Goal: Task Accomplishment & Management: Complete application form

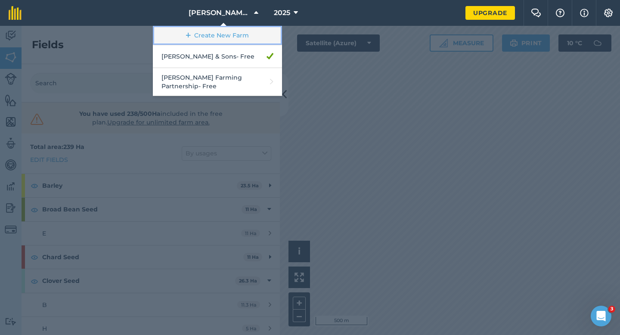
scroll to position [223, 0]
click at [244, 37] on link "Create New Farm" at bounding box center [217, 35] width 129 height 19
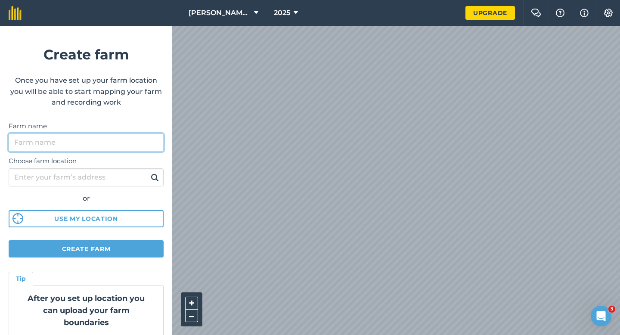
click at [162, 142] on input "Farm name" at bounding box center [86, 142] width 155 height 18
type input "Watties Peas"
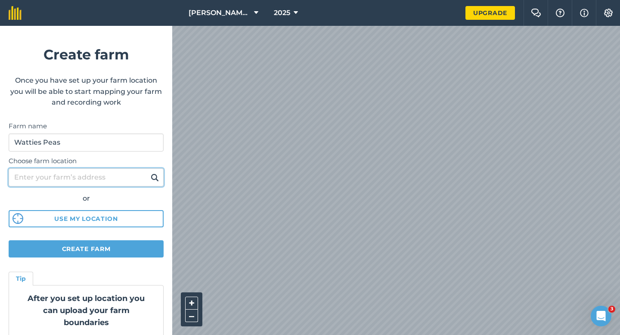
click at [110, 170] on input "Choose farm location" at bounding box center [86, 177] width 155 height 18
type input "[STREET_ADDRESS][PERSON_NAME]"
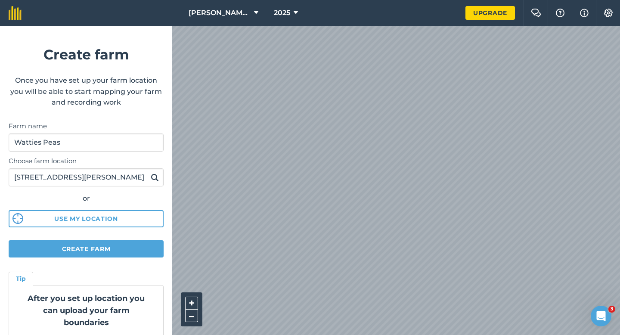
click at [157, 173] on img at bounding box center [155, 177] width 8 height 10
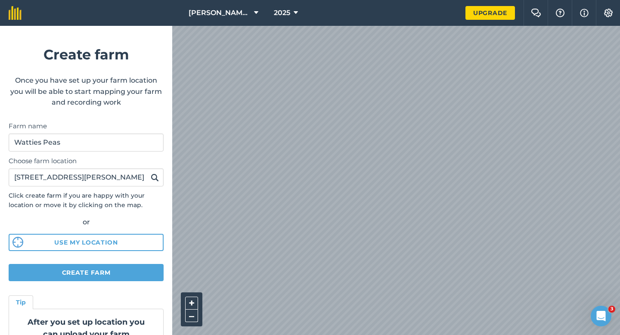
click at [157, 179] on img at bounding box center [155, 177] width 8 height 10
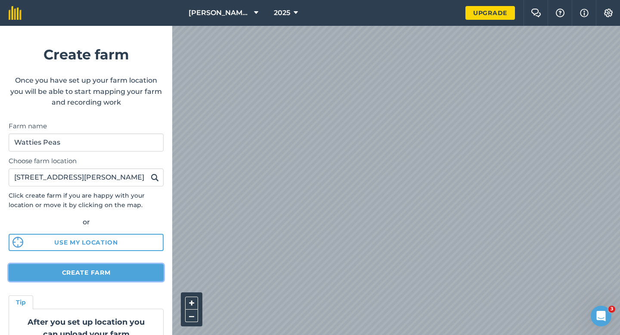
click at [109, 270] on button "Create farm" at bounding box center [86, 272] width 155 height 17
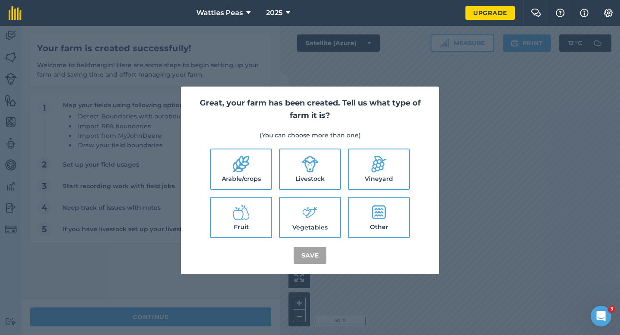
click at [271, 175] on li "Arable/crops" at bounding box center [241, 168] width 62 height 41
click at [283, 175] on label "Livestock" at bounding box center [310, 169] width 60 height 40
checkbox input "true"
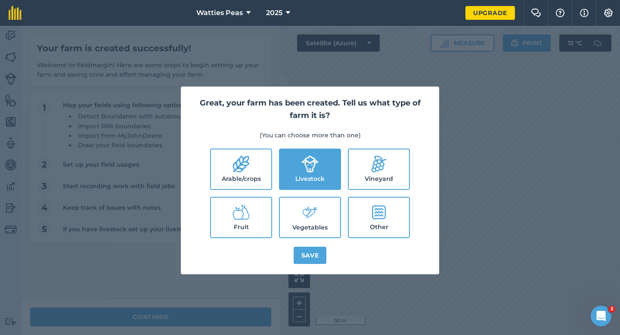
click at [256, 170] on label "Arable/crops" at bounding box center [241, 169] width 60 height 40
checkbox input "true"
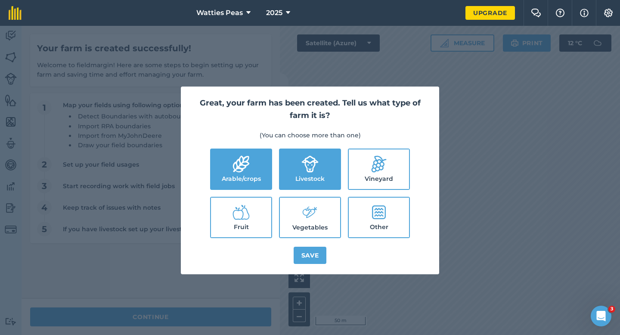
click at [297, 207] on label "Vegetables" at bounding box center [310, 218] width 60 height 40
checkbox input "true"
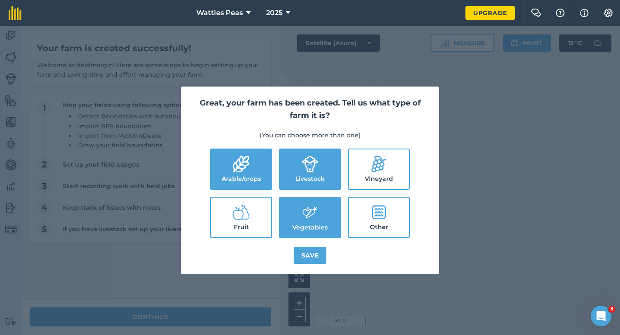
click at [302, 244] on div "Great, your farm has been created. Tell us what type of farm it is? (You can ch…" at bounding box center [310, 180] width 258 height 188
click at [303, 251] on button "Save" at bounding box center [309, 255] width 33 height 17
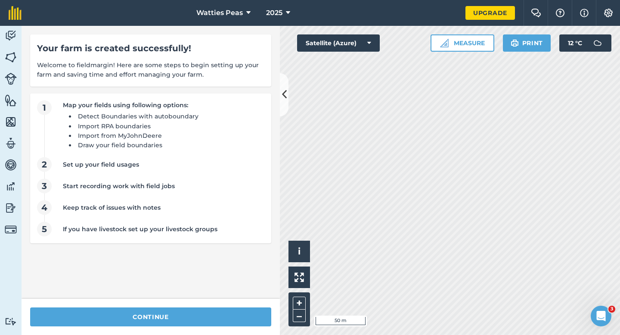
click at [240, 302] on div "continue" at bounding box center [151, 317] width 258 height 36
click at [240, 306] on div "continue" at bounding box center [151, 317] width 258 height 36
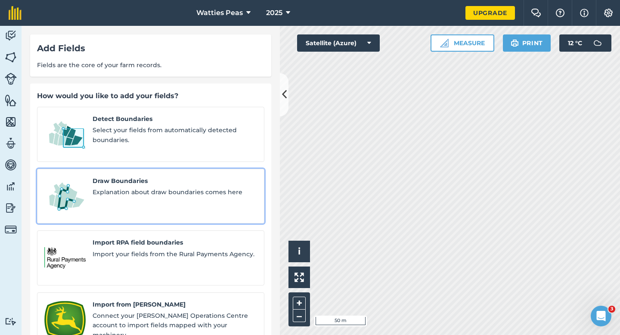
click at [167, 177] on div "Draw Boundaries Explanation about draw boundaries comes here" at bounding box center [175, 196] width 164 height 40
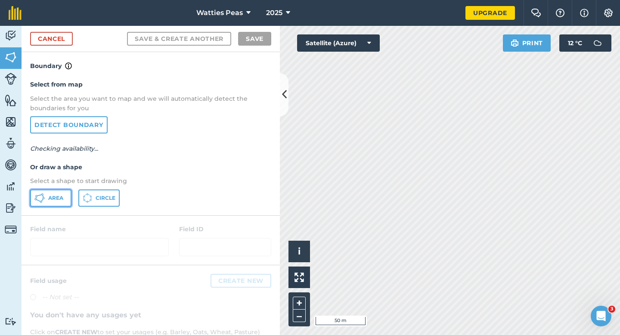
click at [37, 198] on icon at bounding box center [39, 198] width 10 height 10
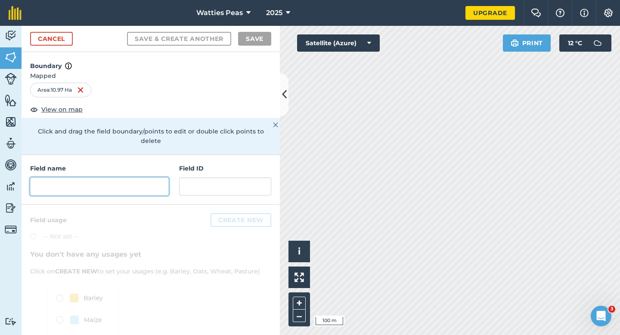
click at [155, 182] on input "text" at bounding box center [99, 186] width 139 height 18
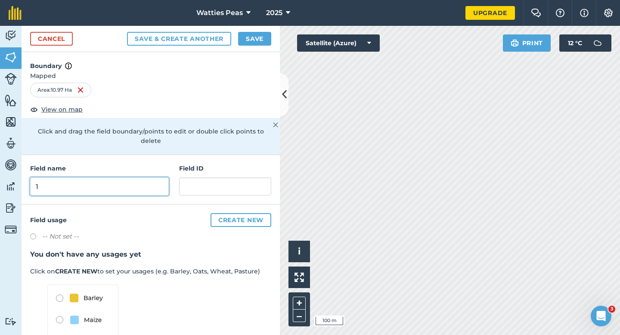
type input "1"
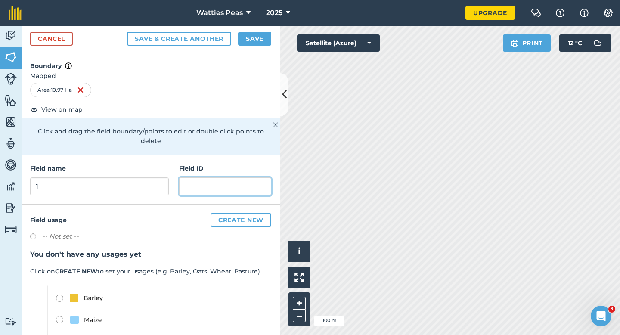
click at [197, 177] on input "text" at bounding box center [225, 186] width 92 height 18
type input "Greenhayes Farming LTD"
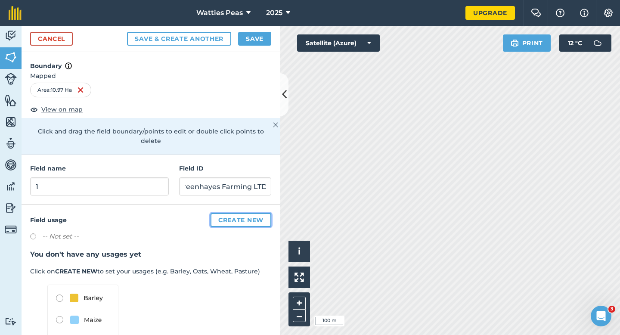
click at [230, 213] on button "Create new" at bounding box center [240, 220] width 61 height 14
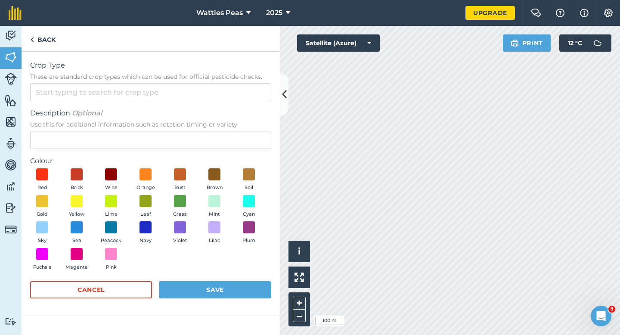
scroll to position [0, 0]
click at [189, 101] on form "Crop Type These are standard crop types which can be used for official pesticid…" at bounding box center [150, 183] width 241 height 247
click at [189, 107] on form "Crop Type These are standard crop types which can be used for official pesticid…" at bounding box center [150, 183] width 241 height 247
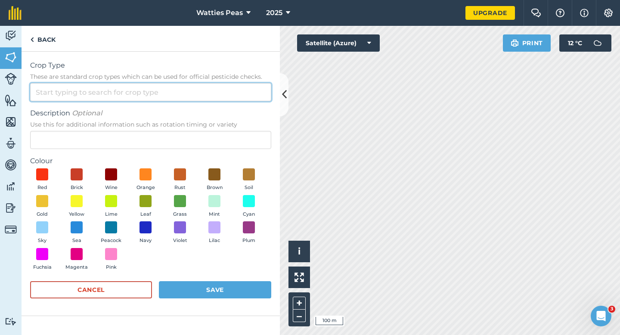
click at [189, 94] on input "Crop Type These are standard crop types which can be used for official pesticid…" at bounding box center [150, 92] width 241 height 18
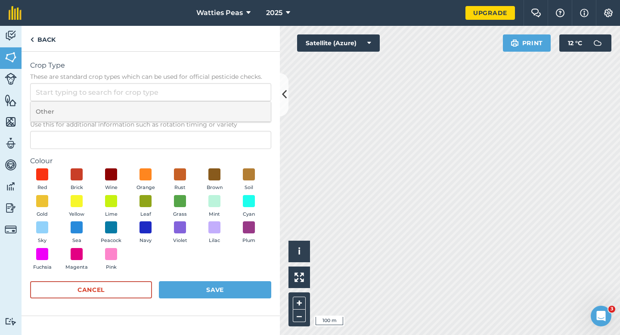
click at [189, 102] on li "Other" at bounding box center [151, 112] width 240 height 20
type input "Other"
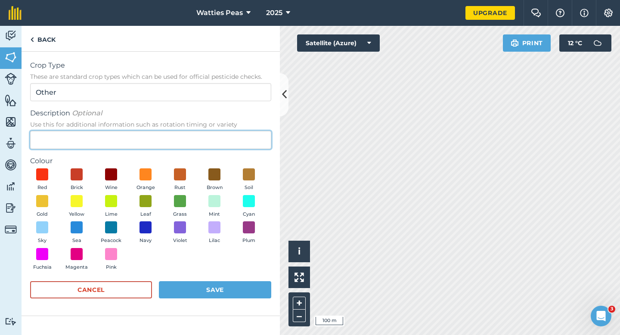
click at [189, 143] on input "Description Optional Use this for additional information such as rotation timin…" at bounding box center [150, 140] width 241 height 18
type input "Watties Peas"
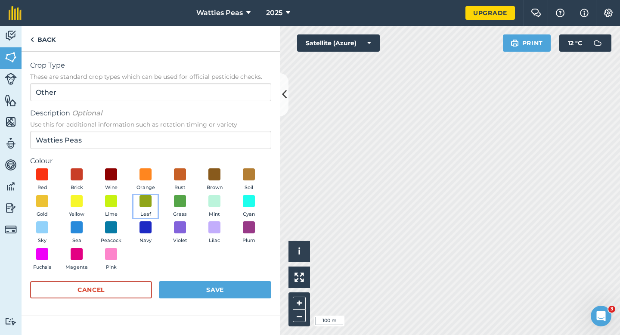
click at [153, 197] on button "Leaf" at bounding box center [145, 206] width 24 height 23
click at [213, 283] on button "Save" at bounding box center [215, 289] width 112 height 17
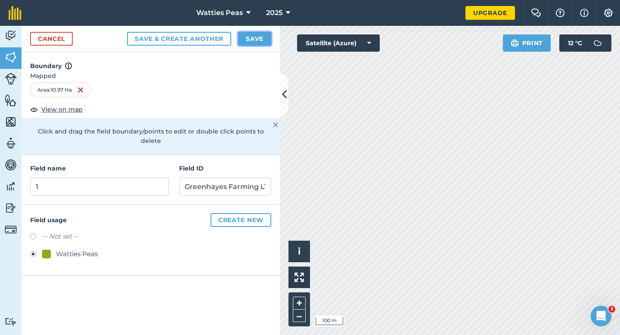
click at [250, 43] on button "Save" at bounding box center [254, 39] width 33 height 14
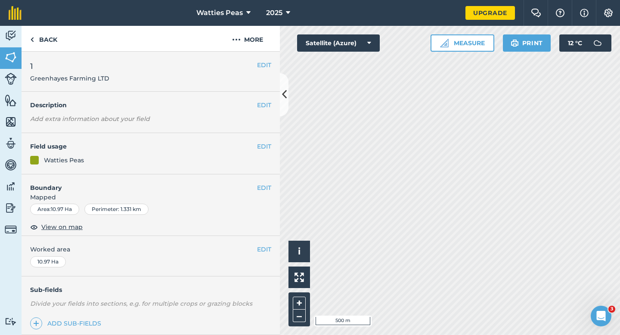
click at [260, 244] on div "EDIT Worked area 10.97 Ha" at bounding box center [151, 256] width 258 height 40
click at [262, 251] on button "EDIT" at bounding box center [264, 248] width 14 height 9
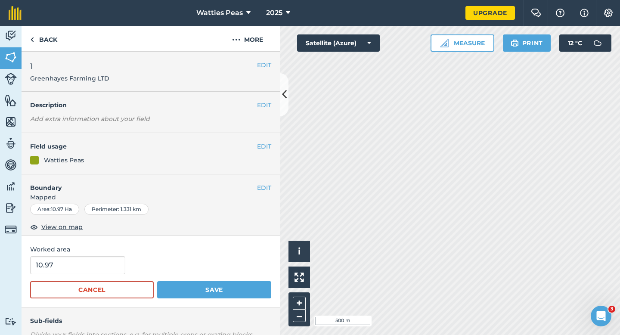
click at [123, 254] on div "Worked area 10.97 Cancel Save" at bounding box center [151, 271] width 258 height 71
click at [111, 258] on input "10.97" at bounding box center [77, 265] width 95 height 18
type input "11"
click at [157, 281] on button "Save" at bounding box center [214, 289] width 114 height 17
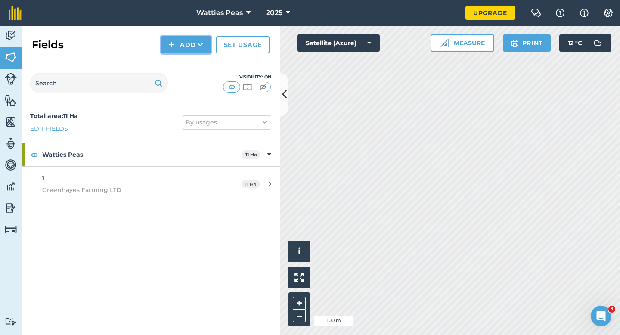
click at [179, 46] on button "Add" at bounding box center [186, 44] width 50 height 17
click at [179, 62] on link "Draw" at bounding box center [185, 64] width 47 height 19
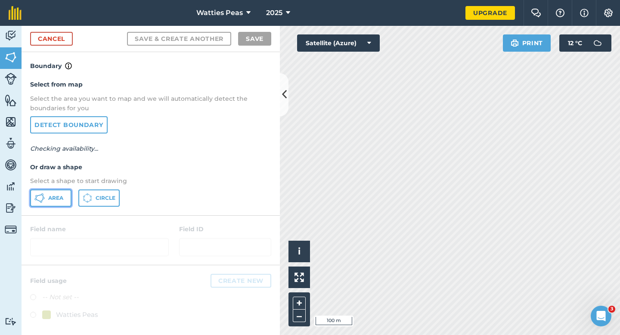
click at [60, 195] on span "Area" at bounding box center [55, 197] width 15 height 7
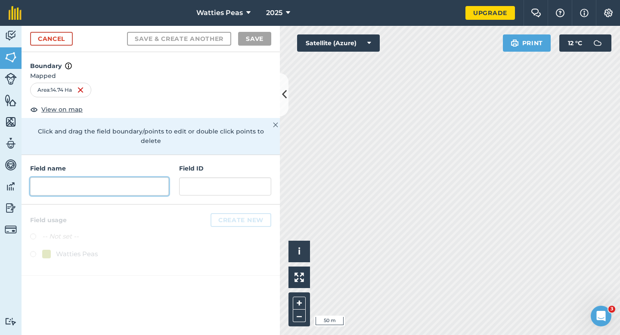
click at [107, 183] on input "text" at bounding box center [99, 186] width 139 height 18
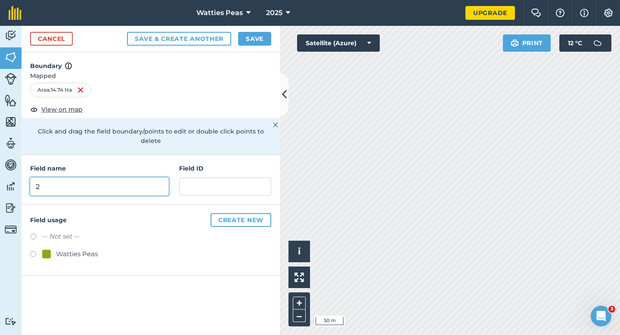
type input "2"
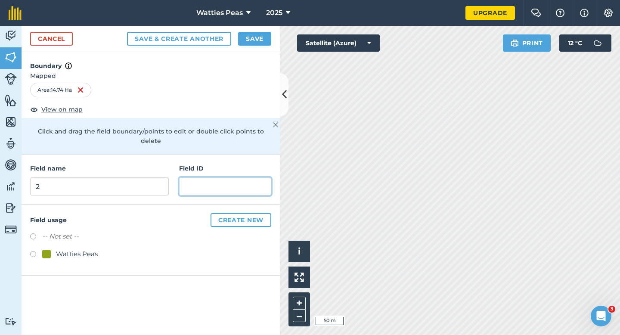
click at [179, 181] on input "text" at bounding box center [225, 186] width 92 height 18
type input "Sparks Wedmore LTD"
click at [48, 250] on div at bounding box center [46, 254] width 9 height 9
radio input "true"
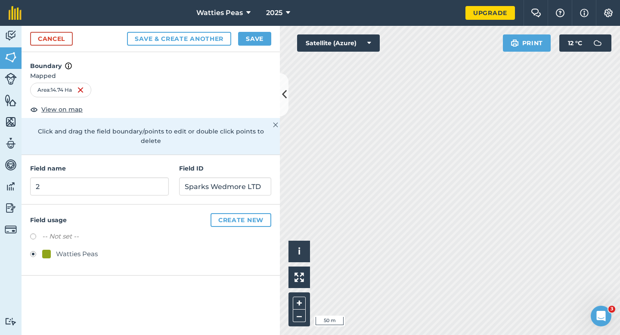
click at [253, 49] on div "Cancel Save & Create Another Save" at bounding box center [151, 39] width 258 height 26
click at [254, 43] on button "Save" at bounding box center [254, 39] width 33 height 14
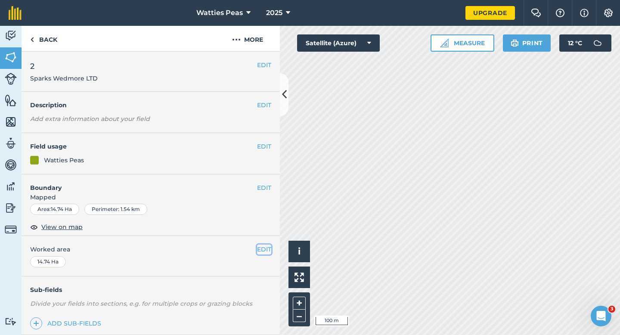
click at [262, 251] on button "EDIT" at bounding box center [264, 248] width 14 height 9
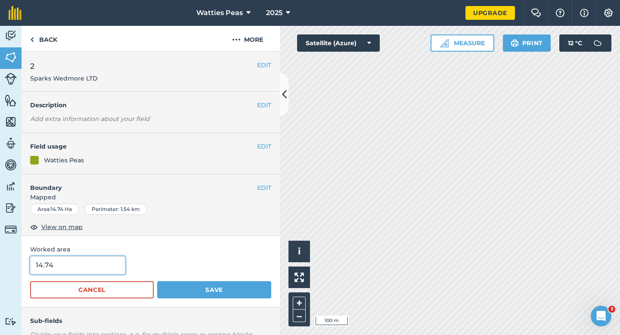
click at [109, 260] on input "14.74" at bounding box center [77, 265] width 95 height 18
click at [109, 263] on input "14.74" at bounding box center [77, 265] width 95 height 18
type input "14.7"
click at [157, 281] on button "Save" at bounding box center [214, 289] width 114 height 17
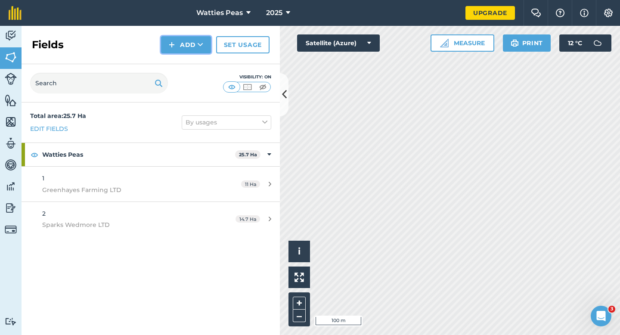
click at [195, 44] on button "Add" at bounding box center [186, 44] width 50 height 17
click at [195, 64] on link "Draw" at bounding box center [185, 64] width 47 height 19
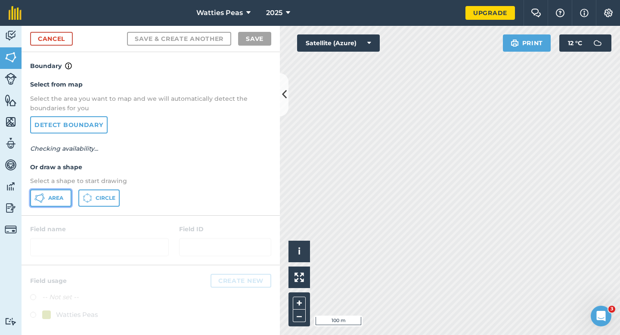
click at [56, 192] on button "Area" at bounding box center [50, 197] width 41 height 17
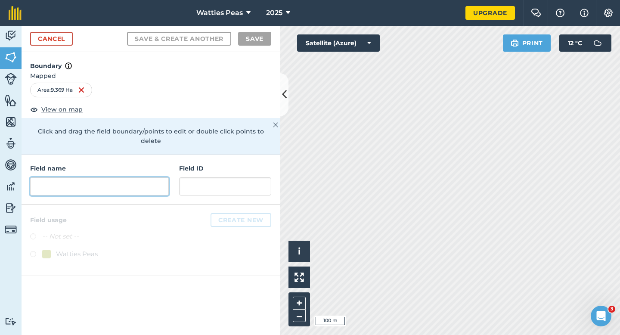
click at [135, 177] on input "text" at bounding box center [99, 186] width 139 height 18
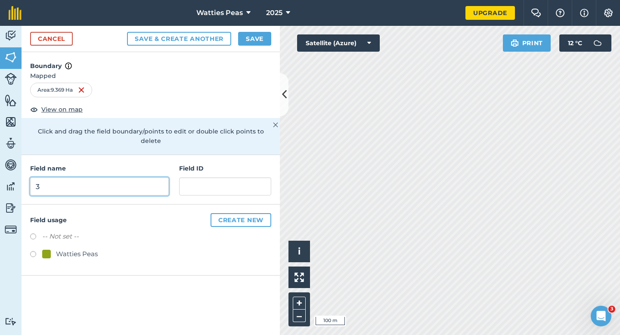
type input "3"
click at [57, 249] on div "Watties Peas" at bounding box center [77, 254] width 42 height 10
radio input "true"
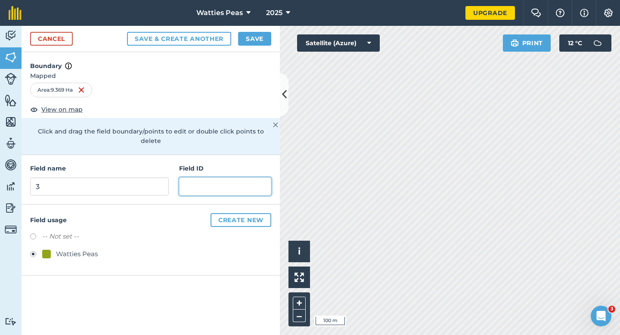
click at [218, 179] on input "text" at bounding box center [225, 186] width 92 height 18
click at [230, 177] on input "text" at bounding box center [225, 186] width 92 height 18
click at [230, 180] on input "text" at bounding box center [225, 186] width 92 height 18
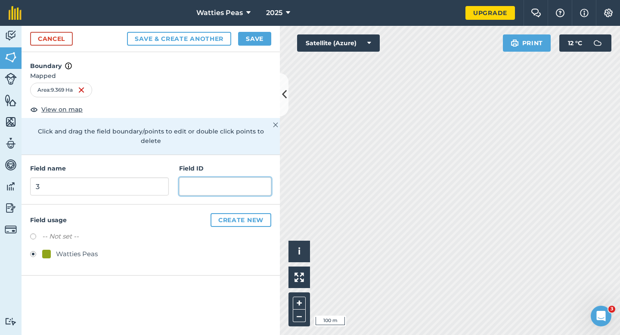
click at [230, 180] on input "text" at bounding box center [225, 186] width 92 height 18
type input "Wexford Farming LTD"
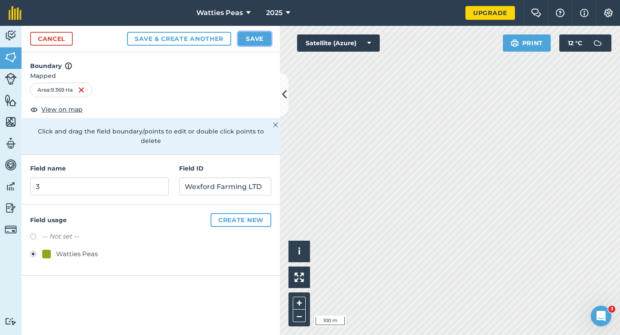
click at [253, 40] on button "Save" at bounding box center [254, 39] width 33 height 14
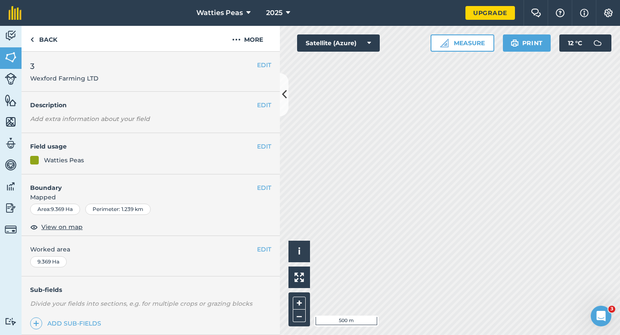
click at [265, 243] on div "EDIT Worked area 9.369 Ha" at bounding box center [151, 256] width 258 height 40
click at [264, 249] on button "EDIT" at bounding box center [264, 248] width 14 height 9
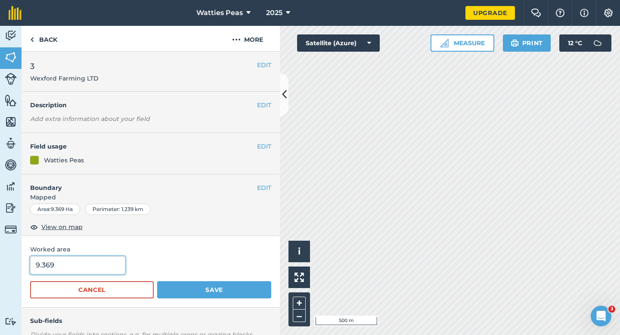
click at [108, 263] on input "9.369" at bounding box center [77, 265] width 95 height 18
type input "9.4"
click at [157, 281] on button "Save" at bounding box center [214, 289] width 114 height 17
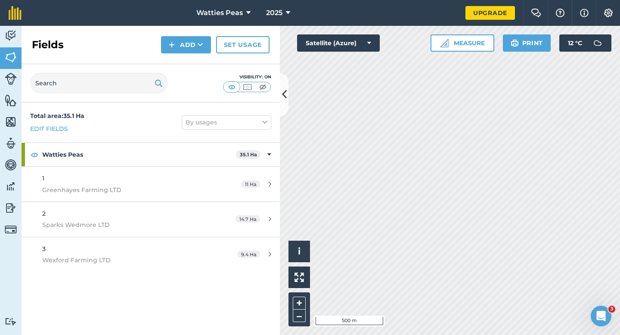
click at [198, 60] on div "Fields Add Set usage" at bounding box center [151, 45] width 258 height 38
click at [198, 46] on icon at bounding box center [201, 44] width 6 height 9
click at [198, 62] on link "Draw" at bounding box center [185, 64] width 47 height 19
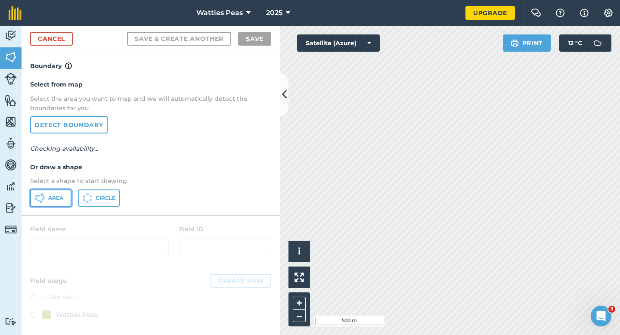
click at [56, 202] on button "Area" at bounding box center [50, 197] width 41 height 17
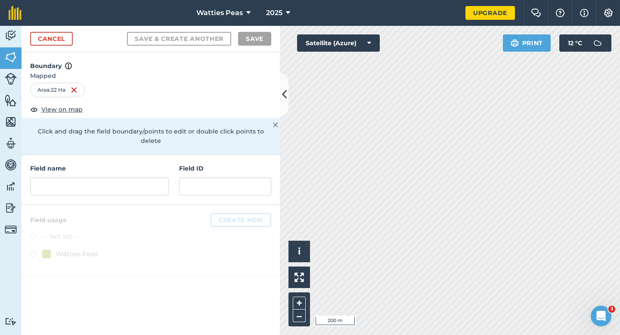
click at [46, 204] on div at bounding box center [151, 239] width 258 height 71
click at [53, 183] on input "text" at bounding box center [99, 186] width 139 height 18
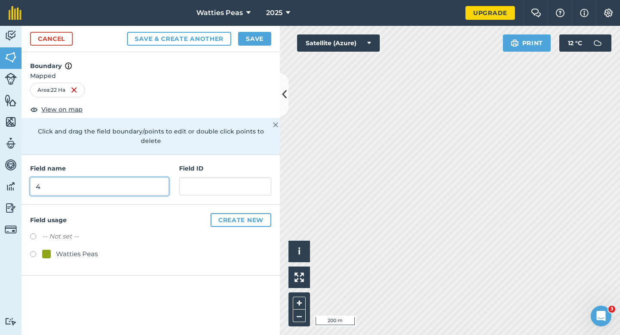
type input "4"
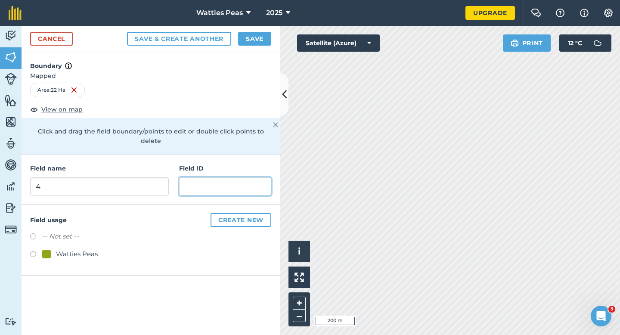
click at [186, 180] on input "text" at bounding box center [225, 186] width 92 height 18
type input "Wild BM & EJ"
click at [66, 249] on div "Watties Peas" at bounding box center [77, 254] width 42 height 10
radio input "true"
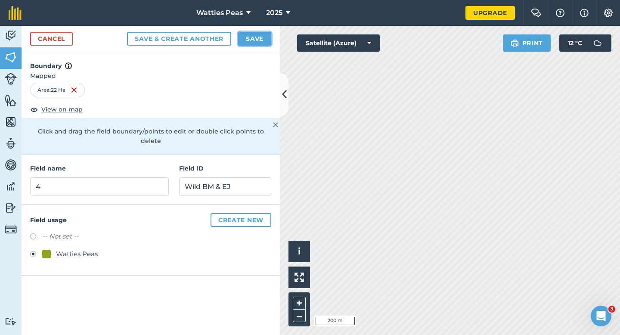
click at [249, 39] on button "Save" at bounding box center [254, 39] width 33 height 14
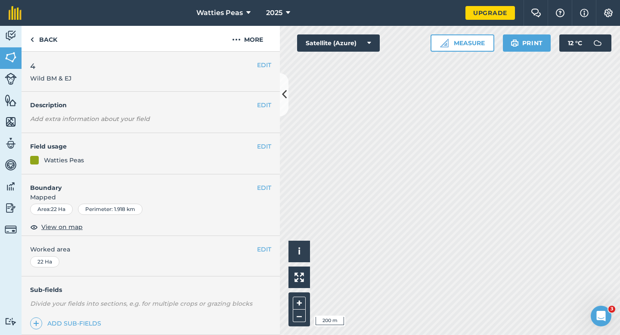
click at [253, 254] on div "EDIT Worked area 22 Ha" at bounding box center [151, 256] width 258 height 40
click at [263, 253] on button "EDIT" at bounding box center [264, 248] width 14 height 9
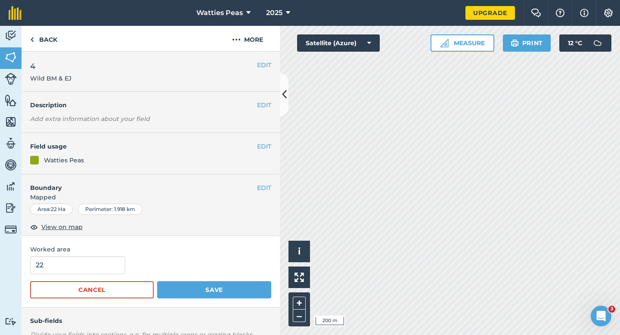
click at [22, 281] on div "Worked area 22 Cancel Save" at bounding box center [151, 271] width 258 height 71
click at [39, 275] on form "22 Cancel Save" at bounding box center [150, 277] width 241 height 42
click at [157, 281] on button "Save" at bounding box center [214, 289] width 114 height 17
click at [62, 266] on input "22" at bounding box center [77, 265] width 95 height 18
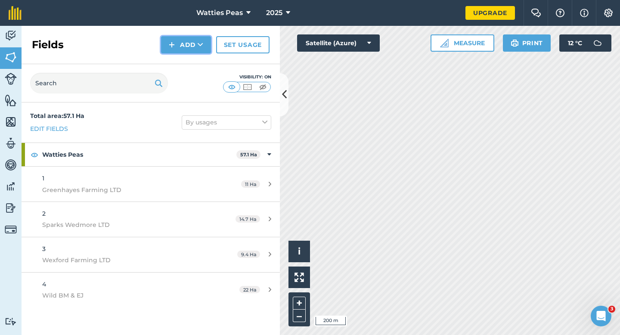
click at [194, 48] on button "Add" at bounding box center [186, 44] width 50 height 17
click at [194, 69] on link "Draw" at bounding box center [185, 64] width 47 height 19
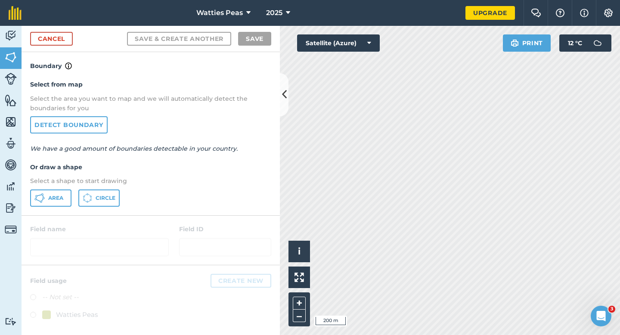
click at [72, 197] on div "Area Circle" at bounding box center [150, 197] width 241 height 17
click at [83, 194] on icon at bounding box center [87, 197] width 9 height 9
click at [77, 194] on div "Area Circle" at bounding box center [150, 197] width 241 height 17
click at [76, 194] on div "Area Circle" at bounding box center [150, 197] width 241 height 17
click at [65, 193] on button "Area" at bounding box center [50, 197] width 41 height 17
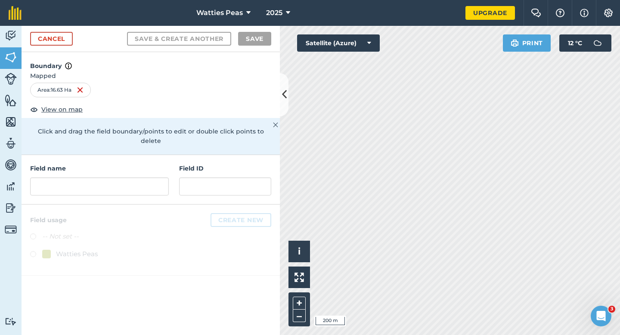
click at [170, 179] on div "Field name Field ID" at bounding box center [151, 179] width 258 height 49
click at [166, 179] on input "text" at bounding box center [99, 186] width 139 height 18
type input "6"
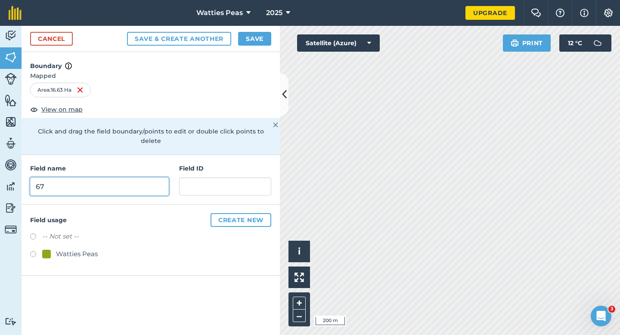
type input "6"
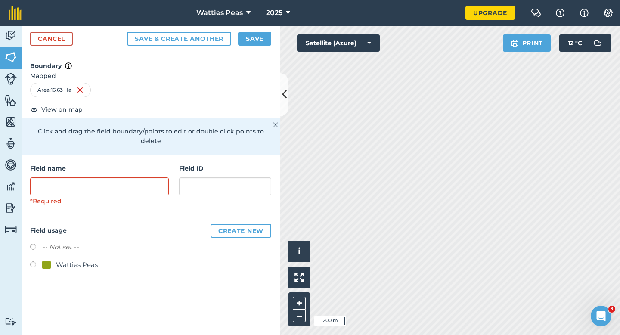
click at [81, 259] on div "Watties Peas" at bounding box center [77, 264] width 42 height 10
radio input "true"
click at [102, 182] on input "text" at bounding box center [99, 186] width 139 height 18
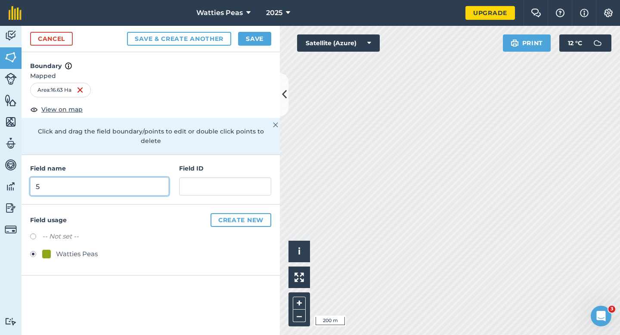
type input "5"
click at [177, 177] on div "Field name 5 Field ID" at bounding box center [151, 179] width 258 height 49
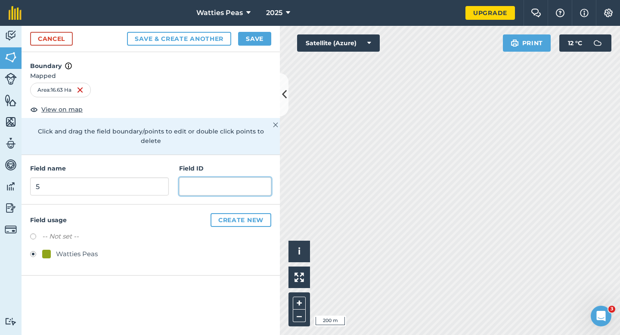
click at [184, 177] on input "text" at bounding box center [225, 186] width 92 height 18
click at [233, 179] on input "[PERSON_NAME][GEOGRAPHIC_DATA]" at bounding box center [225, 186] width 92 height 18
type input "[PERSON_NAME] Farm Partnership"
click at [62, 237] on div "-- Not set -- Watties Peas" at bounding box center [150, 246] width 241 height 30
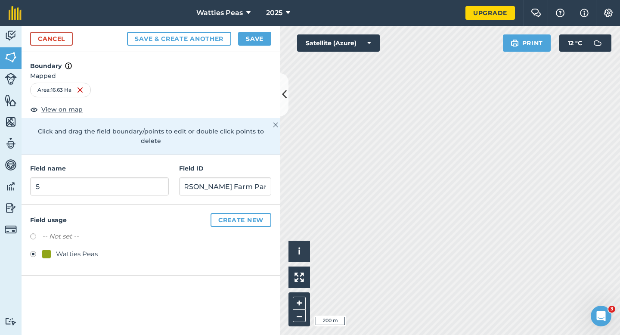
scroll to position [0, 0]
click at [257, 35] on button "Save" at bounding box center [254, 39] width 33 height 14
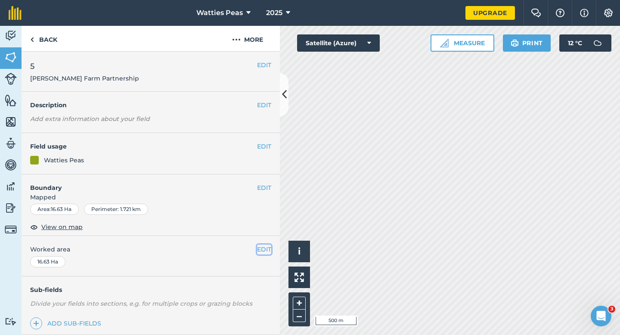
click at [260, 250] on button "EDIT" at bounding box center [264, 248] width 14 height 9
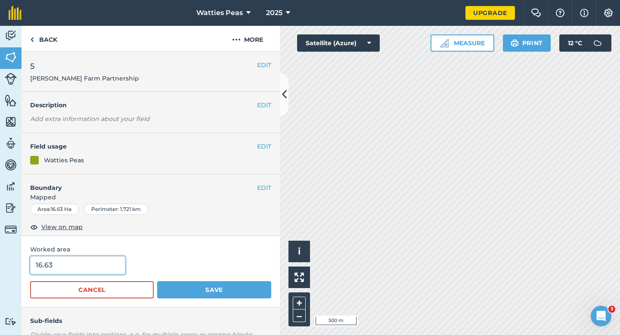
click at [93, 272] on input "16.63" at bounding box center [77, 265] width 95 height 18
type input "16.6"
click at [157, 281] on button "Save" at bounding box center [214, 289] width 114 height 17
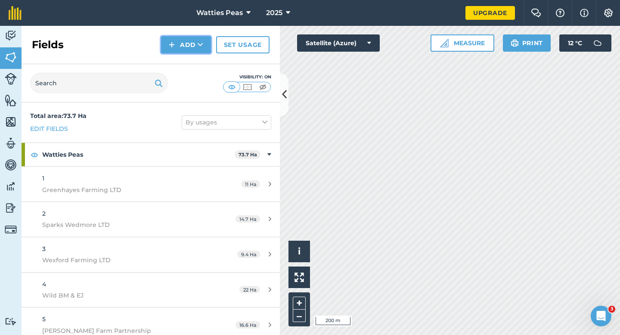
click at [179, 45] on button "Add" at bounding box center [186, 44] width 50 height 17
click at [179, 62] on link "Draw" at bounding box center [185, 64] width 47 height 19
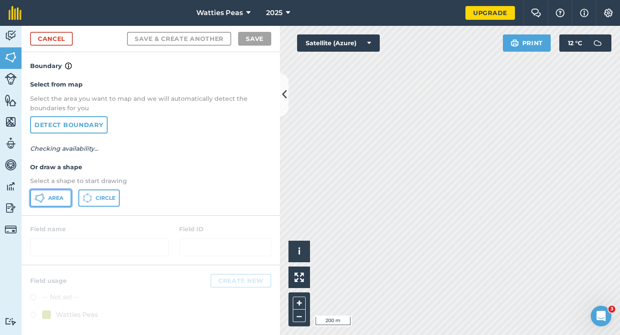
click at [53, 202] on button "Area" at bounding box center [50, 197] width 41 height 17
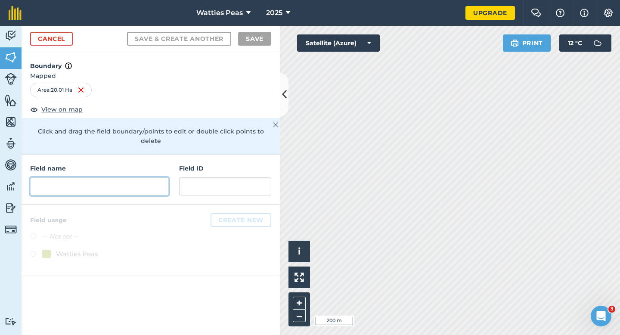
click at [114, 177] on input "text" at bounding box center [99, 186] width 139 height 18
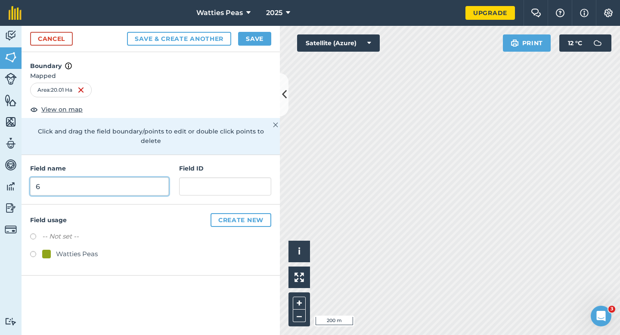
type input "6"
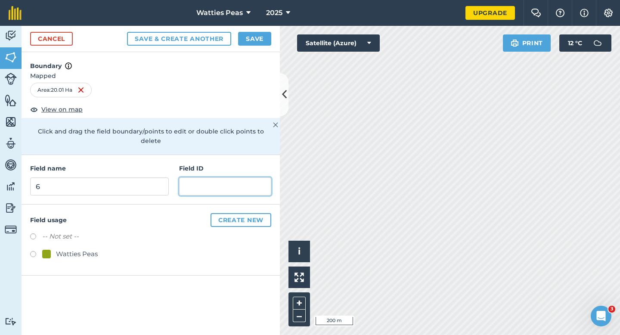
click at [223, 177] on input "text" at bounding box center [225, 186] width 92 height 18
click at [58, 249] on div "Watties Peas" at bounding box center [77, 254] width 42 height 10
radio input "true"
click at [233, 177] on input "text" at bounding box center [225, 186] width 92 height 18
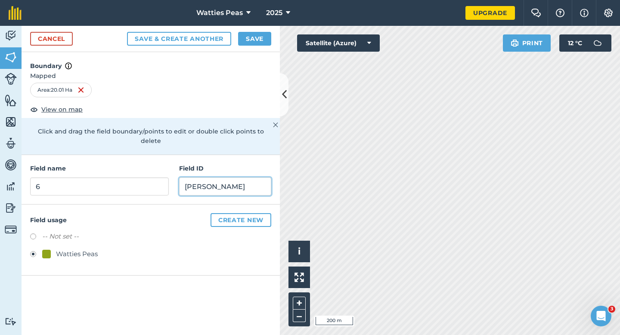
type input "Addin Foud"
type input "Derrylin LTD"
click at [259, 43] on button "Save" at bounding box center [254, 39] width 33 height 14
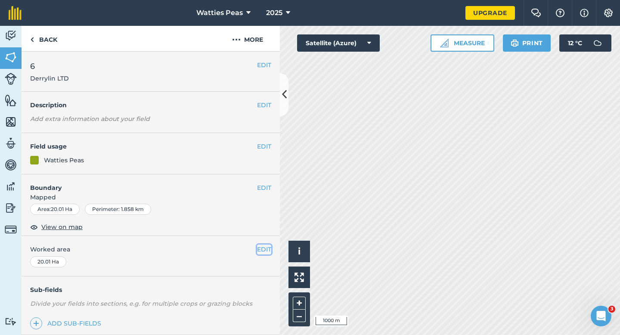
click at [262, 245] on button "EDIT" at bounding box center [264, 248] width 14 height 9
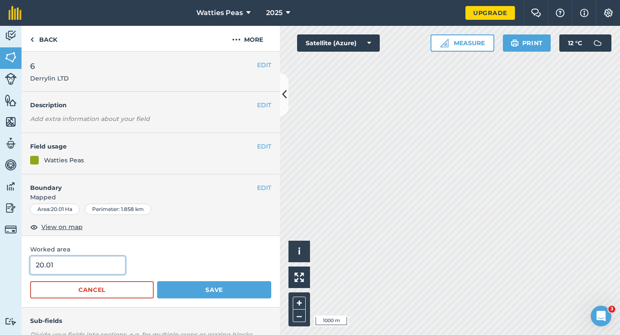
click at [101, 264] on input "20.01" at bounding box center [77, 265] width 95 height 18
type input "20"
click at [157, 281] on button "Save" at bounding box center [214, 289] width 114 height 17
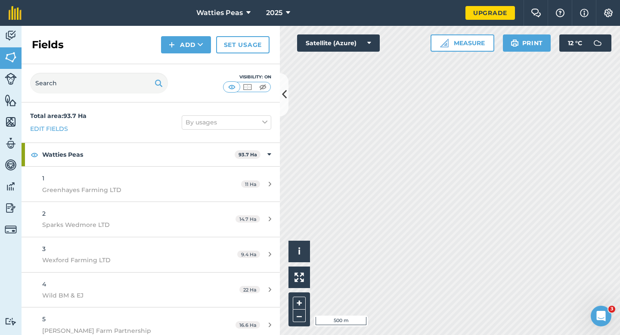
click at [189, 35] on div "Fields Add Set usage" at bounding box center [151, 45] width 258 height 38
click at [189, 37] on button "Add" at bounding box center [186, 44] width 50 height 17
click at [189, 53] on button "Add Draw Import" at bounding box center [186, 44] width 50 height 17
click at [189, 51] on button "Add" at bounding box center [186, 44] width 50 height 17
click at [189, 62] on link "Draw" at bounding box center [185, 64] width 47 height 19
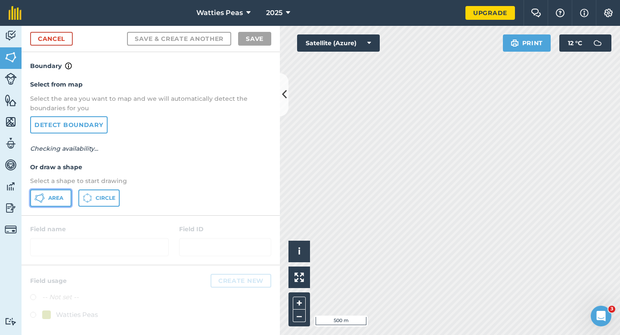
click at [51, 198] on span "Area" at bounding box center [55, 197] width 15 height 7
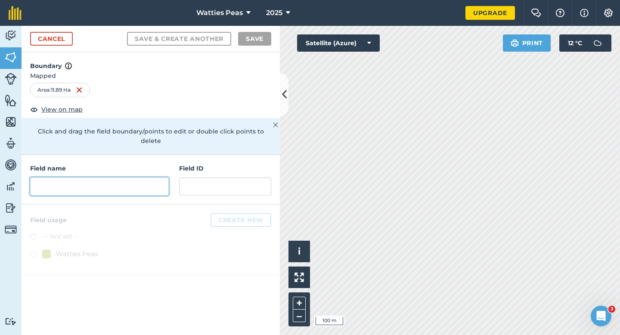
click at [140, 177] on input "text" at bounding box center [99, 186] width 139 height 18
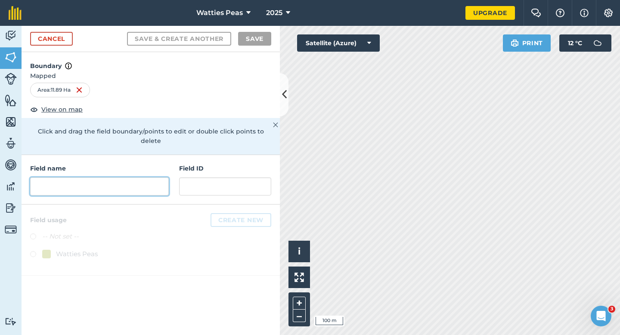
click at [140, 177] on input "text" at bounding box center [99, 186] width 139 height 18
click at [139, 178] on input "text" at bounding box center [99, 186] width 139 height 18
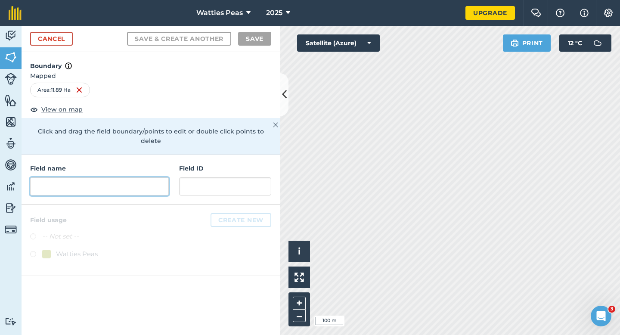
click at [139, 178] on input "text" at bounding box center [99, 186] width 139 height 18
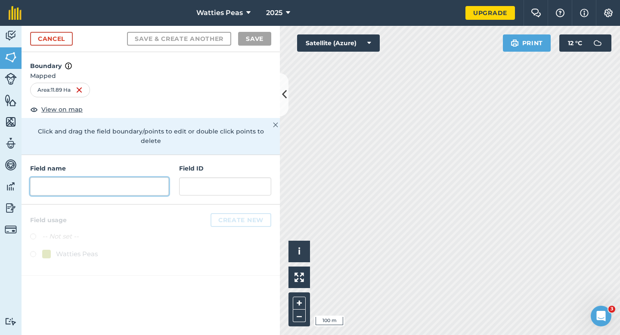
click at [139, 178] on input "text" at bounding box center [99, 186] width 139 height 18
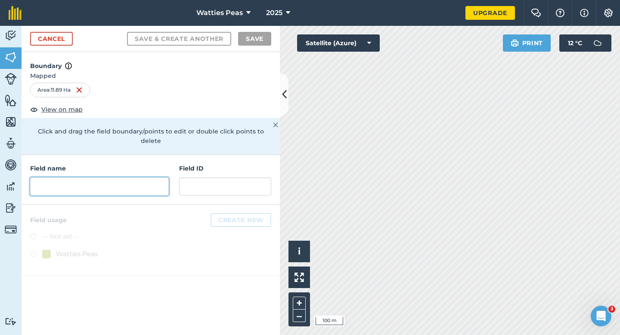
click at [139, 178] on input "text" at bounding box center [99, 186] width 139 height 18
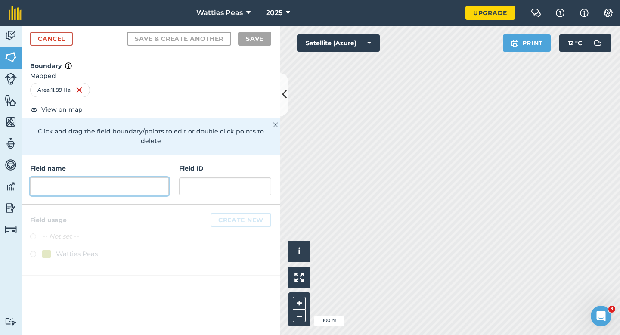
click at [139, 178] on input "text" at bounding box center [99, 186] width 139 height 18
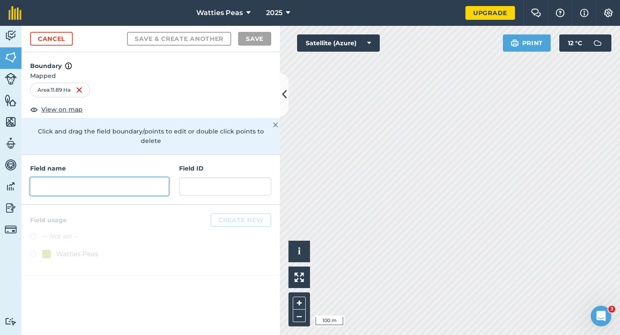
click at [139, 178] on input "text" at bounding box center [99, 186] width 139 height 18
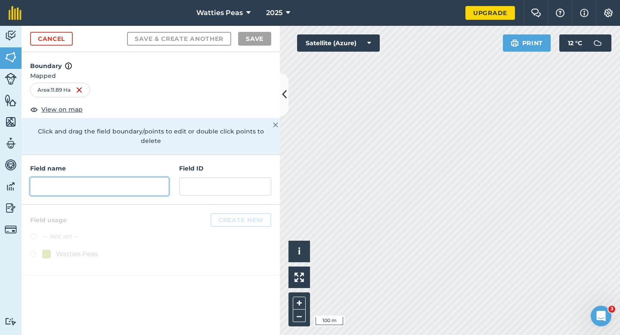
click at [139, 178] on input "text" at bounding box center [99, 186] width 139 height 18
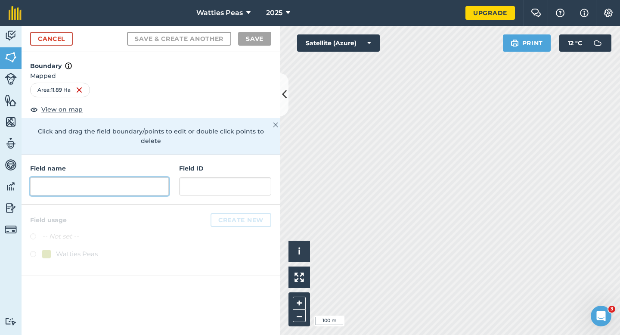
click at [139, 178] on input "text" at bounding box center [99, 186] width 139 height 18
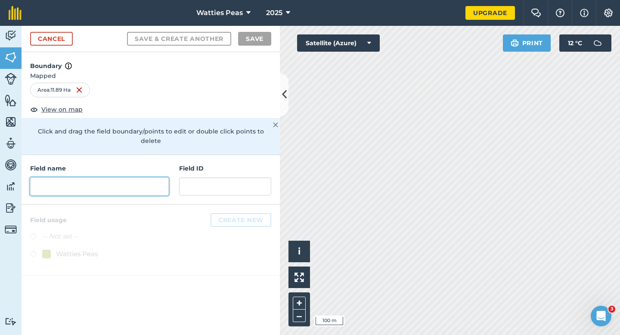
click at [139, 178] on input "text" at bounding box center [99, 186] width 139 height 18
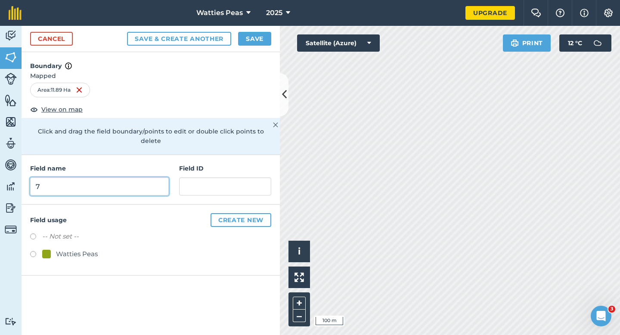
type input "7"
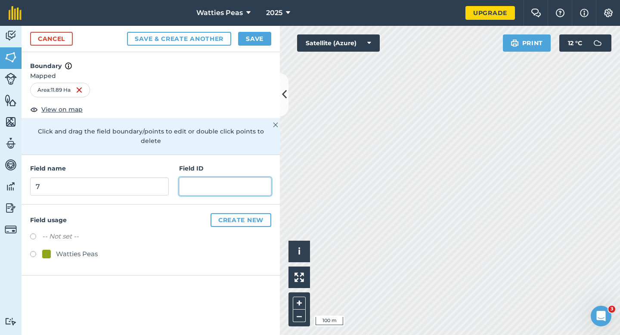
click at [195, 181] on input "text" at bounding box center [225, 186] width 92 height 18
type input "BBCA Farms LTD"
click at [60, 249] on div "Watties Peas" at bounding box center [77, 254] width 42 height 10
radio input "true"
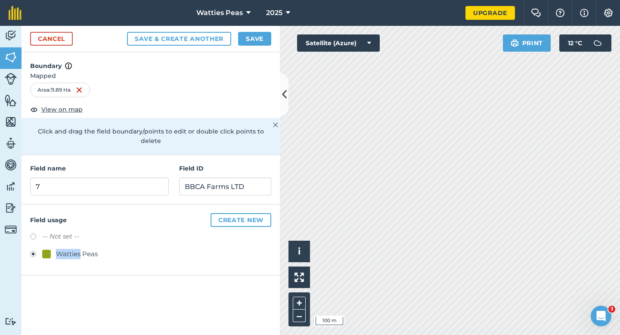
click at [60, 249] on div "Watties Peas" at bounding box center [77, 254] width 42 height 10
click at [247, 40] on button "Save" at bounding box center [254, 39] width 33 height 14
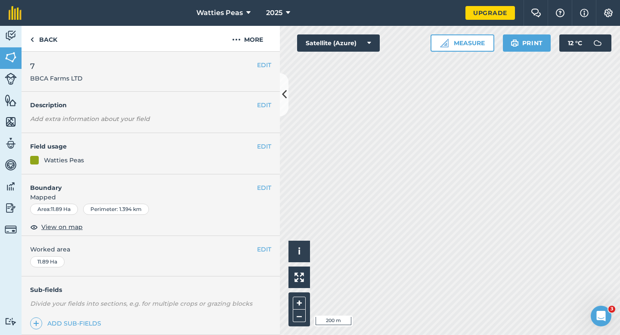
click at [263, 241] on div "EDIT Worked area 11.89 Ha" at bounding box center [151, 256] width 258 height 40
click at [263, 244] on div "EDIT Worked area 11.89 Ha" at bounding box center [151, 256] width 258 height 40
click at [259, 249] on button "EDIT" at bounding box center [264, 248] width 14 height 9
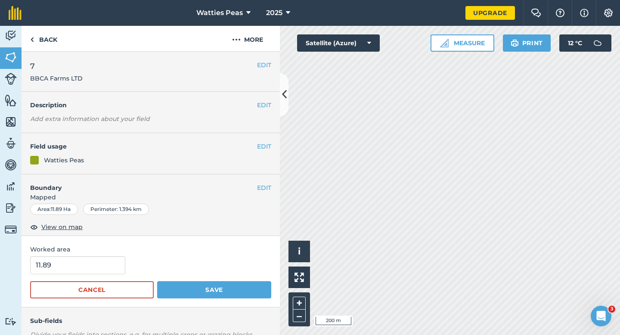
click at [103, 275] on form "11.89 Cancel Save" at bounding box center [150, 277] width 241 height 42
click at [103, 270] on input "11.89" at bounding box center [77, 265] width 95 height 18
type input "12"
click at [157, 281] on button "Save" at bounding box center [214, 289] width 114 height 17
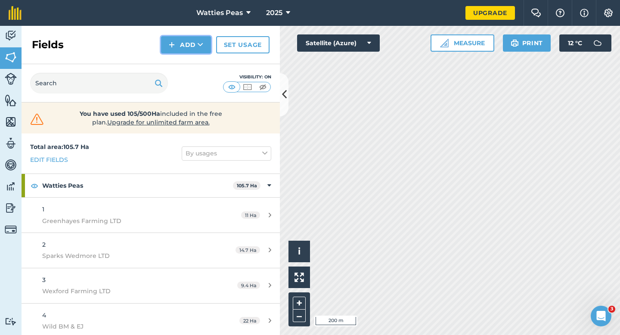
click at [191, 44] on button "Add" at bounding box center [186, 44] width 50 height 17
click at [191, 58] on link "Draw" at bounding box center [185, 64] width 47 height 19
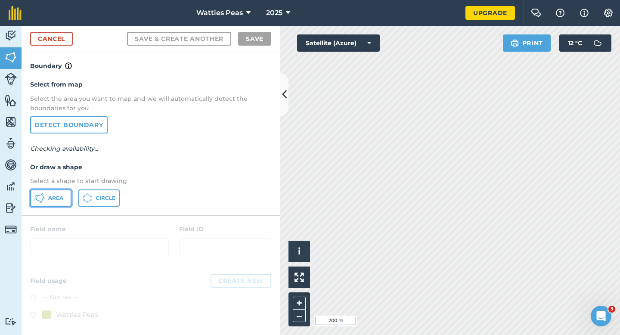
click at [50, 198] on span "Area" at bounding box center [55, 197] width 15 height 7
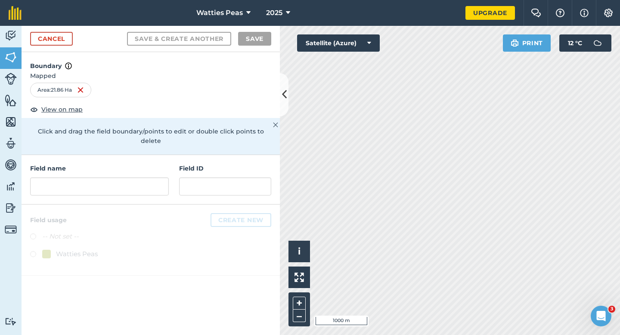
click at [183, 164] on h4 "Field ID" at bounding box center [225, 168] width 92 height 9
click at [149, 177] on input "text" at bounding box center [99, 186] width 139 height 18
click at [140, 182] on input "text" at bounding box center [99, 186] width 139 height 18
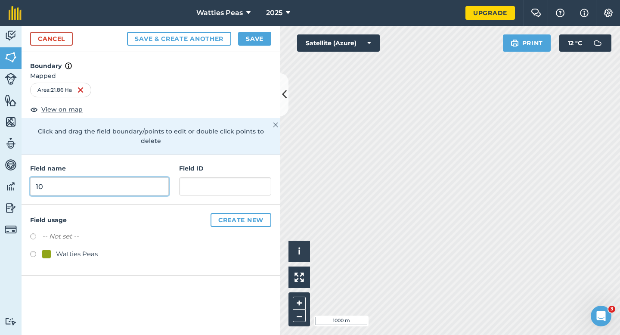
type input "1"
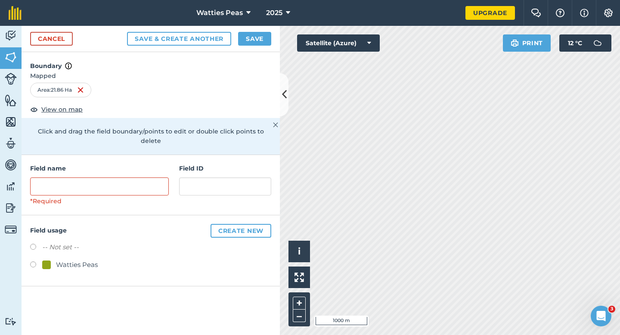
click at [193, 186] on div "Field ID" at bounding box center [225, 185] width 92 height 43
click at [188, 184] on input "text" at bounding box center [225, 186] width 92 height 18
click at [83, 242] on div "-- Not set --" at bounding box center [150, 248] width 241 height 12
click at [83, 259] on div "Watties Peas" at bounding box center [77, 264] width 42 height 10
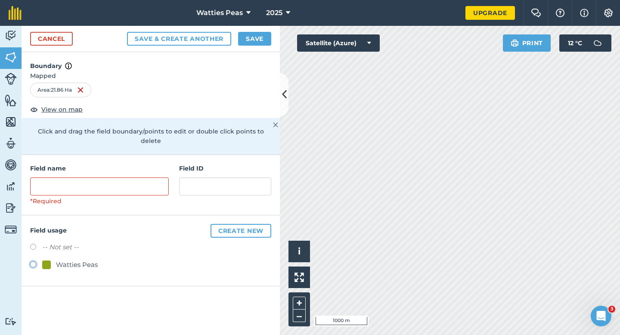
radio input "true"
click at [102, 179] on input "text" at bounding box center [99, 186] width 139 height 18
type input "W"
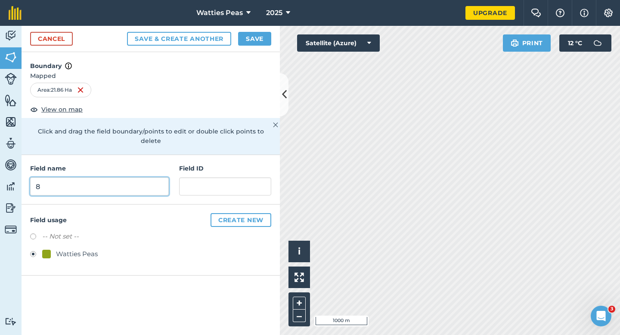
type input "8"
click at [184, 188] on div "Field name 8 Field ID" at bounding box center [151, 179] width 258 height 49
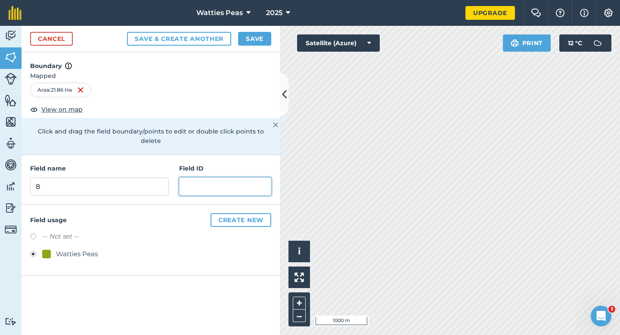
click at [184, 180] on input "text" at bounding box center [225, 186] width 92 height 18
type input "[PERSON_NAME] & YR"
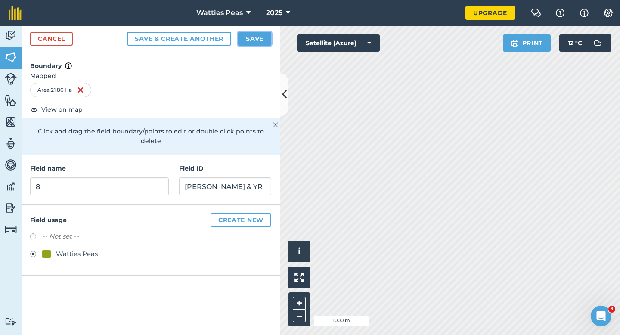
click at [261, 34] on button "Save" at bounding box center [254, 39] width 33 height 14
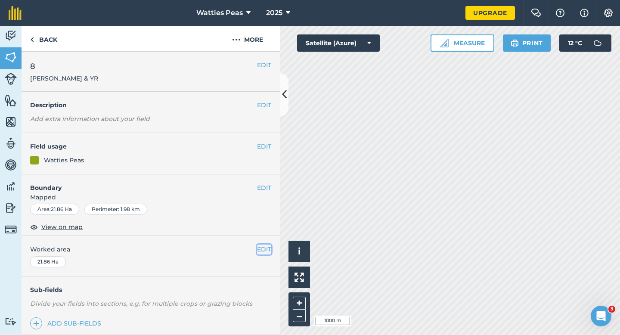
click at [262, 246] on button "EDIT" at bounding box center [264, 248] width 14 height 9
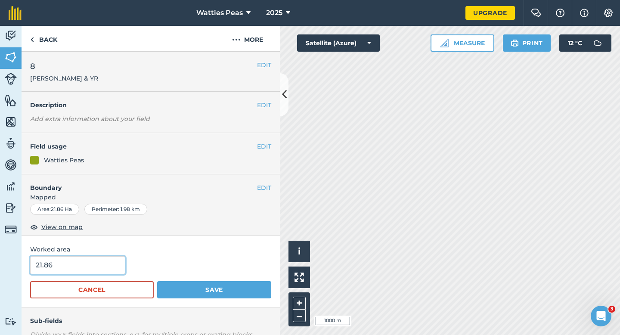
click at [68, 262] on input "21.86" at bounding box center [77, 265] width 95 height 18
type input "22"
click at [157, 281] on button "Save" at bounding box center [214, 289] width 114 height 17
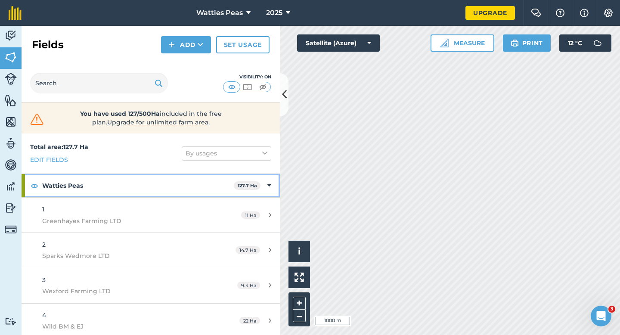
click at [271, 183] on div "Watties Peas 127.7 Ha" at bounding box center [151, 185] width 258 height 23
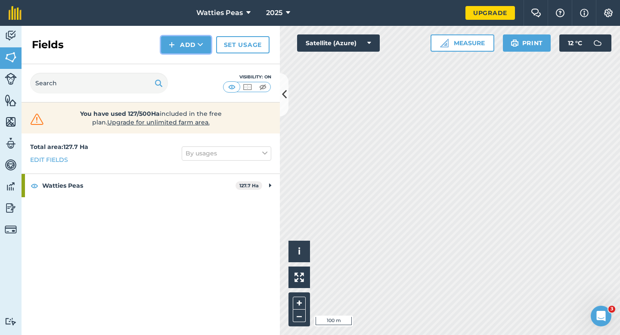
click at [198, 51] on button "Add" at bounding box center [186, 44] width 50 height 17
click at [198, 59] on link "Draw" at bounding box center [185, 64] width 47 height 19
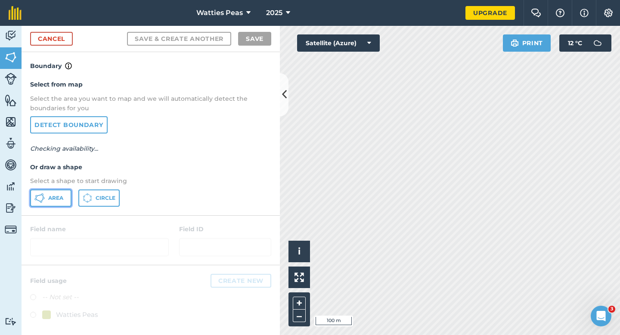
click at [64, 190] on button "Area" at bounding box center [50, 197] width 41 height 17
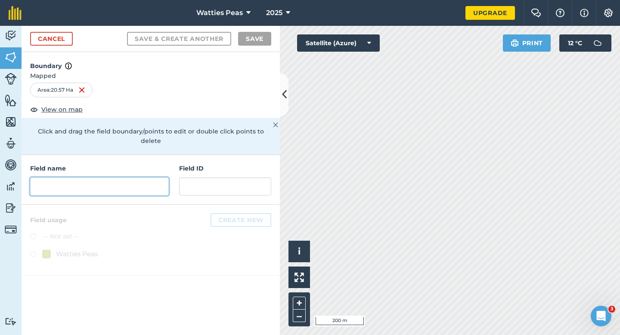
click at [150, 177] on input "text" at bounding box center [99, 186] width 139 height 18
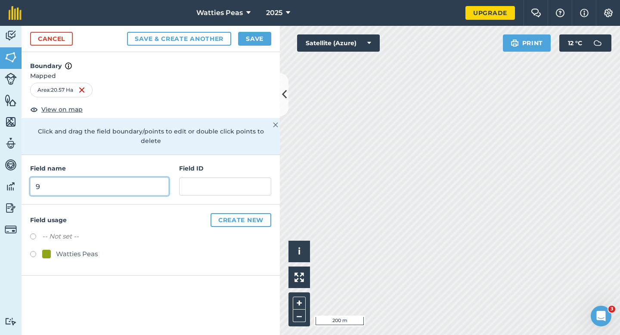
type input "9"
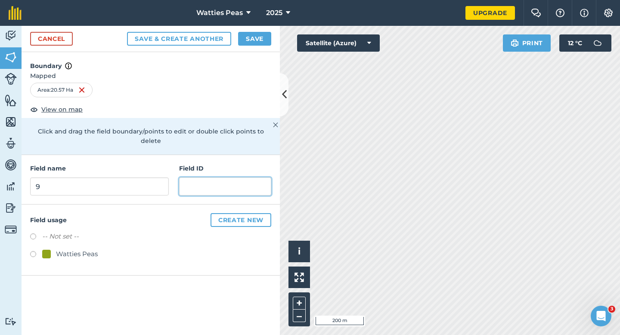
click at [206, 177] on input "text" at bounding box center [225, 186] width 92 height 18
type input "[PERSON_NAME] & Sons LTD"
click at [58, 249] on div "Watties Peas" at bounding box center [77, 254] width 42 height 10
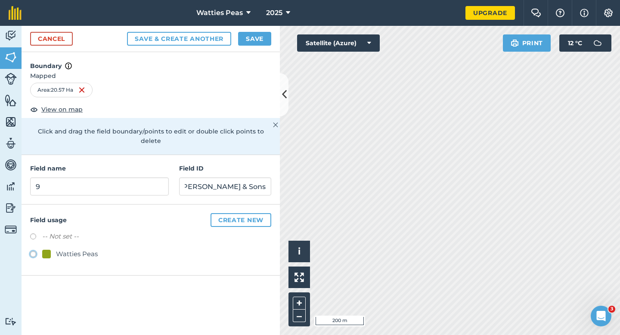
radio input "true"
click at [256, 31] on div "Cancel Save & Create Another Save" at bounding box center [151, 39] width 258 height 26
click at [253, 48] on div "Cancel Save & Create Another Save" at bounding box center [151, 39] width 258 height 26
click at [254, 38] on button "Save" at bounding box center [254, 39] width 33 height 14
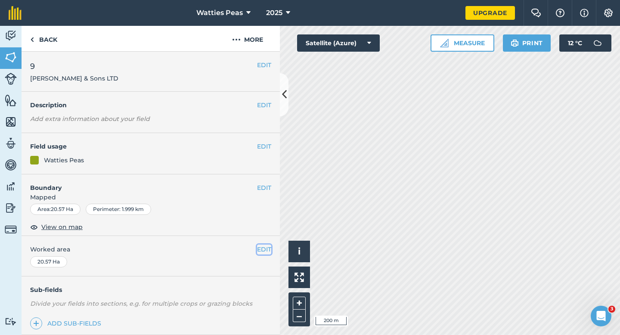
click at [267, 246] on button "EDIT" at bounding box center [264, 248] width 14 height 9
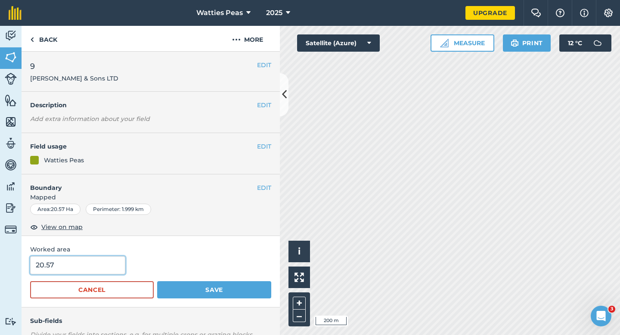
click at [100, 265] on input "20.57" at bounding box center [77, 265] width 95 height 18
type input "20.6"
click at [157, 281] on button "Save" at bounding box center [214, 289] width 114 height 17
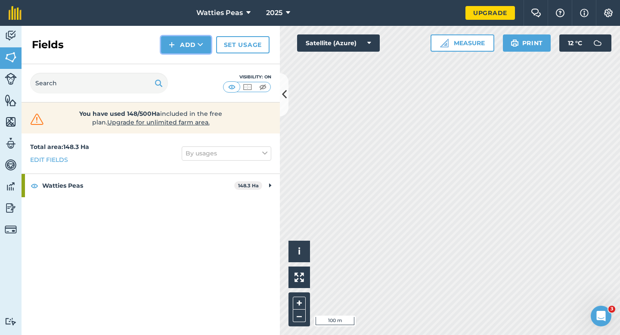
click at [185, 50] on button "Add" at bounding box center [186, 44] width 50 height 17
click at [187, 63] on link "Draw" at bounding box center [185, 64] width 47 height 19
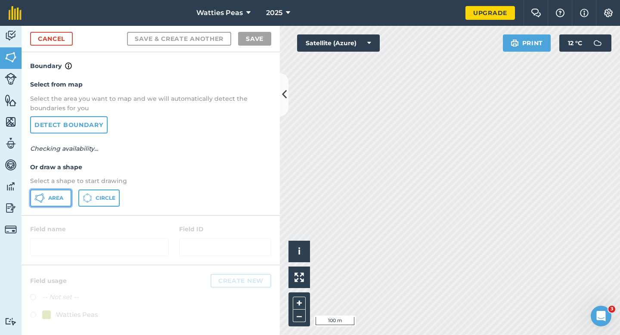
click at [49, 204] on button "Area" at bounding box center [50, 197] width 41 height 17
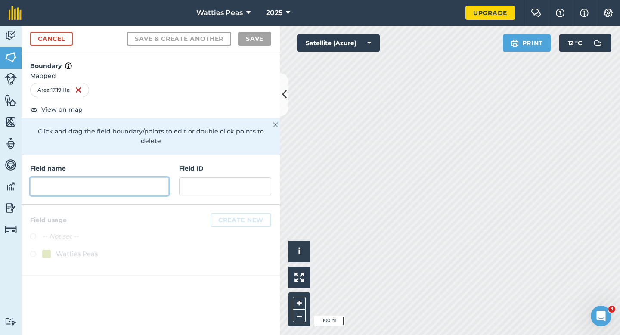
click at [113, 177] on input "text" at bounding box center [99, 186] width 139 height 18
click at [247, 186] on div "Field name Field ID" at bounding box center [151, 179] width 258 height 49
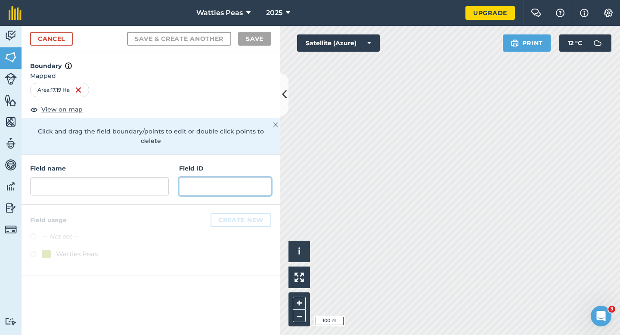
click at [247, 177] on input "text" at bounding box center [225, 186] width 92 height 18
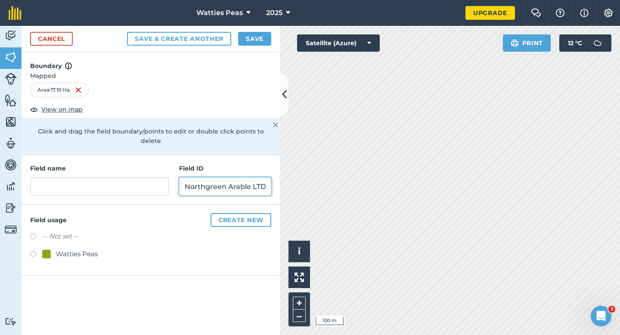
type input "Northgreen Arable LTD"
click at [89, 249] on div "Watties Peas" at bounding box center [77, 254] width 42 height 10
radio input "true"
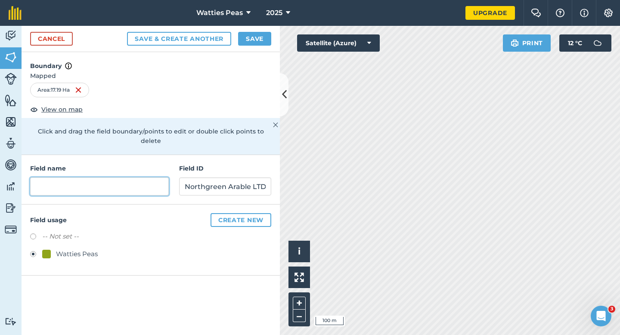
click at [98, 183] on input "text" at bounding box center [99, 186] width 139 height 18
click at [98, 182] on input "text" at bounding box center [99, 186] width 139 height 18
click at [130, 178] on input "text" at bounding box center [99, 186] width 139 height 18
type input "1"
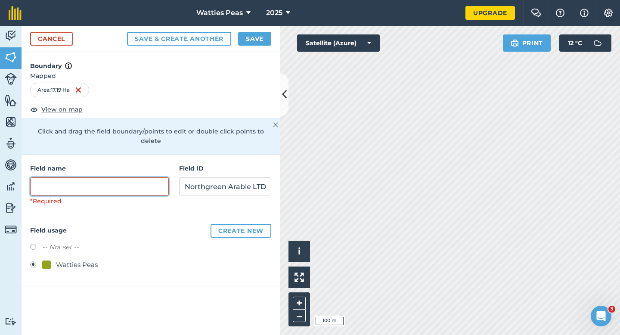
type input "9"
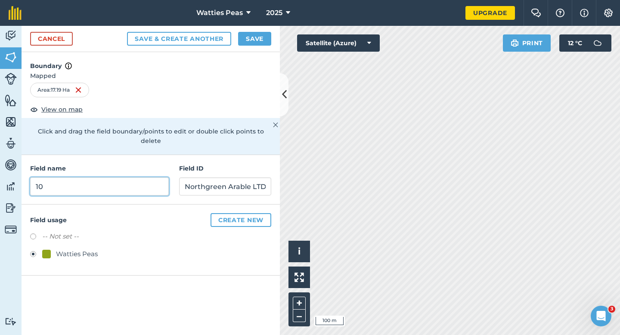
type input "10"
click at [254, 37] on button "Save" at bounding box center [254, 39] width 33 height 14
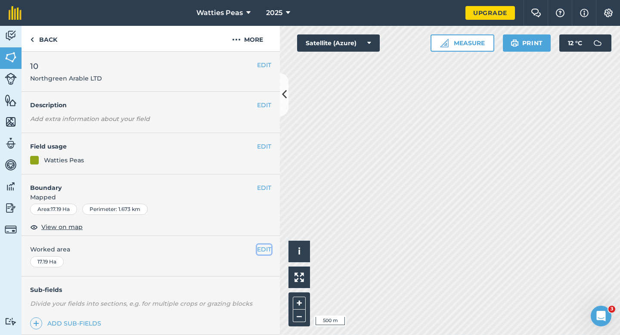
click at [263, 248] on button "EDIT" at bounding box center [264, 248] width 14 height 9
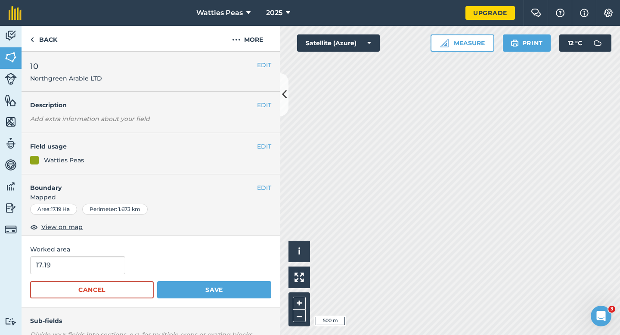
click at [86, 255] on div "Worked area 17.19 Cancel Save" at bounding box center [151, 271] width 258 height 71
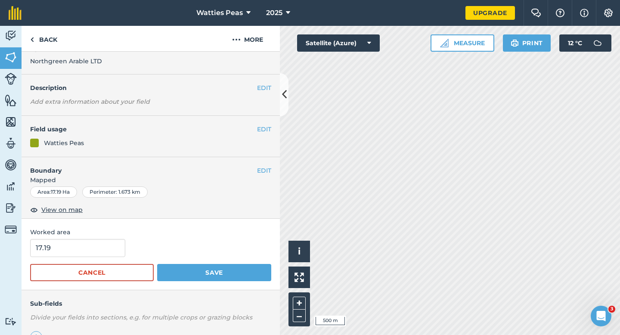
click at [90, 260] on form "17.19 Cancel Save" at bounding box center [150, 260] width 241 height 42
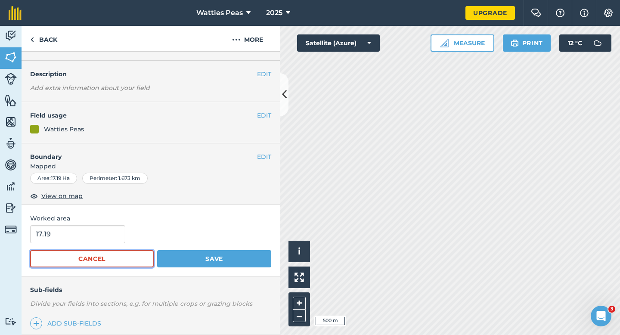
scroll to position [34, 0]
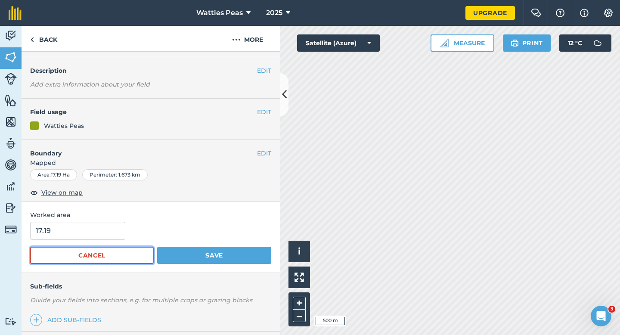
click at [97, 247] on button "Cancel" at bounding box center [91, 255] width 123 height 17
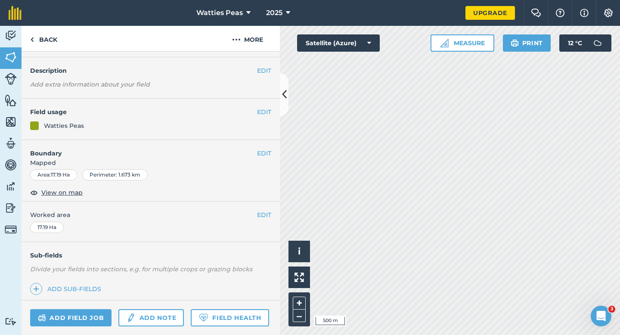
click at [97, 241] on div "EDIT Worked area 17.19 Ha" at bounding box center [151, 221] width 258 height 40
click at [266, 213] on button "EDIT" at bounding box center [264, 214] width 14 height 9
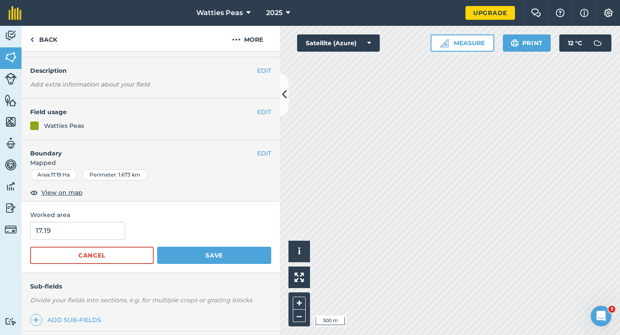
click at [56, 240] on form "17.19 Cancel Save" at bounding box center [150, 243] width 241 height 42
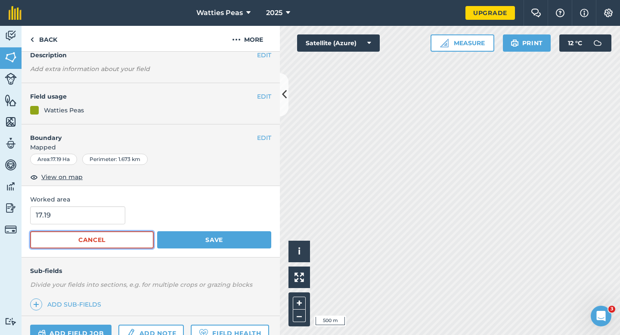
click at [59, 238] on button "Cancel" at bounding box center [91, 239] width 123 height 17
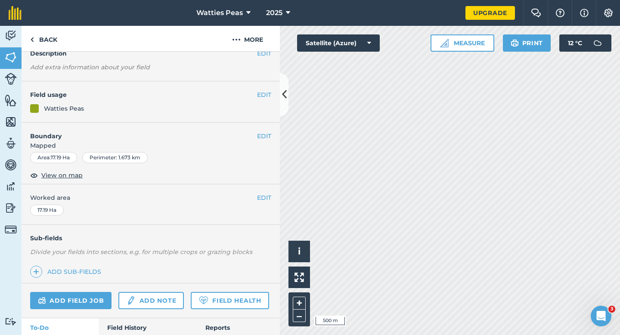
click at [262, 202] on div "EDIT Worked area 17.19 Ha" at bounding box center [151, 204] width 258 height 40
click at [260, 199] on button "EDIT" at bounding box center [264, 197] width 14 height 9
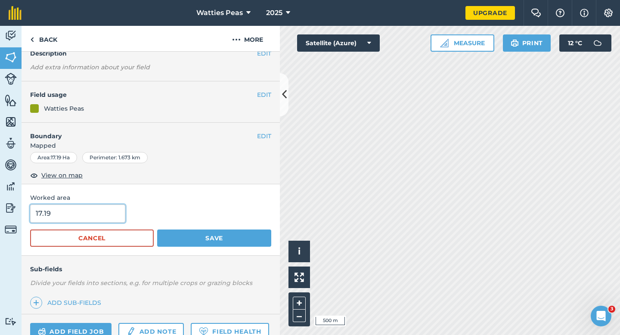
click at [81, 208] on input "17.19" at bounding box center [77, 213] width 95 height 18
type input "17"
click at [157, 229] on button "Save" at bounding box center [214, 237] width 114 height 17
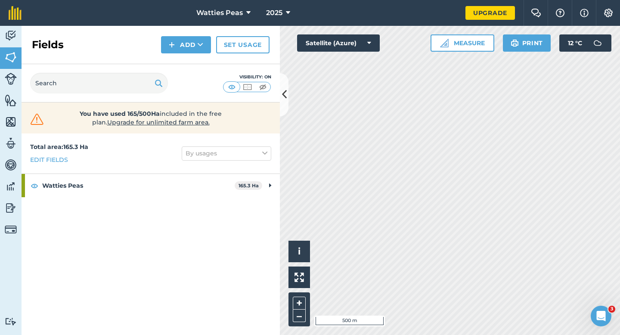
click at [349, 49] on div "Click to start drawing i © 2025 TomTom, Microsoft 500 m + – Satellite (Azure) M…" at bounding box center [450, 180] width 340 height 309
click at [173, 44] on img at bounding box center [172, 45] width 6 height 10
click at [175, 57] on link "Draw" at bounding box center [185, 64] width 47 height 19
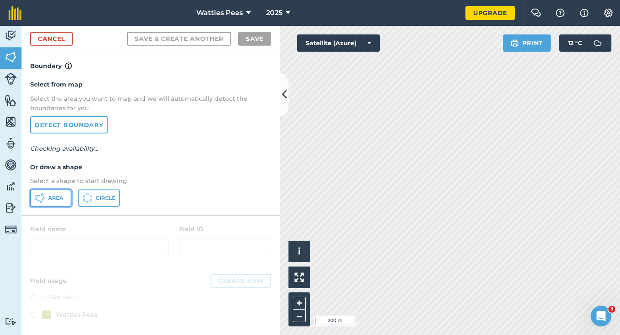
click at [65, 191] on button "Area" at bounding box center [50, 197] width 41 height 17
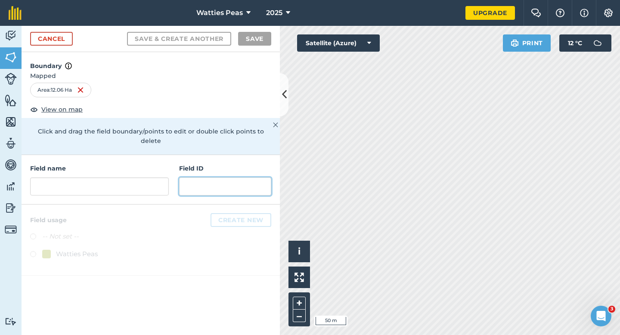
click at [219, 177] on input "text" at bounding box center [225, 186] width 92 height 18
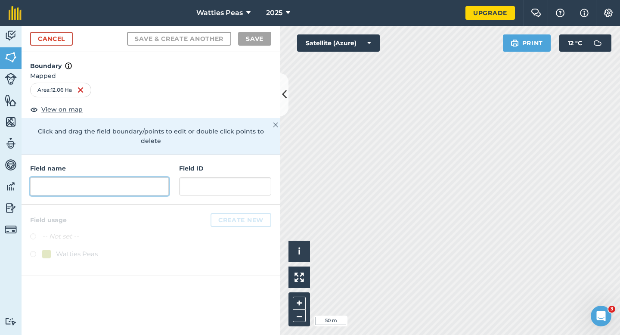
click at [147, 181] on input "text" at bounding box center [99, 186] width 139 height 18
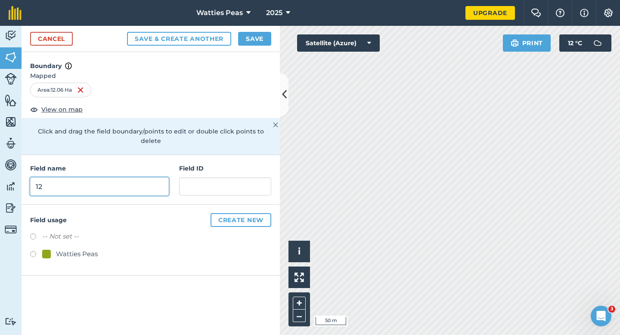
type input "12"
click at [74, 251] on div "Watties Peas" at bounding box center [150, 255] width 241 height 12
click at [85, 237] on div "-- Not set -- Watties Peas" at bounding box center [150, 246] width 241 height 30
click at [84, 249] on div "Watties Peas" at bounding box center [77, 254] width 42 height 10
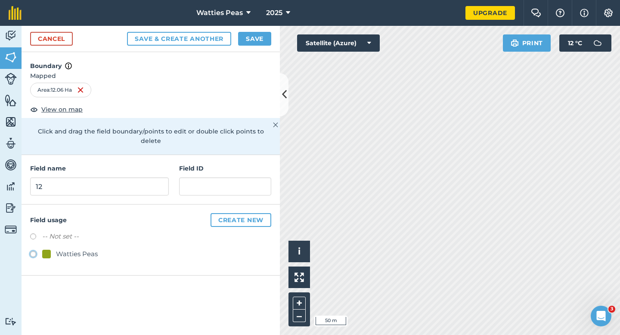
radio input "true"
click at [201, 179] on input "text" at bounding box center [225, 186] width 92 height 18
type input "Chaley Farms LTD"
click at [252, 43] on button "Save" at bounding box center [254, 39] width 33 height 14
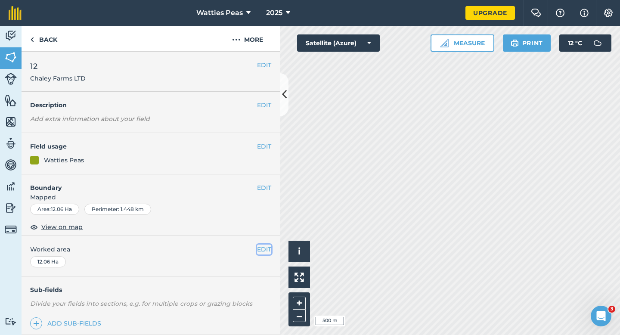
click at [266, 253] on button "EDIT" at bounding box center [264, 248] width 14 height 9
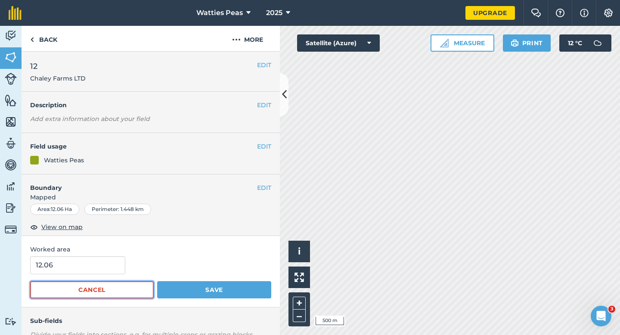
click at [95, 281] on button "Cancel" at bounding box center [91, 289] width 123 height 17
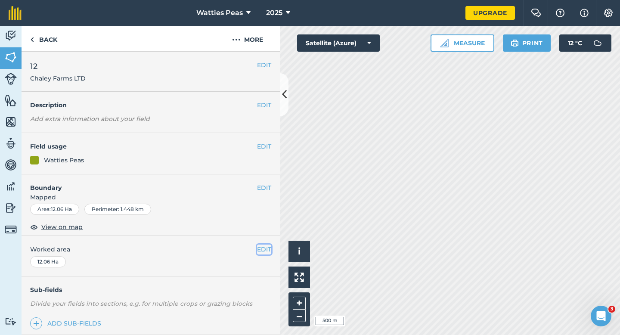
click at [265, 250] on button "EDIT" at bounding box center [264, 248] width 14 height 9
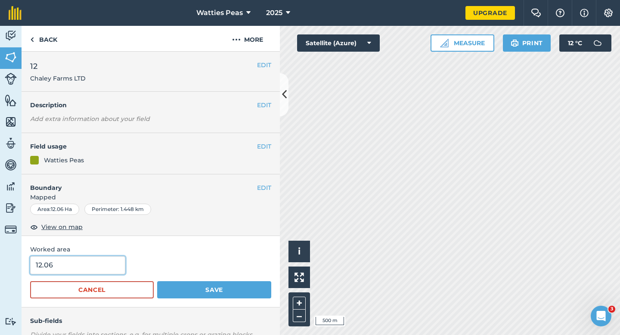
click at [99, 257] on input "12.06" at bounding box center [77, 265] width 95 height 18
type input "12"
click at [157, 281] on button "Save" at bounding box center [214, 289] width 114 height 17
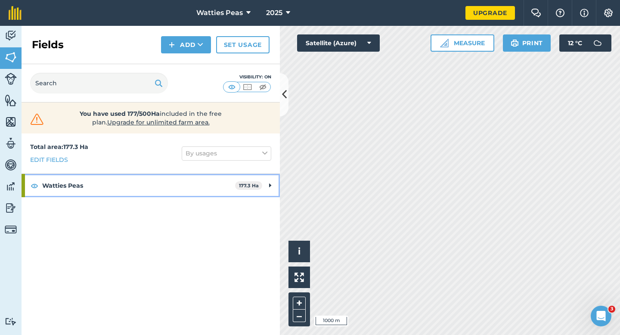
click at [220, 187] on strong "Watties Peas" at bounding box center [138, 185] width 193 height 23
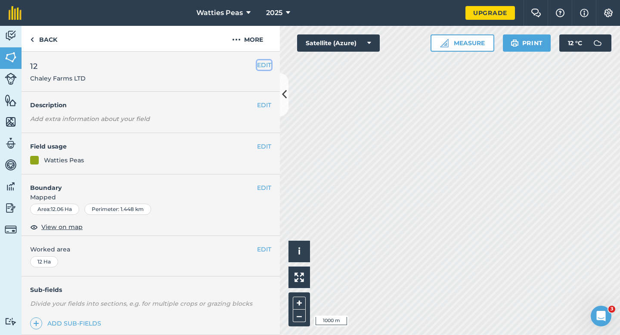
click at [267, 65] on button "EDIT" at bounding box center [264, 64] width 14 height 9
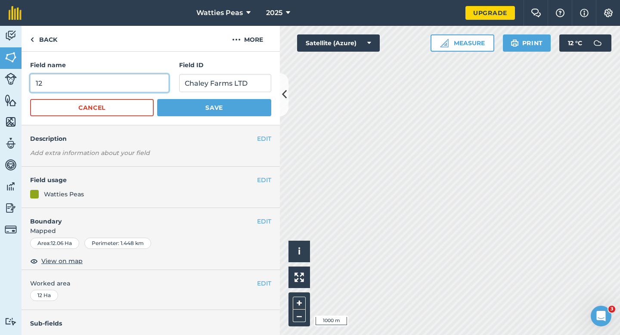
click at [119, 90] on input "12" at bounding box center [99, 83] width 139 height 18
type input "11"
click at [157, 99] on button "Save" at bounding box center [214, 107] width 114 height 17
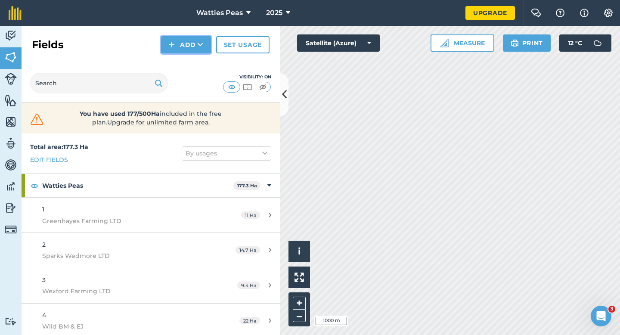
click at [186, 50] on button "Add" at bounding box center [186, 44] width 50 height 17
click at [186, 59] on link "Draw" at bounding box center [185, 64] width 47 height 19
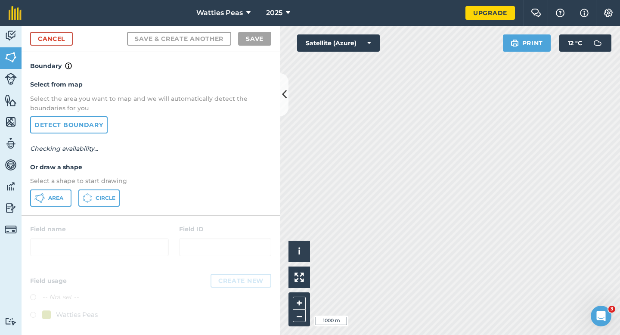
click at [39, 207] on div "Select from map Select the area you want to map and we will automatically detec…" at bounding box center [151, 143] width 258 height 144
click at [46, 198] on button "Area" at bounding box center [50, 197] width 41 height 17
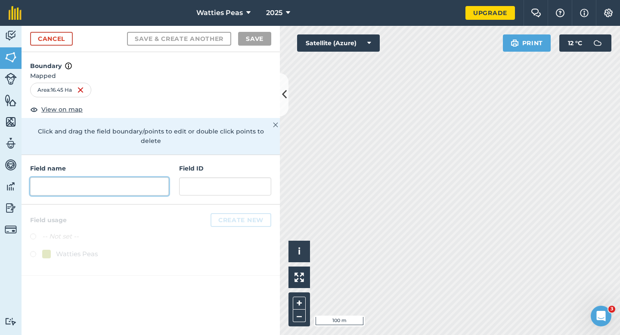
click at [118, 181] on input "text" at bounding box center [99, 186] width 139 height 18
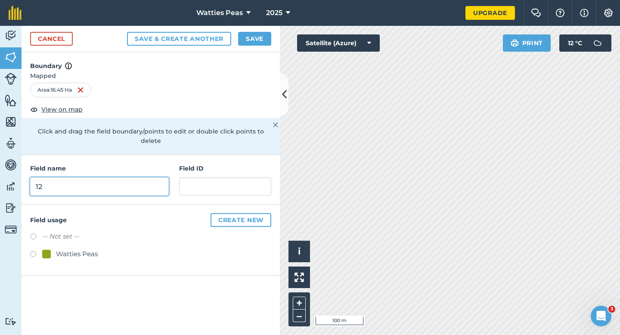
type input "12"
click at [81, 249] on div "Watties Peas" at bounding box center [77, 254] width 42 height 10
radio input "true"
click at [184, 194] on div "Field name 12 Field ID" at bounding box center [151, 179] width 258 height 49
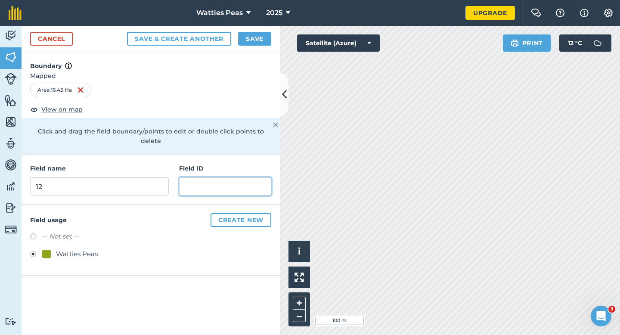
click at [194, 182] on input "text" at bounding box center [225, 186] width 92 height 18
type input "MCpheson CEIL DOG"
type input "Honeywell Holdings LTD"
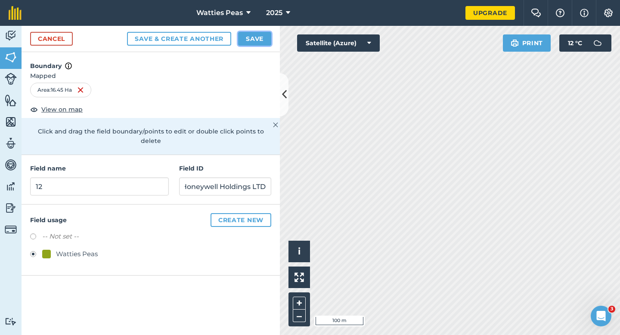
click at [268, 40] on button "Save" at bounding box center [254, 39] width 33 height 14
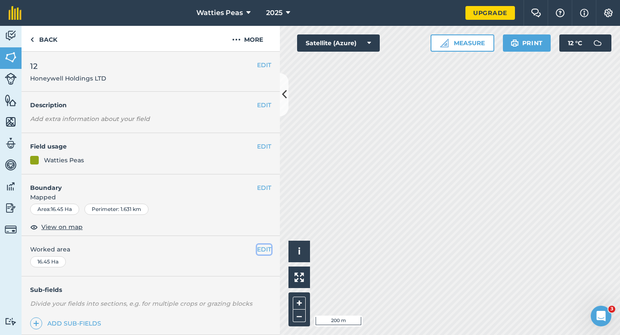
click at [268, 244] on button "EDIT" at bounding box center [264, 248] width 14 height 9
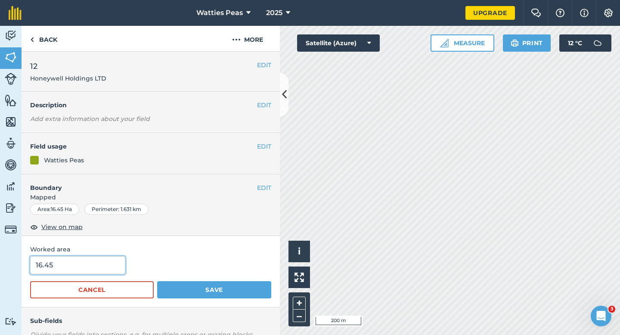
click at [102, 269] on input "16.45" at bounding box center [77, 265] width 95 height 18
type input "16.5"
click at [157, 281] on button "Save" at bounding box center [214, 289] width 114 height 17
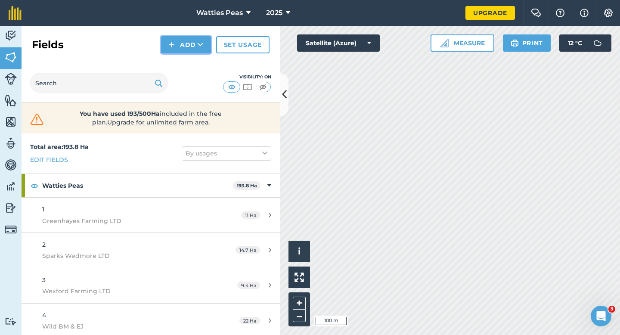
click at [173, 46] on img at bounding box center [172, 45] width 6 height 10
click at [174, 61] on link "Draw" at bounding box center [185, 64] width 47 height 19
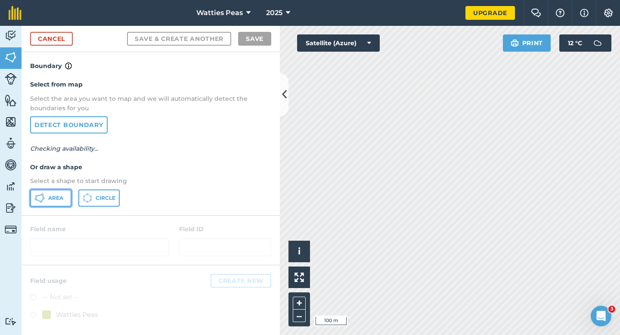
click at [65, 198] on button "Area" at bounding box center [50, 197] width 41 height 17
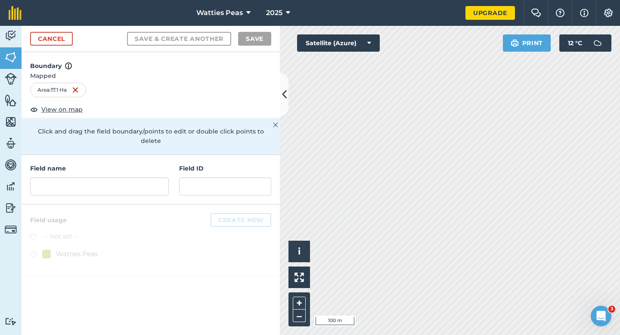
click at [111, 187] on div "Field name Field ID" at bounding box center [151, 179] width 258 height 49
click at [111, 185] on input "text" at bounding box center [99, 186] width 139 height 18
click at [111, 183] on input "text" at bounding box center [99, 186] width 139 height 18
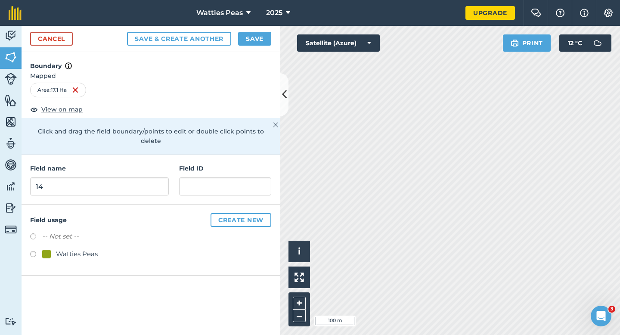
click at [214, 167] on div "Field ID" at bounding box center [225, 180] width 92 height 32
click at [142, 183] on input "14" at bounding box center [99, 186] width 139 height 18
type input "13"
click at [185, 183] on input "text" at bounding box center [225, 186] width 92 height 18
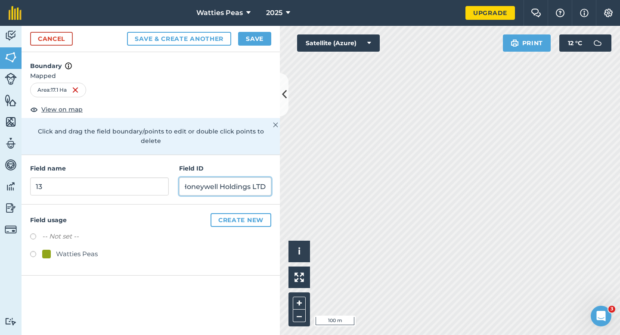
type input "Honeywell Holdings LTD"
click at [71, 249] on div "Watties Peas" at bounding box center [77, 254] width 42 height 10
radio input "true"
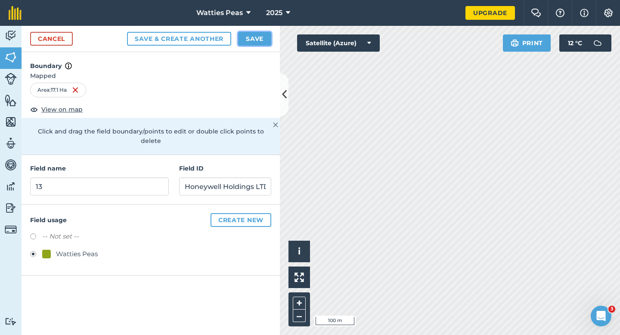
click at [261, 34] on button "Save" at bounding box center [254, 39] width 33 height 14
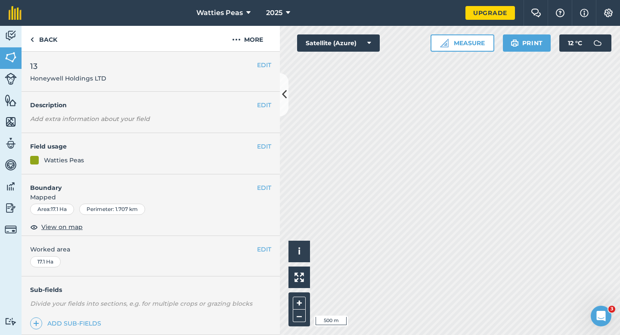
click at [260, 243] on div "EDIT Worked area 17.1 Ha" at bounding box center [151, 256] width 258 height 40
click at [260, 250] on button "EDIT" at bounding box center [264, 248] width 14 height 9
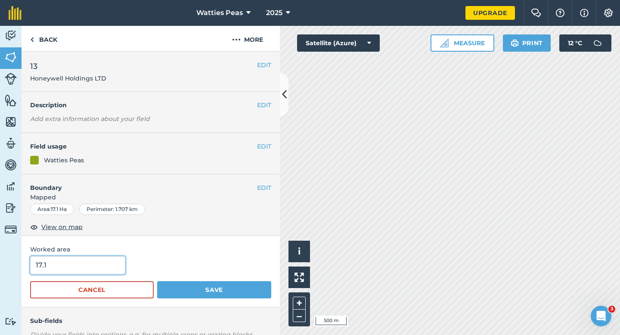
click at [88, 266] on input "17.1" at bounding box center [77, 265] width 95 height 18
type input "17"
click at [157, 281] on button "Save" at bounding box center [214, 289] width 114 height 17
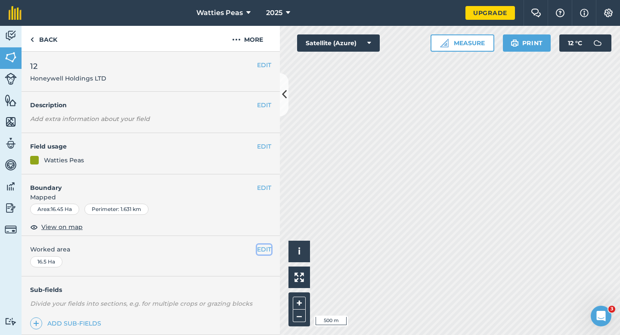
click at [269, 245] on button "EDIT" at bounding box center [264, 248] width 14 height 9
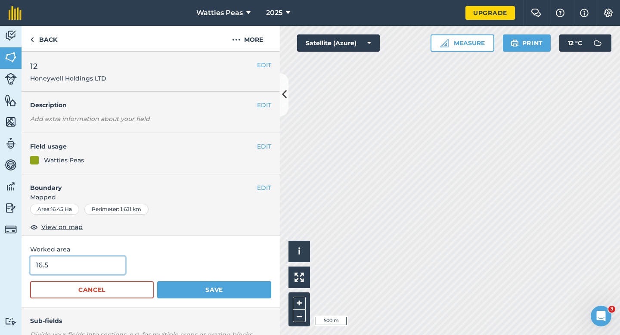
click at [107, 270] on input "16.5" at bounding box center [77, 265] width 95 height 18
type input "17"
click at [157, 281] on button "Save" at bounding box center [214, 289] width 114 height 17
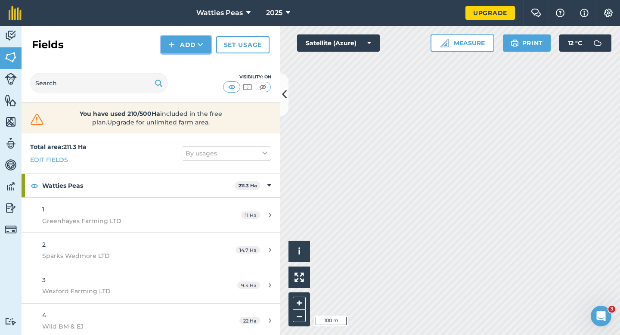
click at [198, 49] on button "Add" at bounding box center [186, 44] width 50 height 17
click at [198, 59] on link "Draw" at bounding box center [185, 64] width 47 height 19
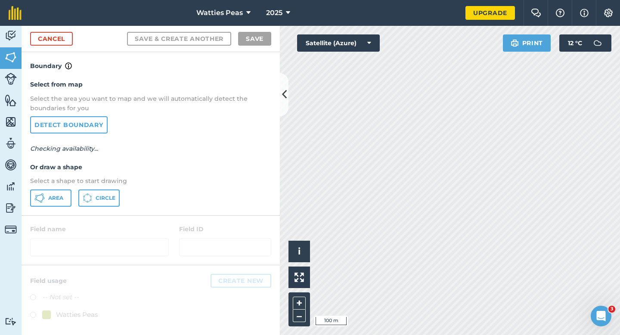
click at [76, 186] on div "Select from map Select the area you want to map and we will automatically detec…" at bounding box center [151, 143] width 258 height 144
click at [55, 194] on span "Area" at bounding box center [55, 197] width 15 height 7
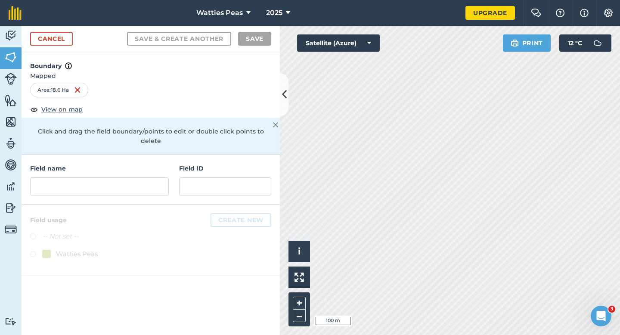
click at [126, 194] on div "Field name Field ID" at bounding box center [151, 179] width 258 height 49
click at [196, 177] on input "text" at bounding box center [225, 186] width 92 height 18
click at [137, 177] on input "text" at bounding box center [99, 186] width 139 height 18
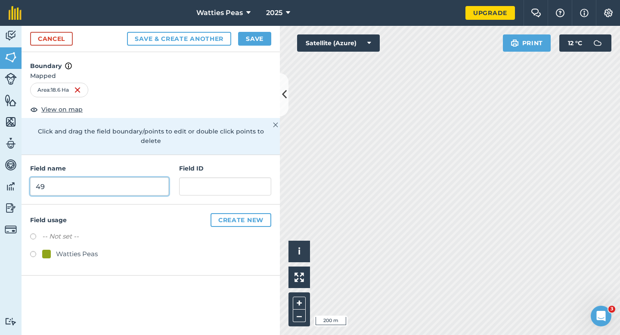
type input "4"
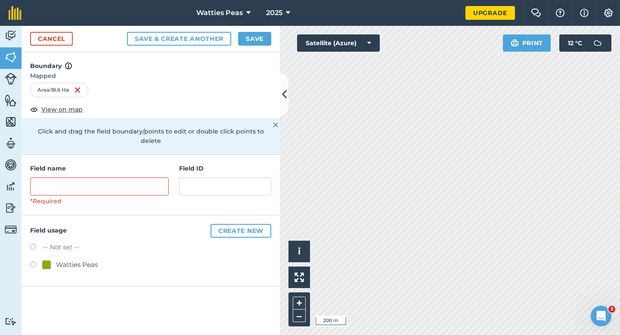
click at [77, 259] on div "Watties Peas" at bounding box center [77, 264] width 42 height 10
radio input "true"
click at [82, 177] on input "text" at bounding box center [99, 186] width 139 height 18
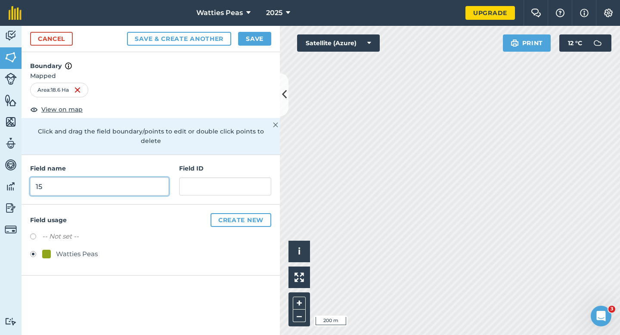
type input "15"
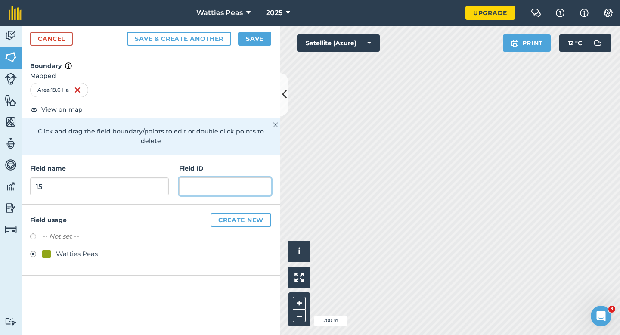
click at [192, 185] on input "text" at bounding box center [225, 186] width 92 height 18
type input "Tahuri Farm LTD"
click at [257, 36] on button "Save" at bounding box center [254, 39] width 33 height 14
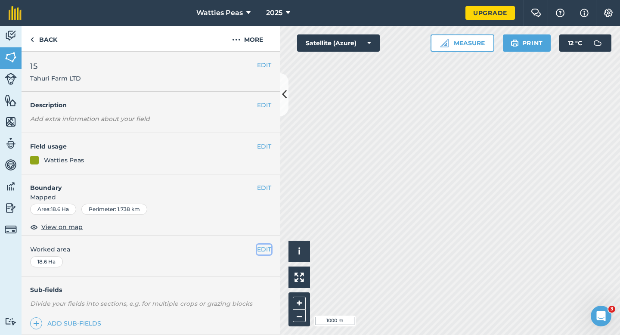
click at [259, 251] on button "EDIT" at bounding box center [264, 248] width 14 height 9
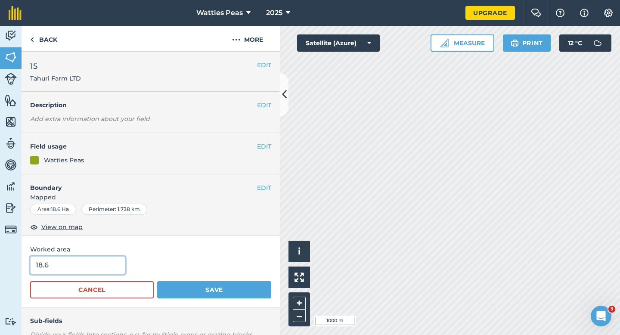
click at [83, 269] on input "18.6" at bounding box center [77, 265] width 95 height 18
click at [157, 281] on button "Save" at bounding box center [214, 289] width 114 height 17
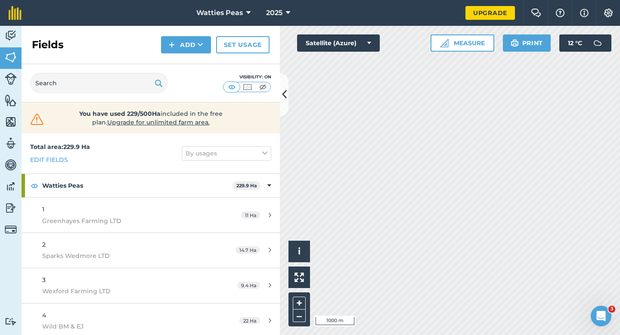
scroll to position [355, 0]
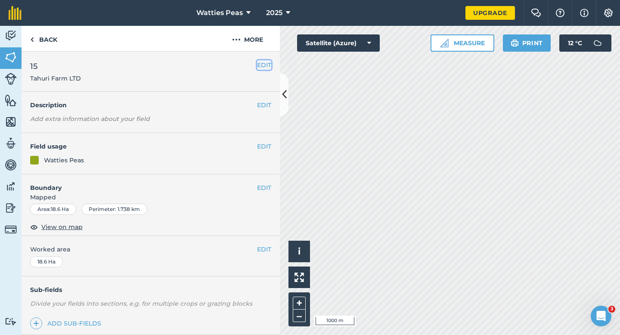
click at [259, 64] on button "EDIT" at bounding box center [264, 64] width 14 height 9
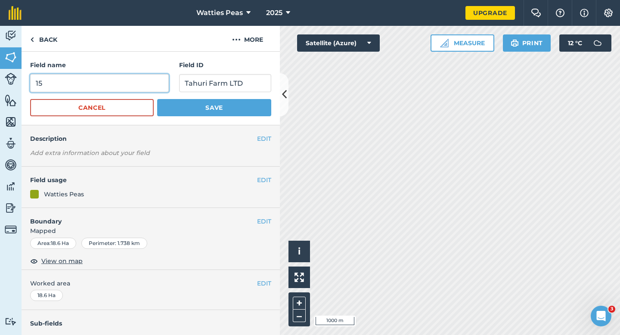
click at [111, 88] on input "15" at bounding box center [99, 83] width 139 height 18
type input "14"
click at [157, 99] on button "Save" at bounding box center [214, 107] width 114 height 17
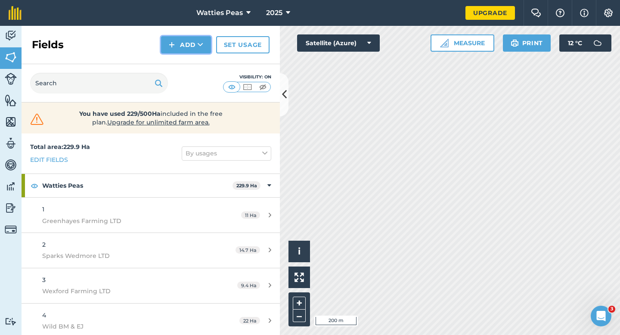
click at [193, 49] on button "Add" at bounding box center [186, 44] width 50 height 17
click at [193, 61] on link "Draw" at bounding box center [185, 64] width 47 height 19
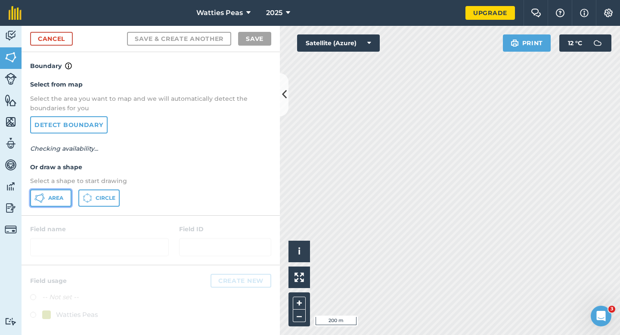
click at [62, 204] on button "Area" at bounding box center [50, 197] width 41 height 17
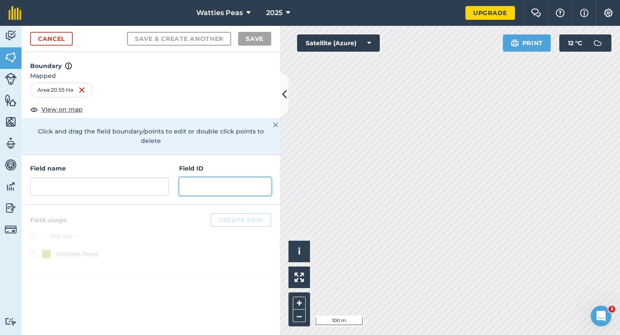
click at [201, 179] on input "text" at bounding box center [225, 186] width 92 height 18
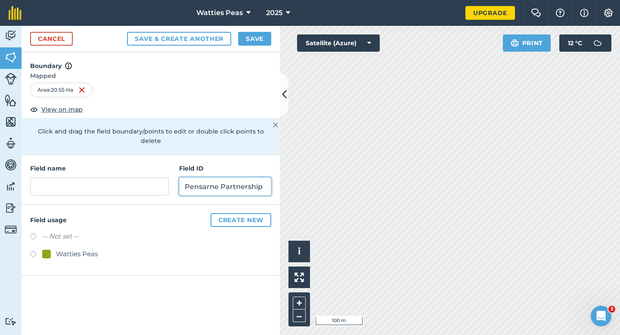
type input "Pensarne Partnership"
click at [46, 250] on div at bounding box center [46, 254] width 9 height 9
radio input "true"
click at [112, 164] on h4 "Field name" at bounding box center [99, 168] width 139 height 9
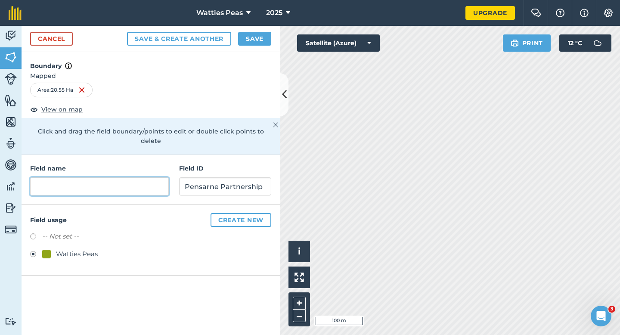
click at [112, 177] on input "text" at bounding box center [99, 186] width 139 height 18
type input "15"
click at [249, 41] on button "Save" at bounding box center [254, 39] width 33 height 14
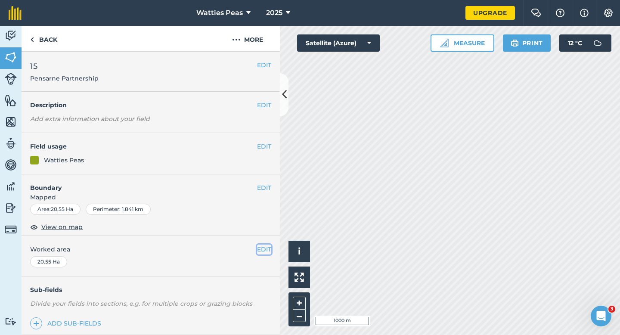
click at [262, 252] on button "EDIT" at bounding box center [264, 248] width 14 height 9
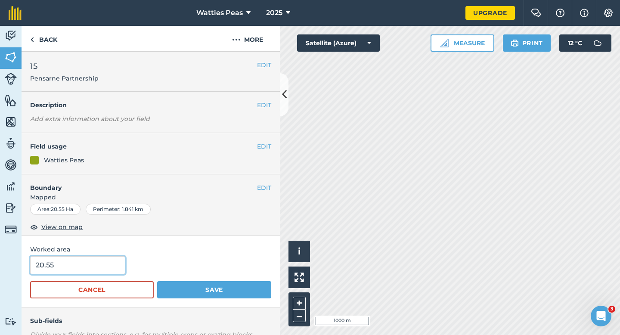
click at [90, 269] on input "20.55" at bounding box center [77, 265] width 95 height 18
type input "20.55"
click at [157, 281] on button "Save" at bounding box center [214, 289] width 114 height 17
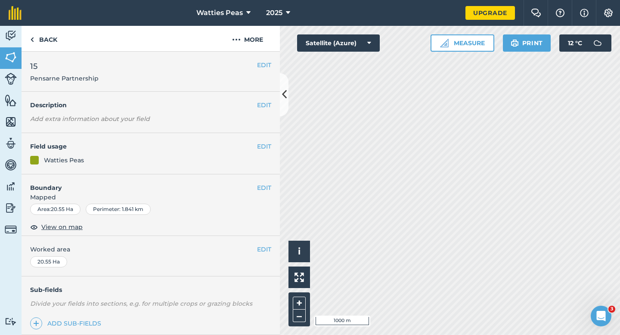
click at [265, 239] on div "EDIT Worked area 20.55 Ha" at bounding box center [151, 256] width 258 height 40
click at [262, 244] on div "EDIT Worked area 20.55 Ha" at bounding box center [151, 256] width 258 height 40
click at [262, 252] on button "EDIT" at bounding box center [264, 248] width 14 height 9
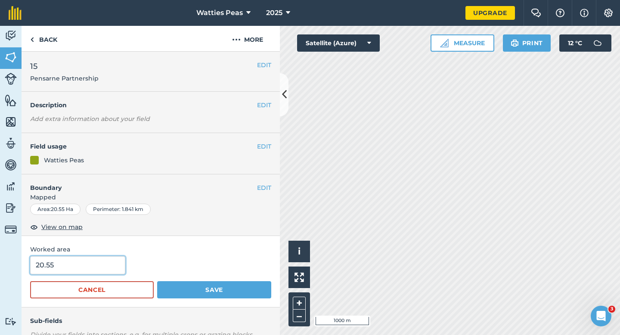
click at [114, 260] on input "20.55" at bounding box center [77, 265] width 95 height 18
click at [115, 263] on input "20.55" at bounding box center [77, 265] width 95 height 18
type input "20.5"
click at [157, 281] on button "Save" at bounding box center [214, 289] width 114 height 17
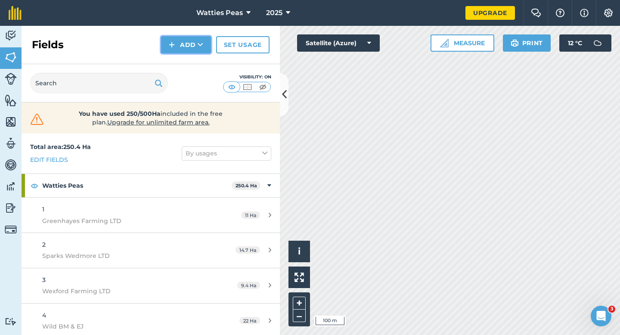
click at [167, 40] on button "Add" at bounding box center [186, 44] width 50 height 17
click at [181, 64] on link "Draw" at bounding box center [185, 64] width 47 height 19
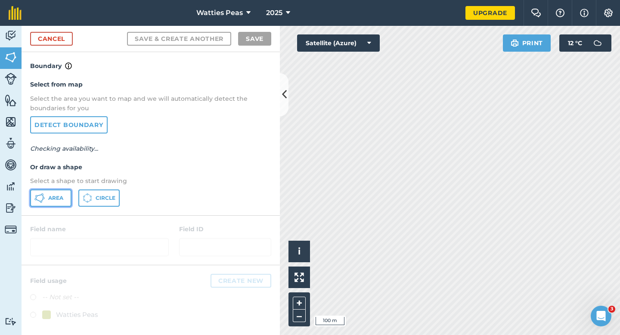
click at [51, 194] on button "Area" at bounding box center [50, 197] width 41 height 17
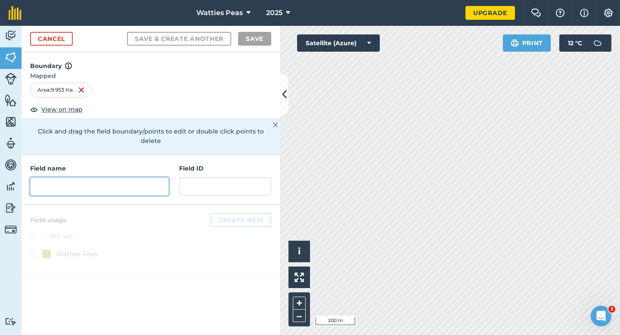
click at [137, 181] on input "text" at bounding box center [99, 186] width 139 height 18
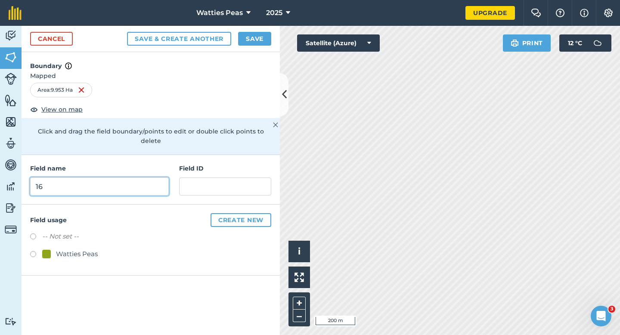
type input "16"
click at [207, 167] on div "Field ID" at bounding box center [225, 180] width 92 height 32
click at [202, 193] on div "Field name 16 Field ID" at bounding box center [151, 179] width 258 height 49
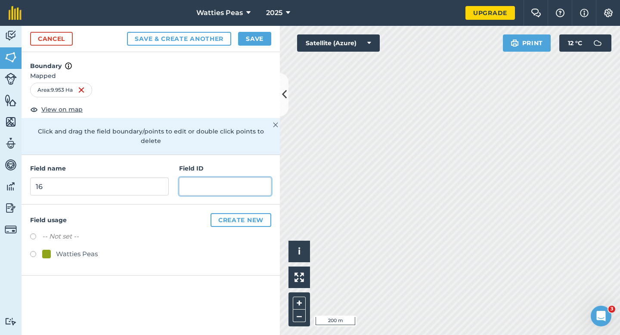
click at [202, 177] on input "text" at bounding box center [225, 186] width 92 height 18
type input "[PERSON_NAME] Farms LTD"
click at [52, 249] on div "Watties Peas" at bounding box center [70, 254] width 56 height 10
radio input "true"
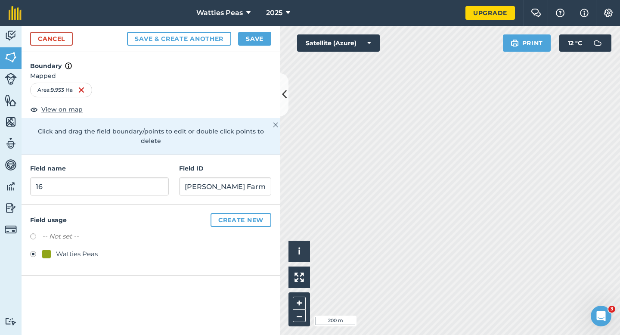
click at [256, 29] on div "Cancel Save & Create Another Save" at bounding box center [151, 39] width 258 height 26
click at [256, 40] on button "Save" at bounding box center [254, 39] width 33 height 14
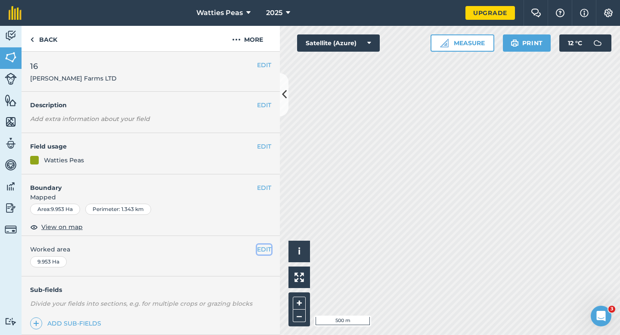
click at [264, 250] on button "EDIT" at bounding box center [264, 248] width 14 height 9
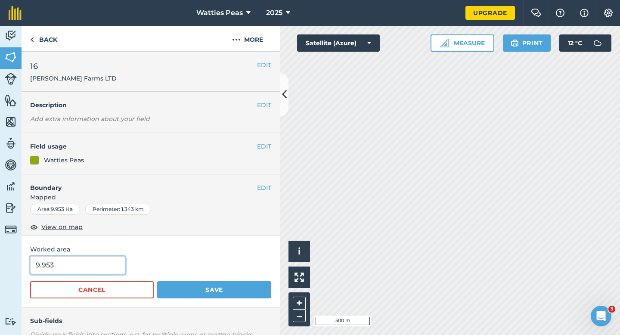
click at [113, 265] on input "9.953" at bounding box center [77, 265] width 95 height 18
type input "10"
click at [157, 281] on button "Save" at bounding box center [214, 289] width 114 height 17
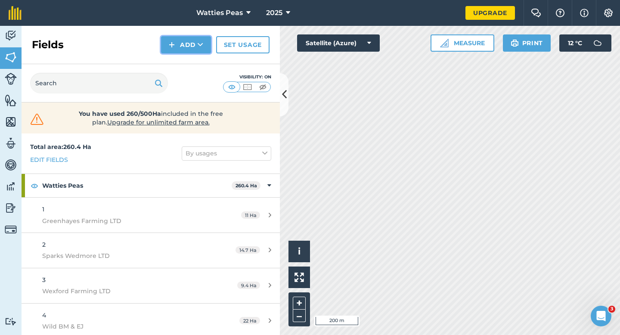
click at [180, 44] on button "Add" at bounding box center [186, 44] width 50 height 17
click at [180, 62] on link "Draw" at bounding box center [185, 64] width 47 height 19
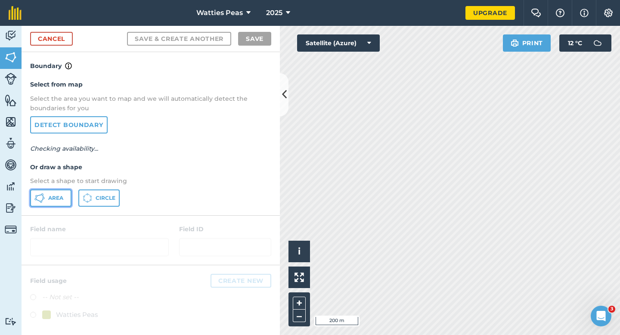
click at [44, 190] on button "Area" at bounding box center [50, 197] width 41 height 17
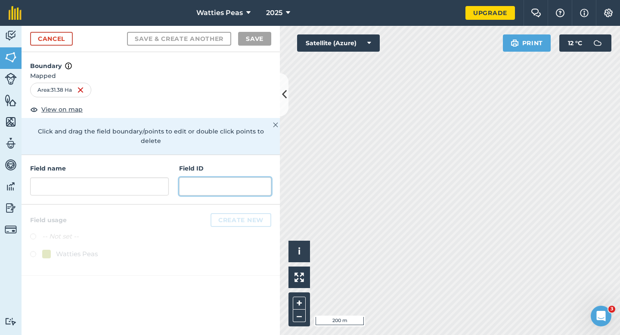
click at [187, 177] on input "text" at bounding box center [225, 186] width 92 height 18
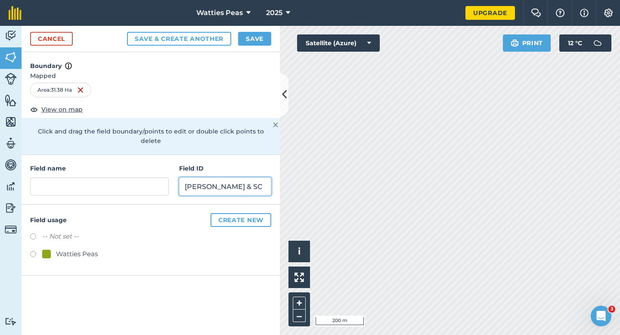
type input "[PERSON_NAME] & SC"
click at [60, 249] on div "Watties Peas" at bounding box center [77, 254] width 42 height 10
radio input "true"
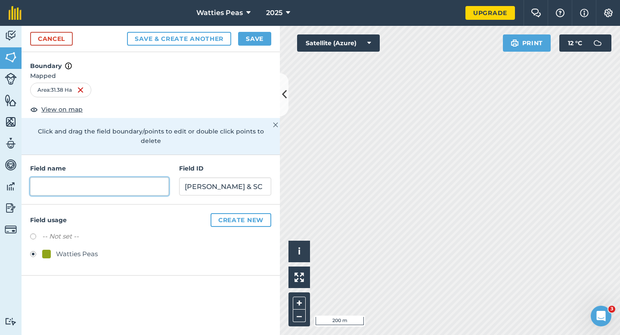
click at [87, 182] on input "text" at bounding box center [99, 186] width 139 height 18
click at [89, 178] on input "text" at bounding box center [99, 186] width 139 height 18
type input "1"
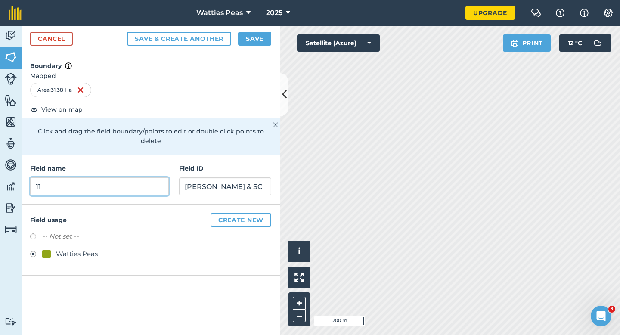
type input "1"
type input "17"
click at [242, 39] on button "Save" at bounding box center [254, 39] width 33 height 14
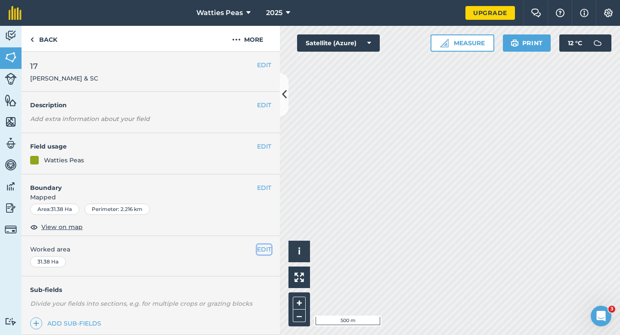
click at [261, 248] on button "EDIT" at bounding box center [264, 248] width 14 height 9
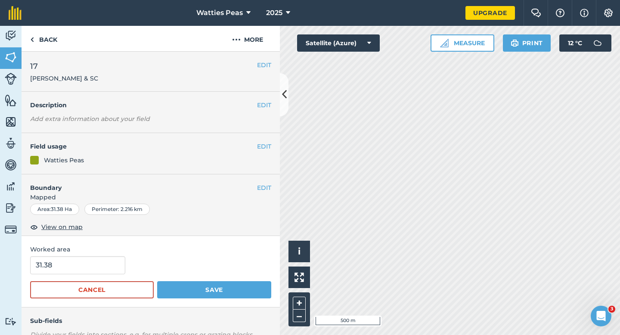
click at [96, 278] on form "31.38 Cancel Save" at bounding box center [150, 277] width 241 height 42
click at [96, 269] on input "31.38" at bounding box center [77, 265] width 95 height 18
type input "31.3"
click at [157, 281] on button "Save" at bounding box center [214, 289] width 114 height 17
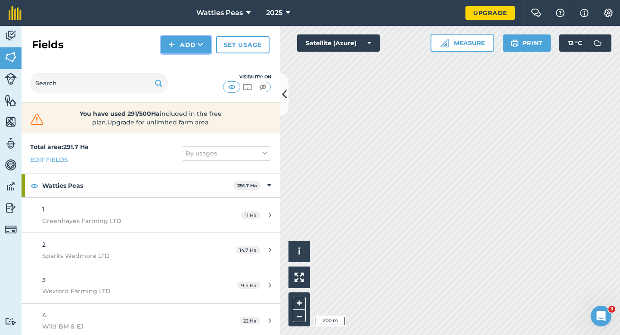
click at [204, 50] on button "Add" at bounding box center [186, 44] width 50 height 17
click at [204, 57] on link "Draw" at bounding box center [185, 64] width 47 height 19
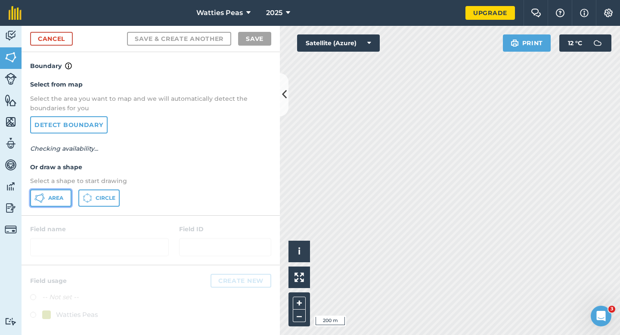
click at [53, 200] on span "Area" at bounding box center [55, 197] width 15 height 7
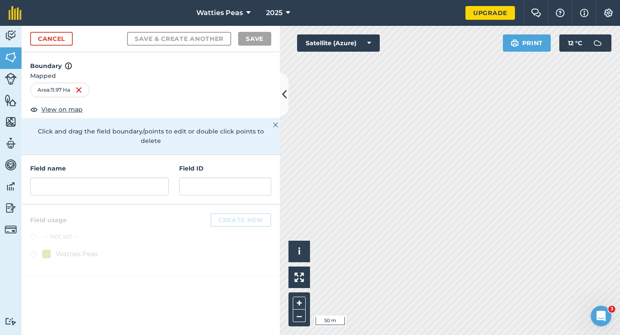
click at [202, 194] on div "Field name Field ID" at bounding box center [151, 179] width 258 height 49
click at [202, 179] on input "text" at bounding box center [225, 186] width 92 height 18
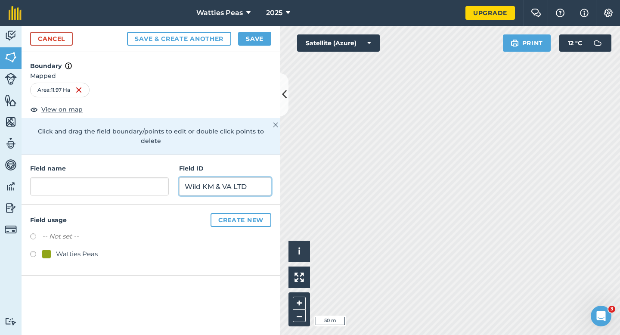
type input "Wild KM & VA LTD"
click at [66, 249] on div "Watties Peas" at bounding box center [77, 254] width 42 height 10
radio input "true"
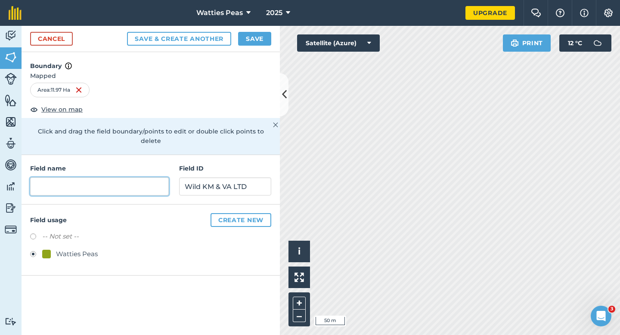
click at [93, 177] on input "text" at bounding box center [99, 186] width 139 height 18
type input "1"
type input "18"
click at [250, 37] on button "Save" at bounding box center [254, 39] width 33 height 14
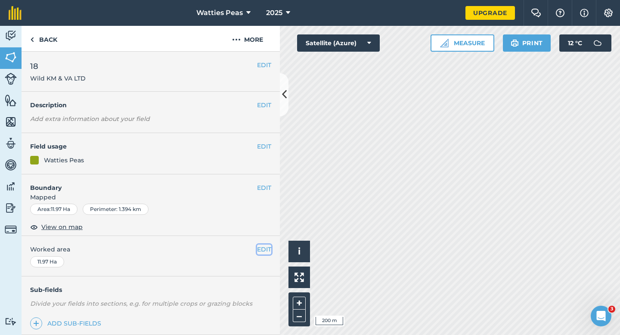
click at [262, 247] on button "EDIT" at bounding box center [264, 248] width 14 height 9
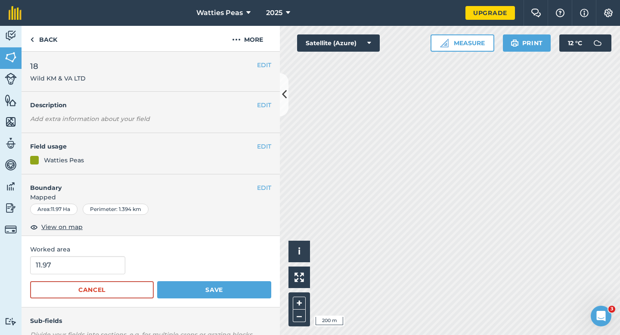
click at [77, 255] on div "Worked area 11.97 Cancel Save" at bounding box center [151, 271] width 258 height 71
type input "12"
click at [79, 259] on input "12" at bounding box center [77, 265] width 95 height 18
click at [157, 281] on button "Save" at bounding box center [214, 289] width 114 height 17
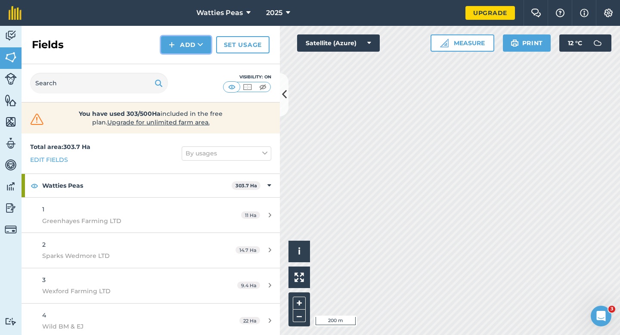
click at [173, 50] on button "Add" at bounding box center [186, 44] width 50 height 17
click at [179, 62] on link "Draw" at bounding box center [185, 64] width 47 height 19
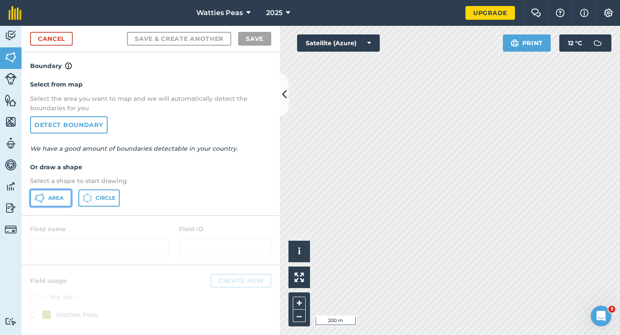
click at [49, 201] on button "Area" at bounding box center [50, 197] width 41 height 17
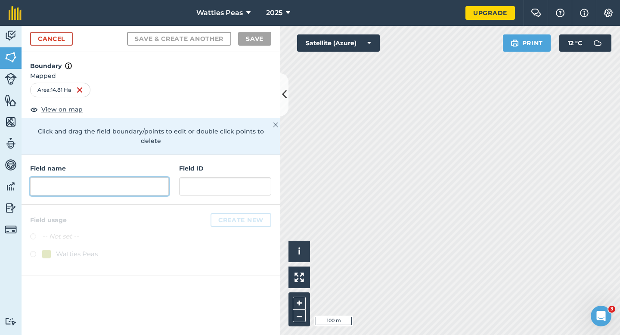
click at [112, 177] on input "text" at bounding box center [99, 186] width 139 height 18
click at [113, 182] on input "text" at bounding box center [99, 186] width 139 height 18
click at [113, 178] on input "text" at bounding box center [99, 186] width 139 height 18
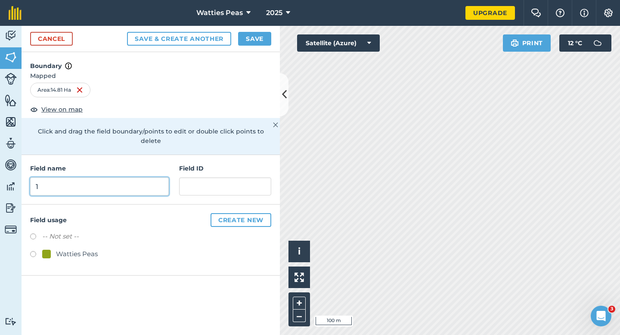
click at [54, 177] on input "1" at bounding box center [99, 186] width 139 height 18
type input "19"
click at [53, 238] on div "-- Not set -- Watties Peas" at bounding box center [150, 246] width 241 height 30
click at [60, 249] on div "Watties Peas" at bounding box center [77, 254] width 42 height 10
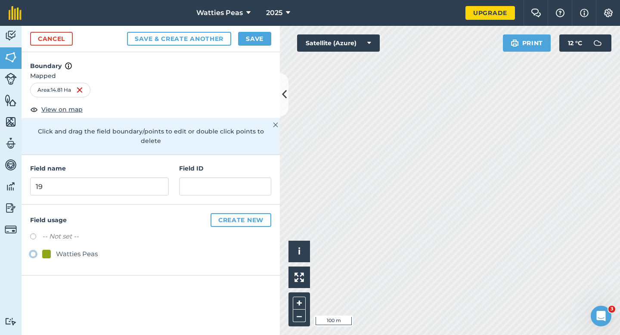
radio input "true"
click at [209, 183] on input "text" at bounding box center [225, 186] width 92 height 18
type input "[PERSON_NAME] J Farming LTD"
click at [248, 38] on button "Save" at bounding box center [254, 39] width 33 height 14
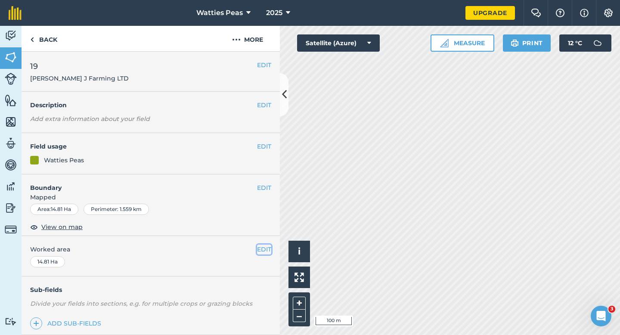
click at [260, 250] on button "EDIT" at bounding box center [264, 248] width 14 height 9
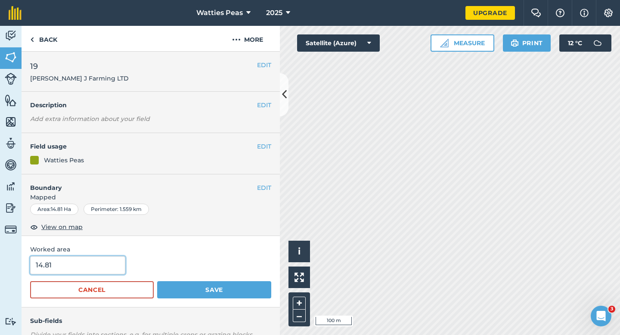
click at [70, 271] on input "14.81" at bounding box center [77, 265] width 95 height 18
type input "14.8"
click at [157, 281] on button "Save" at bounding box center [214, 289] width 114 height 17
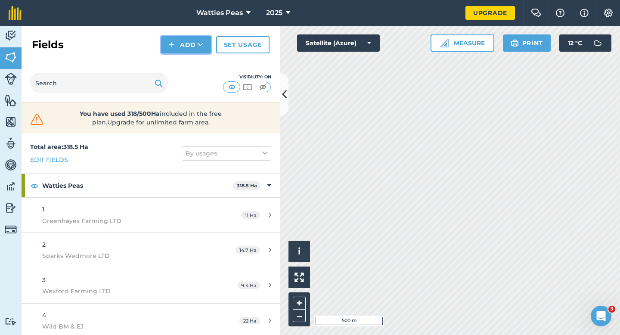
click at [194, 46] on button "Add" at bounding box center [186, 44] width 50 height 17
click at [194, 87] on link "Import" at bounding box center [185, 83] width 47 height 19
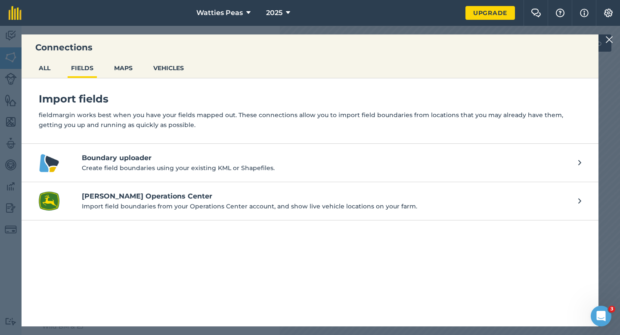
click at [606, 36] on img at bounding box center [609, 39] width 8 height 10
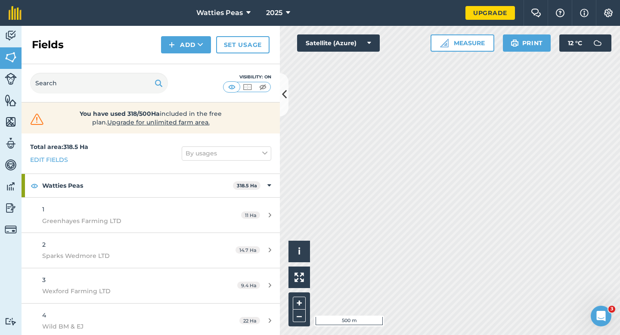
click at [178, 57] on div "Fields Add Set usage" at bounding box center [151, 45] width 258 height 38
click at [178, 49] on button "Add" at bounding box center [186, 44] width 50 height 17
click at [180, 57] on link "Draw" at bounding box center [185, 64] width 47 height 19
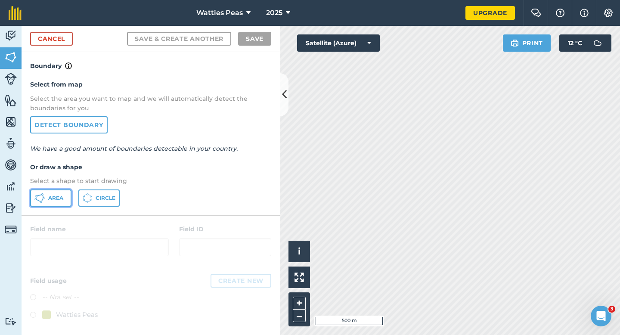
click at [63, 191] on button "Area" at bounding box center [50, 197] width 41 height 17
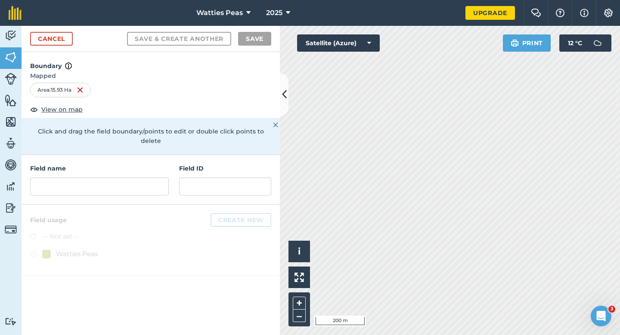
click at [110, 188] on div "Field name Field ID" at bounding box center [151, 179] width 258 height 49
click at [116, 177] on input "text" at bounding box center [99, 186] width 139 height 18
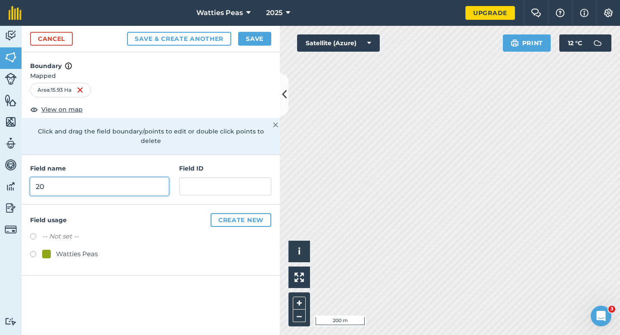
type input "20"
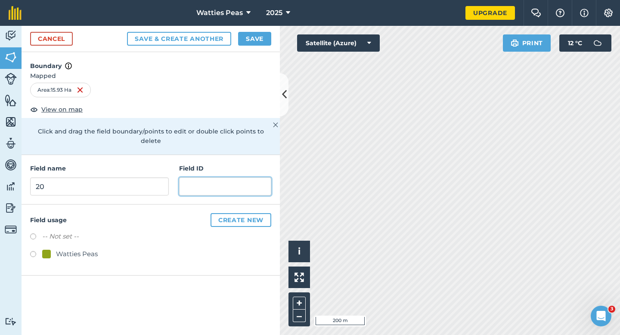
click at [201, 179] on input "text" at bounding box center [225, 186] width 92 height 18
type input "K"
type input "Leaderbrand South Island LTD"
click at [39, 251] on label at bounding box center [36, 255] width 12 height 9
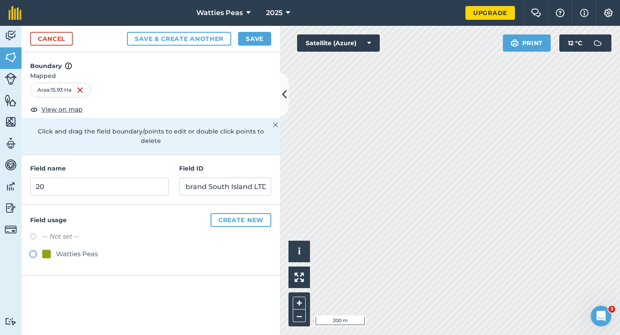
radio input "true"
click at [259, 40] on button "Save" at bounding box center [254, 39] width 33 height 14
click at [265, 249] on div "Watties Peas" at bounding box center [150, 255] width 241 height 12
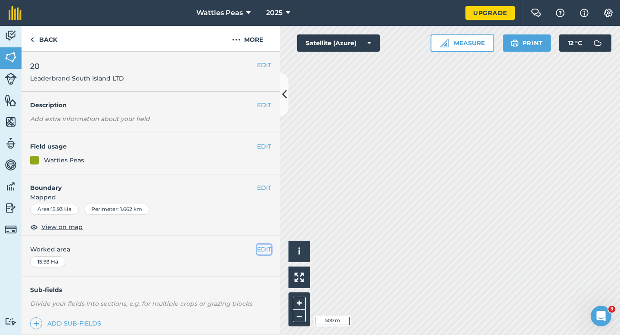
click at [265, 245] on button "EDIT" at bounding box center [264, 248] width 14 height 9
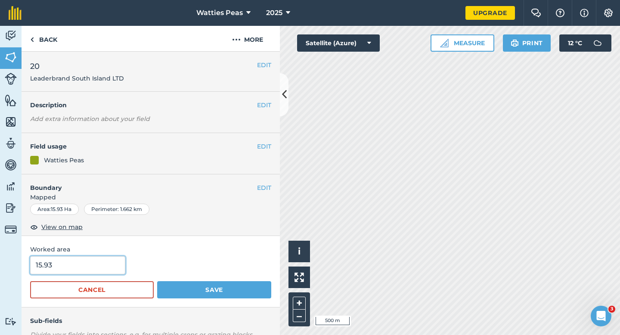
click at [89, 266] on input "15.93" at bounding box center [77, 265] width 95 height 18
type input "16"
click at [157, 281] on button "Save" at bounding box center [214, 289] width 114 height 17
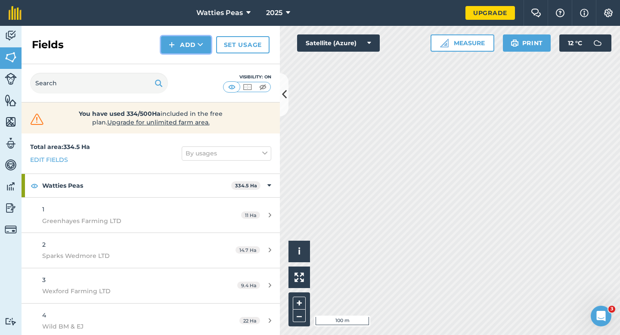
click at [185, 43] on button "Add" at bounding box center [186, 44] width 50 height 17
click at [185, 55] on link "Draw" at bounding box center [185, 64] width 47 height 19
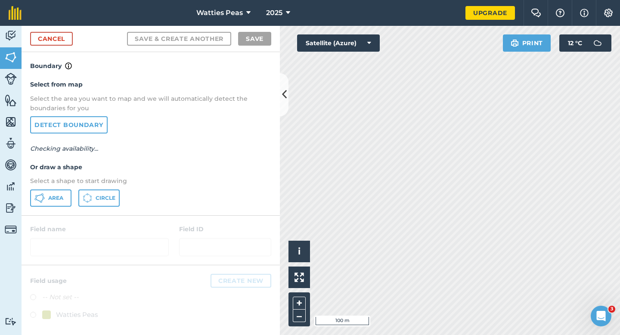
click at [64, 188] on div "Select from map Select the area you want to map and we will automatically detec…" at bounding box center [151, 143] width 258 height 144
click at [65, 200] on button "Area" at bounding box center [50, 197] width 41 height 17
click at [420, 0] on html "Watties Peas 2025 Upgrade Farm Chat Help Info Settings Map printing is not avai…" at bounding box center [310, 167] width 620 height 335
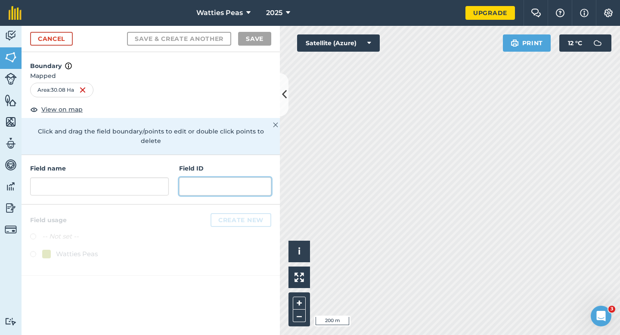
click at [197, 179] on input "text" at bounding box center [225, 186] width 92 height 18
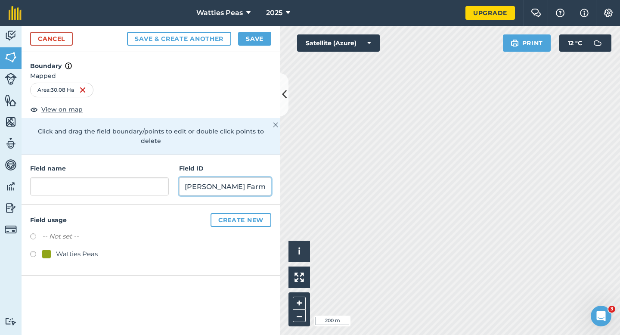
scroll to position [0, 2]
click at [192, 177] on input "[PERSON_NAME] Farming LTD" at bounding box center [225, 186] width 92 height 18
type input "[PERSON_NAME] Farming LTD"
click at [99, 249] on div "Watties Peas" at bounding box center [150, 255] width 241 height 12
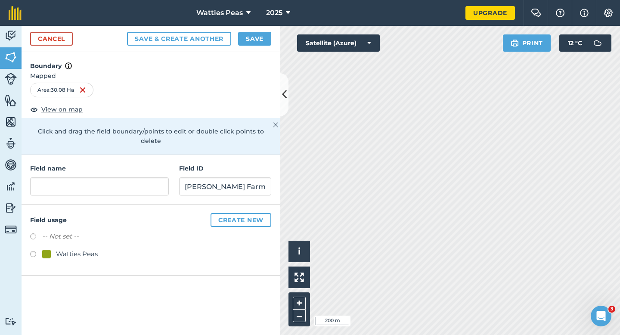
click at [93, 249] on div "Watties Peas" at bounding box center [77, 254] width 42 height 10
radio input "true"
click at [95, 184] on input "text" at bounding box center [99, 186] width 139 height 18
type input "21"
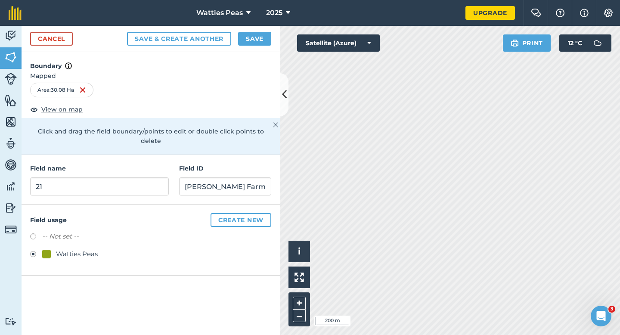
click at [258, 48] on div "Cancel Save & Create Another Save" at bounding box center [151, 39] width 258 height 26
click at [268, 41] on button "Save" at bounding box center [254, 39] width 33 height 14
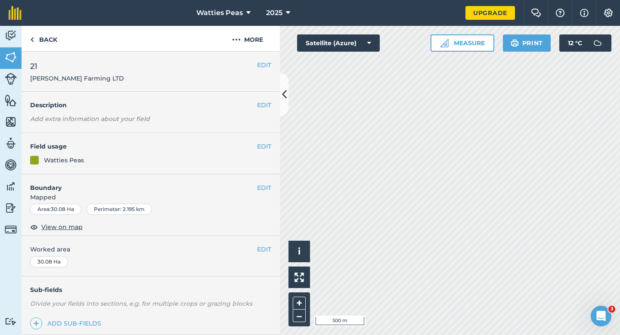
click at [256, 250] on span "Worked area" at bounding box center [150, 248] width 241 height 9
click at [263, 249] on button "EDIT" at bounding box center [264, 248] width 14 height 9
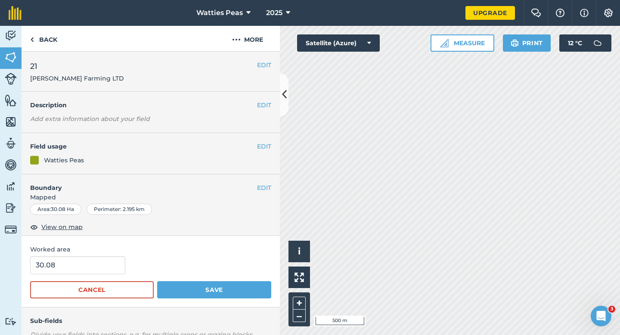
click at [59, 250] on span "Worked area" at bounding box center [150, 248] width 241 height 9
click at [62, 262] on input "30.08" at bounding box center [77, 265] width 95 height 18
type input "30"
click at [157, 281] on button "Save" at bounding box center [214, 289] width 114 height 17
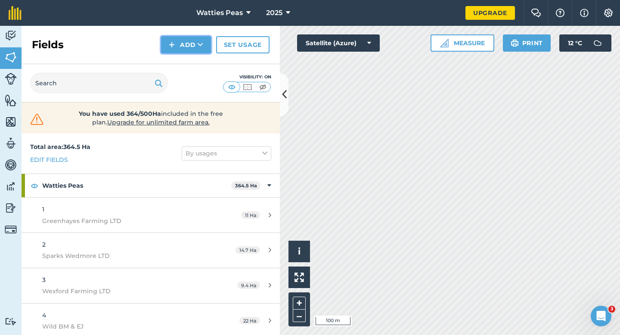
click at [185, 42] on button "Add" at bounding box center [186, 44] width 50 height 17
click at [185, 60] on link "Draw" at bounding box center [185, 64] width 47 height 19
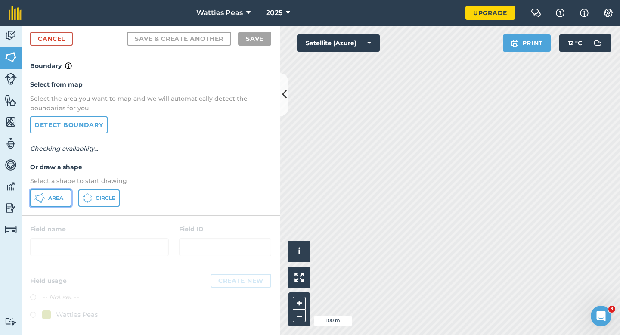
click at [64, 194] on button "Area" at bounding box center [50, 197] width 41 height 17
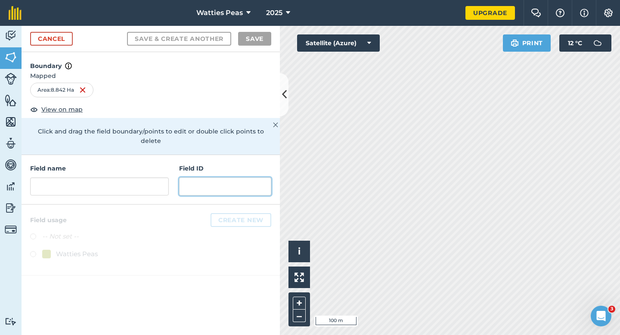
click at [229, 183] on input "text" at bounding box center [225, 186] width 92 height 18
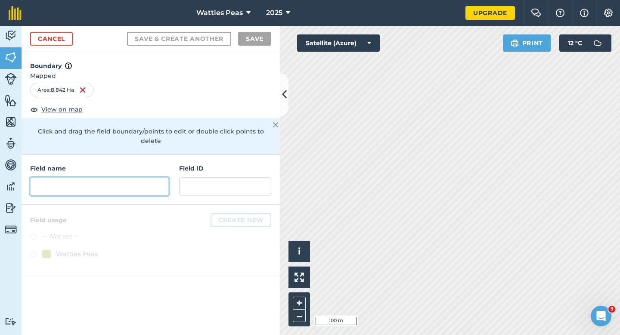
click at [121, 180] on input "text" at bounding box center [99, 186] width 139 height 18
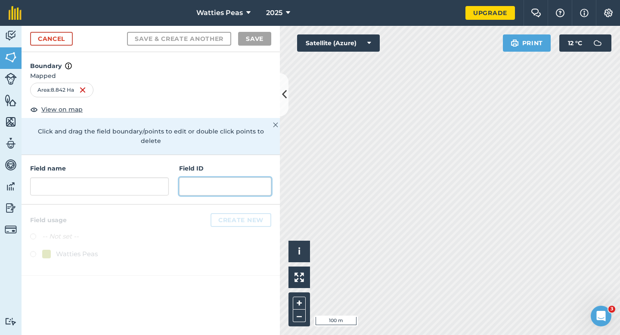
click at [181, 178] on input "text" at bounding box center [225, 186] width 92 height 18
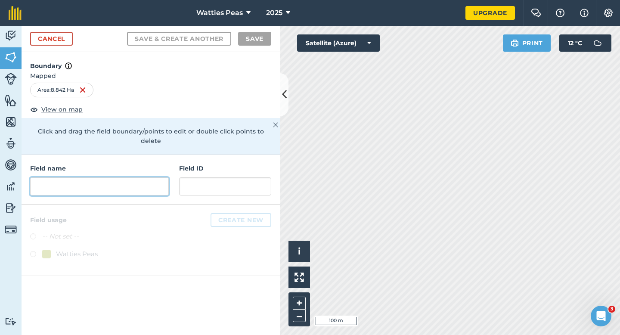
click at [141, 178] on input "text" at bounding box center [99, 186] width 139 height 18
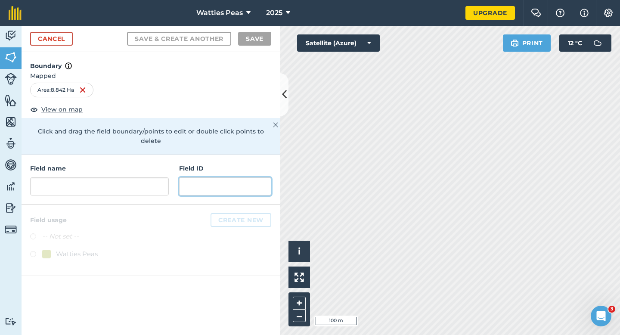
click at [189, 178] on input "text" at bounding box center [225, 186] width 92 height 18
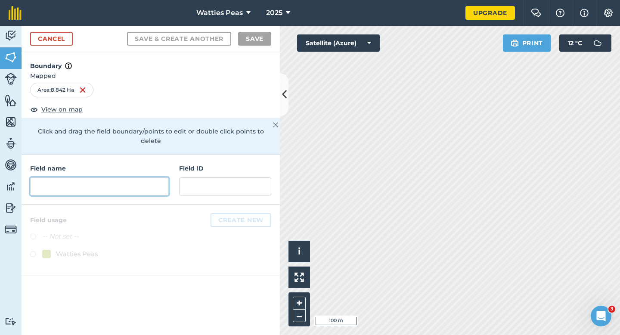
click at [139, 182] on input "text" at bounding box center [99, 186] width 139 height 18
click at [139, 180] on input "text" at bounding box center [99, 186] width 139 height 18
click at [143, 178] on input "text" at bounding box center [99, 186] width 139 height 18
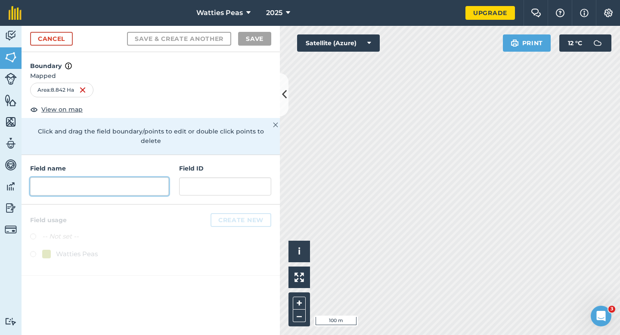
click at [143, 178] on input "text" at bounding box center [99, 186] width 139 height 18
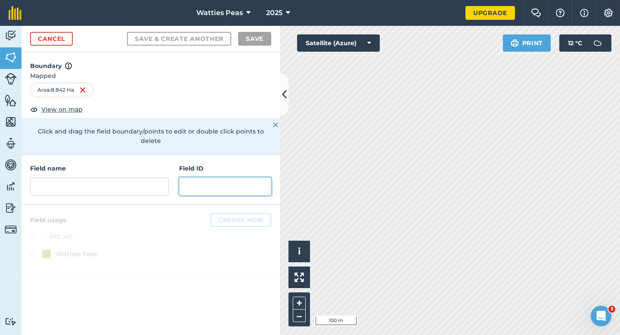
click at [235, 182] on input "text" at bounding box center [225, 186] width 92 height 18
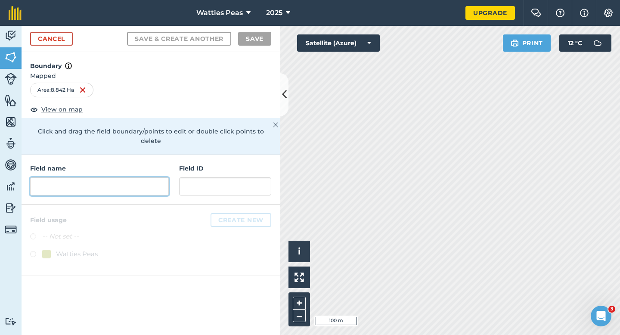
click at [146, 182] on input "text" at bounding box center [99, 186] width 139 height 18
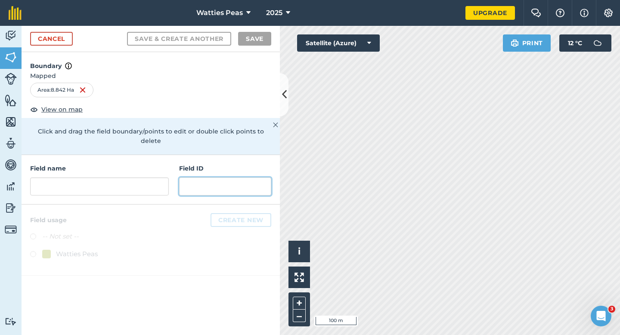
click at [197, 182] on input "text" at bounding box center [225, 186] width 92 height 18
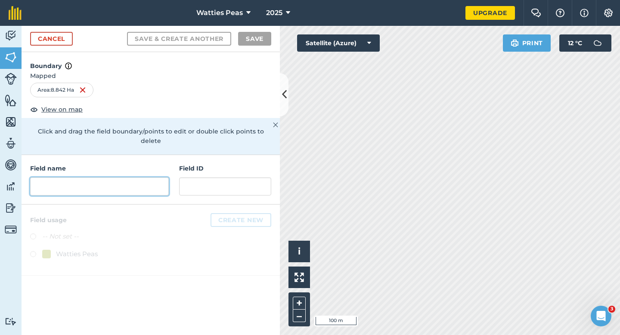
click at [162, 182] on input "text" at bounding box center [99, 186] width 139 height 18
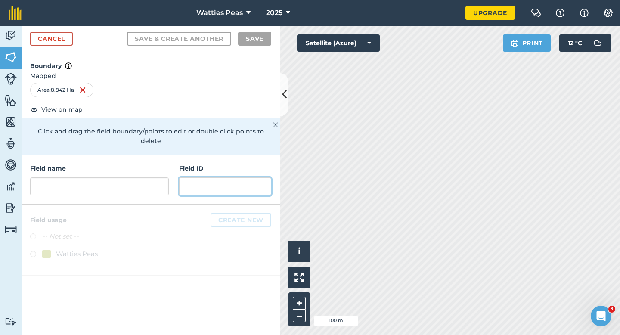
click at [209, 182] on input "text" at bounding box center [225, 186] width 92 height 18
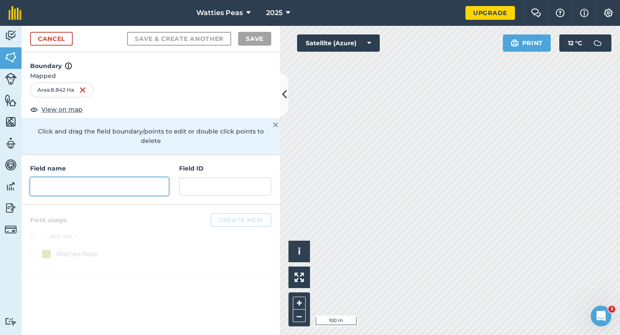
click at [159, 182] on input "text" at bounding box center [99, 186] width 139 height 18
click at [206, 188] on div "Field name Field ID" at bounding box center [151, 179] width 258 height 49
click at [138, 186] on div "Field name Field ID" at bounding box center [151, 179] width 258 height 49
click at [162, 177] on input "text" at bounding box center [99, 186] width 139 height 18
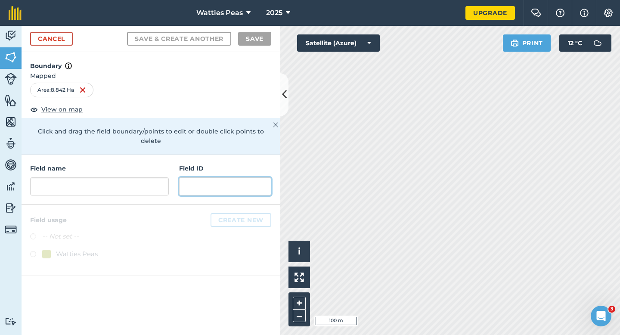
click at [197, 177] on input "text" at bounding box center [225, 186] width 92 height 18
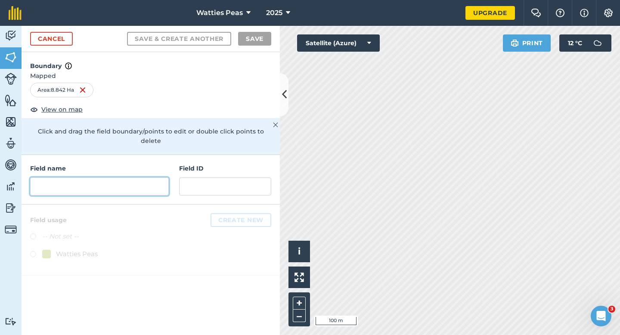
click at [135, 177] on input "text" at bounding box center [99, 186] width 139 height 18
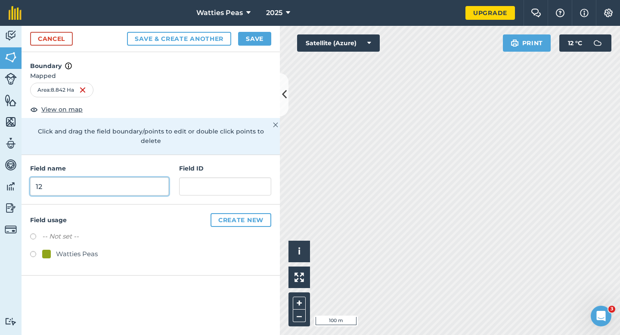
type input "1"
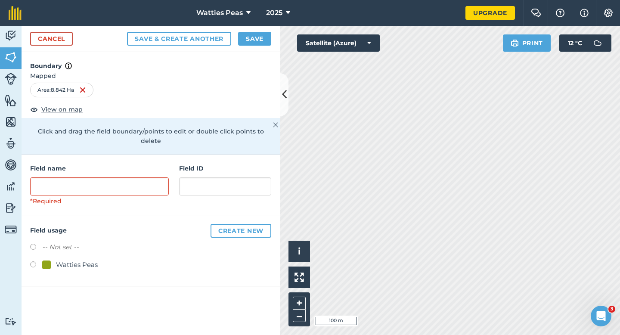
click at [82, 259] on div "Watties Peas" at bounding box center [77, 264] width 42 height 10
radio input "true"
click at [98, 166] on div "Field name *Required" at bounding box center [99, 185] width 139 height 43
click at [98, 177] on input "text" at bounding box center [99, 186] width 139 height 18
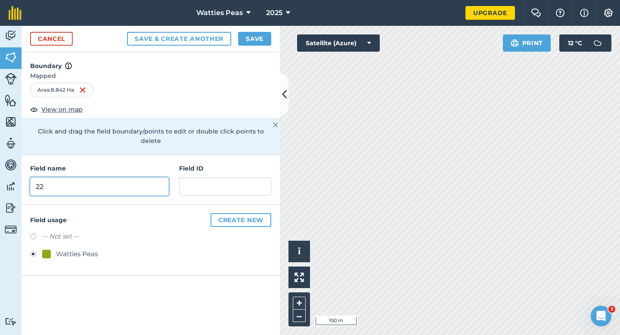
type input "22"
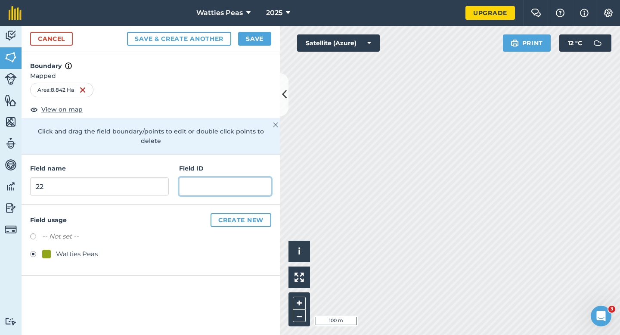
click at [218, 177] on input "text" at bounding box center [225, 186] width 92 height 18
type input "Rakaia Island LTD"
click at [262, 46] on div "Cancel Save & Create Another Save" at bounding box center [151, 39] width 258 height 26
click at [263, 41] on button "Save" at bounding box center [254, 39] width 33 height 14
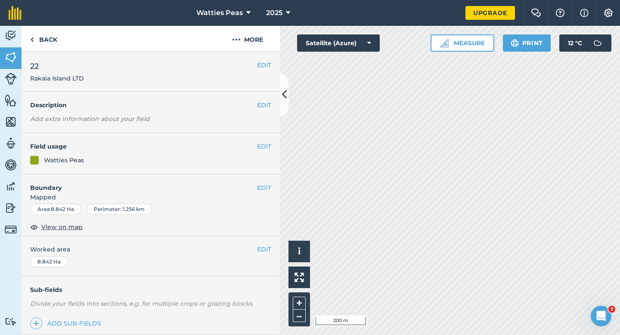
click at [265, 244] on div "EDIT Worked area 8.842 Ha" at bounding box center [151, 256] width 258 height 40
click at [261, 245] on button "EDIT" at bounding box center [264, 248] width 14 height 9
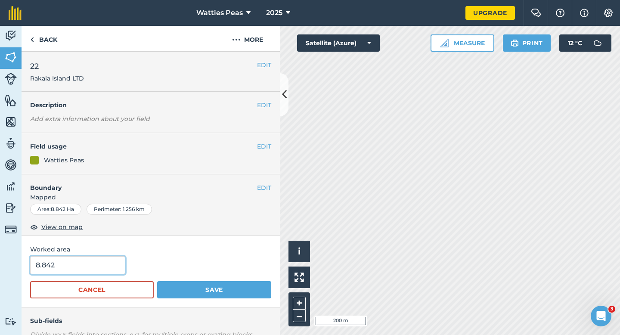
click at [116, 269] on input "8.842" at bounding box center [77, 265] width 95 height 18
type input "8.8"
click at [157, 281] on button "Save" at bounding box center [214, 289] width 114 height 17
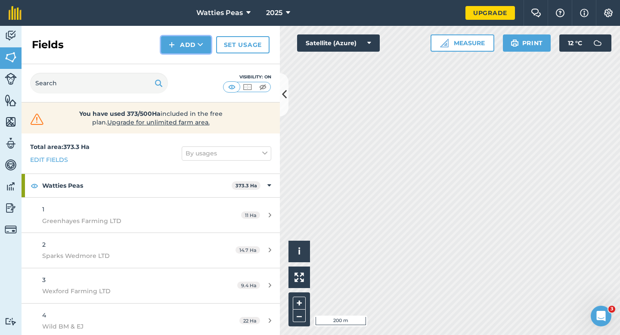
click at [174, 47] on img at bounding box center [172, 45] width 6 height 10
click at [175, 62] on link "Draw" at bounding box center [185, 64] width 47 height 19
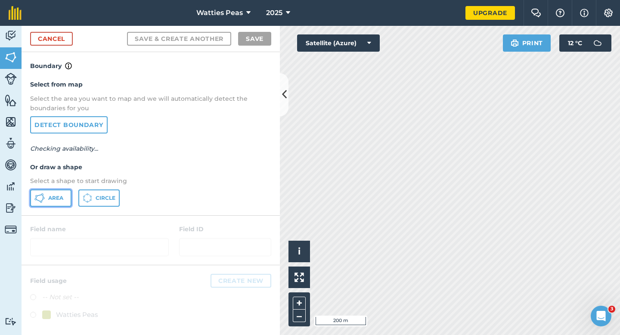
click at [36, 201] on icon at bounding box center [39, 198] width 10 height 10
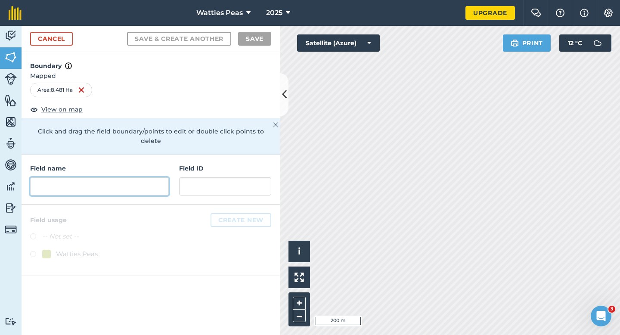
click at [111, 181] on input "text" at bounding box center [99, 186] width 139 height 18
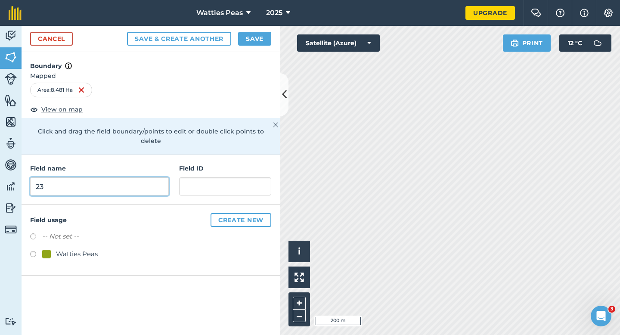
type input "23"
click at [76, 249] on div "Watties Peas" at bounding box center [77, 254] width 42 height 10
radio input "true"
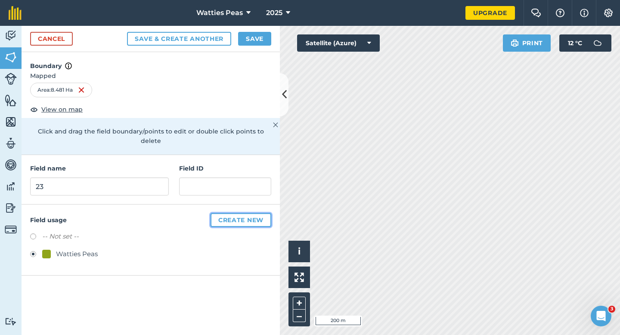
click at [219, 213] on button "Create new" at bounding box center [240, 220] width 61 height 14
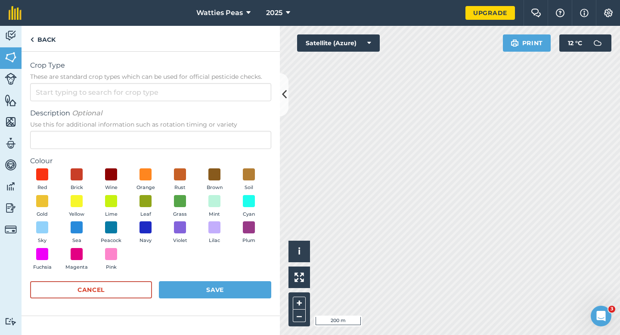
click at [218, 172] on span at bounding box center [214, 174] width 12 height 12
click at [125, 288] on button "Cancel" at bounding box center [91, 289] width 122 height 17
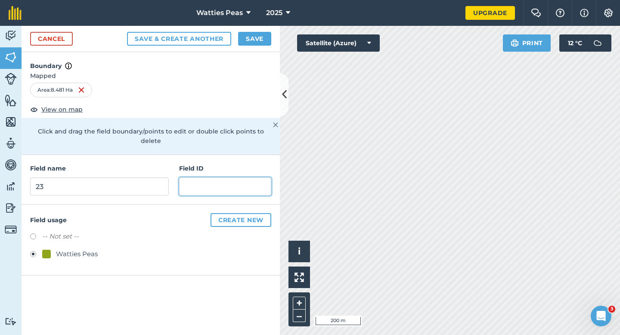
click at [194, 177] on input "text" at bounding box center [225, 186] width 92 height 18
type input "Rakaia Island LTD"
click at [252, 43] on button "Save" at bounding box center [254, 39] width 33 height 14
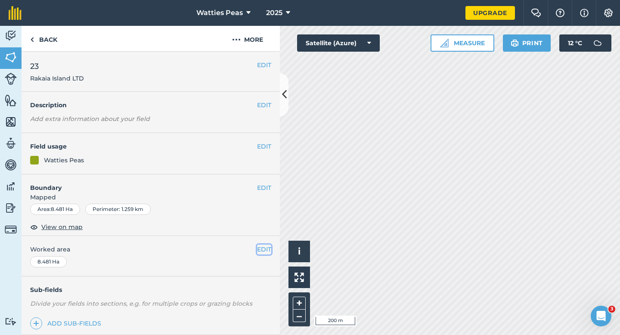
click at [266, 247] on button "EDIT" at bounding box center [264, 248] width 14 height 9
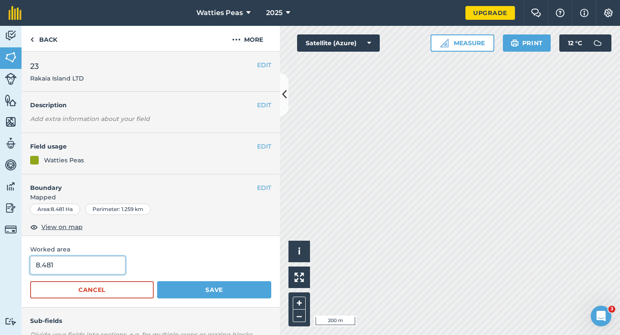
click at [89, 265] on input "8.481" at bounding box center [77, 265] width 95 height 18
type input "8.8"
click at [157, 281] on button "Save" at bounding box center [214, 289] width 114 height 17
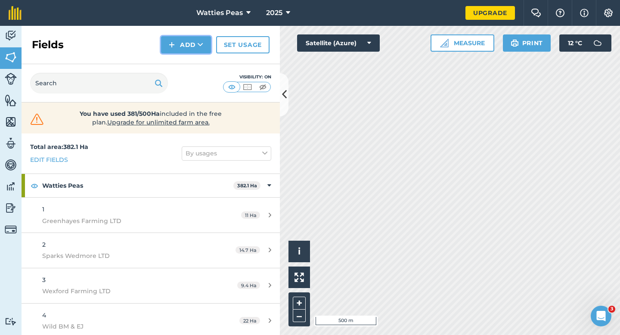
click at [193, 48] on button "Add" at bounding box center [186, 44] width 50 height 17
click at [176, 69] on link "Draw" at bounding box center [185, 64] width 47 height 19
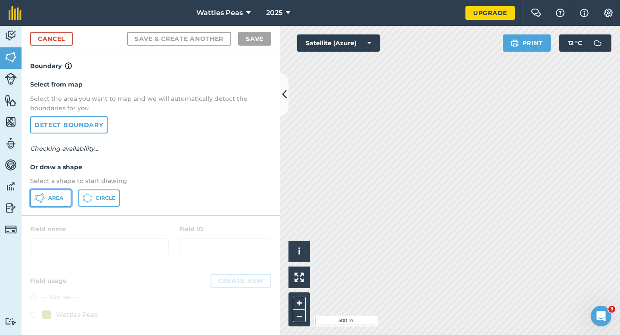
click at [64, 195] on button "Area" at bounding box center [50, 197] width 41 height 17
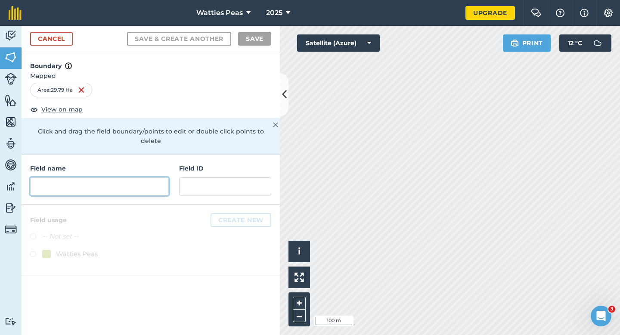
click at [152, 180] on input "text" at bounding box center [99, 186] width 139 height 18
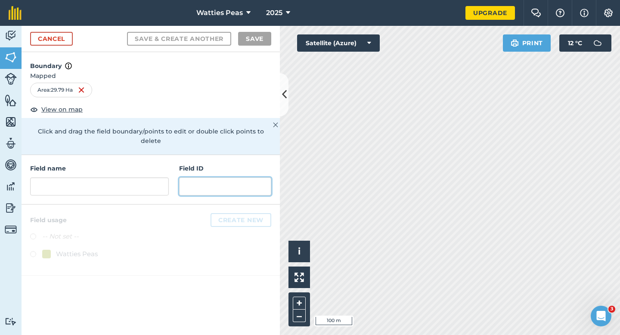
click at [198, 179] on input "text" at bounding box center [225, 186] width 92 height 18
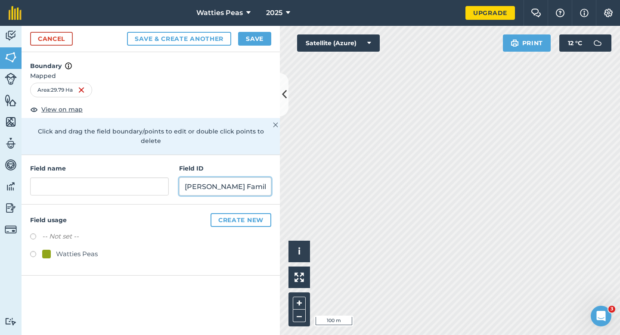
scroll to position [0, 5]
type input "[PERSON_NAME] Family Farms LTD"
click at [74, 249] on div "Watties Peas" at bounding box center [77, 254] width 42 height 10
radio input "true"
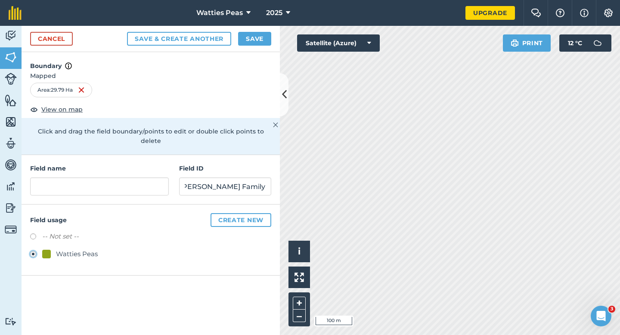
scroll to position [0, 0]
click at [88, 187] on div "Field name Field ID [PERSON_NAME] Family Farms LTD" at bounding box center [151, 179] width 258 height 49
click at [89, 180] on input "text" at bounding box center [99, 186] width 139 height 18
type input "24"
click at [251, 45] on button "Save" at bounding box center [254, 39] width 33 height 14
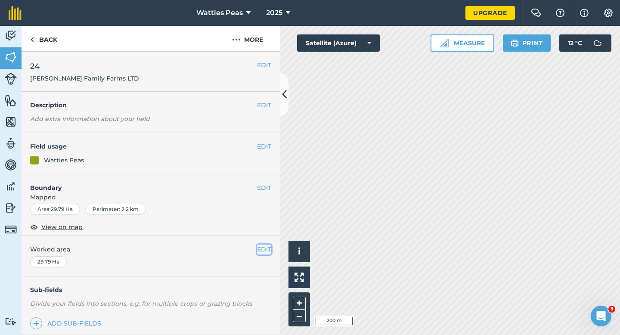
click at [265, 252] on button "EDIT" at bounding box center [264, 248] width 14 height 9
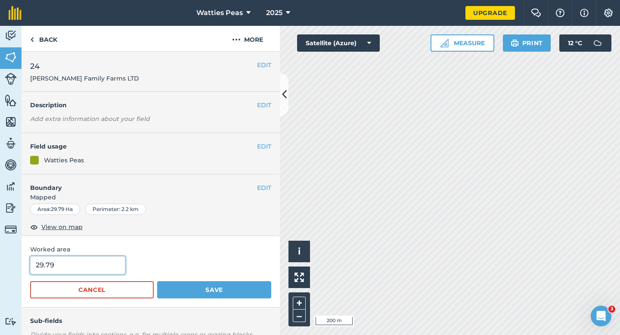
click at [99, 269] on input "29.79" at bounding box center [77, 265] width 95 height 18
type input "30"
click at [157, 281] on button "Save" at bounding box center [214, 289] width 114 height 17
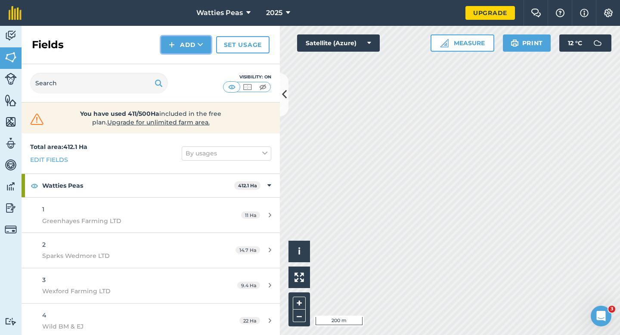
click at [174, 40] on img at bounding box center [172, 45] width 6 height 10
click at [174, 61] on link "Draw" at bounding box center [185, 64] width 47 height 19
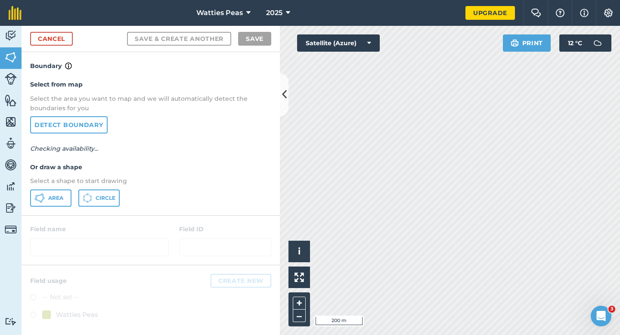
click at [52, 188] on div "Select from map Select the area you want to map and we will automatically detec…" at bounding box center [151, 143] width 258 height 144
click at [64, 192] on button "Area" at bounding box center [50, 197] width 41 height 17
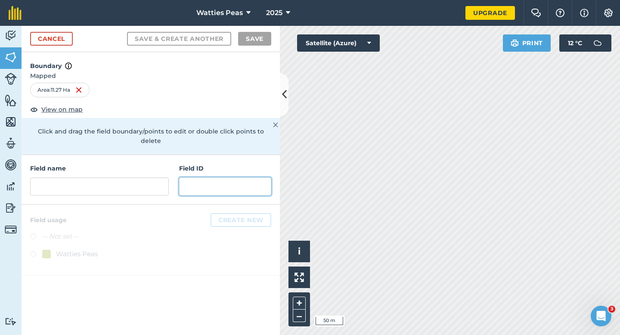
click at [237, 177] on input "text" at bounding box center [225, 186] width 92 height 18
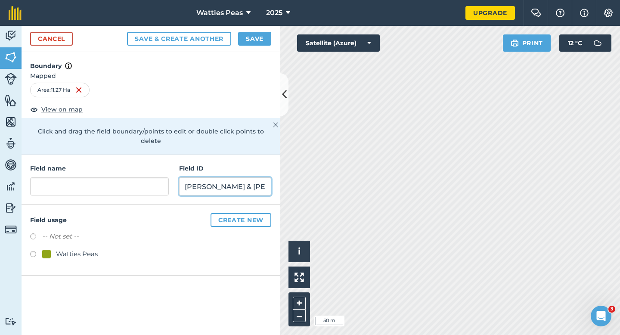
type input "[PERSON_NAME] & [PERSON_NAME]"
click at [69, 237] on div "-- Not set -- Watties Peas" at bounding box center [150, 246] width 241 height 30
click at [69, 249] on div "Watties Peas" at bounding box center [77, 254] width 42 height 10
radio input "true"
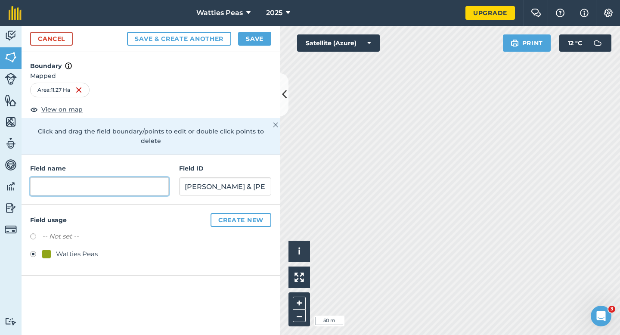
click at [97, 177] on input "text" at bounding box center [99, 186] width 139 height 18
click at [100, 179] on input "text" at bounding box center [99, 186] width 139 height 18
type input "25"
click at [256, 35] on button "Save" at bounding box center [254, 39] width 33 height 14
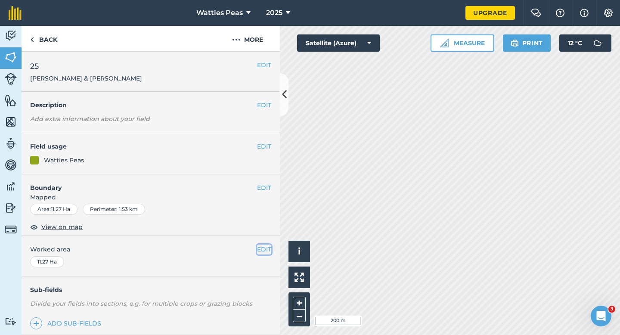
click at [261, 247] on button "EDIT" at bounding box center [264, 248] width 14 height 9
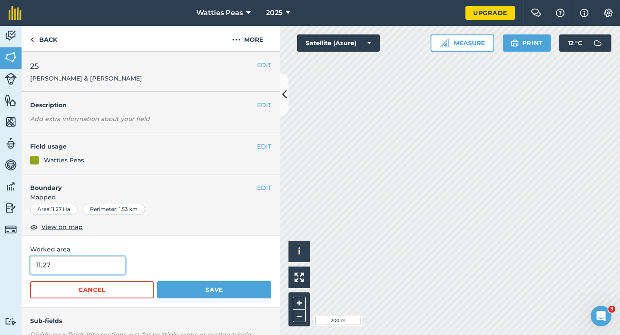
click at [81, 272] on input "11.27" at bounding box center [77, 265] width 95 height 18
type input "11.3"
click at [157, 281] on button "Save" at bounding box center [214, 289] width 114 height 17
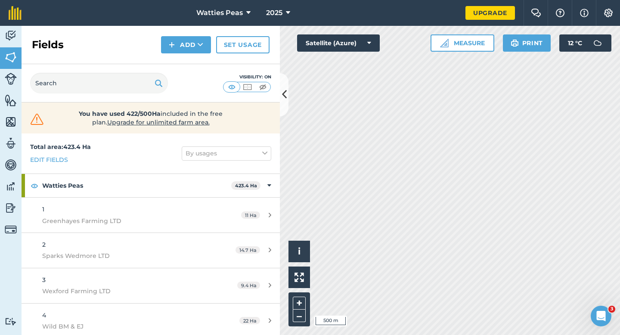
click at [150, 39] on div "Fields Add Set usage" at bounding box center [151, 45] width 258 height 38
click at [172, 41] on img at bounding box center [172, 45] width 6 height 10
click at [172, 66] on link "Draw" at bounding box center [185, 64] width 47 height 19
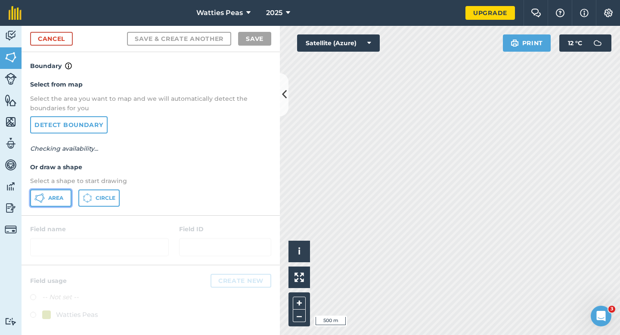
click at [64, 195] on button "Area" at bounding box center [50, 197] width 41 height 17
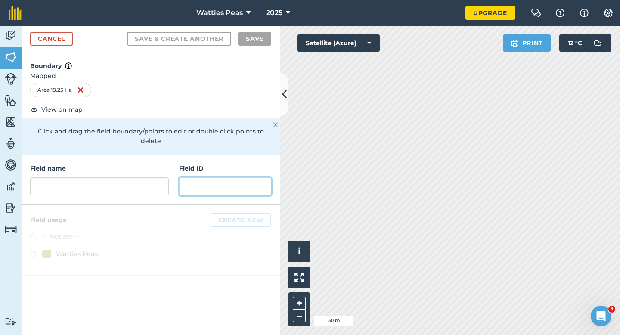
click at [215, 177] on input "text" at bounding box center [225, 186] width 92 height 18
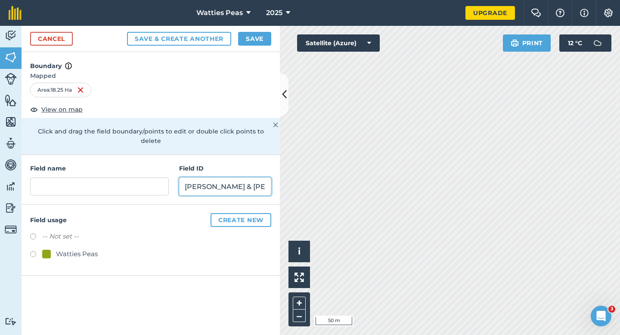
type input "[PERSON_NAME] & [PERSON_NAME]"
click at [86, 250] on div "Watties Peas" at bounding box center [150, 255] width 241 height 12
click at [86, 249] on div "Watties Peas" at bounding box center [77, 254] width 42 height 10
radio input "true"
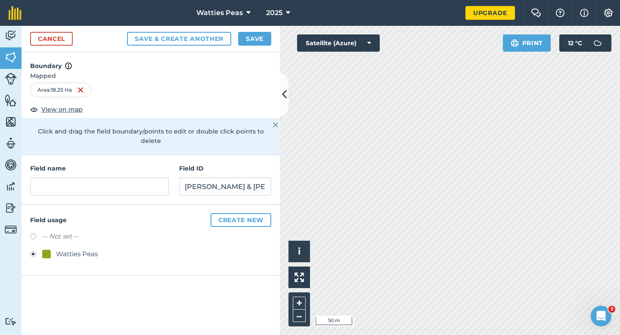
click at [86, 249] on div "Watties Peas" at bounding box center [77, 254] width 42 height 10
click at [105, 186] on div "Field name Field ID [PERSON_NAME] & [PERSON_NAME]" at bounding box center [151, 179] width 258 height 49
click at [105, 182] on input "text" at bounding box center [99, 186] width 139 height 18
type input "26"
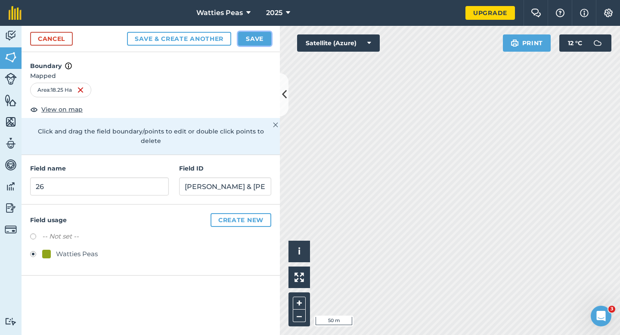
click at [254, 42] on button "Save" at bounding box center [254, 39] width 33 height 14
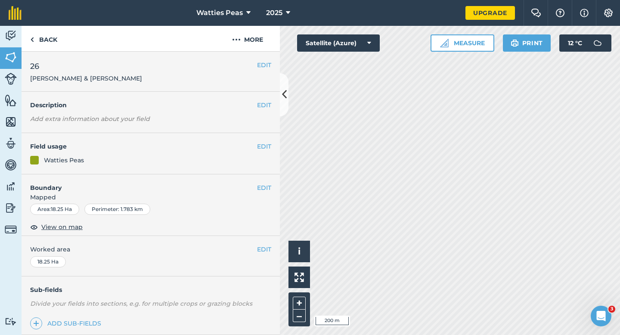
click at [262, 244] on div "EDIT Worked area 18.25 Ha" at bounding box center [151, 256] width 258 height 40
click at [262, 246] on button "EDIT" at bounding box center [264, 248] width 14 height 9
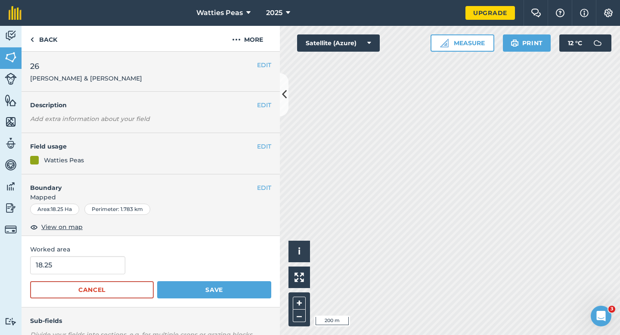
click at [121, 253] on span "Worked area" at bounding box center [150, 248] width 241 height 9
click at [119, 265] on input "18.25" at bounding box center [77, 265] width 95 height 18
type input "18.3"
click at [157, 281] on button "Save" at bounding box center [214, 289] width 114 height 17
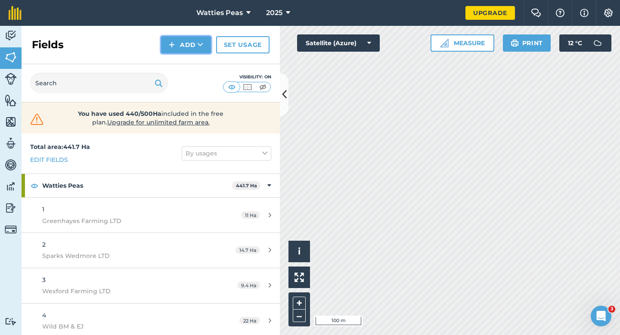
click at [178, 46] on button "Add" at bounding box center [186, 44] width 50 height 17
click at [192, 71] on link "Draw" at bounding box center [185, 64] width 47 height 19
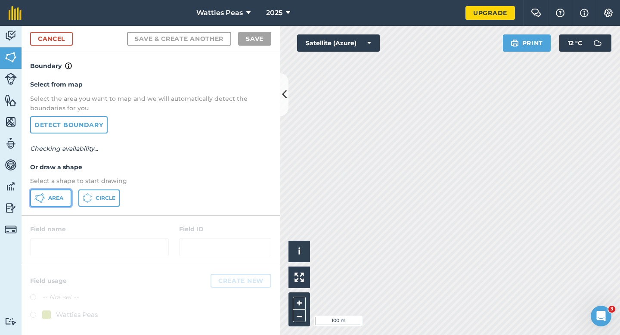
click at [51, 198] on span "Area" at bounding box center [55, 197] width 15 height 7
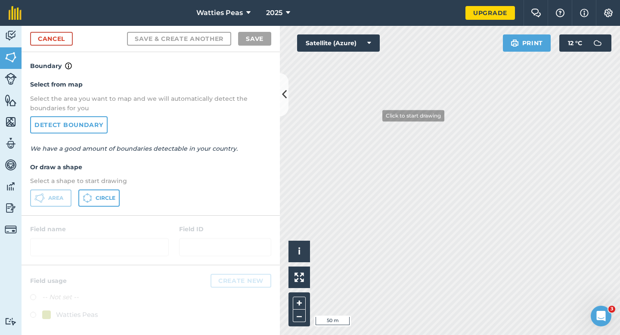
click at [347, 24] on div "Watties Peas 2025 Upgrade Farm Chat Help Info Settings Map printing is not avai…" at bounding box center [310, 167] width 620 height 335
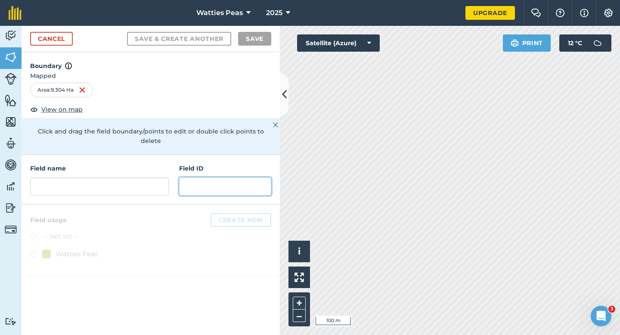
click at [194, 184] on input "text" at bounding box center [225, 186] width 92 height 18
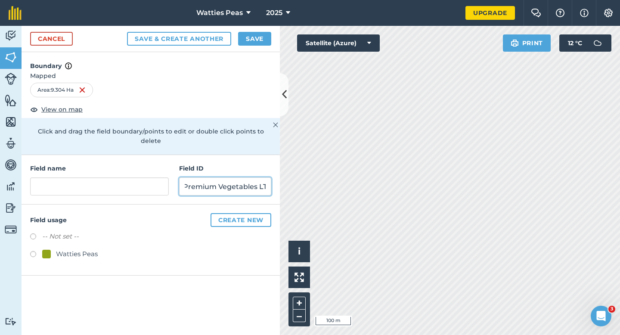
scroll to position [0, 37]
type input "Oakleys Premium Vegetables LTD"
click at [85, 249] on div "Watties Peas" at bounding box center [77, 254] width 42 height 10
radio input "true"
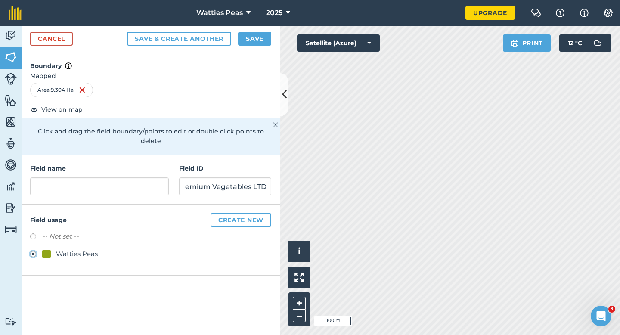
scroll to position [0, 0]
click at [106, 179] on input "text" at bounding box center [99, 186] width 139 height 18
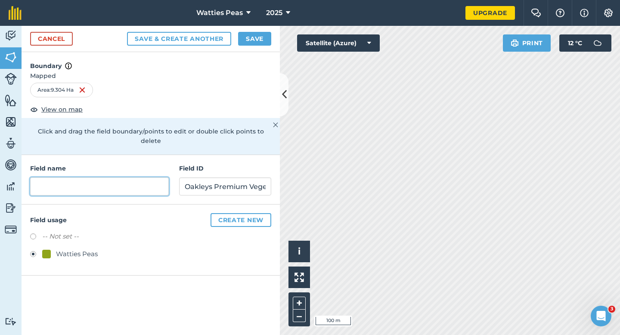
click at [106, 179] on input "text" at bounding box center [99, 186] width 139 height 18
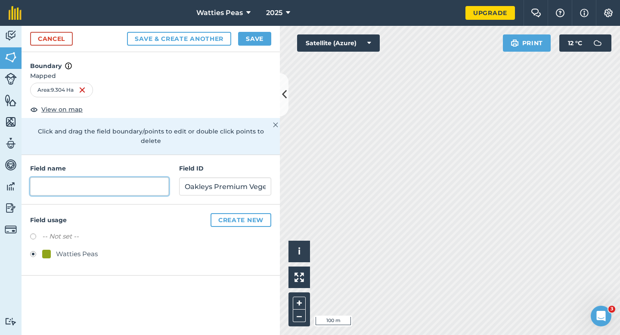
click at [105, 179] on input "text" at bounding box center [99, 186] width 139 height 18
click at [105, 178] on input "text" at bounding box center [99, 186] width 139 height 18
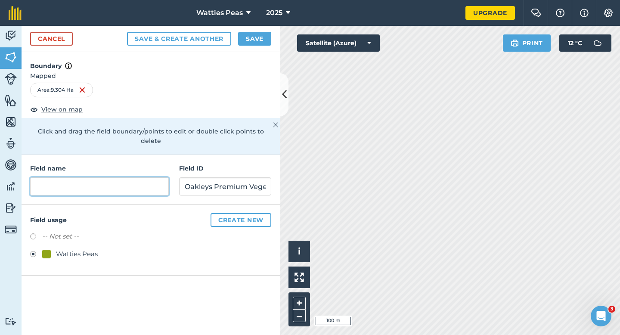
click at [105, 178] on input "text" at bounding box center [99, 186] width 139 height 18
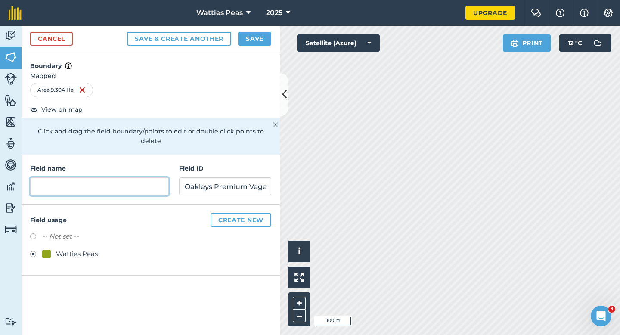
click at [105, 178] on input "text" at bounding box center [99, 186] width 139 height 18
type input "O"
type input "27"
click at [241, 53] on h4 "Boundary" at bounding box center [151, 61] width 258 height 19
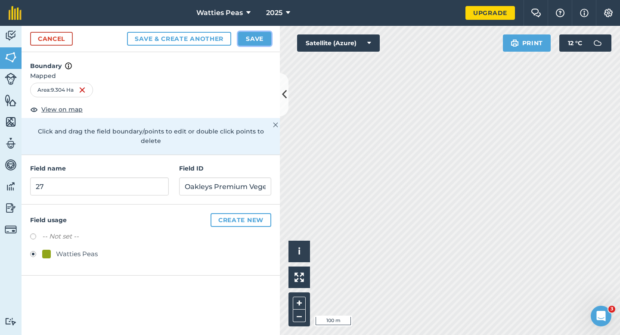
click at [247, 38] on button "Save" at bounding box center [254, 39] width 33 height 14
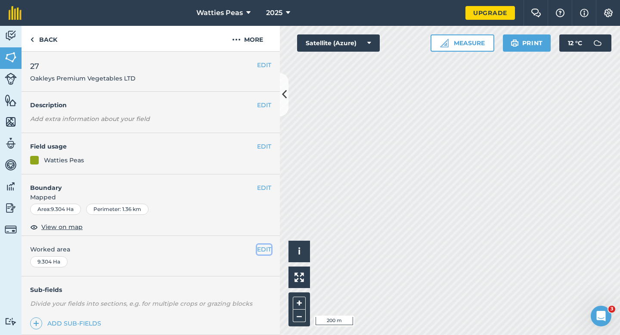
click at [259, 246] on button "EDIT" at bounding box center [264, 248] width 14 height 9
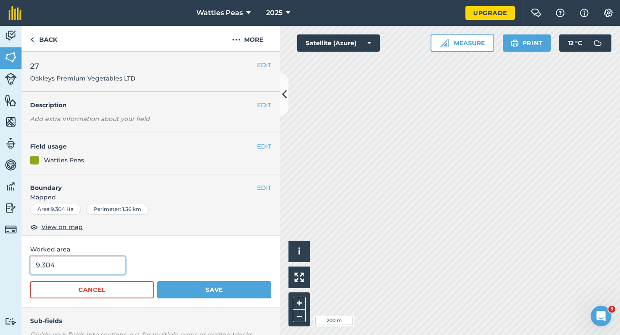
click at [85, 271] on input "9.304" at bounding box center [77, 265] width 95 height 18
type input "9.3"
click at [157, 281] on button "Save" at bounding box center [214, 289] width 114 height 17
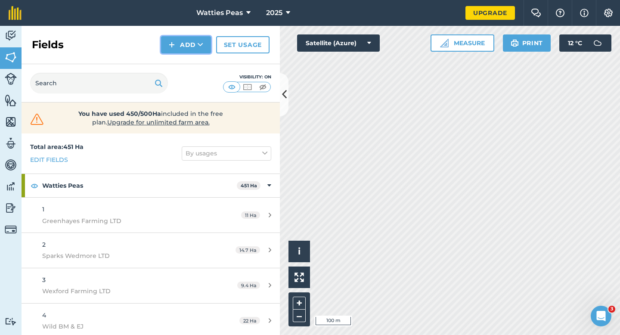
click at [184, 47] on button "Add" at bounding box center [186, 44] width 50 height 17
click at [184, 62] on link "Draw" at bounding box center [185, 64] width 47 height 19
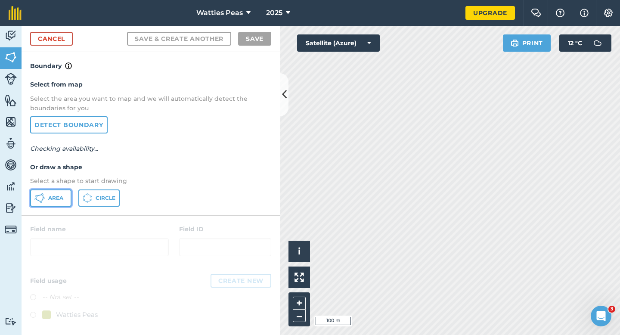
click at [61, 201] on button "Area" at bounding box center [50, 197] width 41 height 17
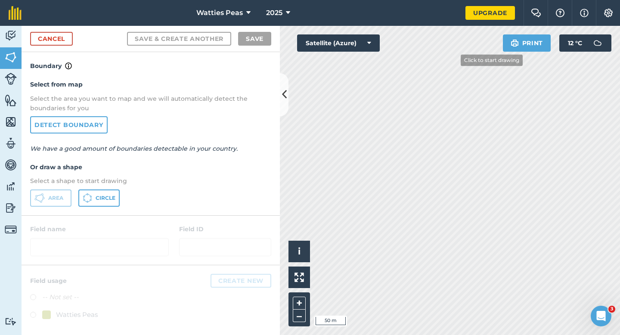
click at [481, 19] on div "Watties Peas 2025 Upgrade Farm Chat Help Info Settings Map printing is not avai…" at bounding box center [310, 167] width 620 height 335
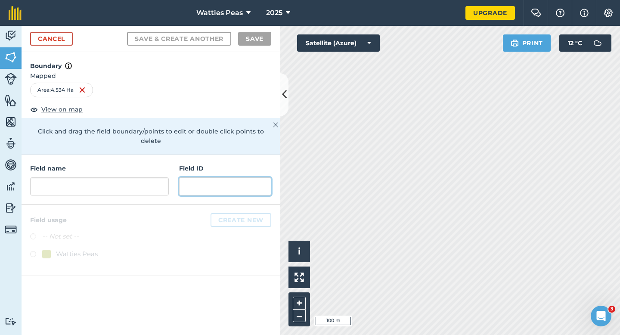
click at [220, 185] on input "text" at bounding box center [225, 186] width 92 height 18
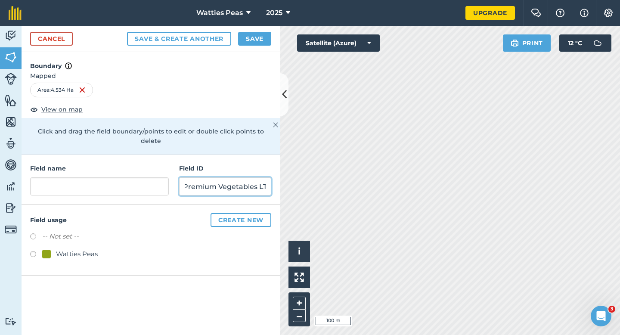
scroll to position [0, 37]
type input "Oakleys Premium Vegetables LTD"
click at [49, 250] on div at bounding box center [46, 254] width 9 height 9
radio input "true"
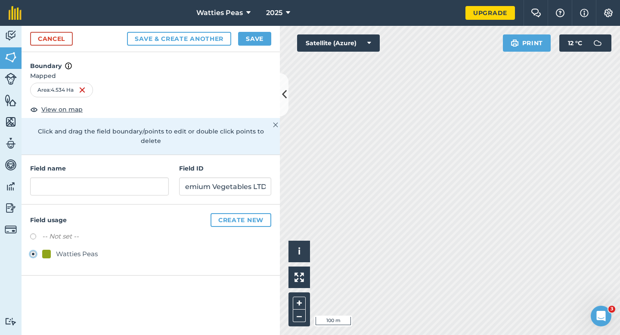
scroll to position [0, 0]
click at [80, 184] on input "text" at bounding box center [99, 186] width 139 height 18
type input "1"
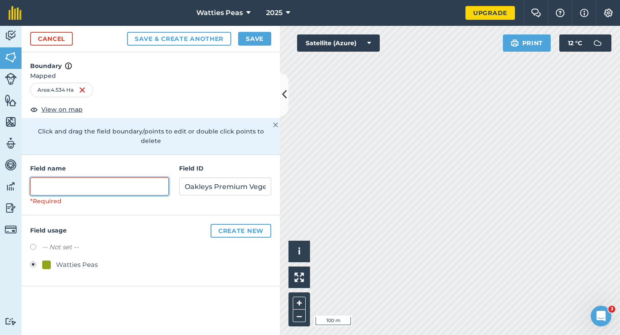
type input "2"
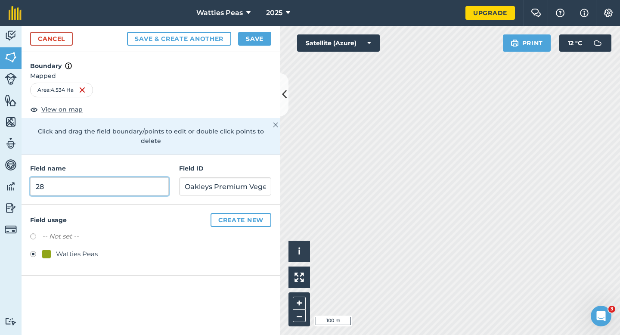
type input "28"
click at [251, 30] on div "Cancel Save & Create Another Save" at bounding box center [151, 39] width 258 height 26
click at [252, 38] on button "Save" at bounding box center [254, 39] width 33 height 14
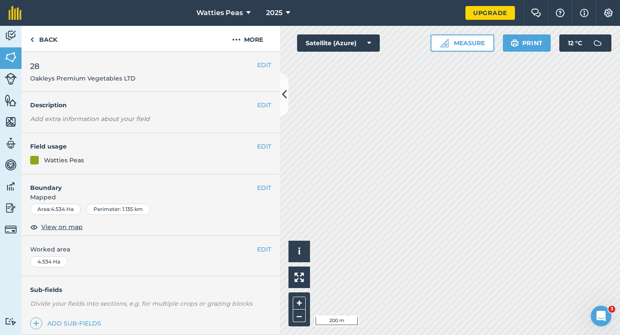
click at [260, 238] on div "EDIT Worked area 4.534 Ha" at bounding box center [151, 256] width 258 height 40
click at [261, 244] on button "EDIT" at bounding box center [264, 248] width 14 height 9
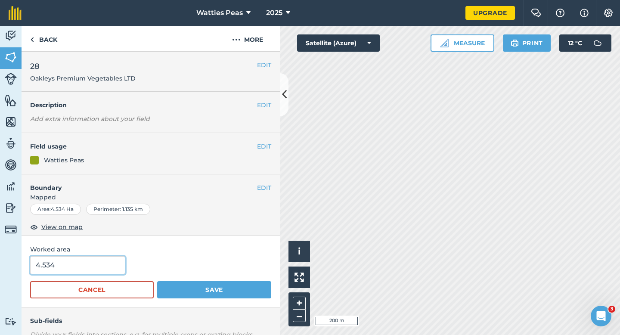
click at [118, 272] on input "4.534" at bounding box center [77, 265] width 95 height 18
click at [102, 272] on input "4.534" at bounding box center [77, 265] width 95 height 18
type input "4.5"
click at [157, 281] on button "Save" at bounding box center [214, 289] width 114 height 17
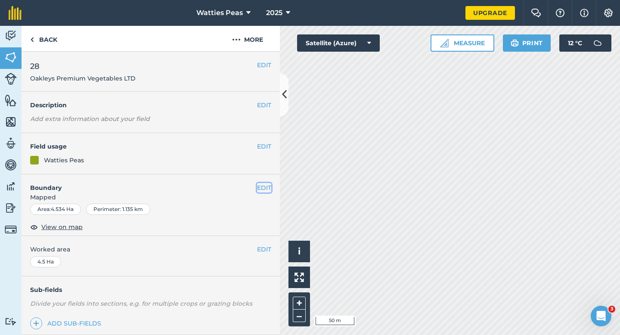
click at [261, 188] on button "EDIT" at bounding box center [264, 187] width 14 height 9
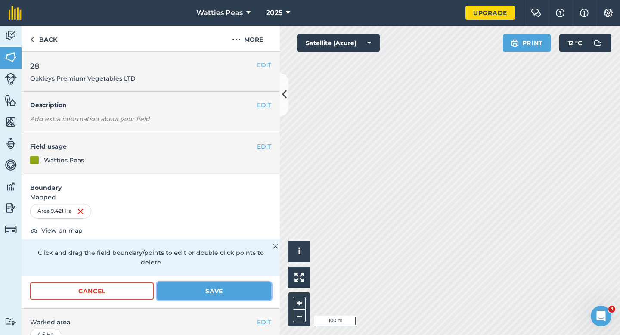
click at [241, 282] on button "Save" at bounding box center [214, 290] width 114 height 17
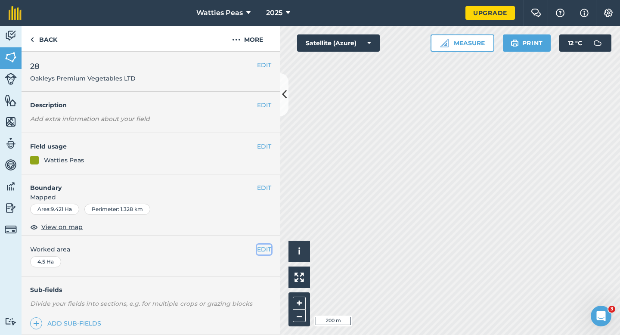
click at [269, 246] on button "EDIT" at bounding box center [264, 248] width 14 height 9
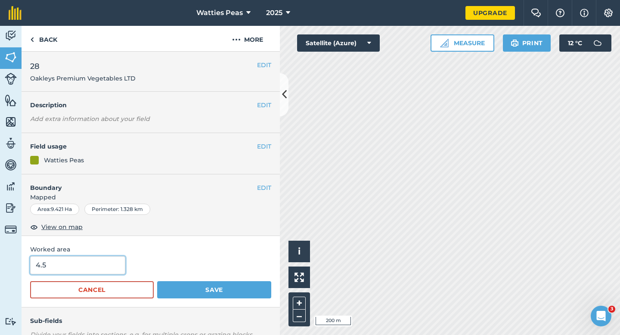
click at [87, 273] on input "4.5" at bounding box center [77, 265] width 95 height 18
type input "9.4"
click at [157, 281] on button "Save" at bounding box center [214, 289] width 114 height 17
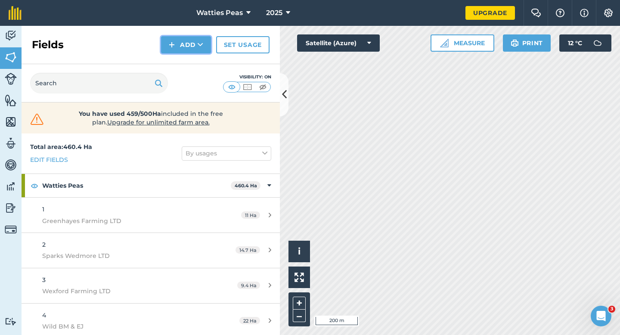
click at [179, 43] on button "Add" at bounding box center [186, 44] width 50 height 17
click at [179, 56] on link "Draw" at bounding box center [185, 64] width 47 height 19
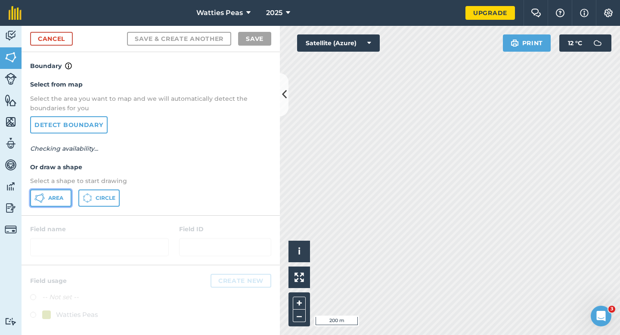
click at [46, 201] on button "Area" at bounding box center [50, 197] width 41 height 17
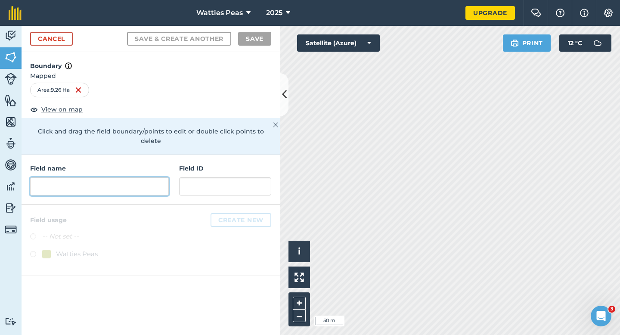
click at [159, 185] on input "text" at bounding box center [99, 186] width 139 height 18
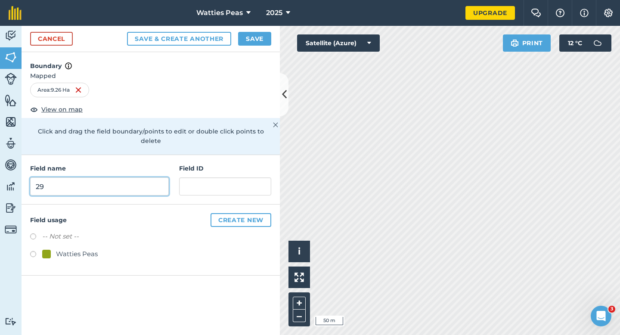
type input "29"
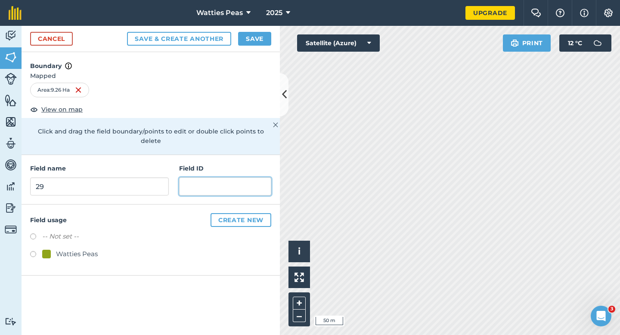
click at [238, 179] on input "text" at bounding box center [225, 186] width 92 height 18
type input "Oakleys Premium Vegetables LTD"
click at [75, 249] on div "Watties Peas" at bounding box center [77, 254] width 42 height 10
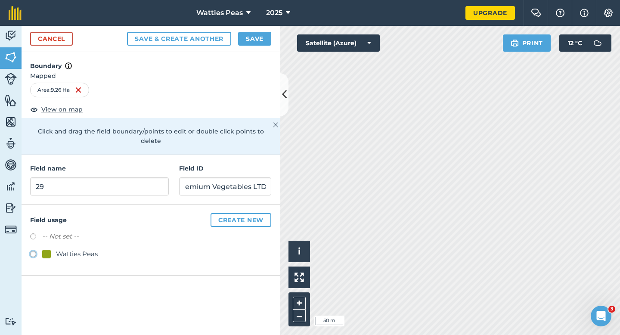
radio input "true"
click at [251, 34] on button "Save" at bounding box center [254, 39] width 33 height 14
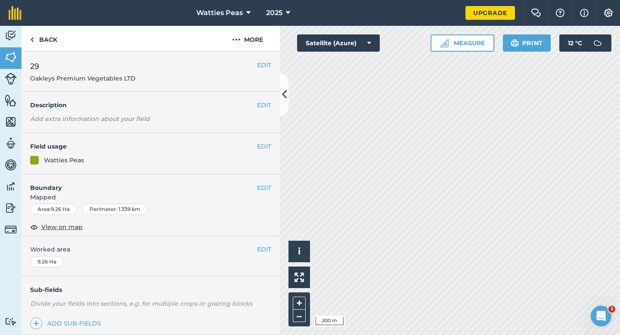
click at [269, 243] on div "EDIT Worked area 9.26 Ha" at bounding box center [151, 256] width 258 height 40
click at [267, 245] on button "EDIT" at bounding box center [264, 248] width 14 height 9
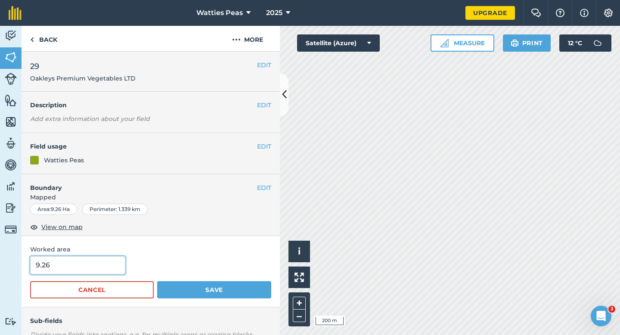
click at [93, 269] on input "9.26" at bounding box center [77, 265] width 95 height 18
type input "9.3"
click at [157, 281] on button "Save" at bounding box center [214, 289] width 114 height 17
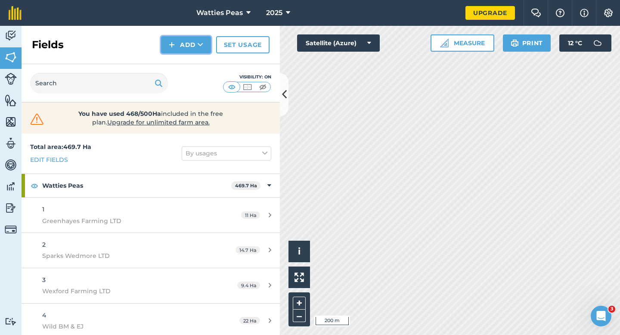
click at [175, 47] on button "Add" at bounding box center [186, 44] width 50 height 17
click at [179, 64] on link "Draw" at bounding box center [185, 64] width 47 height 19
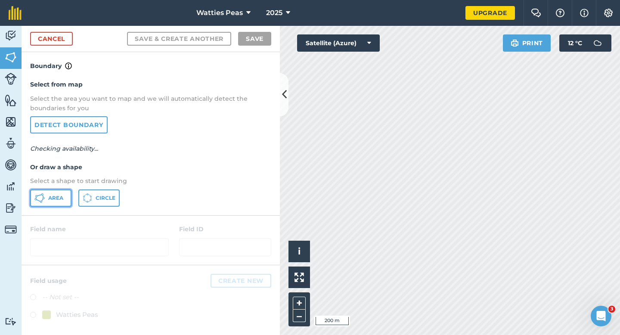
click at [49, 205] on button "Area" at bounding box center [50, 197] width 41 height 17
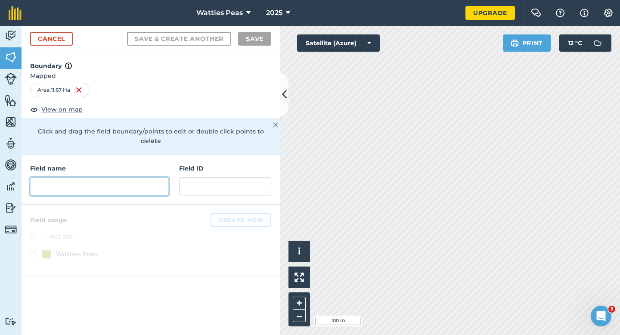
click at [166, 177] on input "text" at bounding box center [99, 186] width 139 height 18
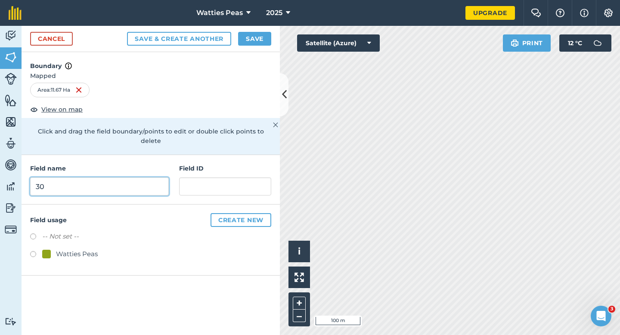
type input "30"
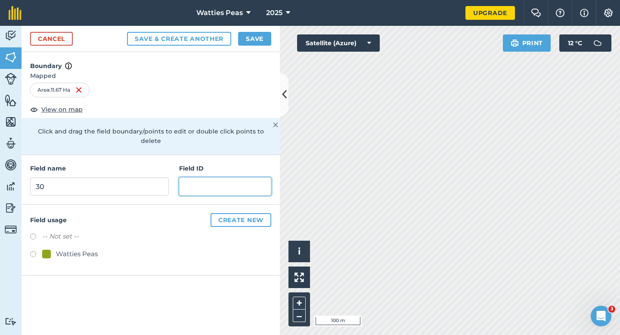
click at [231, 177] on input "text" at bounding box center [225, 186] width 92 height 18
click at [206, 177] on input "text" at bounding box center [225, 186] width 92 height 18
click at [83, 249] on div "Watties Peas" at bounding box center [77, 254] width 42 height 10
radio input "true"
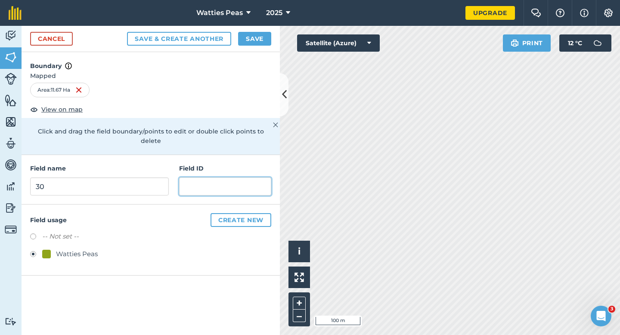
click at [210, 180] on input "text" at bounding box center [225, 186] width 92 height 18
type input "[GEOGRAPHIC_DATA]"
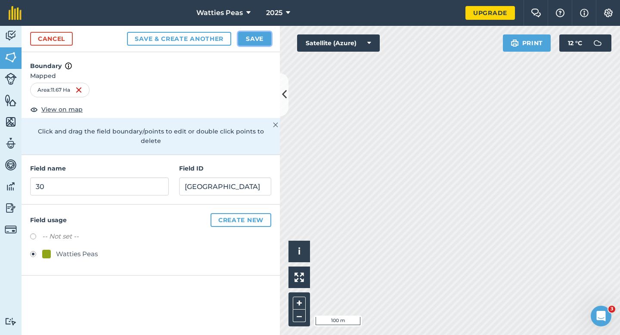
click at [245, 39] on button "Save" at bounding box center [254, 39] width 33 height 14
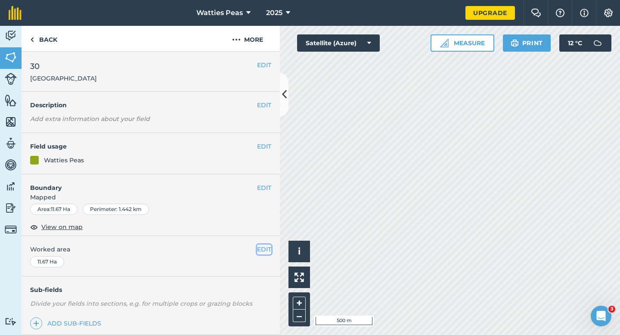
click at [260, 250] on button "EDIT" at bounding box center [264, 248] width 14 height 9
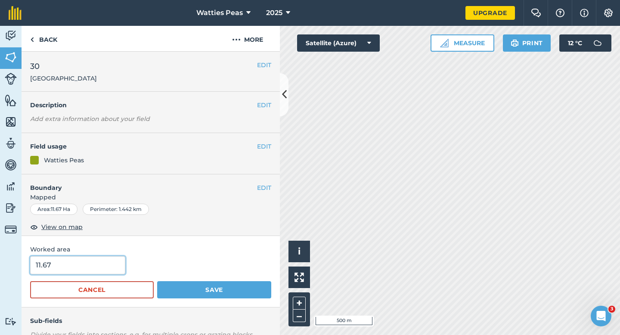
click at [80, 269] on input "11.67" at bounding box center [77, 265] width 95 height 18
type input "11.7"
click at [157, 281] on button "Save" at bounding box center [214, 289] width 114 height 17
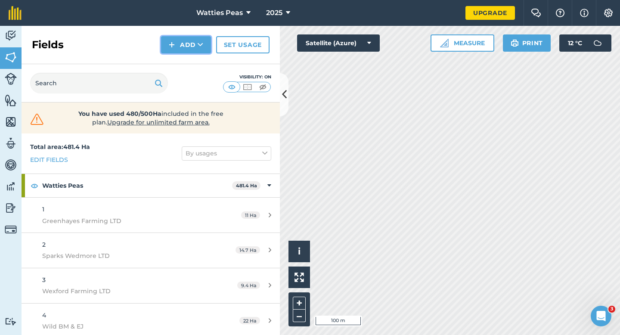
click at [180, 41] on button "Add" at bounding box center [186, 44] width 50 height 17
click at [180, 60] on link "Draw" at bounding box center [185, 64] width 47 height 19
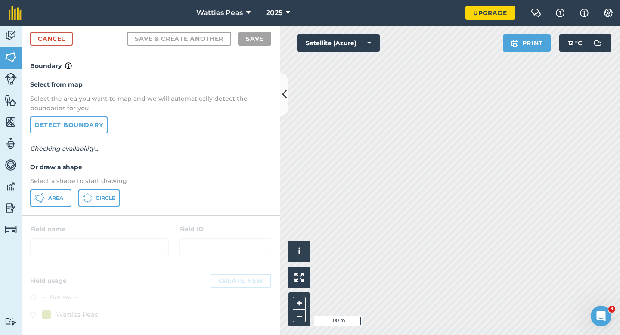
click at [49, 209] on div "Select from map Select the area you want to map and we will automatically detec…" at bounding box center [151, 143] width 258 height 144
click at [58, 198] on span "Area" at bounding box center [55, 197] width 15 height 7
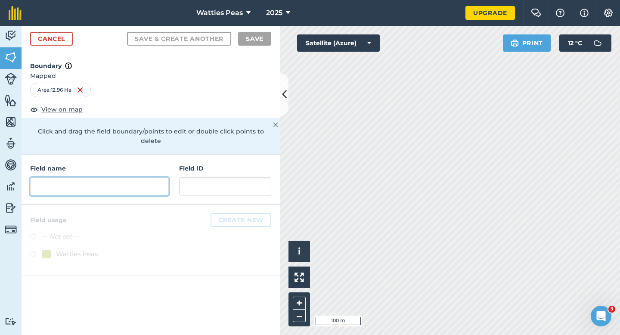
click at [161, 178] on input "text" at bounding box center [99, 186] width 139 height 18
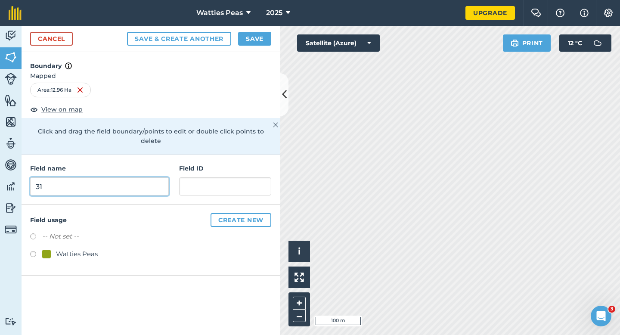
type input "31"
click at [104, 236] on div "-- Not set -- Watties Peas" at bounding box center [150, 246] width 241 height 30
click at [95, 238] on div "-- Not set -- Watties Peas" at bounding box center [150, 246] width 241 height 30
click at [92, 249] on div "Watties Peas" at bounding box center [77, 254] width 42 height 10
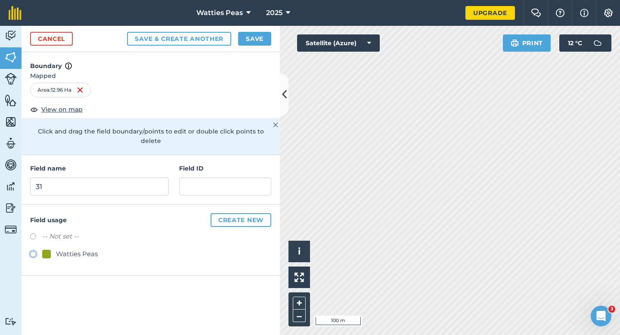
radio input "true"
click at [192, 177] on input "text" at bounding box center [225, 186] width 92 height 18
type input "Bellfield Partnership"
click at [244, 33] on button "Save" at bounding box center [254, 39] width 33 height 14
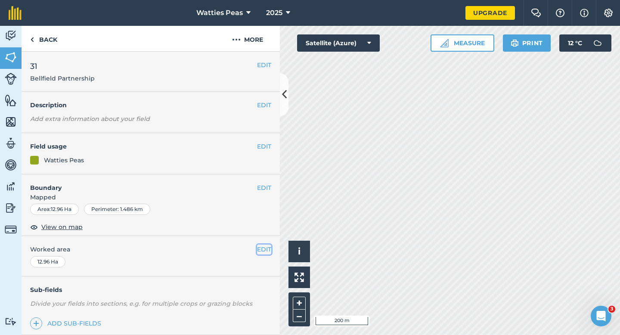
click at [263, 249] on button "EDIT" at bounding box center [264, 248] width 14 height 9
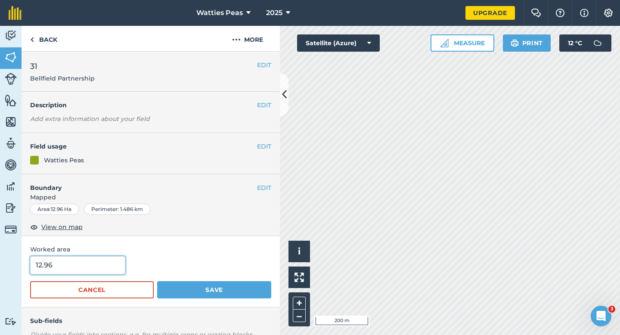
click at [77, 272] on input "12.96" at bounding box center [77, 265] width 95 height 18
type input "13"
click at [157, 281] on button "Save" at bounding box center [214, 289] width 114 height 17
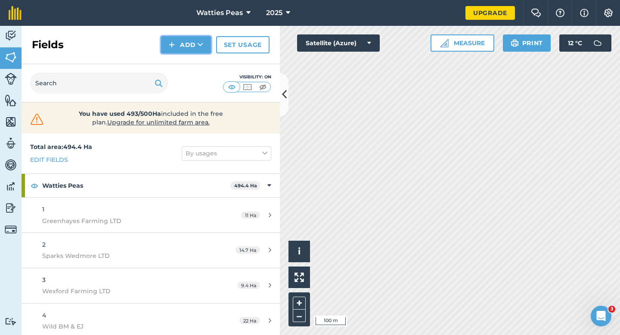
click at [172, 49] on img at bounding box center [172, 45] width 6 height 10
click at [179, 66] on link "Draw" at bounding box center [185, 64] width 47 height 19
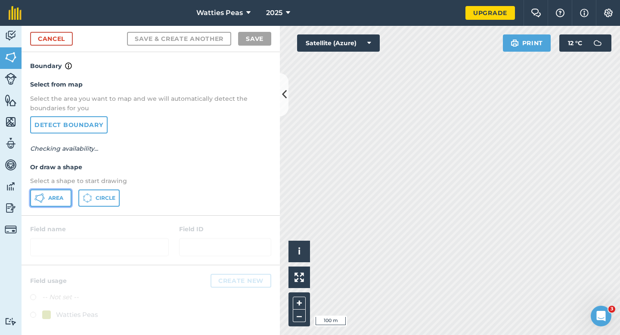
click at [57, 204] on button "Area" at bounding box center [50, 197] width 41 height 17
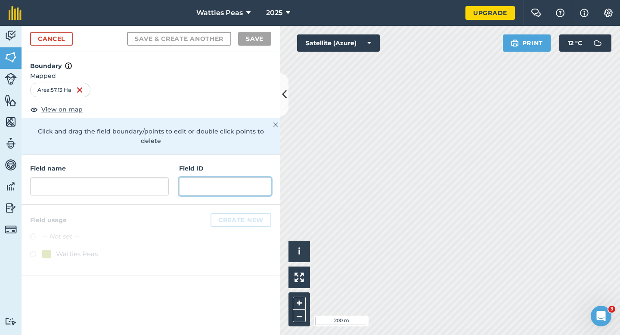
click at [188, 177] on input "text" at bounding box center [225, 186] width 92 height 18
click at [118, 186] on div "Field name Field ID" at bounding box center [151, 179] width 258 height 49
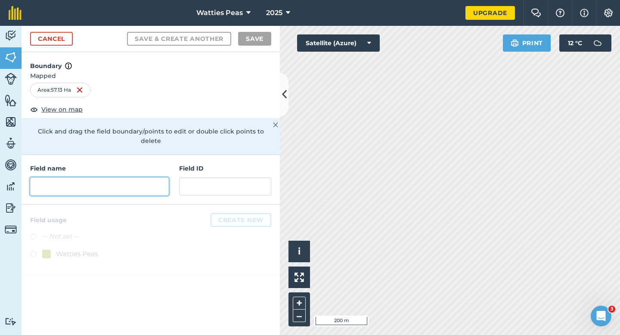
click at [117, 183] on input "text" at bounding box center [99, 186] width 139 height 18
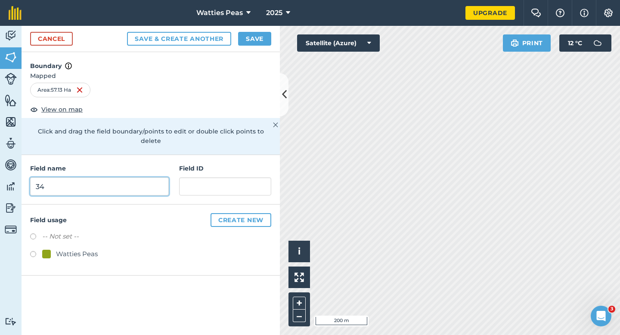
type input "34"
click at [65, 249] on div "Watties Peas" at bounding box center [77, 254] width 42 height 10
radio input "true"
click at [103, 177] on input "34" at bounding box center [99, 186] width 139 height 18
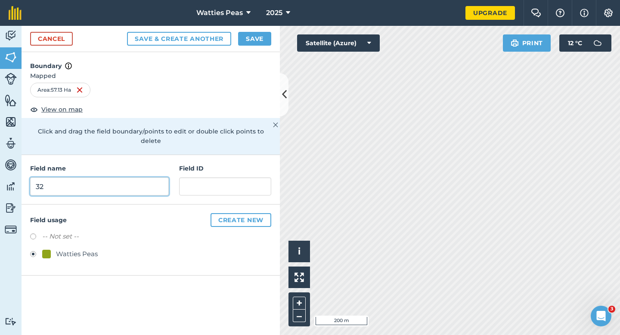
type input "32"
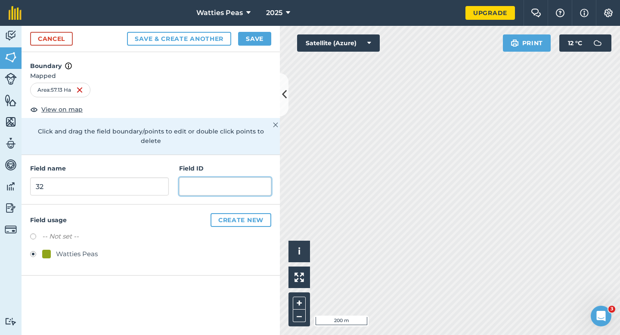
click at [219, 185] on input "text" at bounding box center [225, 186] width 92 height 18
type input "H"
type input "P"
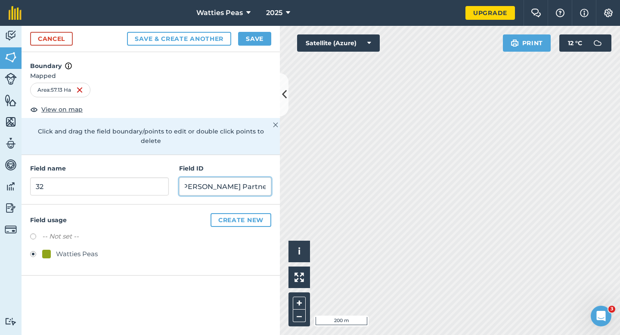
type input "[PERSON_NAME] Partnership LTD"
click at [266, 38] on button "Save" at bounding box center [254, 39] width 33 height 14
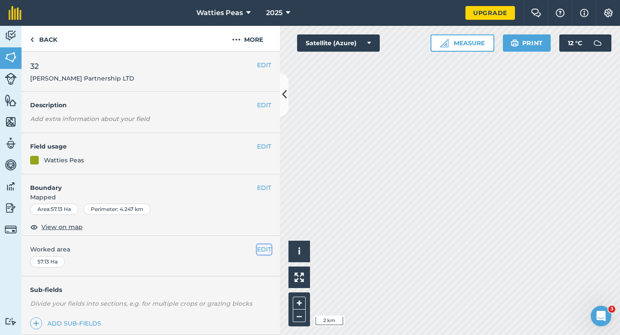
click at [265, 252] on button "EDIT" at bounding box center [264, 248] width 14 height 9
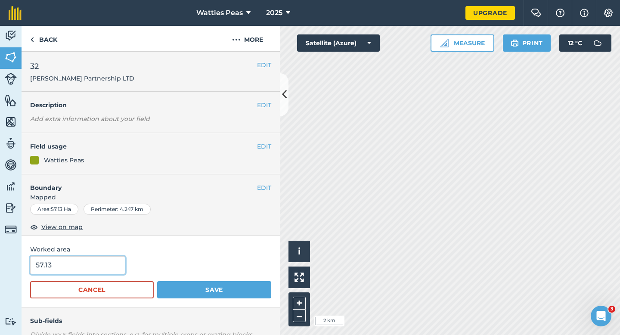
click at [80, 258] on input "57.13" at bounding box center [77, 265] width 95 height 18
type input "57"
click at [157, 281] on button "Save" at bounding box center [214, 289] width 114 height 17
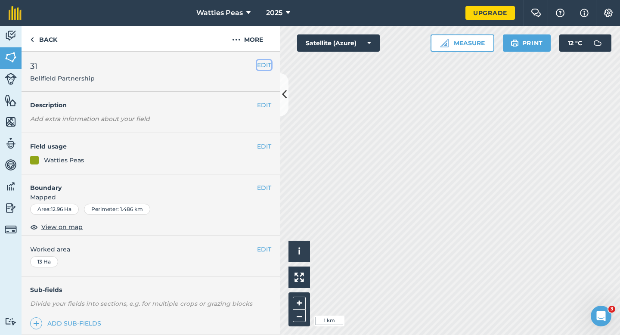
click at [265, 65] on button "EDIT" at bounding box center [264, 64] width 14 height 9
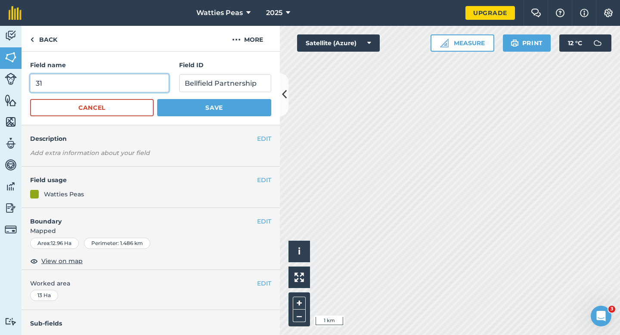
click at [142, 85] on input "31" at bounding box center [99, 83] width 139 height 18
type input "33"
click at [157, 99] on button "Save" at bounding box center [214, 107] width 114 height 17
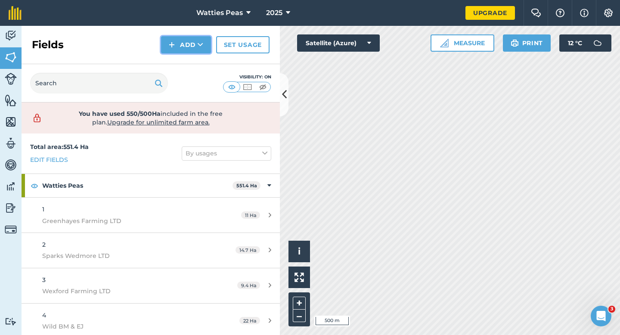
click at [173, 51] on button "Add" at bounding box center [186, 44] width 50 height 17
click at [176, 69] on link "Draw" at bounding box center [185, 64] width 47 height 19
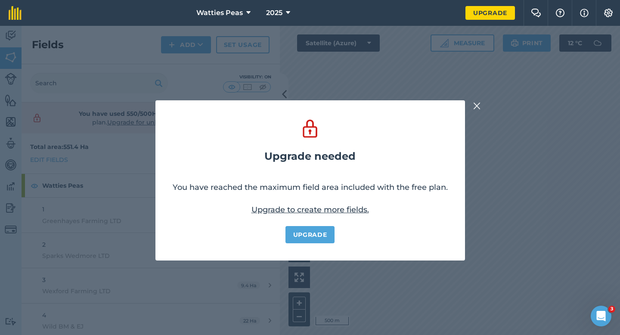
click at [481, 103] on img at bounding box center [477, 106] width 8 height 10
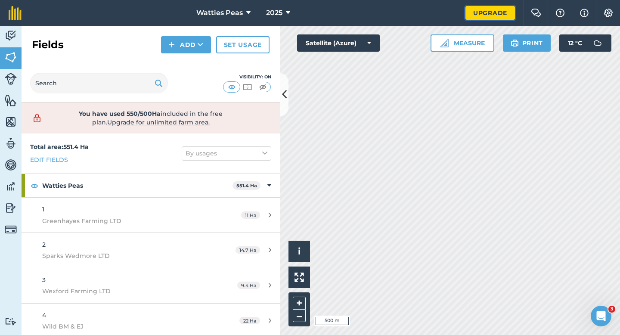
click at [484, 13] on link "Upgrade" at bounding box center [489, 13] width 49 height 14
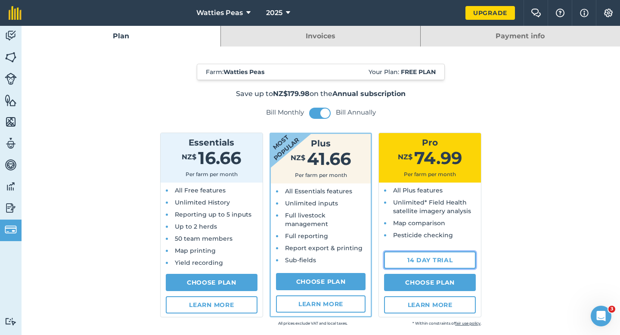
click at [397, 254] on link "14 day trial" at bounding box center [430, 259] width 92 height 17
select select "NZ"
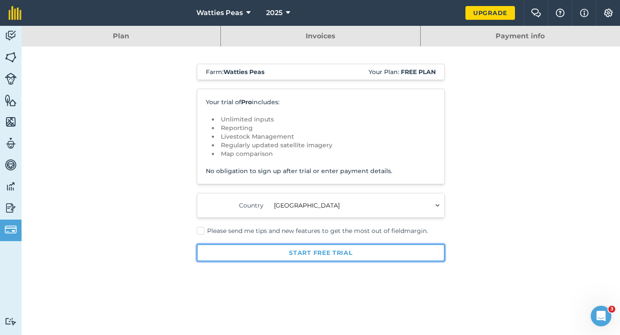
click at [287, 248] on button "Start free trial" at bounding box center [321, 252] width 248 height 17
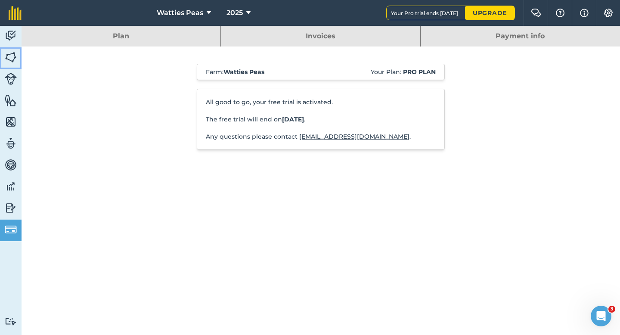
click at [8, 54] on img at bounding box center [11, 57] width 12 height 13
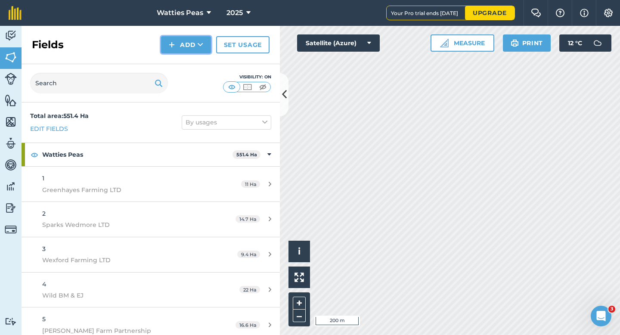
click at [188, 46] on button "Add" at bounding box center [186, 44] width 50 height 17
click at [188, 56] on link "Draw" at bounding box center [185, 64] width 47 height 19
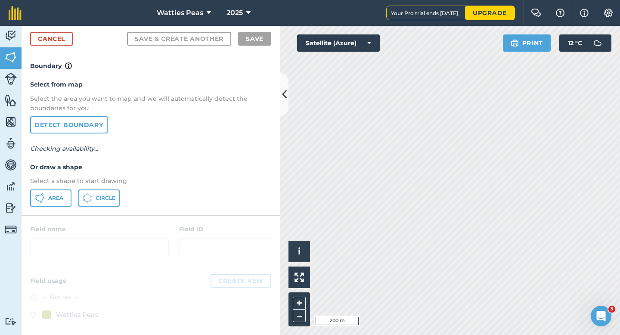
click at [82, 176] on p "Select a shape to start drawing" at bounding box center [150, 180] width 241 height 9
click at [64, 194] on button "Area" at bounding box center [50, 197] width 41 height 17
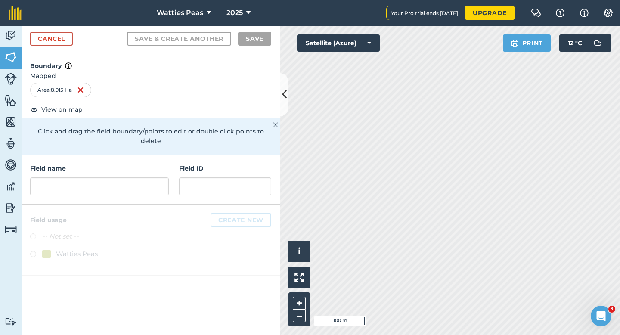
click at [238, 155] on div "Field name Field ID" at bounding box center [151, 179] width 258 height 49
click at [238, 183] on input "text" at bounding box center [225, 186] width 92 height 18
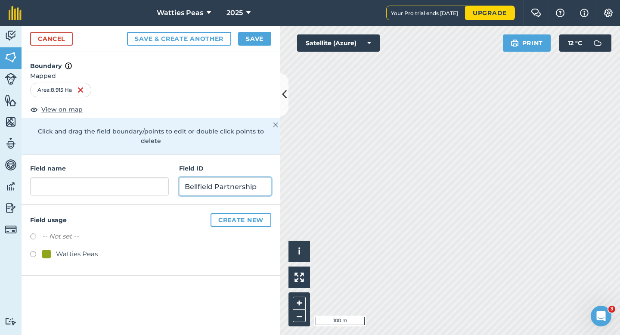
type input "Bellfield Partnership"
click at [91, 237] on div "-- Not set -- Watties Peas" at bounding box center [150, 246] width 241 height 30
click at [87, 249] on div "Watties Peas" at bounding box center [77, 254] width 42 height 10
radio input "true"
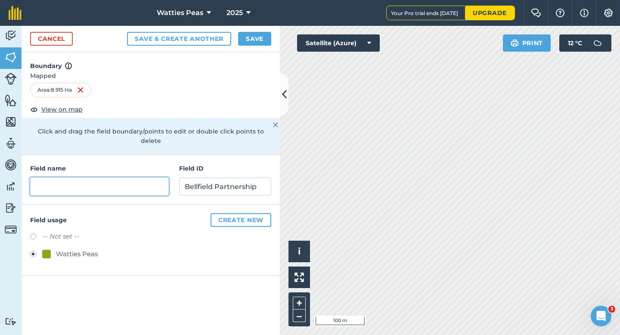
click at [105, 177] on input "text" at bounding box center [99, 186] width 139 height 18
type input "31"
click at [258, 36] on button "Save" at bounding box center [254, 39] width 33 height 14
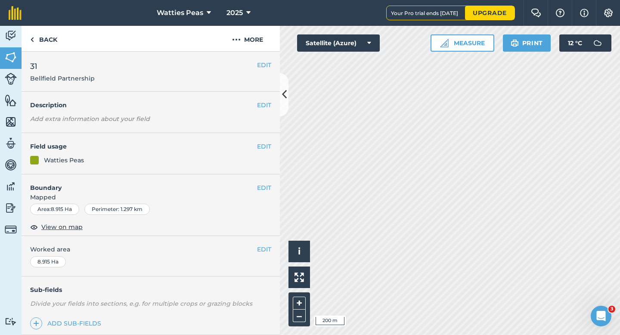
click at [260, 242] on div "EDIT Worked area 8.915 Ha" at bounding box center [151, 256] width 258 height 40
click at [262, 246] on button "EDIT" at bounding box center [264, 248] width 14 height 9
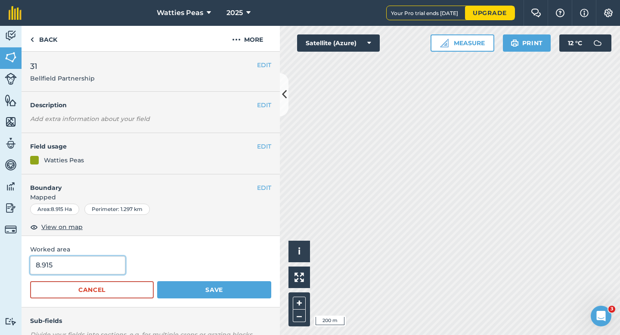
click at [109, 259] on input "8.915" at bounding box center [77, 265] width 95 height 18
type input "9"
click at [157, 281] on button "Save" at bounding box center [214, 289] width 114 height 17
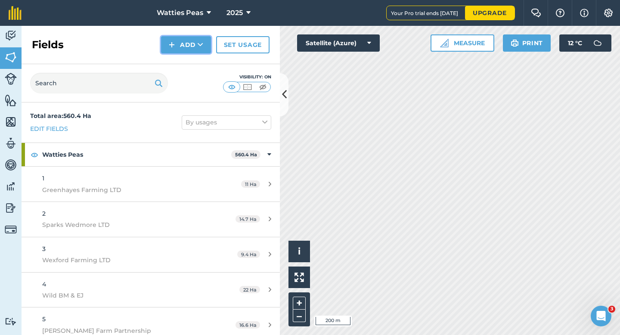
click at [179, 51] on button "Add" at bounding box center [186, 44] width 50 height 17
click at [179, 62] on link "Draw" at bounding box center [185, 64] width 47 height 19
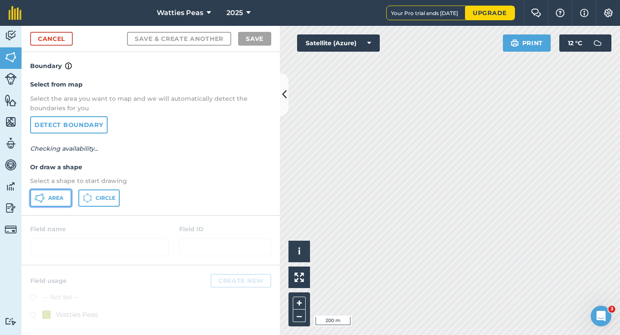
click at [57, 198] on span "Area" at bounding box center [55, 197] width 15 height 7
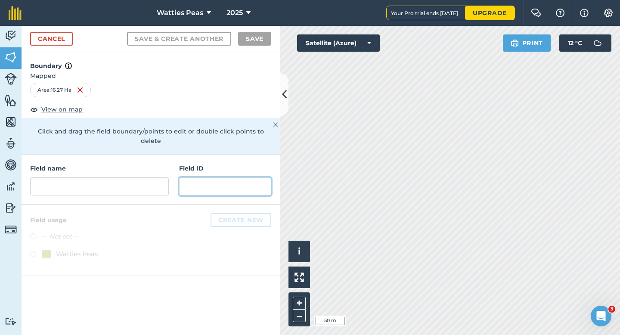
click at [227, 182] on input "text" at bounding box center [225, 186] width 92 height 18
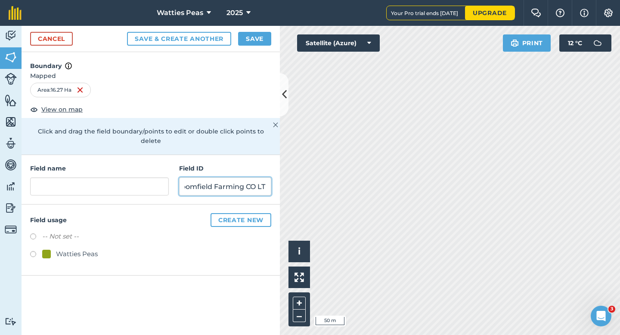
scroll to position [0, 16]
type input "Bloomfield Farming CO LTD"
click at [67, 249] on div "Watties Peas" at bounding box center [77, 254] width 42 height 10
radio input "true"
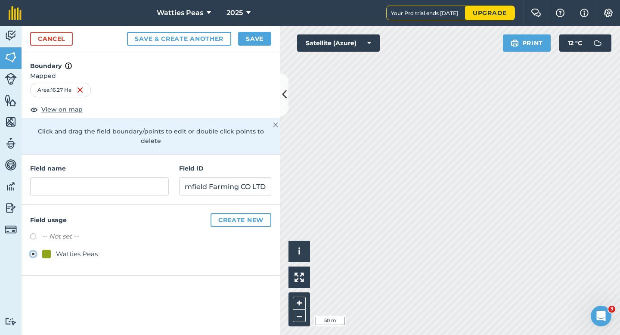
scroll to position [0, 0]
click at [101, 177] on input "text" at bounding box center [99, 186] width 139 height 18
type input "34"
click at [244, 49] on div "Cancel Save & Create Another Save" at bounding box center [151, 39] width 258 height 26
click at [244, 39] on button "Save" at bounding box center [254, 39] width 33 height 14
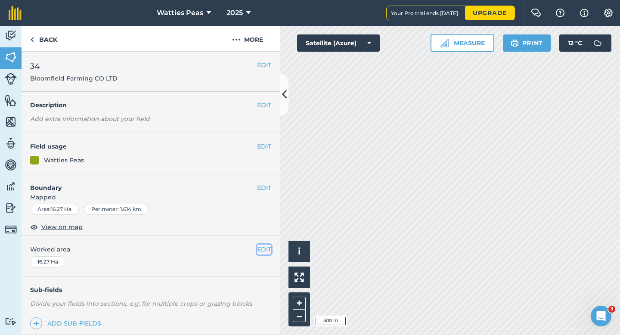
click at [259, 247] on button "EDIT" at bounding box center [264, 248] width 14 height 9
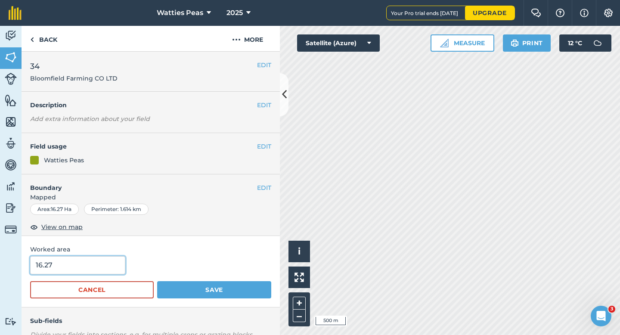
click at [85, 263] on input "16.27" at bounding box center [77, 265] width 95 height 18
type input "16.23"
click at [157, 281] on button "Save" at bounding box center [214, 289] width 114 height 17
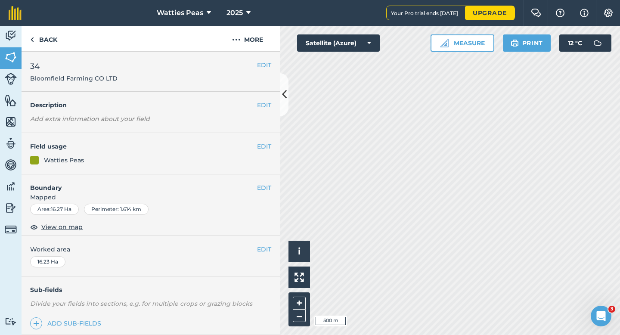
click at [258, 251] on button "EDIT" at bounding box center [264, 248] width 14 height 9
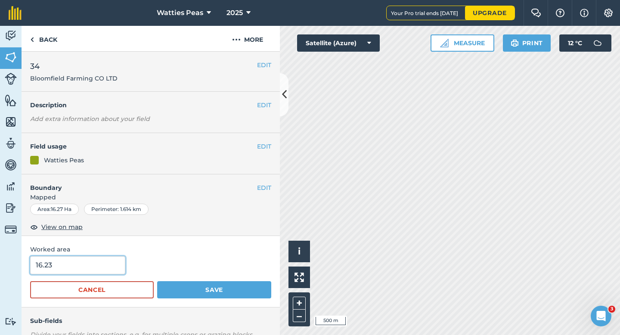
click at [89, 264] on input "16.23" at bounding box center [77, 265] width 95 height 18
type input "16"
click at [157, 281] on button "Save" at bounding box center [214, 289] width 114 height 17
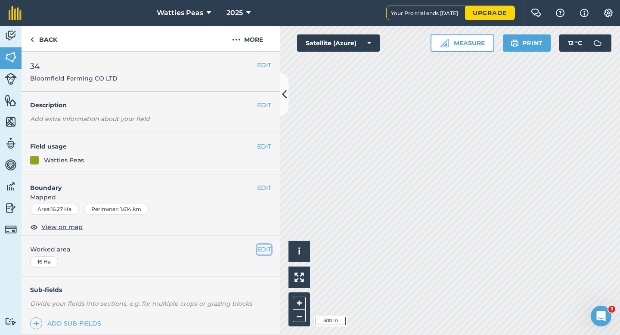
click at [264, 244] on button "EDIT" at bounding box center [264, 248] width 14 height 9
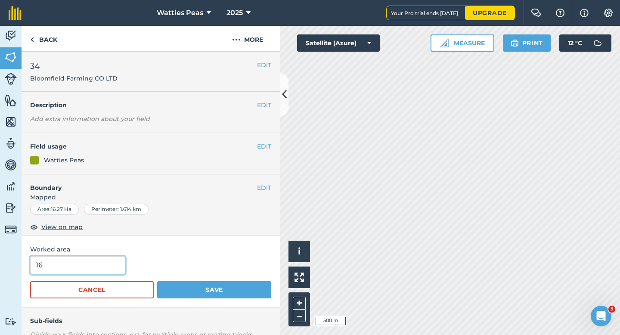
click at [103, 269] on input "16" at bounding box center [77, 265] width 95 height 18
type input "16.3"
click at [157, 281] on button "Save" at bounding box center [214, 289] width 114 height 17
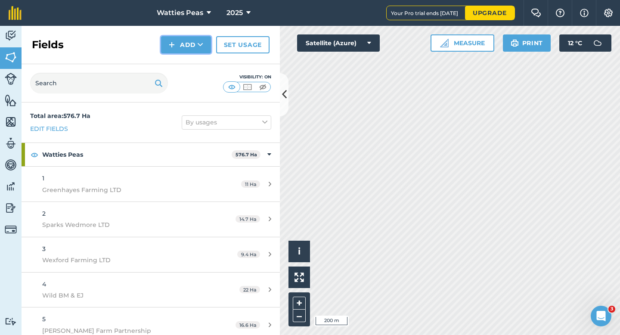
click at [198, 49] on icon at bounding box center [201, 44] width 6 height 9
click at [198, 63] on link "Draw" at bounding box center [185, 64] width 47 height 19
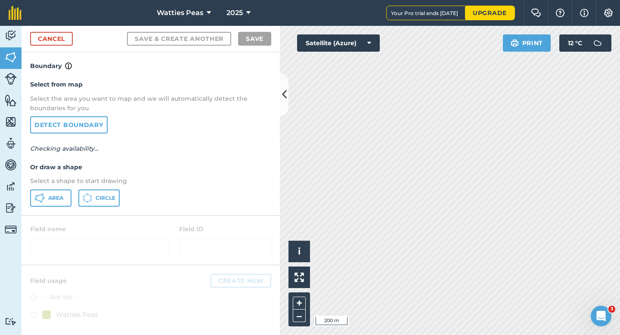
click at [51, 206] on div "Select from map Select the area you want to map and we will automatically detec…" at bounding box center [151, 143] width 258 height 144
click at [51, 203] on button "Area" at bounding box center [50, 197] width 41 height 17
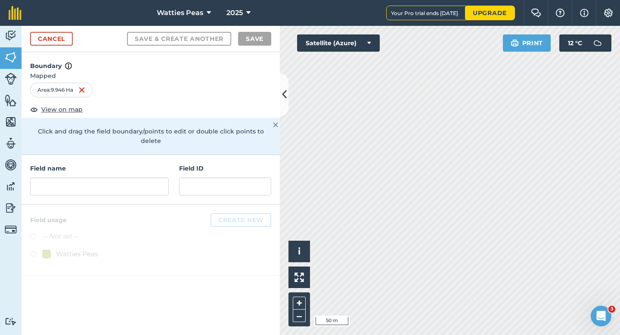
click at [185, 204] on div at bounding box center [151, 239] width 258 height 71
click at [175, 187] on div "Field name Field ID" at bounding box center [151, 179] width 258 height 49
click at [167, 184] on input "text" at bounding box center [99, 186] width 139 height 18
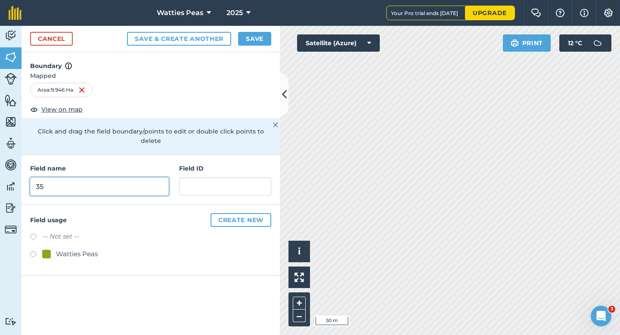
type input "35"
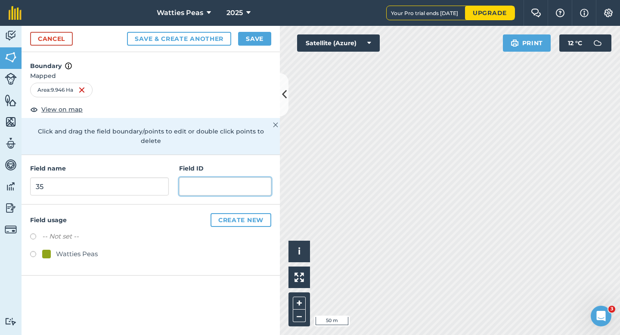
click at [249, 177] on input "text" at bounding box center [225, 186] width 92 height 18
type input "b"
type input "Bellfield"
click at [68, 249] on div "Watties Peas" at bounding box center [77, 254] width 42 height 10
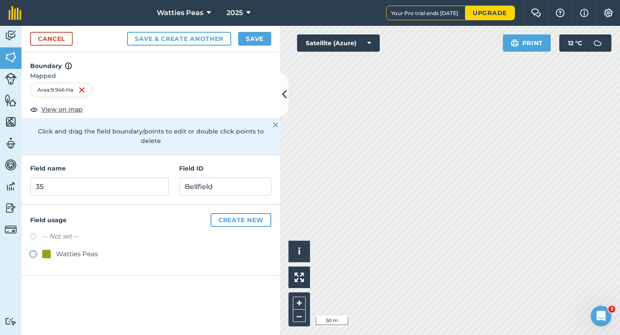
radio input "true"
click at [221, 177] on input "Bellfield" at bounding box center [225, 186] width 92 height 18
type input "Bellfield"
drag, startPoint x: 251, startPoint y: 177, endPoint x: 210, endPoint y: 178, distance: 40.9
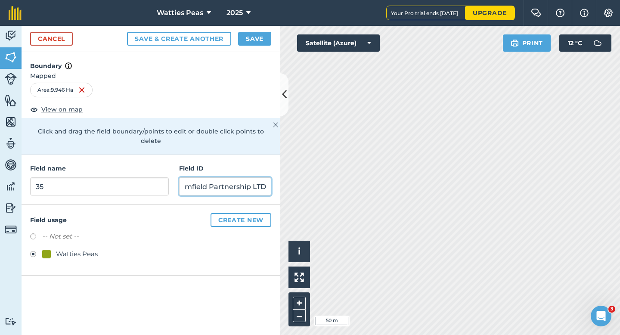
click at [210, 178] on input "Bloomfield Partnership LTD" at bounding box center [225, 186] width 92 height 18
type input "Bloomfield Farming CO LTD"
click at [256, 41] on button "Save" at bounding box center [254, 39] width 33 height 14
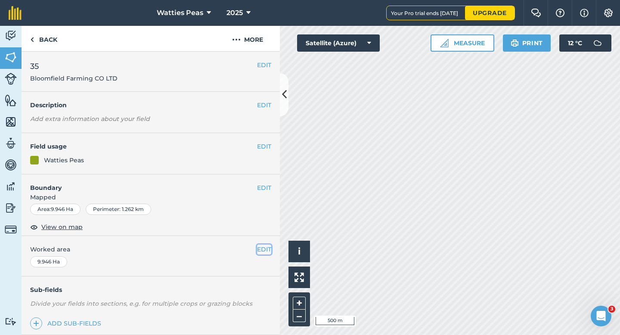
click at [266, 249] on button "EDIT" at bounding box center [264, 248] width 14 height 9
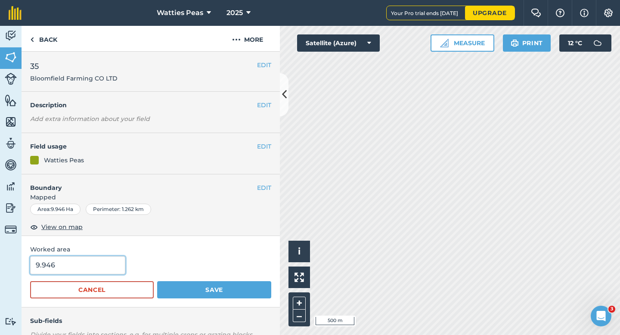
click at [103, 262] on input "9.946" at bounding box center [77, 265] width 95 height 18
type input "10"
click at [157, 281] on button "Save" at bounding box center [214, 289] width 114 height 17
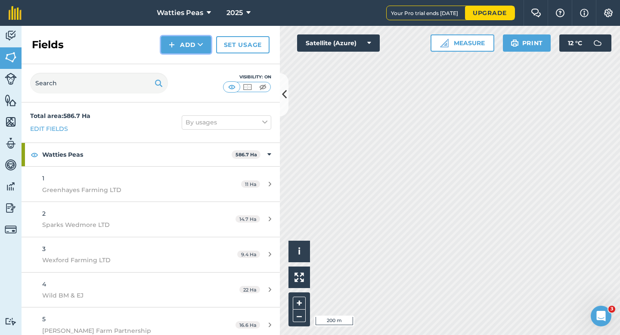
click at [194, 53] on button "Add" at bounding box center [186, 44] width 50 height 17
click at [194, 56] on link "Draw" at bounding box center [185, 64] width 47 height 19
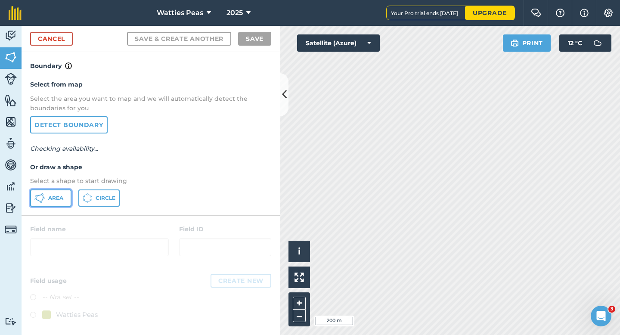
click at [55, 196] on span "Area" at bounding box center [55, 197] width 15 height 7
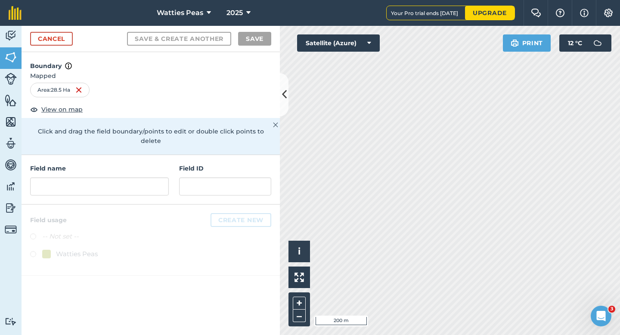
click at [194, 189] on div "Field name Field ID" at bounding box center [151, 179] width 258 height 49
click at [194, 182] on input "text" at bounding box center [225, 186] width 92 height 18
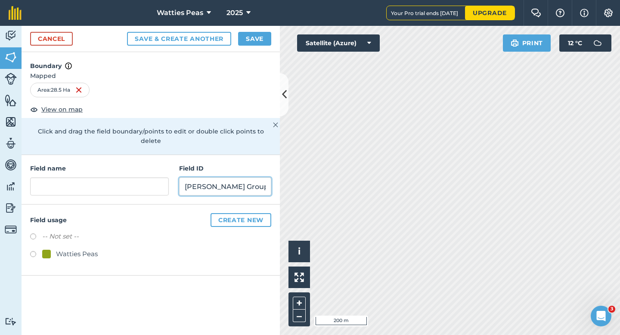
type input "[PERSON_NAME] Group LTD"
click at [77, 249] on div "Watties Peas" at bounding box center [77, 254] width 42 height 10
radio input "true"
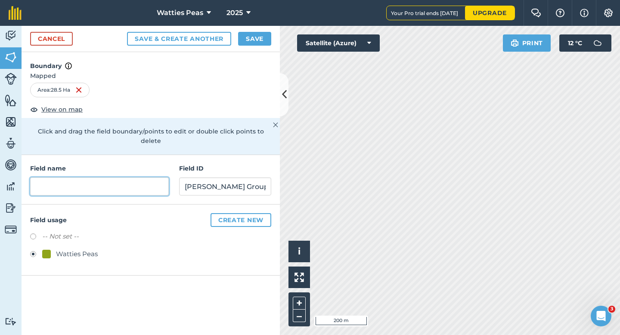
click at [101, 177] on input "text" at bounding box center [99, 186] width 139 height 18
click at [153, 184] on input "text" at bounding box center [99, 186] width 139 height 18
click at [153, 177] on input "text" at bounding box center [99, 186] width 139 height 18
type input "37"
click at [256, 32] on button "Save" at bounding box center [254, 39] width 33 height 14
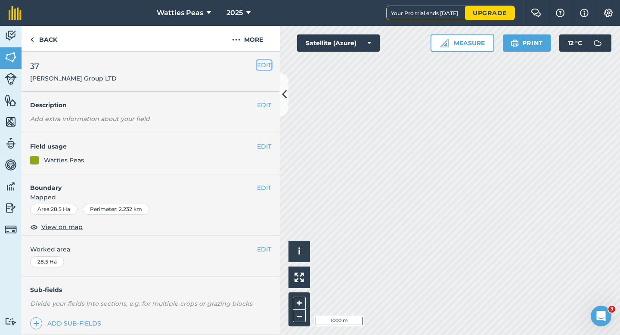
click at [261, 66] on button "EDIT" at bounding box center [264, 64] width 14 height 9
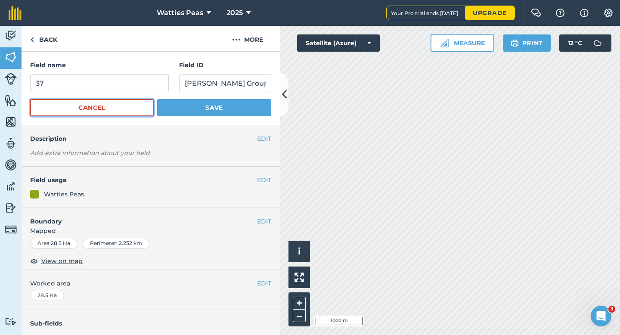
click at [119, 102] on button "Cancel" at bounding box center [91, 107] width 123 height 17
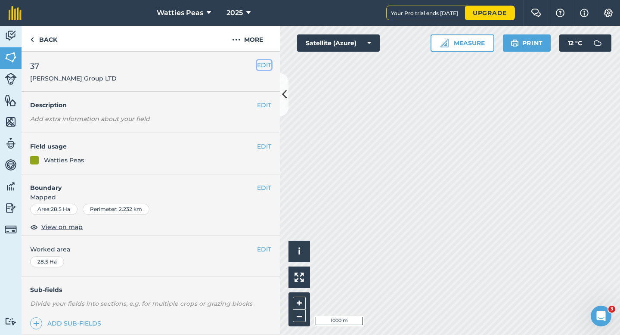
click at [265, 65] on button "EDIT" at bounding box center [264, 64] width 14 height 9
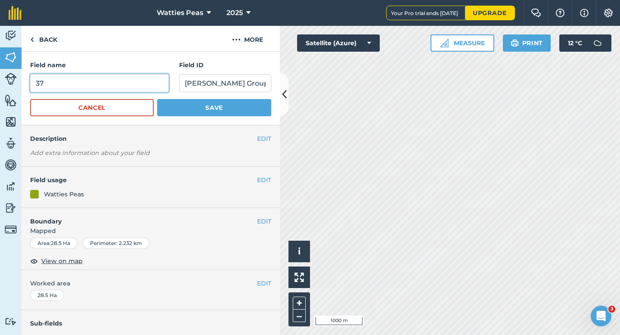
click at [152, 85] on input "37" at bounding box center [99, 83] width 139 height 18
type input "36"
click at [157, 99] on button "Save" at bounding box center [214, 107] width 114 height 17
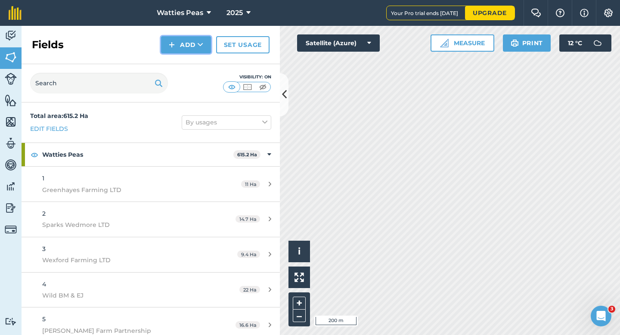
click at [176, 48] on button "Add" at bounding box center [186, 44] width 50 height 17
click at [178, 63] on link "Draw" at bounding box center [185, 64] width 47 height 19
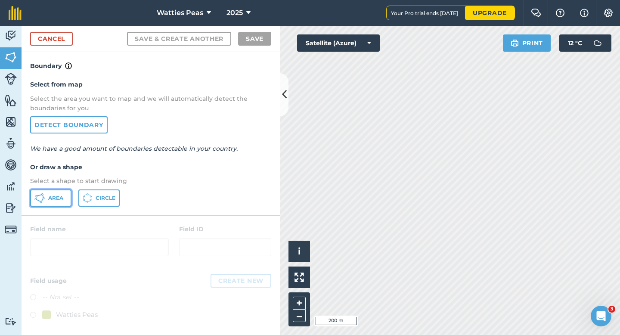
click at [57, 191] on button "Area" at bounding box center [50, 197] width 41 height 17
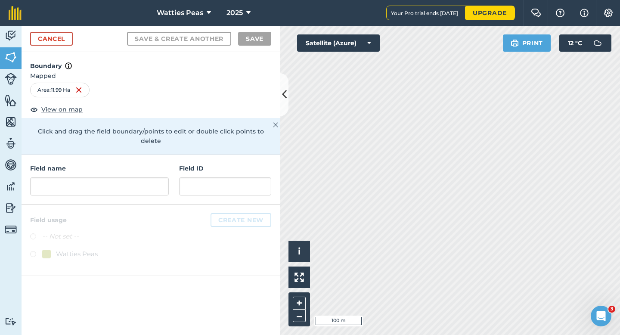
click at [222, 188] on div "Field name Field ID" at bounding box center [151, 179] width 258 height 49
click at [218, 180] on input "text" at bounding box center [225, 186] width 92 height 18
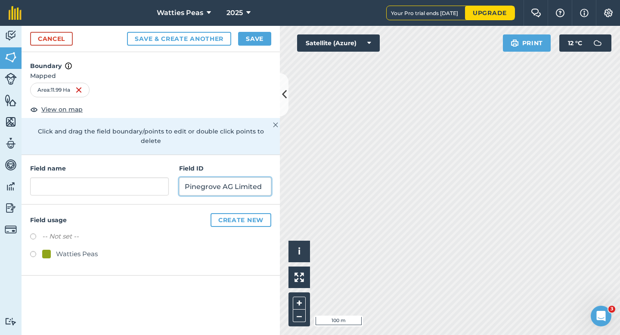
type input "Pinegrove AG Limited"
click at [80, 249] on div "Watties Peas" at bounding box center [77, 254] width 42 height 10
radio input "true"
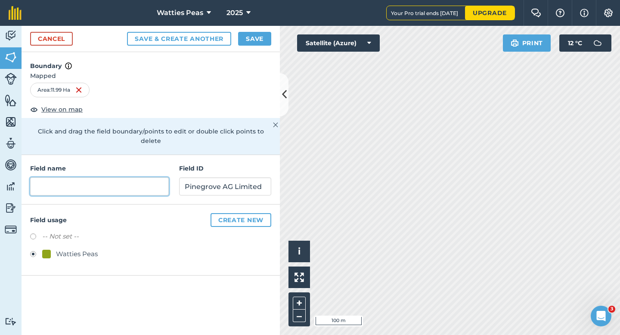
click at [114, 180] on input "text" at bounding box center [99, 186] width 139 height 18
type input "37"
click at [256, 40] on button "Save" at bounding box center [254, 39] width 33 height 14
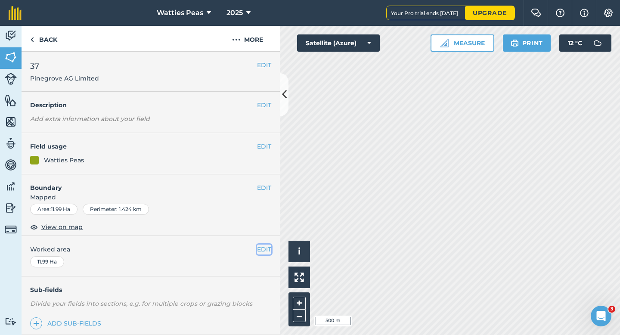
click at [268, 246] on button "EDIT" at bounding box center [264, 248] width 14 height 9
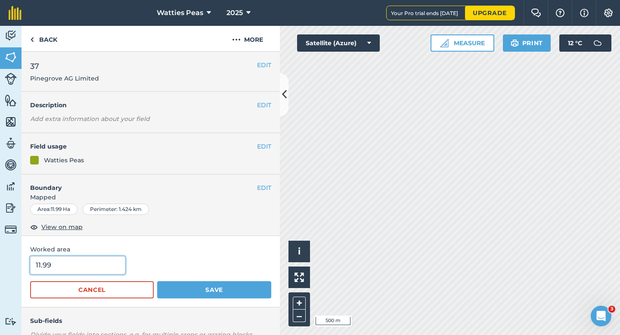
click at [97, 262] on input "11.99" at bounding box center [77, 265] width 95 height 18
type input "12"
click at [157, 281] on button "Save" at bounding box center [214, 289] width 114 height 17
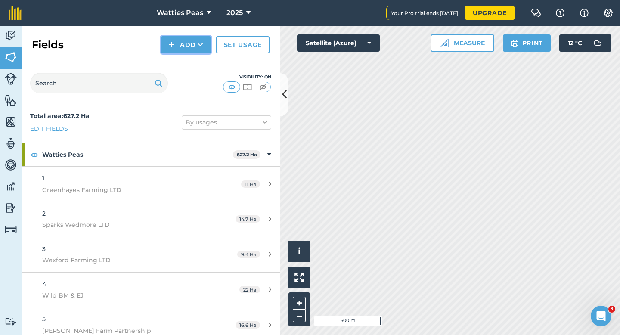
click at [169, 47] on button "Add" at bounding box center [186, 44] width 50 height 17
click at [182, 69] on link "Draw" at bounding box center [185, 64] width 47 height 19
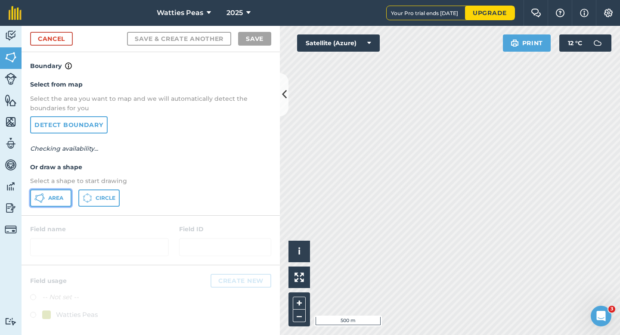
click at [61, 197] on span "Area" at bounding box center [55, 197] width 15 height 7
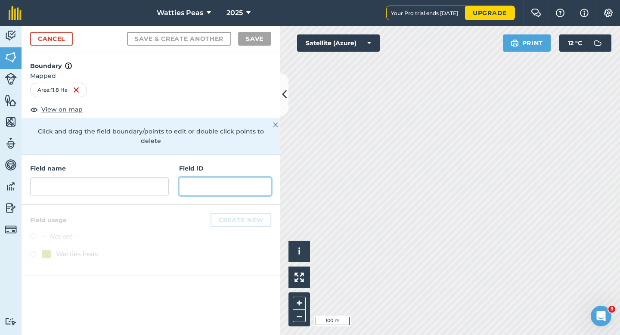
click at [262, 177] on input "text" at bounding box center [225, 186] width 92 height 18
type input "P"
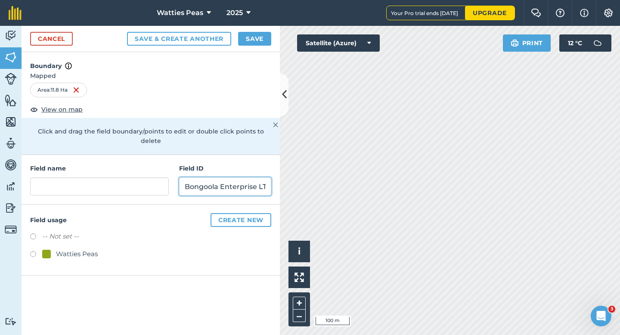
scroll to position [0, 6]
type input "Bongoola Enterprise LTD"
click at [79, 236] on div "-- Not set -- Watties Peas" at bounding box center [150, 246] width 241 height 30
click at [79, 249] on div "Watties Peas" at bounding box center [77, 254] width 42 height 10
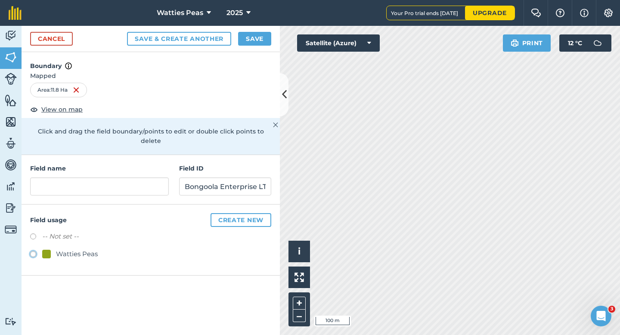
radio input "true"
click at [144, 180] on input "text" at bounding box center [99, 186] width 139 height 18
type input "4"
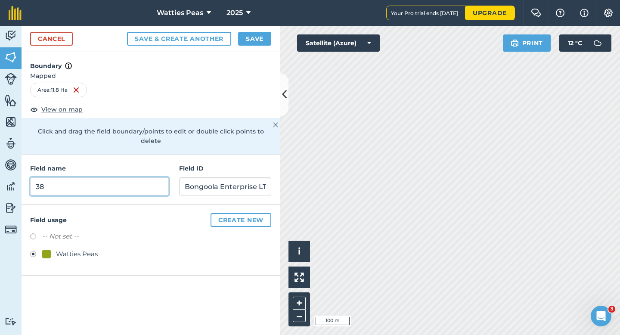
type input "38"
click at [256, 32] on button "Save" at bounding box center [254, 39] width 33 height 14
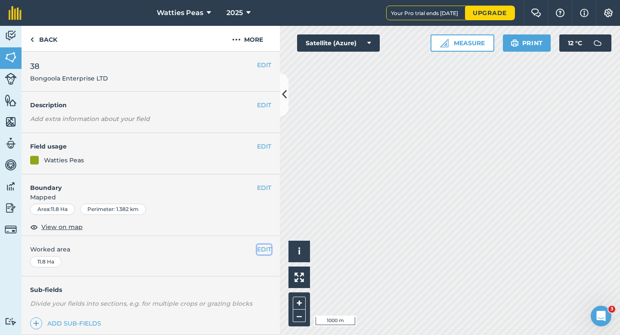
click at [260, 248] on button "EDIT" at bounding box center [264, 248] width 14 height 9
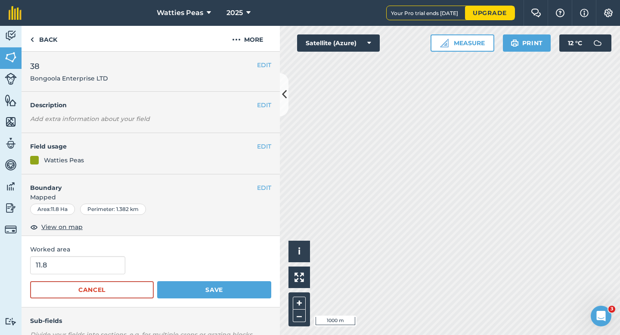
click at [131, 261] on div "11.8" at bounding box center [150, 265] width 241 height 18
type input "12"
click at [99, 261] on input "12" at bounding box center [77, 265] width 95 height 18
click at [157, 281] on button "Save" at bounding box center [214, 289] width 114 height 17
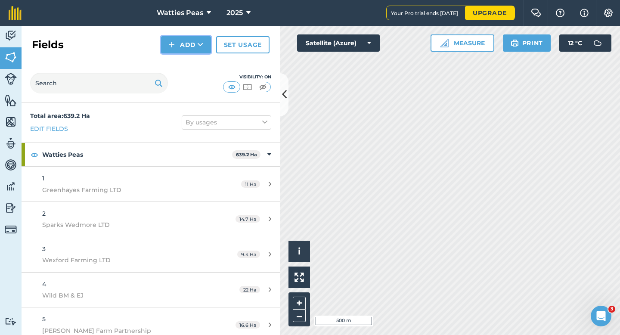
click at [177, 45] on button "Add" at bounding box center [186, 44] width 50 height 17
click at [177, 62] on link "Draw" at bounding box center [185, 64] width 47 height 19
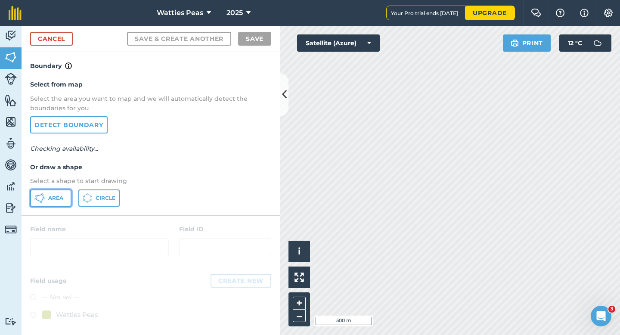
click at [62, 195] on span "Area" at bounding box center [55, 197] width 15 height 7
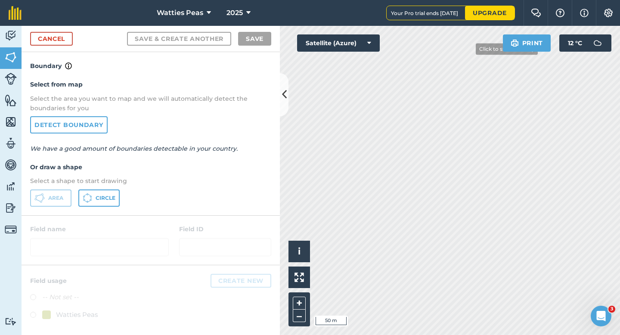
click at [351, 49] on div "Click to start drawing i © 2025 TomTom, Microsoft 50 m + – Satellite (Azure) Pr…" at bounding box center [450, 180] width 340 height 309
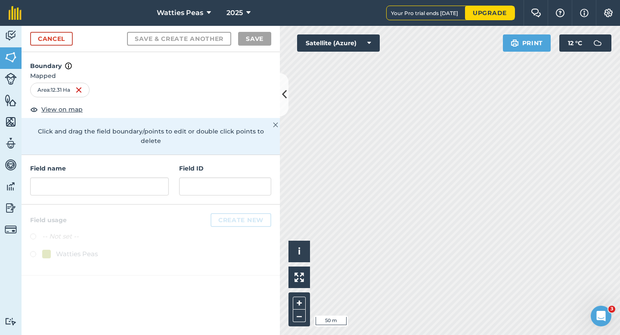
click at [265, 164] on h4 "Field ID" at bounding box center [225, 168] width 92 height 9
click at [263, 177] on input "text" at bounding box center [225, 186] width 92 height 18
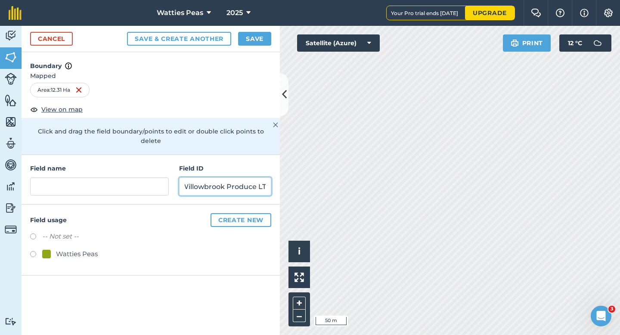
scroll to position [0, 9]
type input "Willowbrook Produce LTD"
click at [70, 249] on div "Watties Peas" at bounding box center [77, 254] width 42 height 10
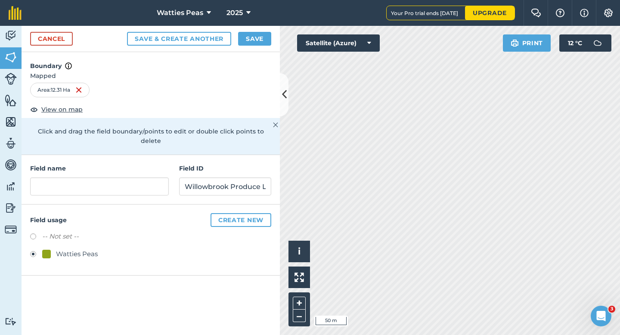
click at [99, 166] on div "Field name" at bounding box center [99, 180] width 139 height 32
click at [99, 177] on input "text" at bounding box center [99, 186] width 139 height 18
click at [251, 34] on button "Save" at bounding box center [254, 39] width 33 height 14
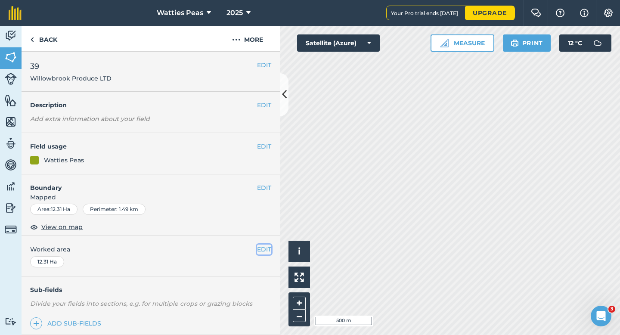
click at [261, 254] on button "EDIT" at bounding box center [264, 248] width 14 height 9
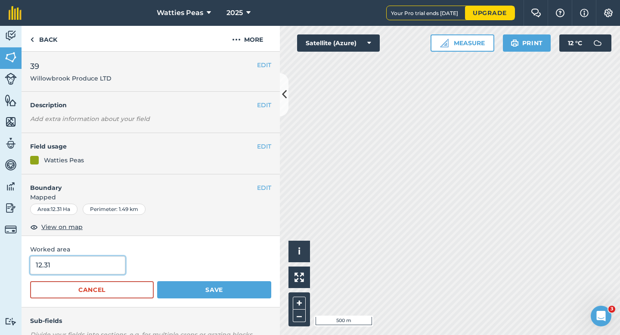
click at [108, 267] on input "12.31" at bounding box center [77, 265] width 95 height 18
click at [157, 281] on button "Save" at bounding box center [214, 289] width 114 height 17
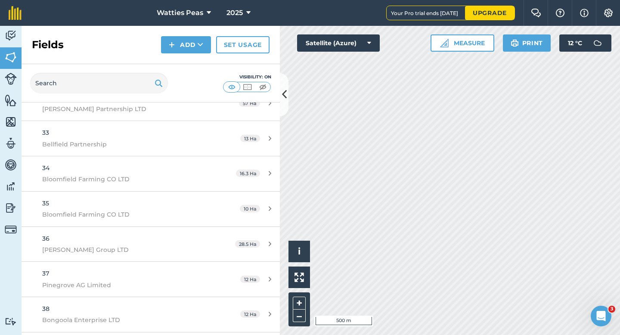
scroll to position [1204, 0]
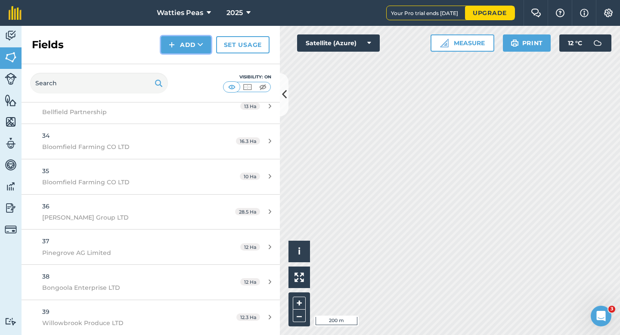
click at [170, 48] on img at bounding box center [172, 45] width 6 height 10
click at [175, 61] on link "Draw" at bounding box center [185, 64] width 47 height 19
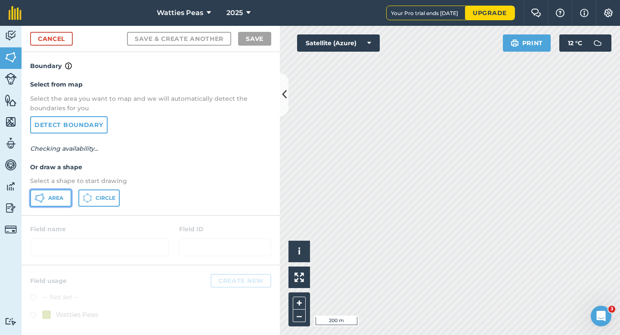
click at [50, 193] on button "Area" at bounding box center [50, 197] width 41 height 17
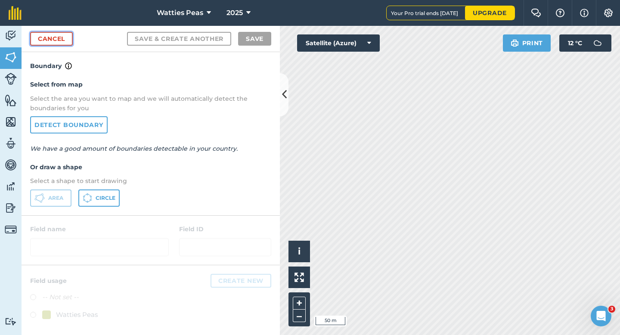
click at [54, 40] on link "Cancel" at bounding box center [51, 39] width 43 height 14
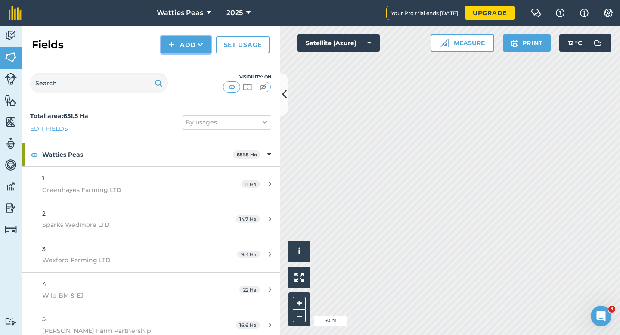
click at [183, 46] on button "Add" at bounding box center [186, 44] width 50 height 17
click at [183, 59] on link "Draw" at bounding box center [185, 64] width 47 height 19
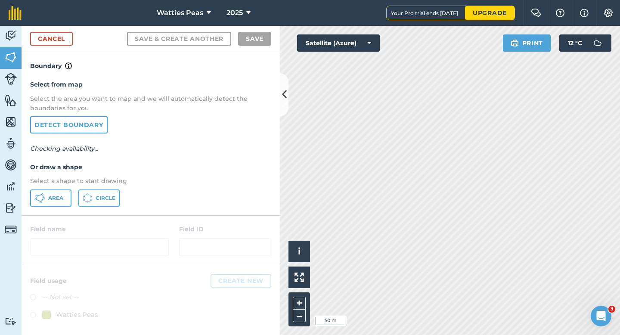
click at [55, 207] on div "Select from map Select the area you want to map and we will automatically detec…" at bounding box center [151, 143] width 258 height 144
click at [48, 191] on button "Area" at bounding box center [50, 197] width 41 height 17
click at [41, 26] on div "Cancel Save & Create Another Save" at bounding box center [151, 39] width 258 height 26
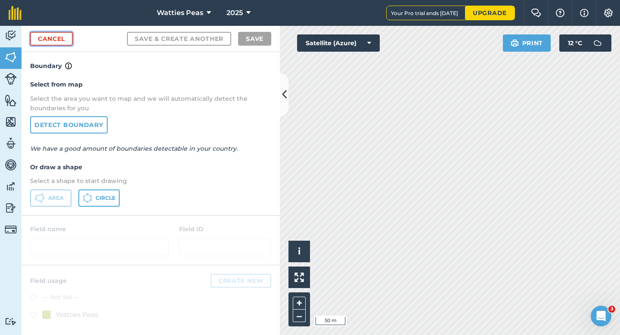
click at [60, 34] on link "Cancel" at bounding box center [51, 39] width 43 height 14
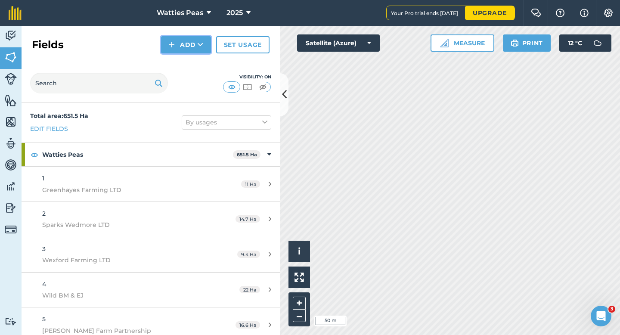
click at [175, 46] on button "Add" at bounding box center [186, 44] width 50 height 17
click at [175, 61] on link "Draw" at bounding box center [185, 64] width 47 height 19
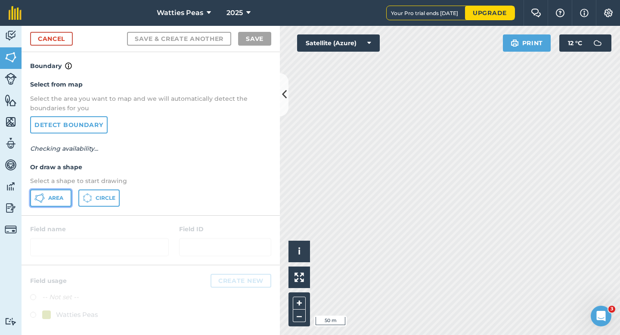
click at [40, 196] on icon at bounding box center [39, 198] width 10 height 10
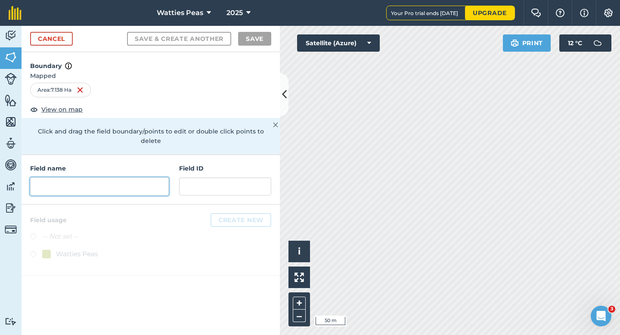
click at [154, 180] on input "text" at bounding box center [99, 186] width 139 height 18
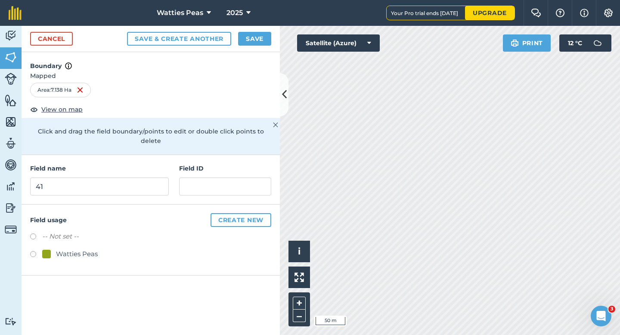
click at [82, 249] on div "Watties Peas" at bounding box center [77, 254] width 42 height 10
click at [249, 189] on div "Field name 41 Field ID" at bounding box center [151, 179] width 258 height 49
click at [249, 177] on input "text" at bounding box center [225, 186] width 92 height 18
click at [265, 43] on button "Save" at bounding box center [254, 39] width 33 height 14
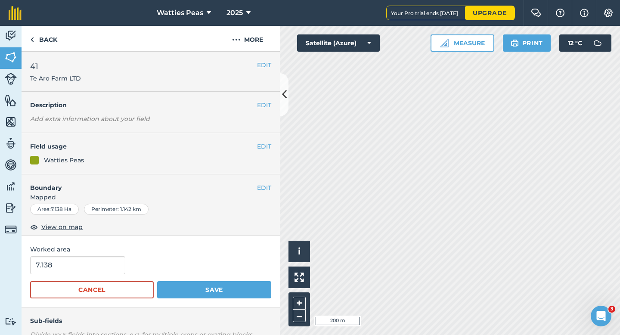
click at [267, 245] on span "Worked area" at bounding box center [150, 248] width 241 height 9
click at [80, 263] on input "7.138" at bounding box center [77, 265] width 95 height 18
click at [157, 281] on button "Save" at bounding box center [214, 289] width 114 height 17
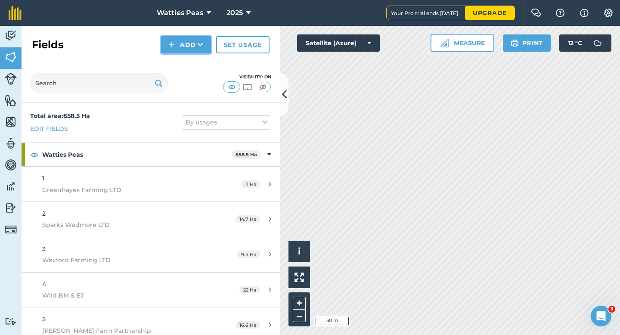
click at [174, 42] on img at bounding box center [172, 45] width 6 height 10
click at [178, 60] on link "Draw" at bounding box center [185, 64] width 47 height 19
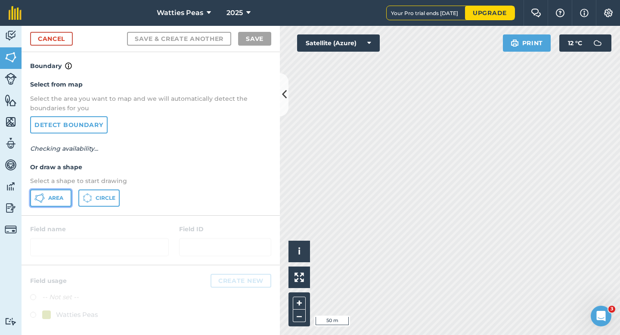
click at [57, 195] on span "Area" at bounding box center [55, 197] width 15 height 7
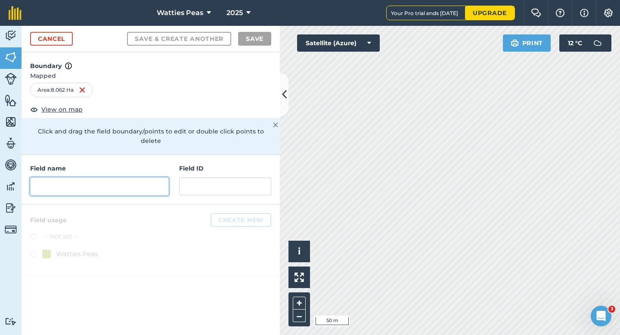
click at [157, 177] on input "text" at bounding box center [99, 186] width 139 height 18
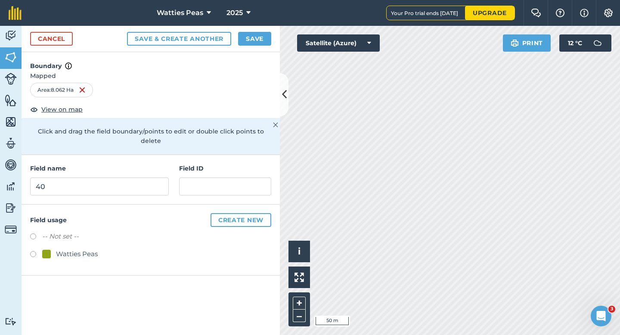
click at [75, 258] on div "Field usage Create new -- Not set -- Watties Peas" at bounding box center [151, 239] width 258 height 71
click at [78, 249] on div "Watties Peas" at bounding box center [77, 254] width 42 height 10
click at [205, 182] on input "text" at bounding box center [225, 186] width 92 height 18
click at [254, 45] on button "Save" at bounding box center [254, 39] width 33 height 14
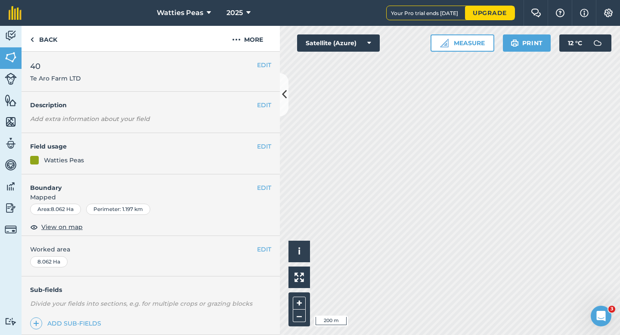
click at [264, 257] on div "EDIT Worked area 8.062 Ha" at bounding box center [151, 256] width 258 height 40
click at [264, 253] on button "EDIT" at bounding box center [264, 248] width 14 height 9
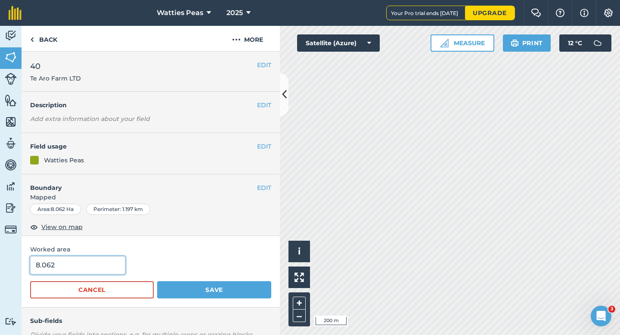
click at [114, 260] on input "8.062" at bounding box center [77, 265] width 95 height 18
click at [157, 281] on button "Save" at bounding box center [214, 289] width 114 height 17
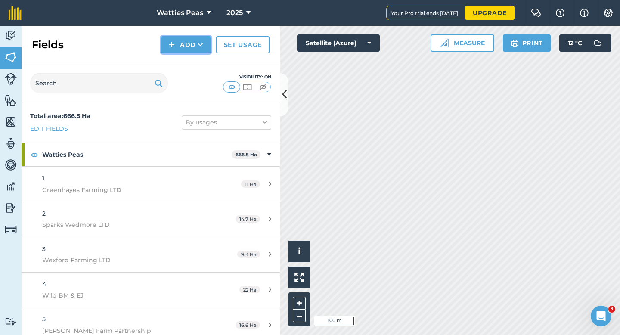
click at [194, 47] on button "Add" at bounding box center [186, 44] width 50 height 17
click at [197, 62] on link "Draw" at bounding box center [185, 64] width 47 height 19
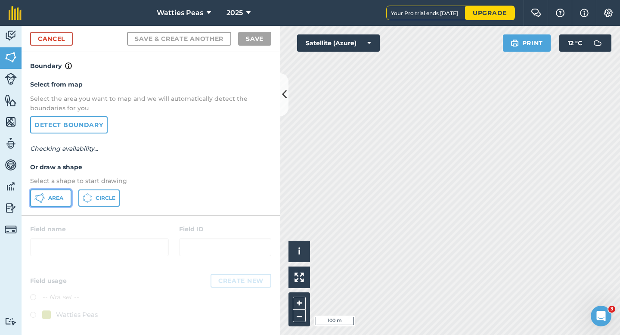
click at [58, 190] on button "Area" at bounding box center [50, 197] width 41 height 17
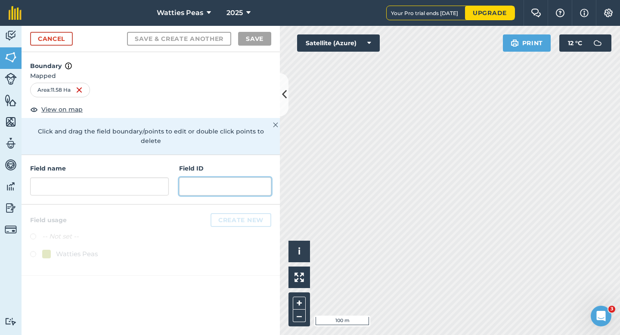
click at [219, 181] on input "text" at bounding box center [225, 186] width 92 height 18
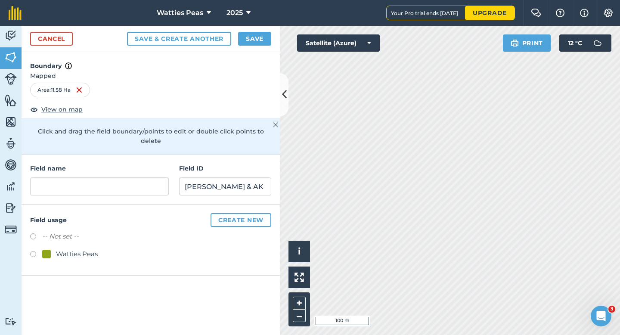
click at [83, 251] on div "Watties Peas" at bounding box center [150, 255] width 241 height 12
click at [86, 231] on div "-- Not set --" at bounding box center [150, 237] width 241 height 12
click at [86, 249] on div "Watties Peas" at bounding box center [77, 254] width 42 height 10
click at [102, 189] on div "Field name Field ID [PERSON_NAME] & AK" at bounding box center [151, 179] width 258 height 49
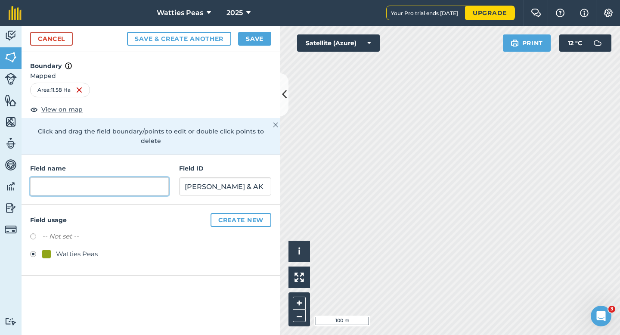
click at [106, 177] on input "text" at bounding box center [99, 186] width 139 height 18
click at [260, 40] on button "Save" at bounding box center [254, 39] width 33 height 14
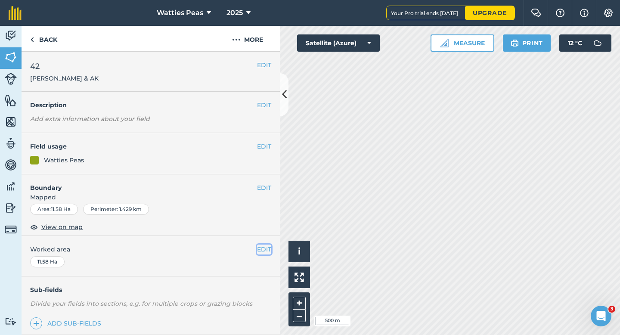
click at [261, 247] on button "EDIT" at bounding box center [264, 248] width 14 height 9
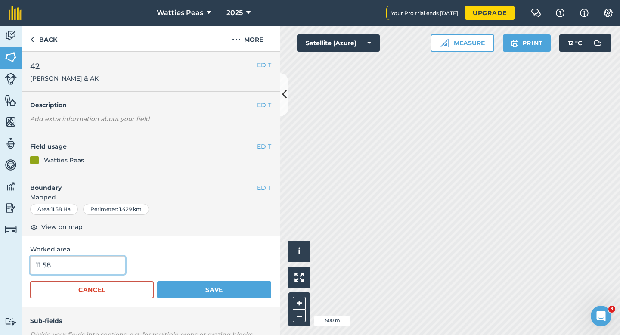
click at [99, 273] on input "11.58" at bounding box center [77, 265] width 95 height 18
click at [157, 281] on button "Save" at bounding box center [214, 289] width 114 height 17
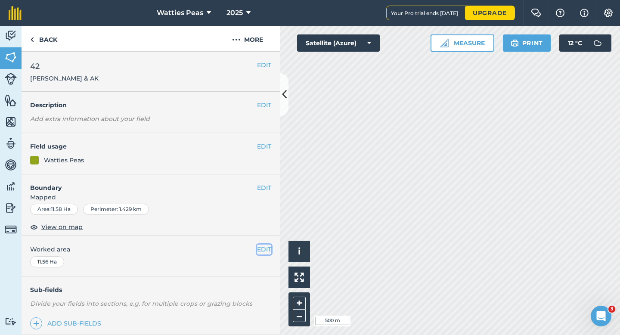
click at [266, 248] on button "EDIT" at bounding box center [264, 248] width 14 height 9
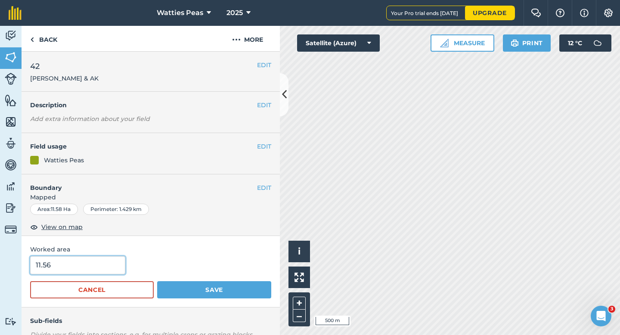
click at [98, 272] on input "11.56" at bounding box center [77, 265] width 95 height 18
click at [157, 281] on button "Save" at bounding box center [214, 289] width 114 height 17
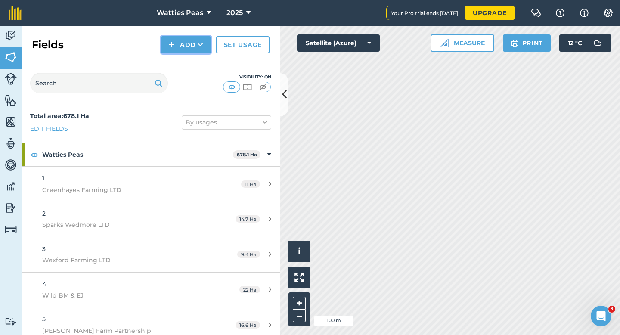
click at [199, 47] on icon at bounding box center [201, 44] width 6 height 9
click at [199, 67] on link "Draw" at bounding box center [185, 64] width 47 height 19
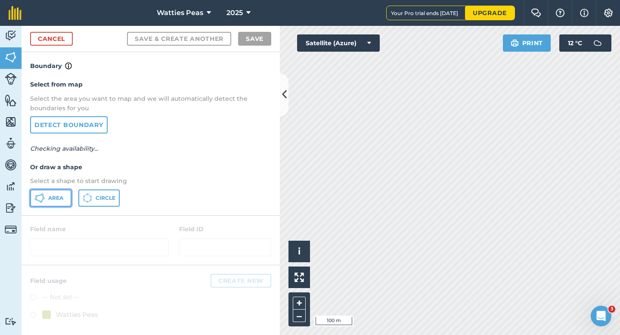
click at [68, 190] on button "Area" at bounding box center [50, 197] width 41 height 17
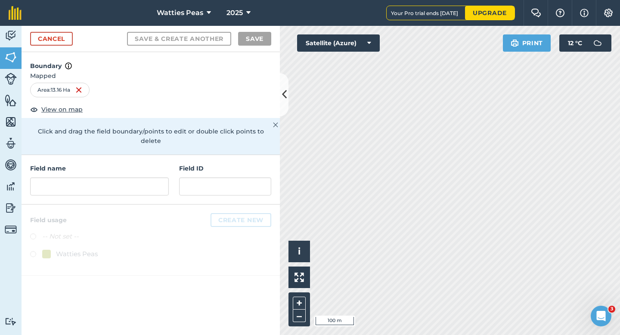
click at [203, 188] on div "Field name Field ID" at bounding box center [151, 179] width 258 height 49
click at [203, 164] on h4 "Field ID" at bounding box center [225, 168] width 92 height 9
click at [201, 177] on input "text" at bounding box center [225, 186] width 92 height 18
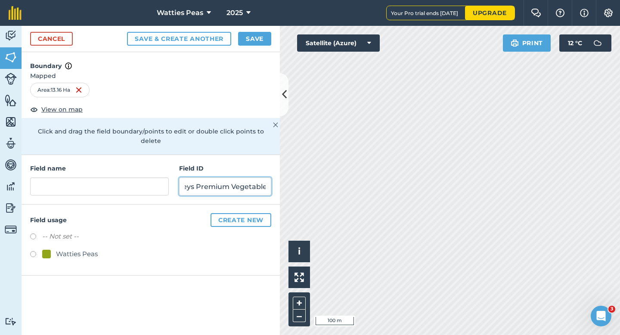
scroll to position [0, 22]
click at [61, 249] on div "Watties Peas" at bounding box center [77, 254] width 42 height 10
click at [90, 191] on div "Field name Field ID Oakleys Premium Vegetables" at bounding box center [151, 179] width 258 height 49
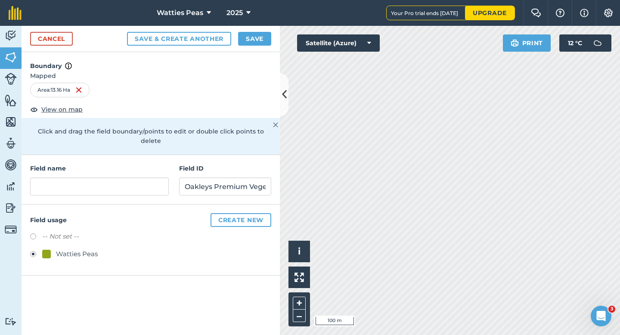
click at [90, 188] on div "Field name Field ID Oakleys Premium Vegetables" at bounding box center [151, 179] width 258 height 49
click at [90, 180] on input "text" at bounding box center [99, 186] width 139 height 18
click at [256, 38] on button "Save" at bounding box center [254, 39] width 33 height 14
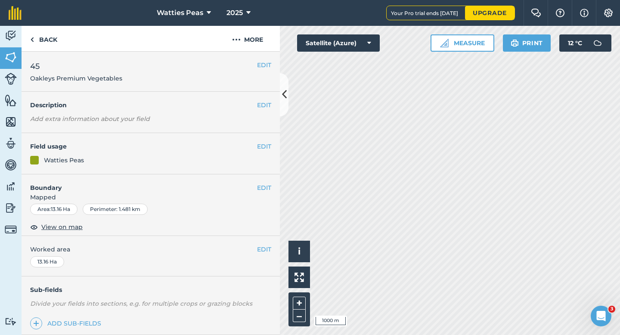
click at [264, 56] on div "EDIT 45 Oakleys Premium Vegetables" at bounding box center [151, 72] width 258 height 40
click at [266, 65] on button "EDIT" at bounding box center [264, 64] width 14 height 9
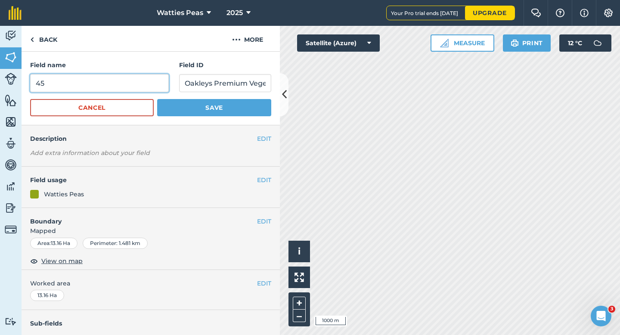
click at [131, 79] on input "45" at bounding box center [99, 83] width 139 height 18
click at [157, 99] on button "Save" at bounding box center [214, 107] width 114 height 17
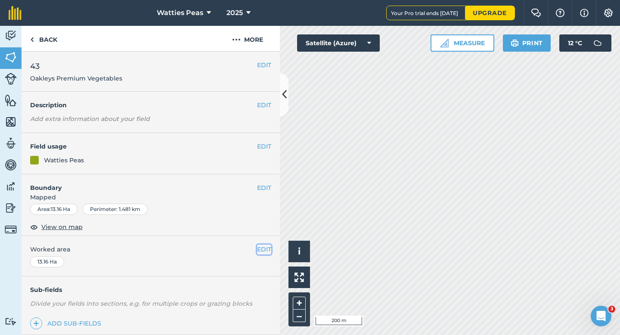
click at [258, 246] on button "EDIT" at bounding box center [264, 248] width 14 height 9
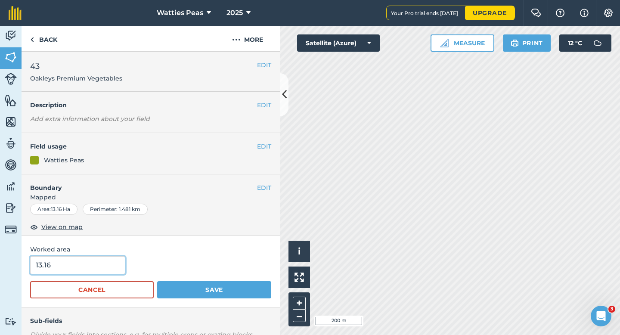
click at [99, 263] on input "13.16" at bounding box center [77, 265] width 95 height 18
click at [157, 281] on button "Save" at bounding box center [214, 289] width 114 height 17
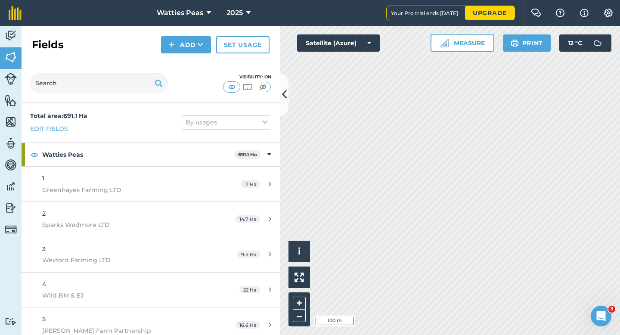
click at [191, 53] on div "Fields Add Set usage" at bounding box center [151, 45] width 258 height 38
click at [191, 61] on div "Fields Add Set usage" at bounding box center [151, 45] width 258 height 38
click at [191, 46] on button "Add" at bounding box center [186, 44] width 50 height 17
click at [191, 64] on link "Draw" at bounding box center [185, 64] width 47 height 19
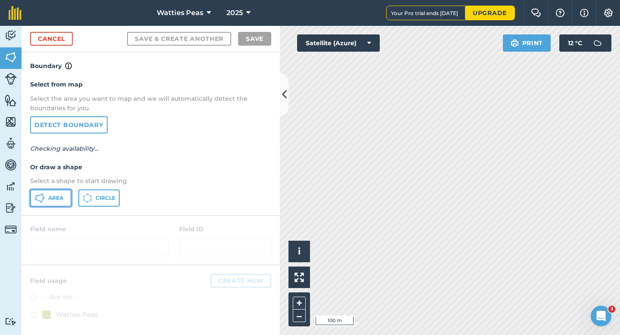
click at [44, 198] on icon at bounding box center [44, 198] width 2 height 2
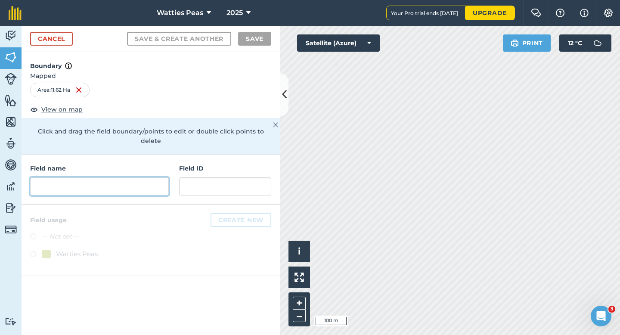
click at [160, 177] on input "text" at bounding box center [99, 186] width 139 height 18
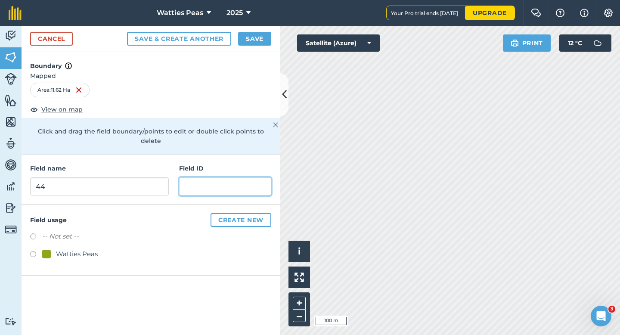
click at [202, 177] on input "text" at bounding box center [225, 186] width 92 height 18
click at [225, 188] on div "Field name 44 Field ID" at bounding box center [151, 179] width 258 height 49
click at [222, 177] on input "text" at bounding box center [225, 186] width 92 height 18
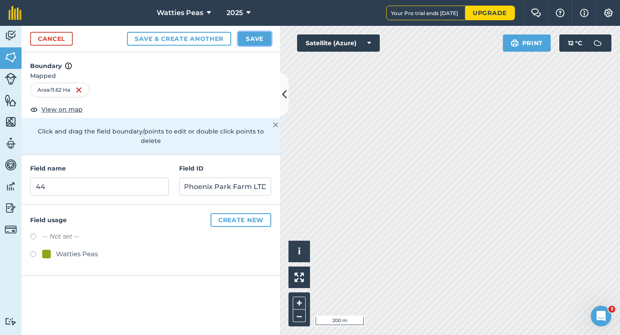
click at [265, 39] on button "Save" at bounding box center [254, 39] width 33 height 14
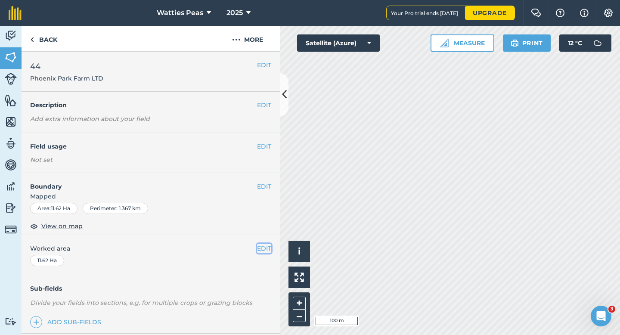
click at [265, 249] on button "EDIT" at bounding box center [264, 248] width 14 height 9
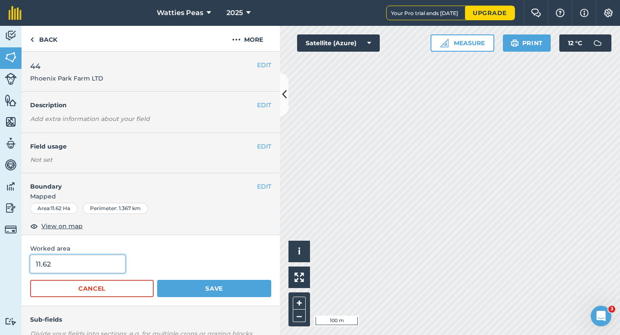
click at [83, 272] on input "11.62" at bounding box center [77, 264] width 95 height 18
click at [157, 280] on button "Save" at bounding box center [214, 288] width 114 height 17
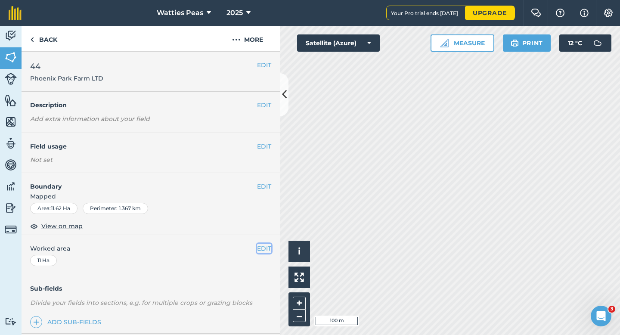
click at [261, 253] on button "EDIT" at bounding box center [264, 248] width 14 height 9
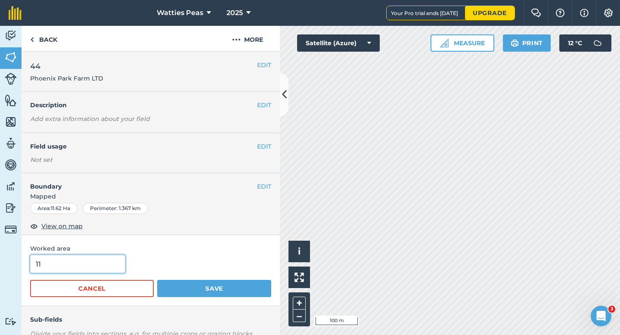
click at [108, 267] on input "11" at bounding box center [77, 264] width 95 height 18
click at [157, 280] on button "Save" at bounding box center [214, 288] width 114 height 17
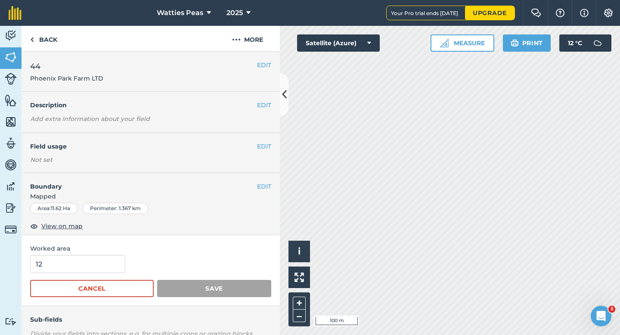
click at [271, 142] on div "EDIT Field usage Not set" at bounding box center [151, 153] width 258 height 40
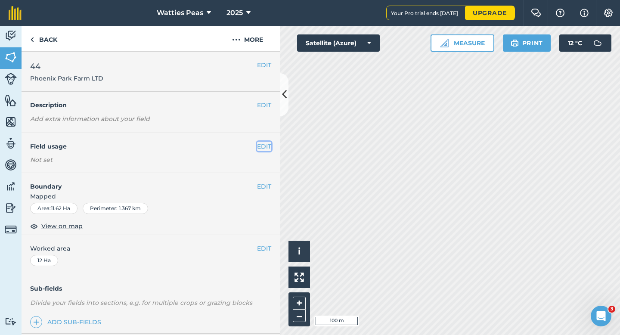
click at [264, 147] on button "EDIT" at bounding box center [264, 146] width 14 height 9
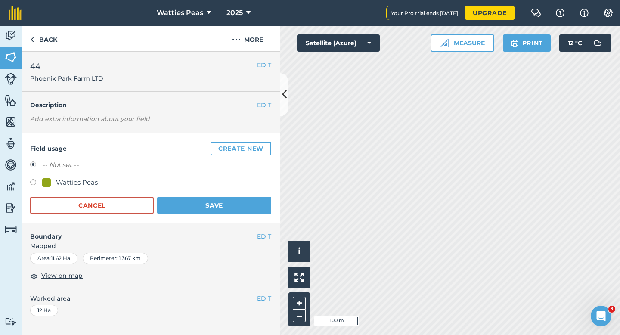
click at [78, 186] on div "Watties Peas" at bounding box center [77, 182] width 42 height 10
click at [184, 197] on button "Save" at bounding box center [214, 205] width 114 height 17
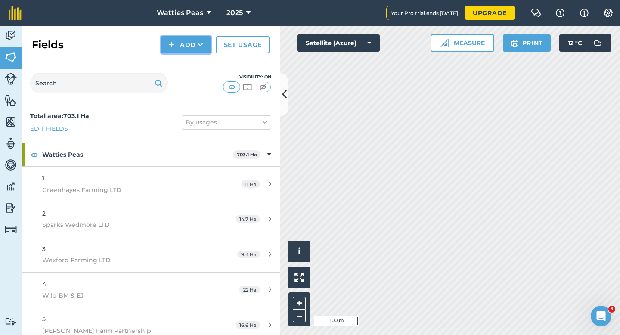
click at [182, 44] on button "Add" at bounding box center [186, 44] width 50 height 17
click at [182, 57] on link "Draw" at bounding box center [185, 64] width 47 height 19
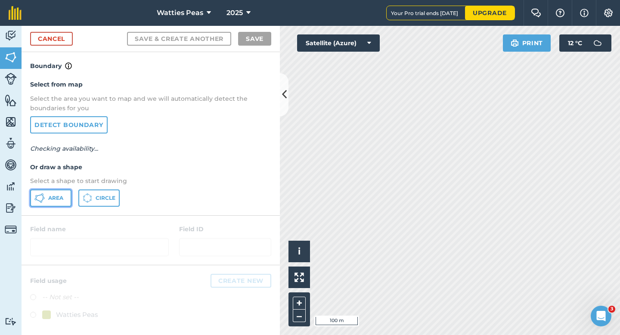
click at [55, 203] on button "Area" at bounding box center [50, 197] width 41 height 17
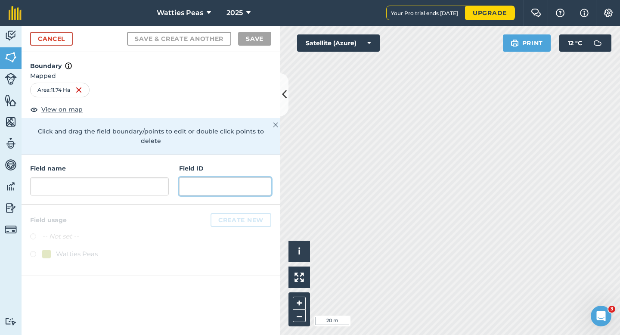
click at [217, 180] on input "text" at bounding box center [225, 186] width 92 height 18
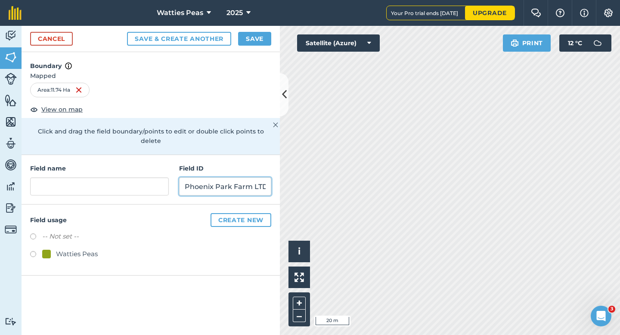
scroll to position [0, 1]
click at [69, 249] on div "Watties Peas" at bounding box center [77, 254] width 42 height 10
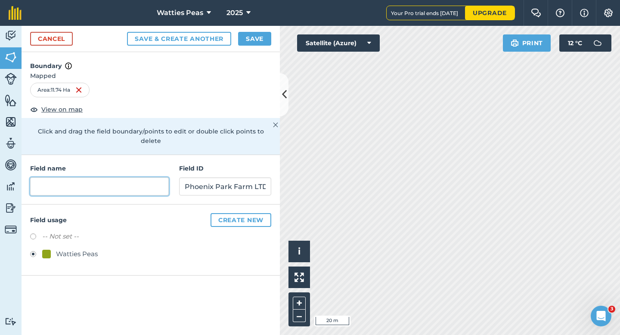
click at [91, 182] on input "text" at bounding box center [99, 186] width 139 height 18
click at [261, 42] on button "Save" at bounding box center [254, 39] width 33 height 14
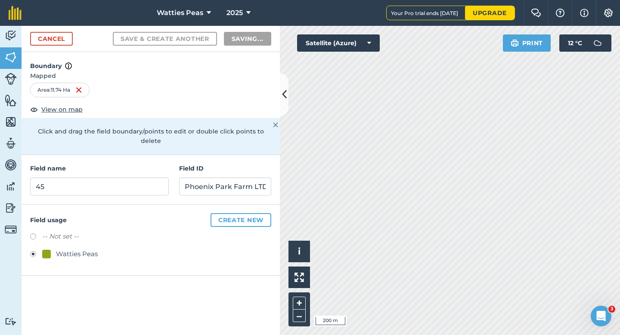
click at [259, 249] on div "Watties Peas" at bounding box center [150, 255] width 241 height 12
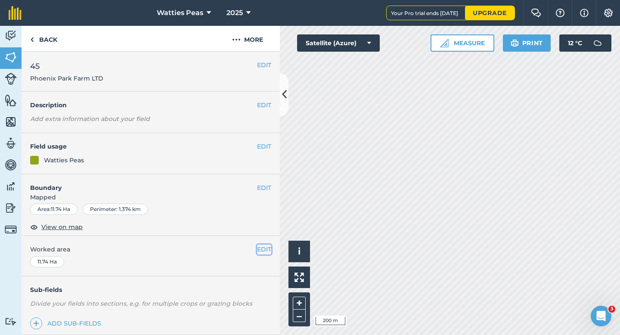
click at [265, 247] on button "EDIT" at bounding box center [264, 248] width 14 height 9
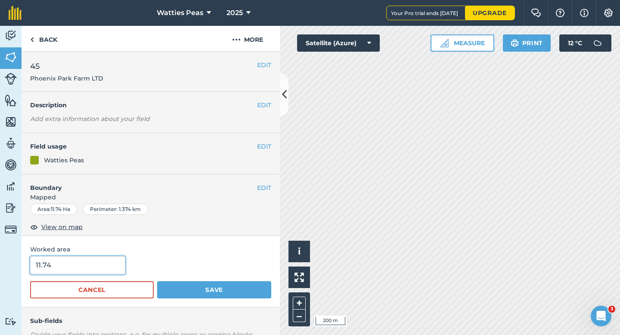
click at [86, 264] on input "11.74" at bounding box center [77, 265] width 95 height 18
click at [157, 281] on button "Save" at bounding box center [214, 289] width 114 height 17
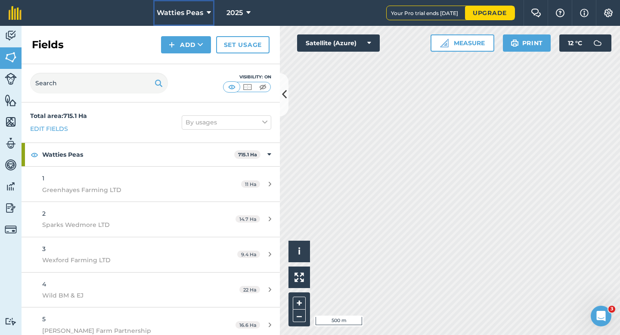
click at [193, 10] on span "Watties Peas" at bounding box center [180, 13] width 46 height 10
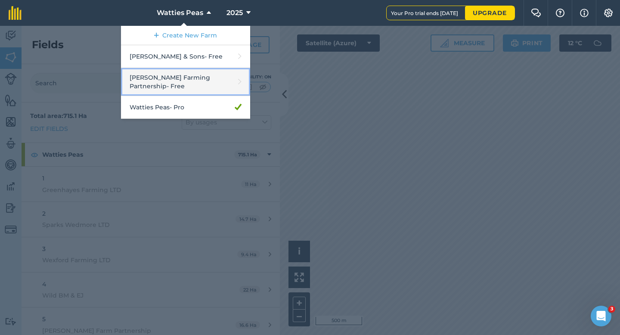
click at [185, 79] on link "[PERSON_NAME] Farming Partnership - Free" at bounding box center [185, 82] width 129 height 28
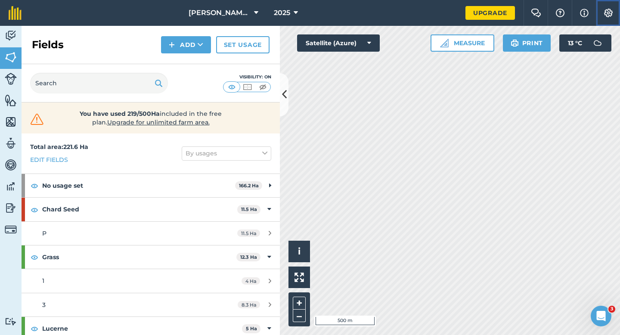
click at [606, 17] on img at bounding box center [608, 13] width 10 height 9
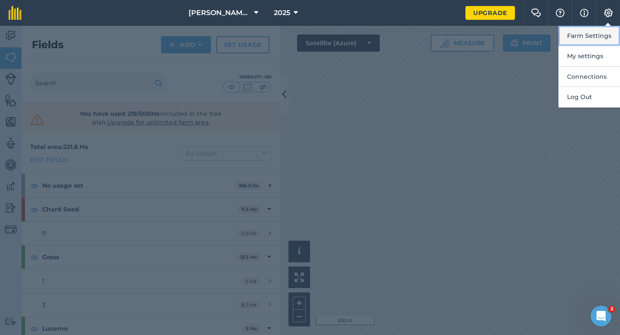
click at [603, 31] on button "Farm Settings" at bounding box center [589, 36] width 62 height 20
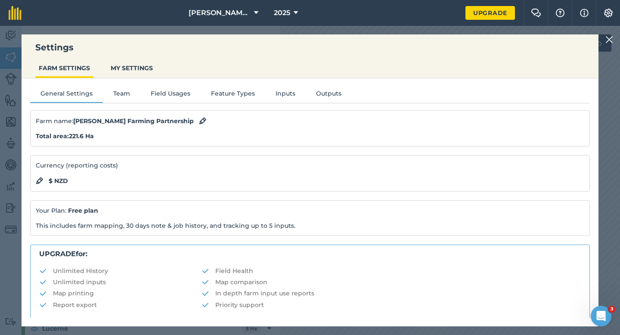
scroll to position [165, 0]
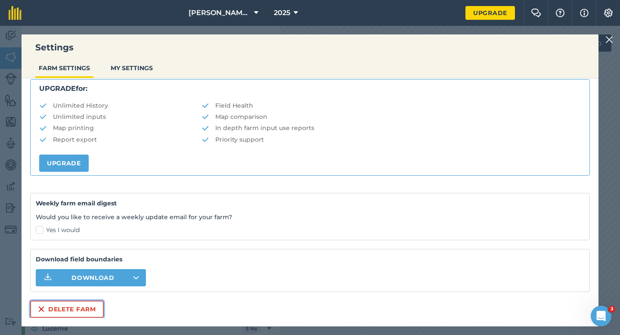
click at [92, 304] on button "Delete farm" at bounding box center [67, 308] width 74 height 17
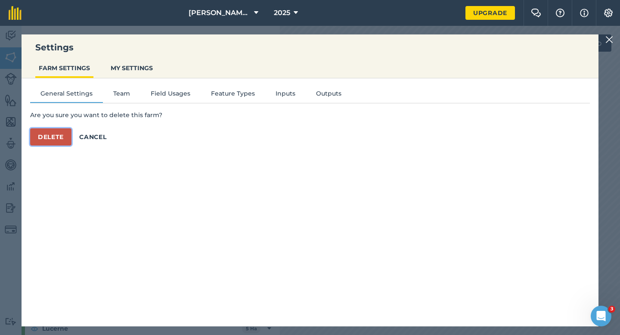
click at [59, 145] on button "Delete" at bounding box center [50, 136] width 41 height 17
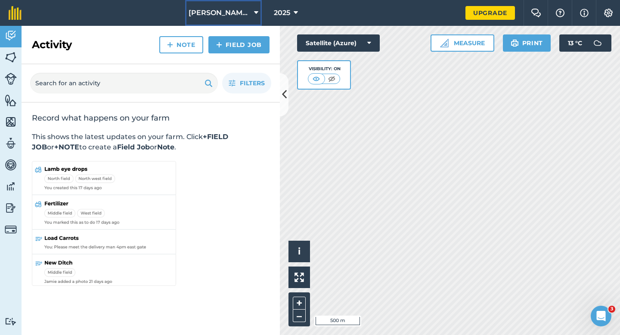
click at [217, 2] on button "[PERSON_NAME] & Sons" at bounding box center [223, 13] width 77 height 26
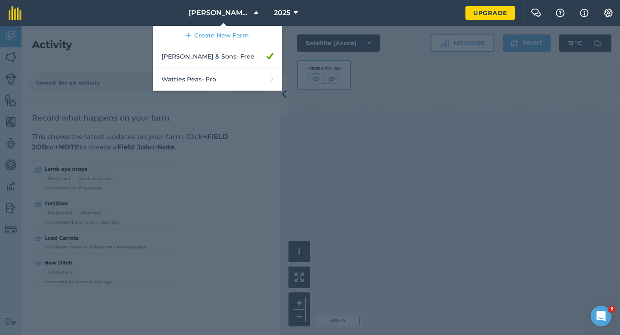
click at [426, 67] on div at bounding box center [310, 180] width 620 height 309
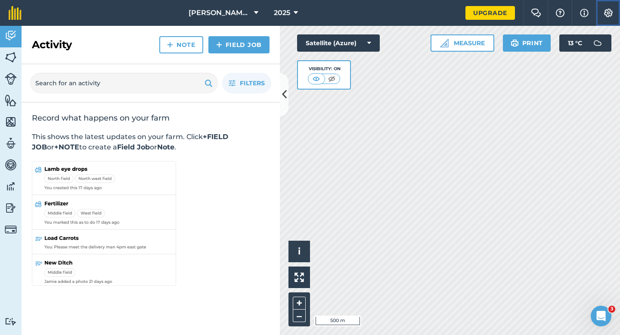
click at [619, 2] on button "Settings" at bounding box center [608, 13] width 24 height 26
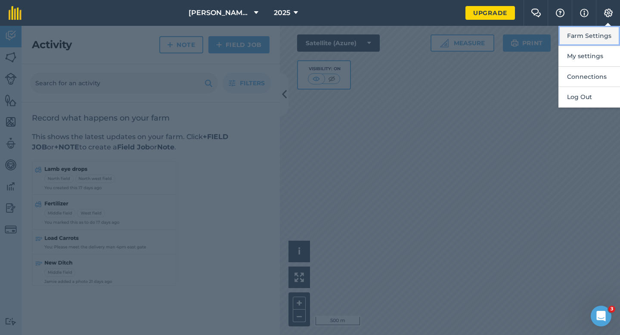
click at [609, 29] on button "Farm Settings" at bounding box center [589, 36] width 62 height 20
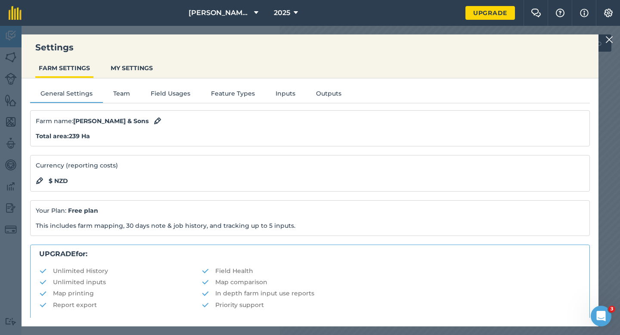
scroll to position [165, 0]
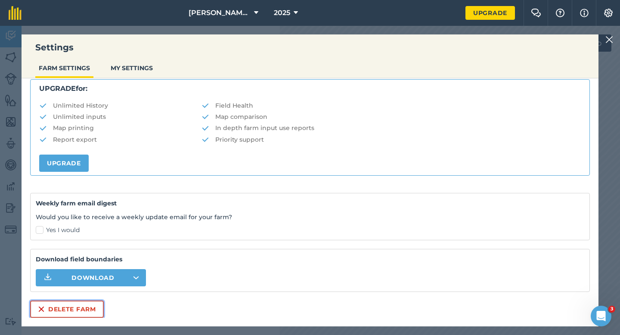
click at [53, 313] on button "Delete farm" at bounding box center [67, 308] width 74 height 17
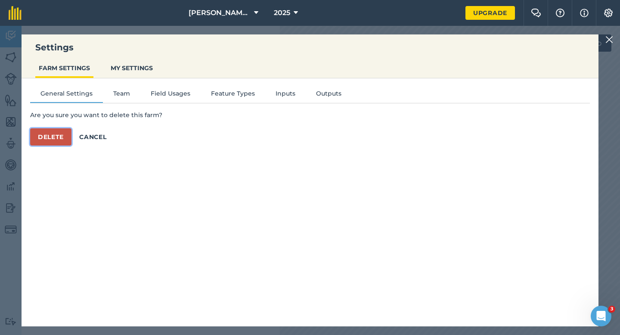
click at [57, 139] on button "Delete" at bounding box center [50, 136] width 41 height 17
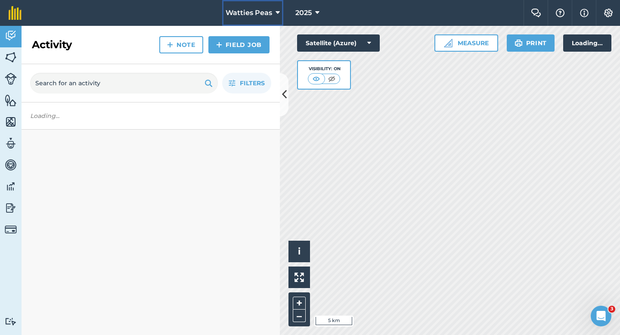
click at [256, 8] on span "Watties Peas" at bounding box center [248, 13] width 46 height 10
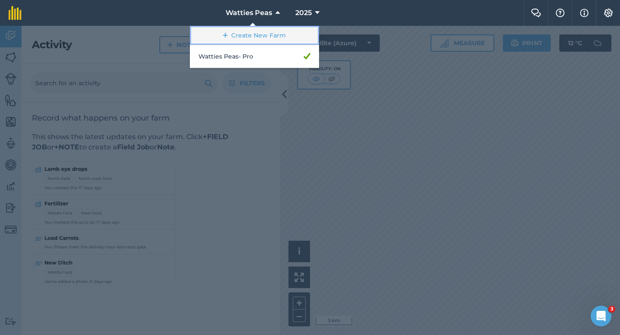
click at [256, 29] on link "Create New Farm" at bounding box center [254, 35] width 129 height 19
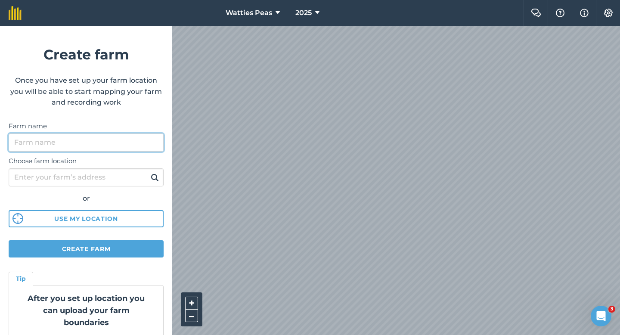
click at [152, 144] on input "Farm name" at bounding box center [86, 142] width 155 height 18
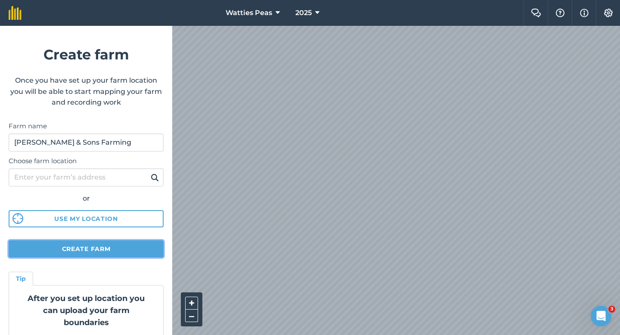
click at [149, 244] on button "Create farm" at bounding box center [86, 248] width 155 height 17
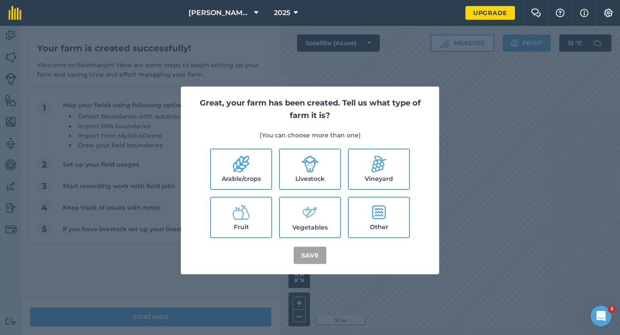
click at [251, 164] on label "Arable/crops" at bounding box center [241, 169] width 60 height 40
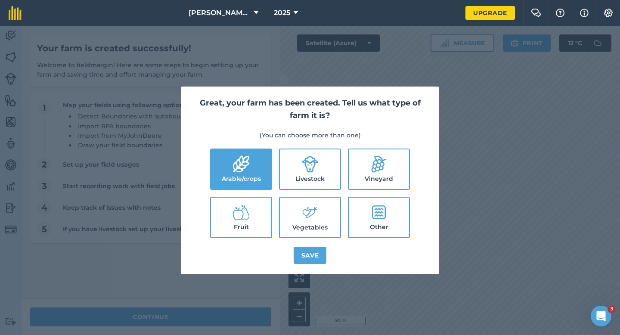
click at [283, 166] on label "Livestock" at bounding box center [310, 169] width 60 height 40
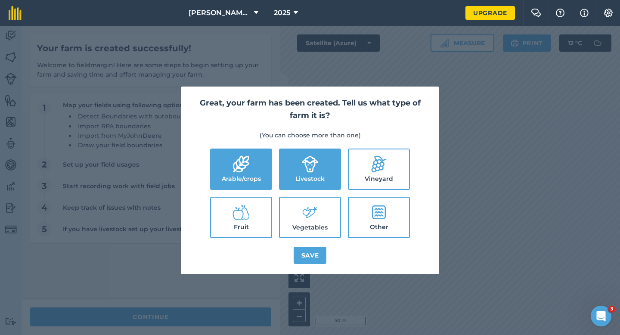
click at [296, 212] on label "Vegetables" at bounding box center [310, 218] width 60 height 40
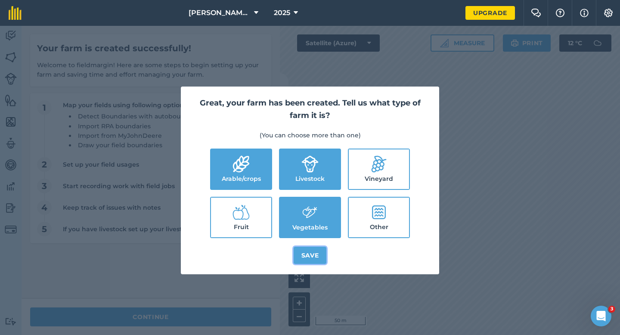
click at [308, 257] on button "Save" at bounding box center [309, 255] width 33 height 17
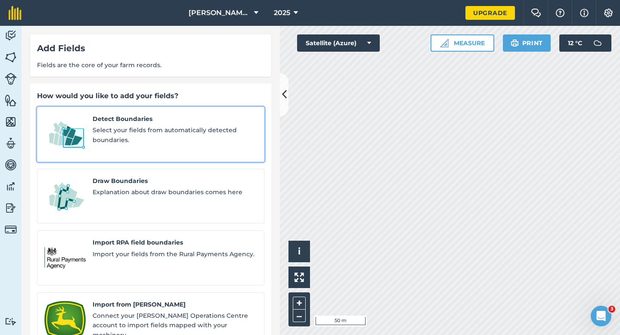
click at [143, 151] on link "Detect Boundaries Select your fields from automatically detected boundaries." at bounding box center [150, 134] width 227 height 55
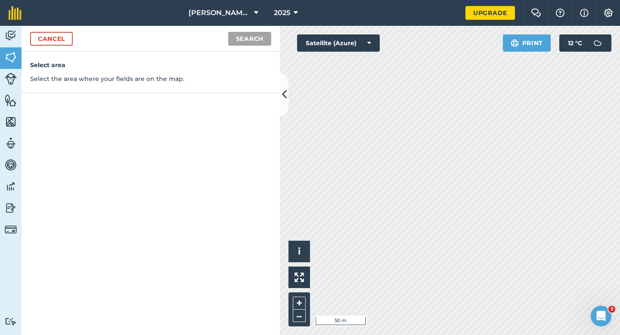
drag, startPoint x: 65, startPoint y: 49, endPoint x: 65, endPoint y: 41, distance: 8.6
click at [65, 48] on div "Cancel Search" at bounding box center [151, 39] width 258 height 26
click at [65, 41] on link "Cancel" at bounding box center [51, 39] width 43 height 14
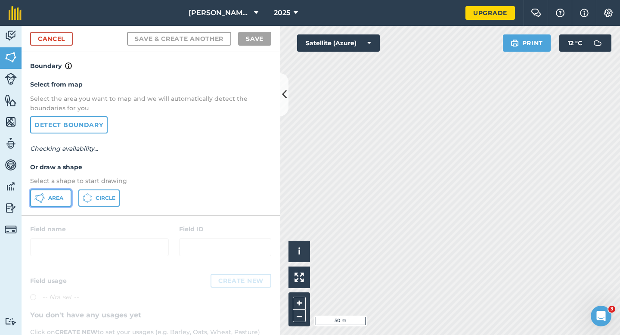
click at [59, 206] on button "Area" at bounding box center [50, 197] width 41 height 17
click at [59, 204] on button "Area" at bounding box center [50, 197] width 41 height 17
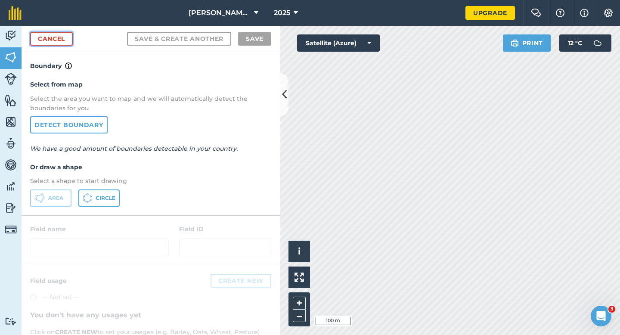
click at [68, 32] on link "Cancel" at bounding box center [51, 39] width 43 height 14
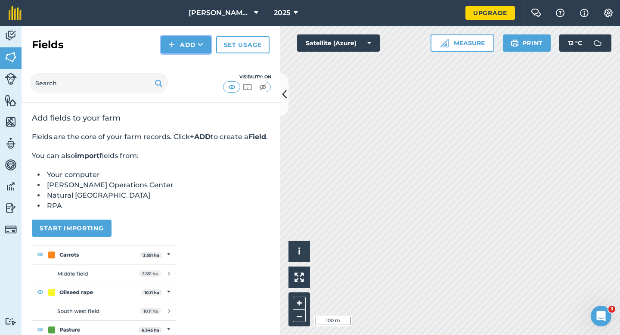
click at [182, 47] on button "Add" at bounding box center [186, 44] width 50 height 17
click at [185, 59] on link "Draw" at bounding box center [185, 64] width 47 height 19
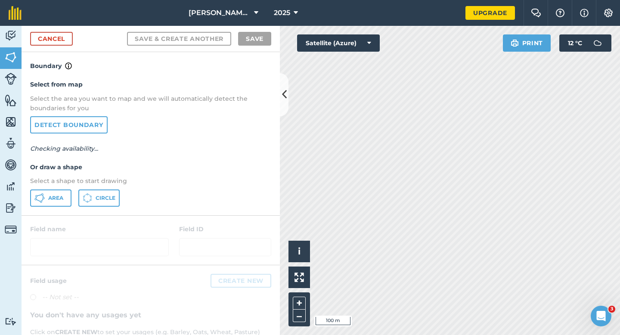
click at [30, 197] on div "Select from map Select the area you want to map and we will automatically detec…" at bounding box center [151, 143] width 258 height 144
click at [54, 195] on span "Area" at bounding box center [55, 197] width 15 height 7
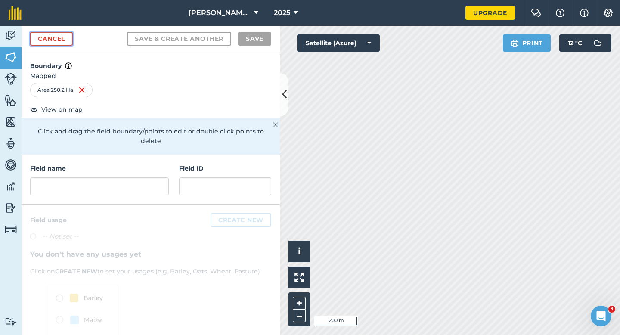
click at [70, 34] on link "Cancel" at bounding box center [51, 39] width 43 height 14
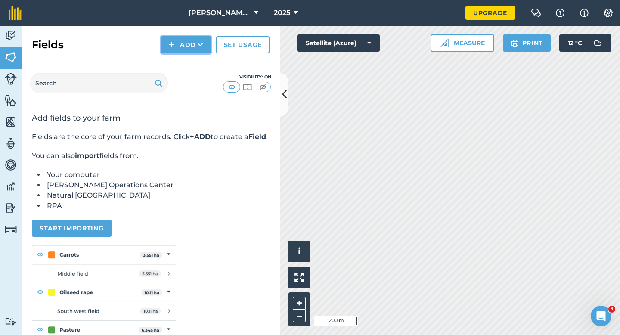
click at [195, 47] on button "Add" at bounding box center [186, 44] width 50 height 17
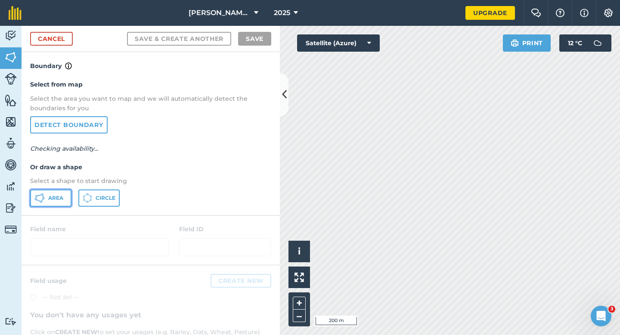
click at [60, 204] on button "Area" at bounding box center [50, 197] width 41 height 17
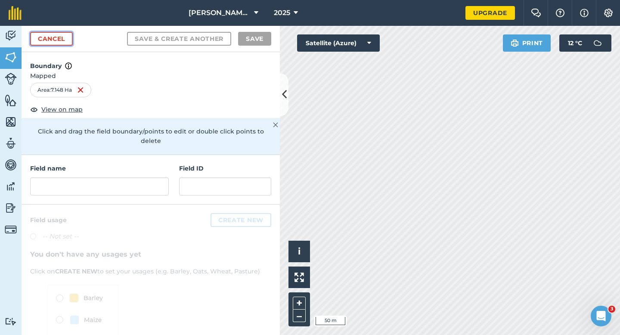
click at [46, 38] on link "Cancel" at bounding box center [51, 39] width 43 height 14
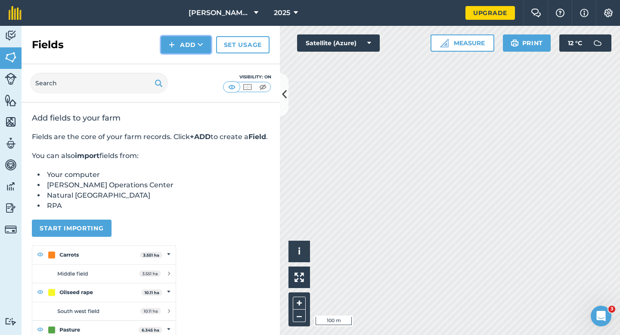
click at [177, 40] on button "Add" at bounding box center [186, 44] width 50 height 17
click at [177, 60] on link "Draw" at bounding box center [185, 64] width 47 height 19
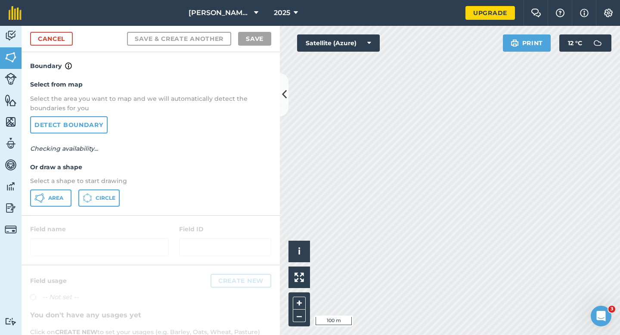
click at [75, 187] on div "Select from map Select the area you want to map and we will automatically detec…" at bounding box center [151, 143] width 258 height 144
click at [65, 187] on div "Select from map Select the area you want to map and we will automatically detec…" at bounding box center [151, 143] width 258 height 144
click at [65, 196] on button "Area" at bounding box center [50, 197] width 41 height 17
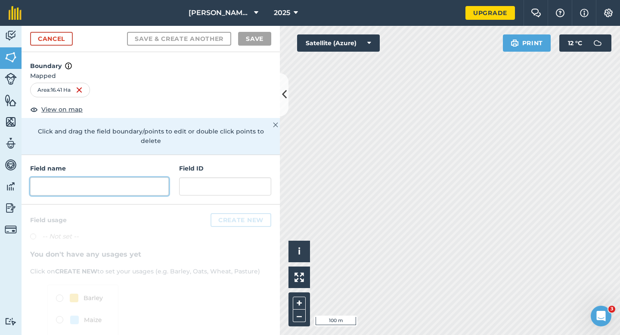
click at [165, 185] on input "text" at bounding box center [99, 186] width 139 height 18
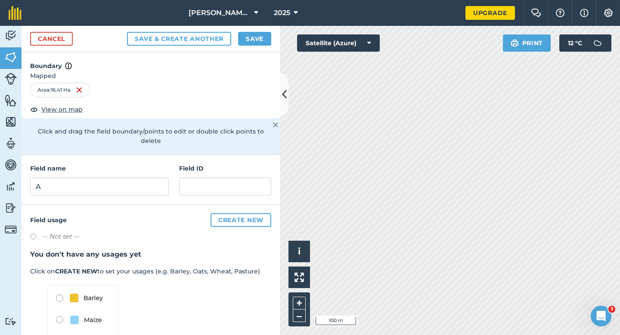
click at [252, 28] on div "Cancel Save & Create Another Save" at bounding box center [151, 39] width 258 height 26
click at [252, 36] on button "Save" at bounding box center [254, 39] width 33 height 14
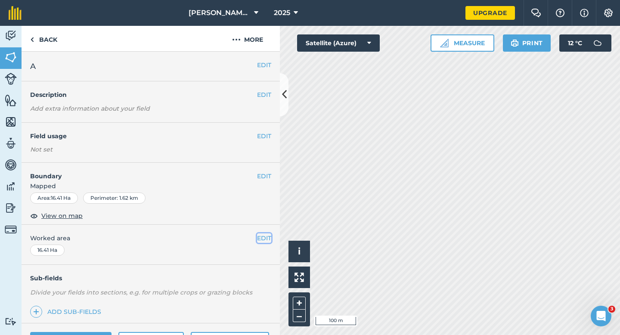
click at [266, 237] on button "EDIT" at bounding box center [264, 237] width 14 height 9
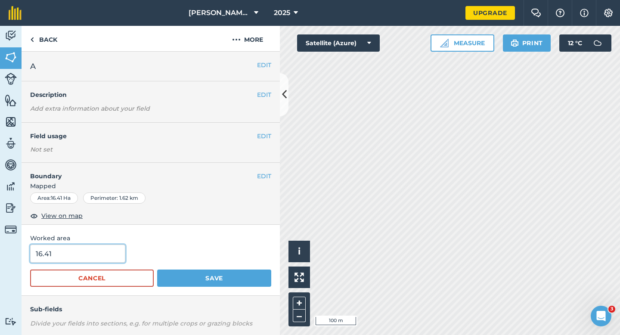
click at [114, 255] on input "16.41" at bounding box center [77, 253] width 95 height 18
click at [157, 269] on button "Save" at bounding box center [214, 277] width 114 height 17
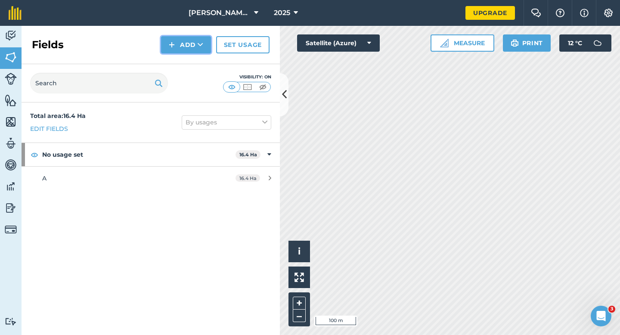
click at [186, 46] on button "Add" at bounding box center [186, 44] width 50 height 17
click at [186, 50] on button "Add Draw Import" at bounding box center [186, 44] width 50 height 17
click at [186, 50] on button "Add" at bounding box center [186, 44] width 50 height 17
click at [186, 66] on link "Draw" at bounding box center [185, 64] width 47 height 19
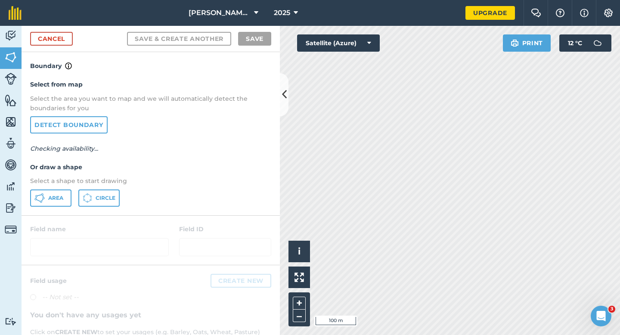
click at [49, 210] on div "Select from map Select the area you want to map and we will automatically detec…" at bounding box center [151, 143] width 258 height 144
click at [49, 201] on span "Area" at bounding box center [55, 197] width 15 height 7
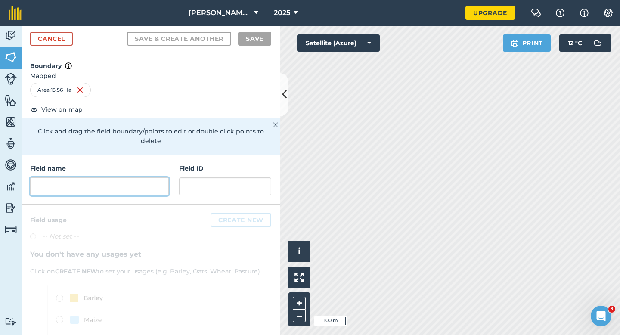
click at [139, 177] on input "text" at bounding box center [99, 186] width 139 height 18
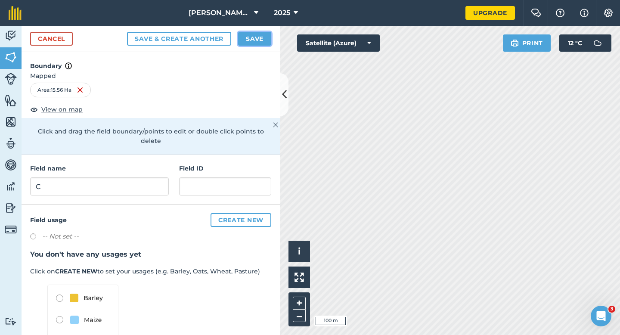
click at [250, 34] on button "Save" at bounding box center [254, 39] width 33 height 14
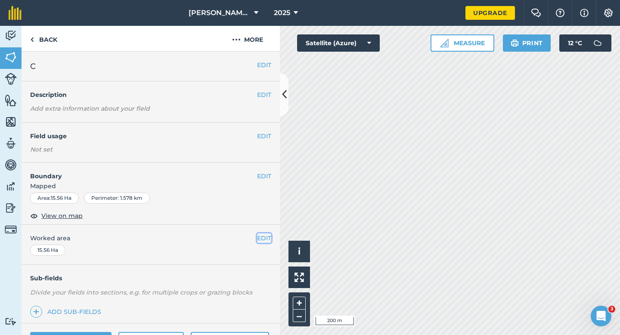
click at [267, 235] on button "EDIT" at bounding box center [264, 237] width 14 height 9
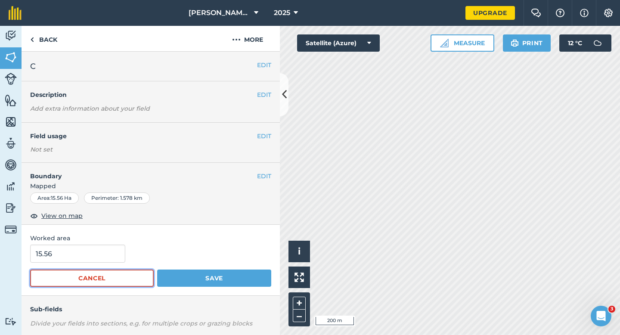
click at [86, 282] on button "Cancel" at bounding box center [91, 277] width 123 height 17
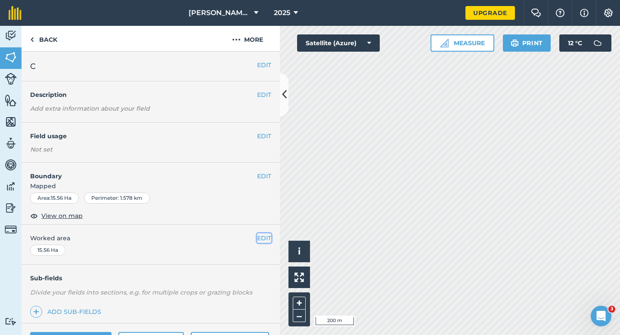
click at [266, 242] on button "EDIT" at bounding box center [264, 237] width 14 height 9
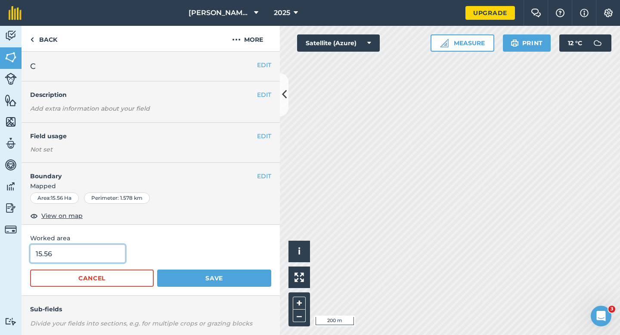
click at [104, 259] on input "15.56" at bounding box center [77, 253] width 95 height 18
click at [157, 269] on button "Save" at bounding box center [214, 277] width 114 height 17
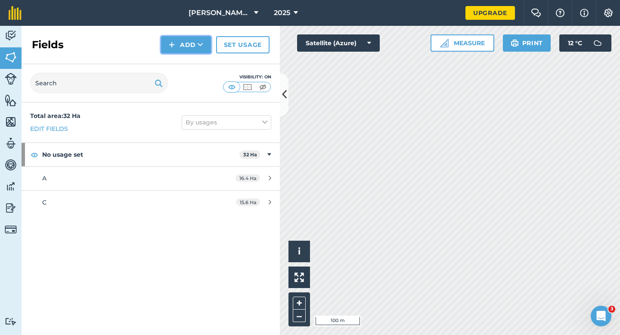
click at [170, 38] on button "Add" at bounding box center [186, 44] width 50 height 17
click at [176, 51] on button "Add Draw Import" at bounding box center [186, 44] width 50 height 17
click at [179, 47] on button "Add" at bounding box center [186, 44] width 50 height 17
click at [181, 56] on link "Draw" at bounding box center [185, 64] width 47 height 19
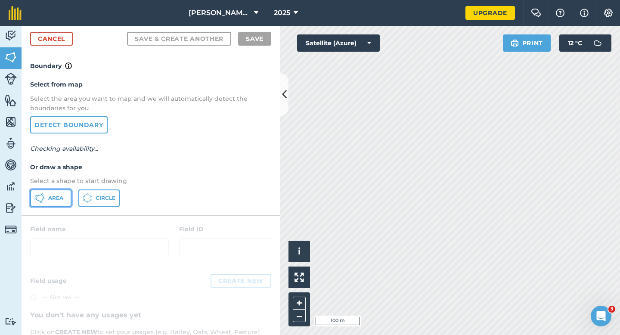
click at [57, 198] on span "Area" at bounding box center [55, 197] width 15 height 7
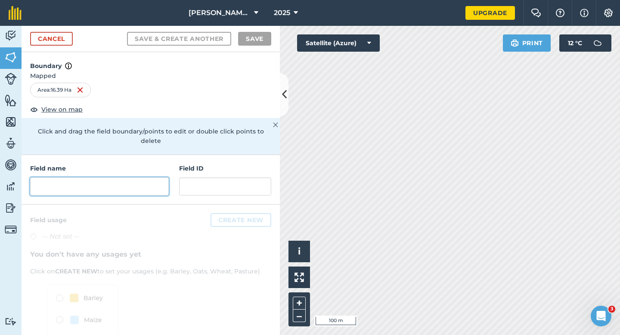
click at [134, 179] on input "text" at bounding box center [99, 186] width 139 height 18
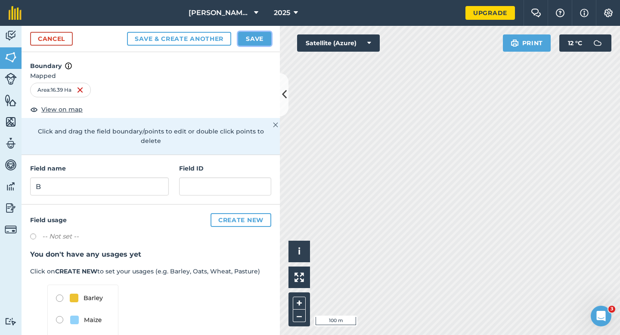
click at [270, 37] on button "Save" at bounding box center [254, 39] width 33 height 14
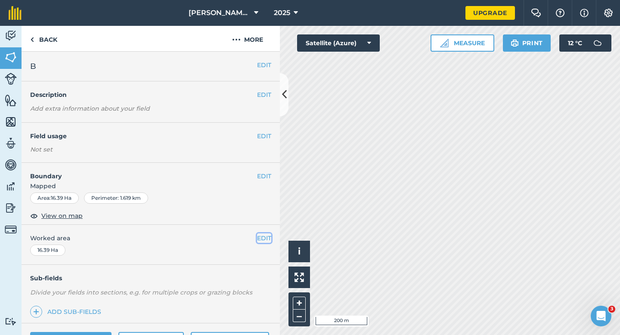
click at [266, 235] on button "EDIT" at bounding box center [264, 237] width 14 height 9
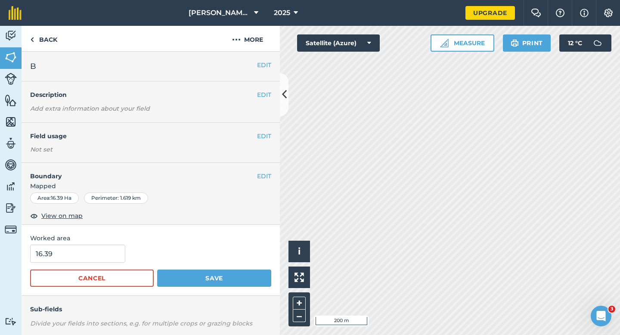
click at [86, 264] on form "16.39 Cancel Save" at bounding box center [150, 265] width 241 height 42
click at [83, 259] on input "16.39" at bounding box center [77, 253] width 95 height 18
click at [157, 269] on button "Save" at bounding box center [214, 277] width 114 height 17
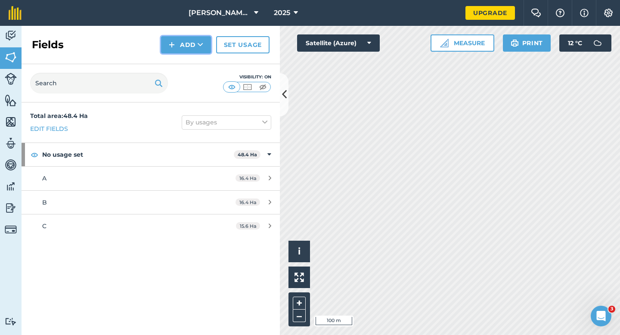
click at [182, 52] on button "Add" at bounding box center [186, 44] width 50 height 17
click at [182, 58] on link "Draw" at bounding box center [185, 64] width 47 height 19
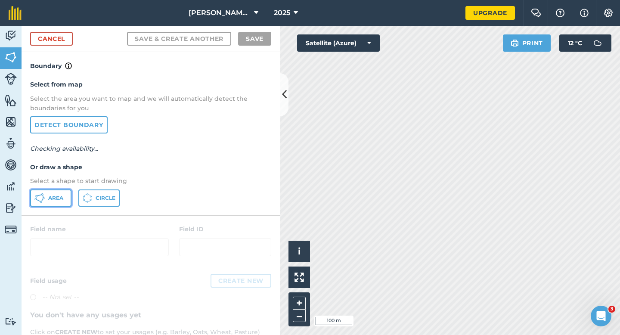
click at [67, 192] on button "Area" at bounding box center [50, 197] width 41 height 17
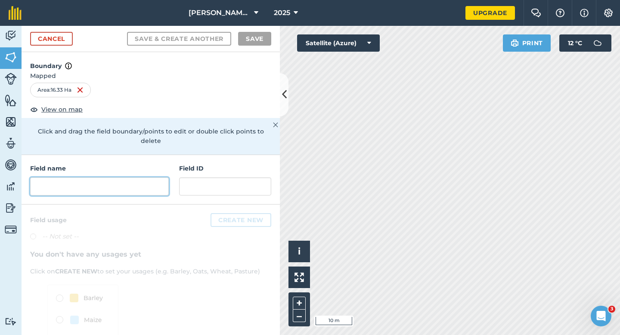
click at [91, 177] on input "text" at bounding box center [99, 186] width 139 height 18
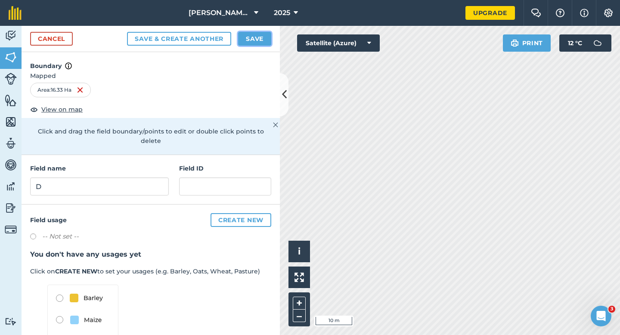
click at [247, 41] on button "Save" at bounding box center [254, 39] width 33 height 14
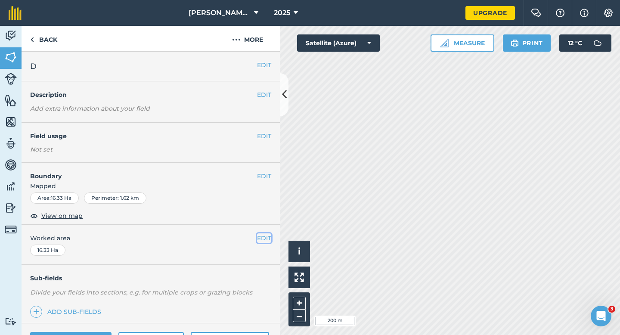
click at [268, 240] on button "EDIT" at bounding box center [264, 237] width 14 height 9
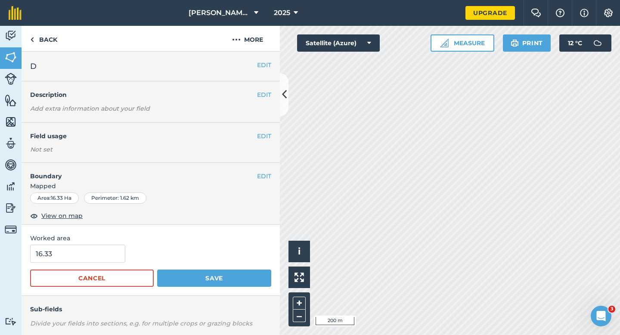
click at [133, 252] on div "16.33" at bounding box center [150, 253] width 241 height 18
click at [111, 252] on input "16.33" at bounding box center [77, 253] width 95 height 18
click at [157, 269] on button "Save" at bounding box center [214, 277] width 114 height 17
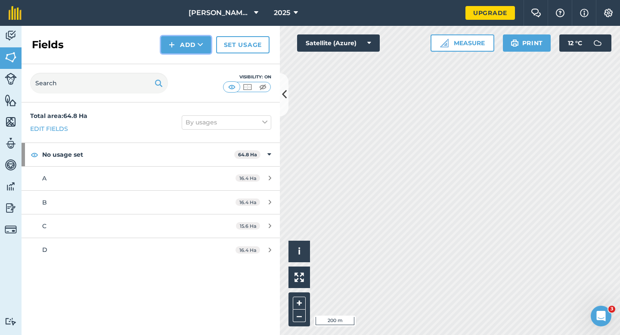
click at [182, 46] on button "Add" at bounding box center [186, 44] width 50 height 17
click at [183, 55] on link "Draw" at bounding box center [185, 64] width 47 height 19
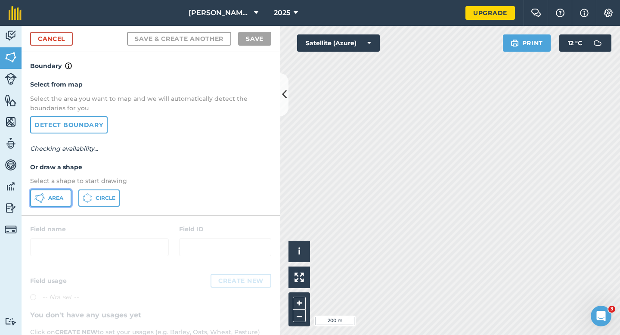
click at [52, 198] on span "Area" at bounding box center [55, 197] width 15 height 7
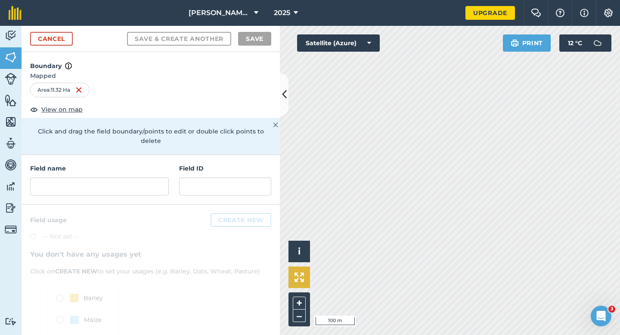
click at [308, 276] on div "Click to start drawing i © 2025 TomTom, Microsoft 100 m + – Satellite (Azure) P…" at bounding box center [450, 180] width 340 height 309
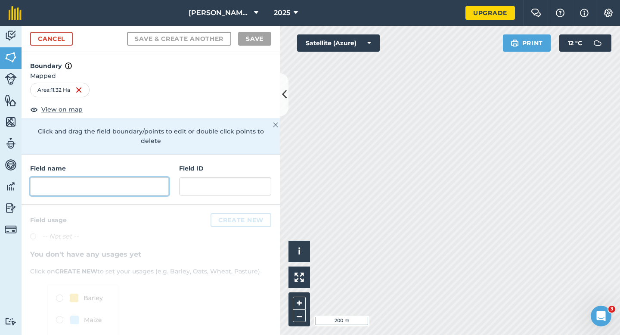
click at [152, 178] on input "text" at bounding box center [99, 186] width 139 height 18
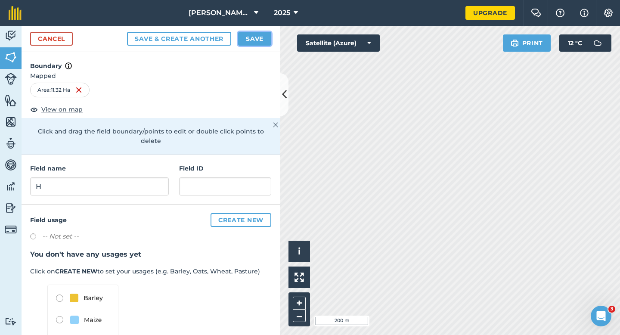
click at [249, 36] on button "Save" at bounding box center [254, 39] width 33 height 14
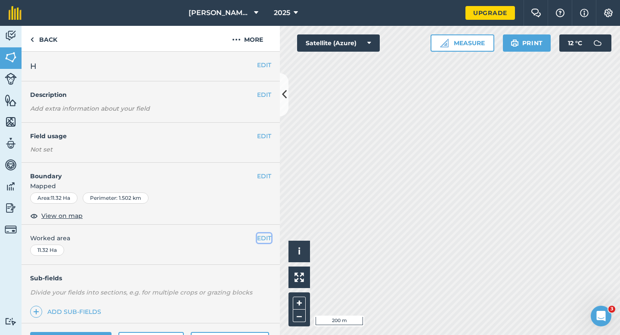
click at [264, 241] on button "EDIT" at bounding box center [264, 237] width 14 height 9
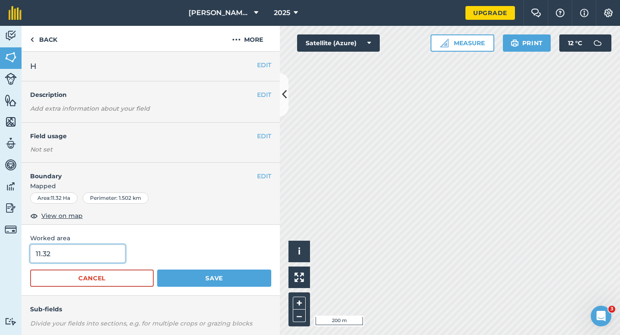
click at [89, 253] on input "11.32" at bounding box center [77, 253] width 95 height 18
click at [157, 269] on button "Save" at bounding box center [214, 277] width 114 height 17
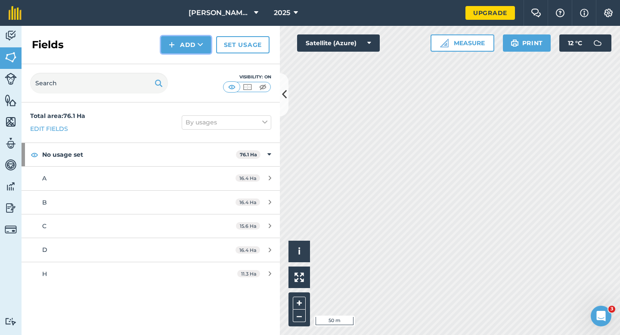
click at [182, 45] on button "Add" at bounding box center [186, 44] width 50 height 17
click at [182, 58] on link "Draw" at bounding box center [185, 64] width 47 height 19
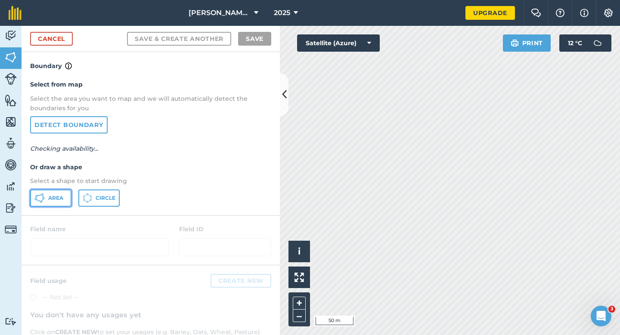
click at [47, 193] on button "Area" at bounding box center [50, 197] width 41 height 17
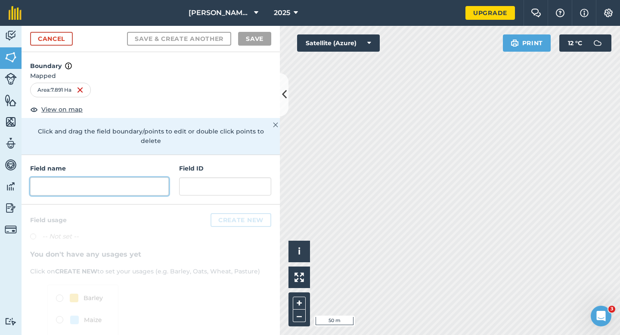
click at [125, 177] on input "text" at bounding box center [99, 186] width 139 height 18
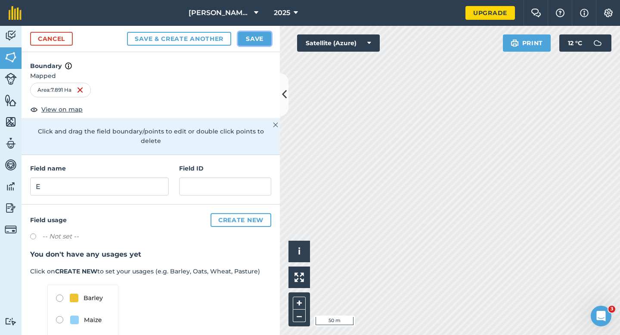
click at [253, 45] on button "Save" at bounding box center [254, 39] width 33 height 14
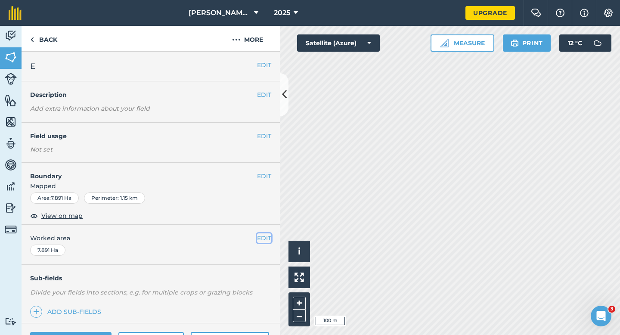
click at [266, 239] on button "EDIT" at bounding box center [264, 237] width 14 height 9
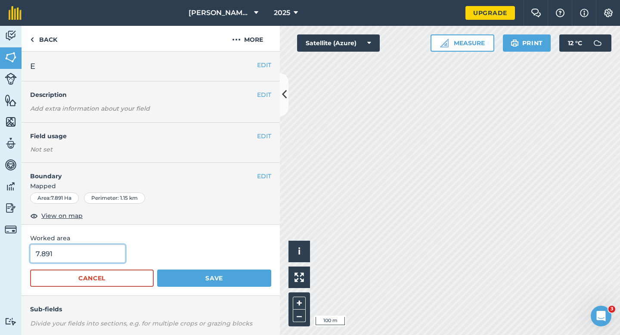
click at [87, 253] on input "7.891" at bounding box center [77, 253] width 95 height 18
click at [157, 269] on button "Save" at bounding box center [214, 277] width 114 height 17
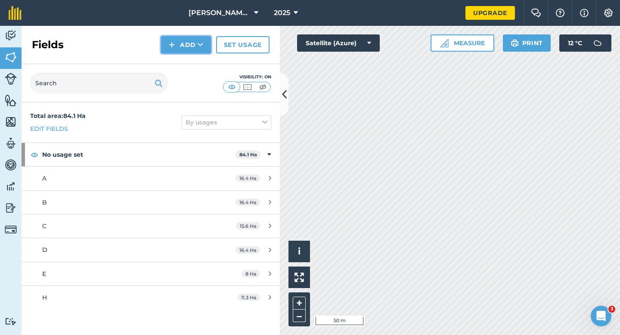
click at [187, 51] on button "Add" at bounding box center [186, 44] width 50 height 17
click at [187, 61] on link "Draw" at bounding box center [185, 64] width 47 height 19
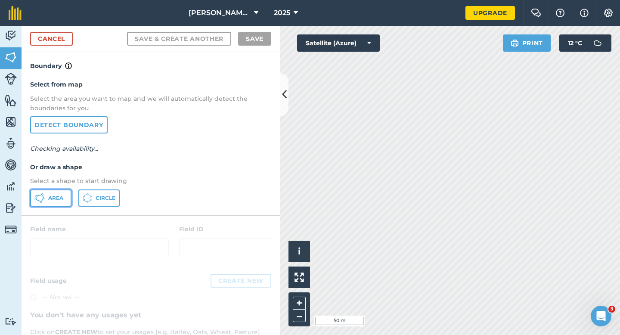
click at [62, 196] on span "Area" at bounding box center [55, 197] width 15 height 7
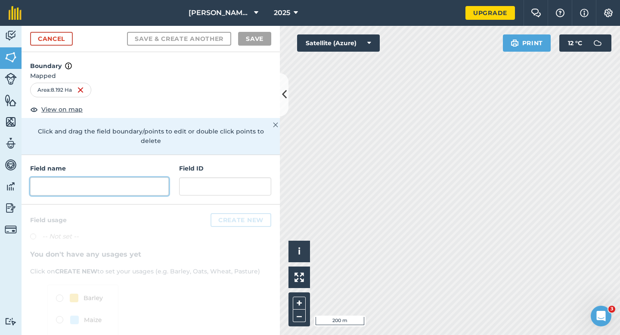
click at [111, 177] on input "text" at bounding box center [99, 186] width 139 height 18
click at [143, 177] on input "text" at bounding box center [99, 186] width 139 height 18
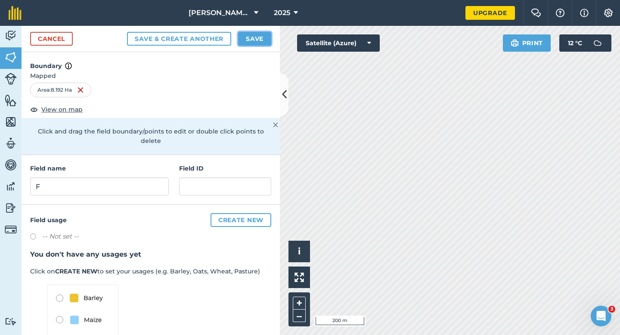
click at [261, 44] on button "Save" at bounding box center [254, 39] width 33 height 14
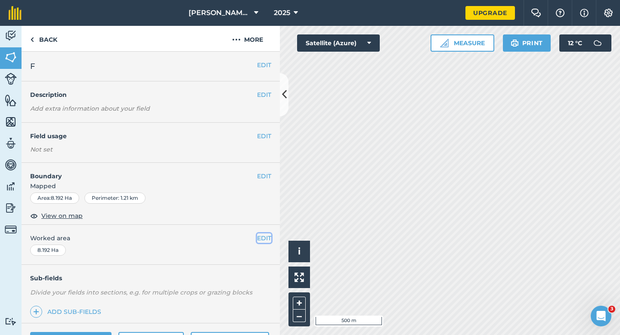
click at [266, 242] on button "EDIT" at bounding box center [264, 237] width 14 height 9
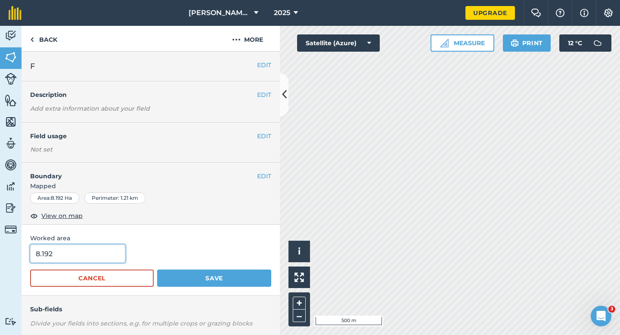
click at [79, 257] on input "8.192" at bounding box center [77, 253] width 95 height 18
click at [157, 269] on button "Save" at bounding box center [214, 277] width 114 height 17
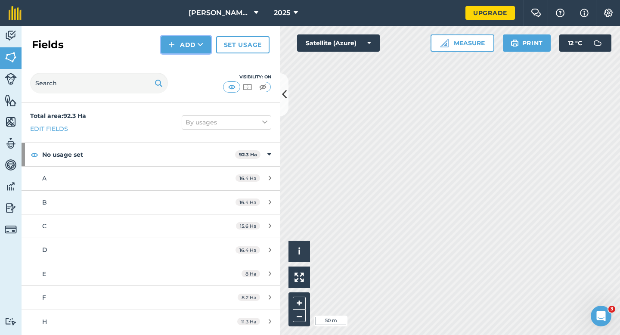
click at [174, 44] on img at bounding box center [172, 45] width 6 height 10
click at [175, 59] on link "Draw" at bounding box center [185, 64] width 47 height 19
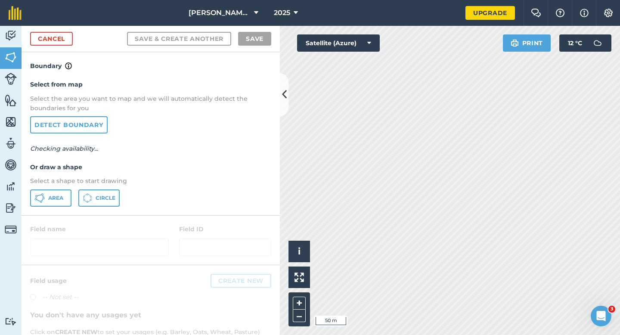
click at [72, 191] on div "Area Circle" at bounding box center [150, 197] width 241 height 17
click at [59, 194] on span "Area" at bounding box center [55, 197] width 15 height 7
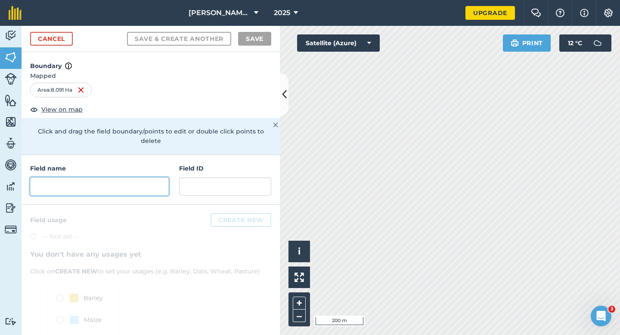
click at [139, 177] on input "text" at bounding box center [99, 186] width 139 height 18
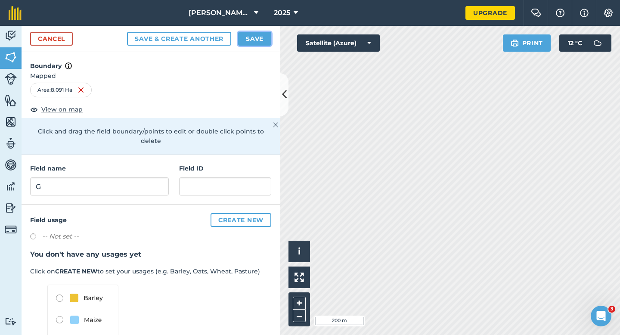
click at [245, 36] on button "Save" at bounding box center [254, 39] width 33 height 14
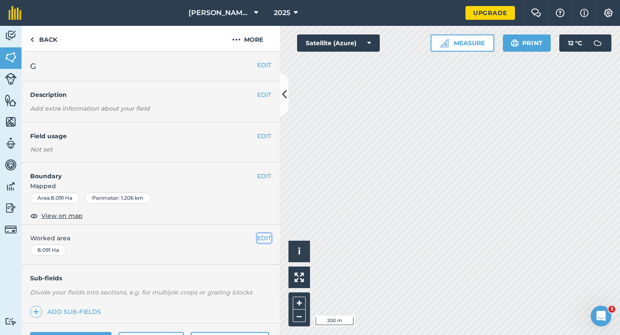
click at [261, 241] on button "EDIT" at bounding box center [264, 237] width 14 height 9
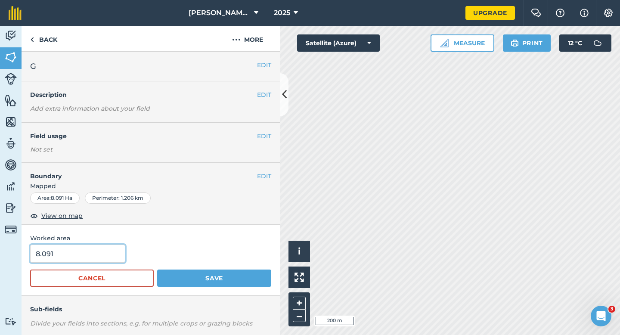
click at [71, 259] on input "8.091" at bounding box center [77, 253] width 95 height 18
click at [157, 269] on button "Save" at bounding box center [214, 277] width 114 height 17
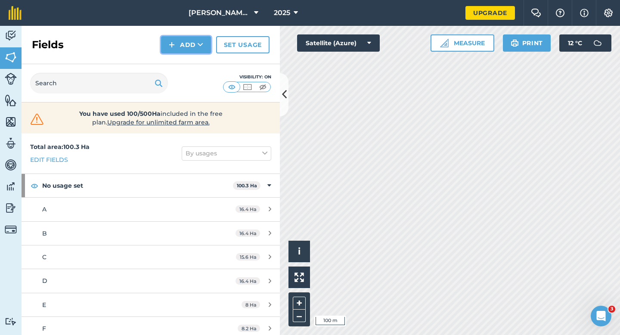
click at [187, 44] on button "Add" at bounding box center [186, 44] width 50 height 17
click at [187, 60] on link "Draw" at bounding box center [185, 64] width 47 height 19
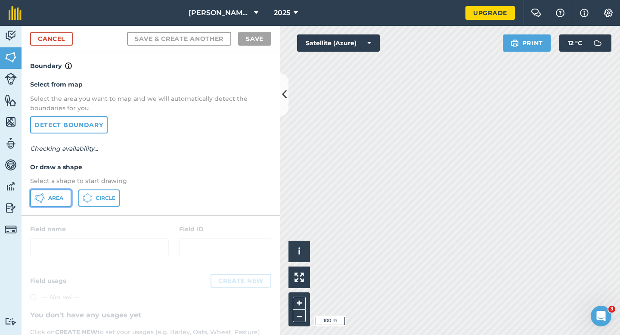
click at [63, 190] on button "Area" at bounding box center [50, 197] width 41 height 17
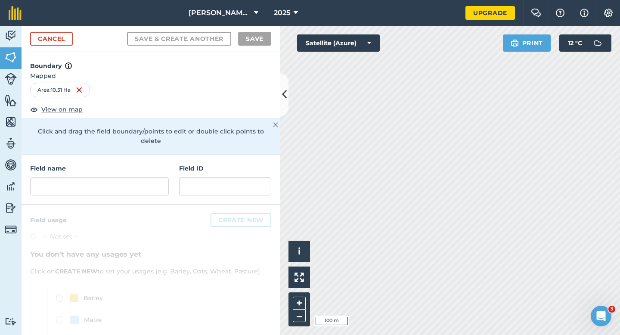
click at [102, 155] on div "Field name Field ID" at bounding box center [151, 179] width 258 height 49
click at [102, 177] on input "text" at bounding box center [99, 186] width 139 height 18
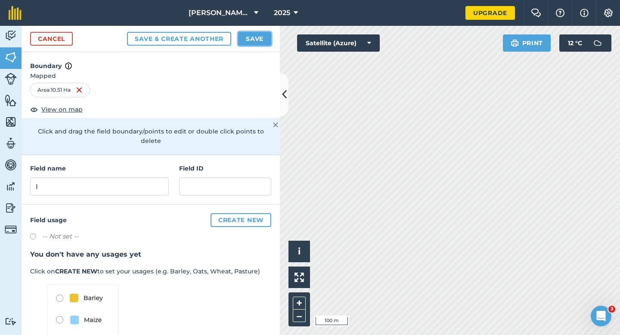
click at [244, 37] on button "Save" at bounding box center [254, 39] width 33 height 14
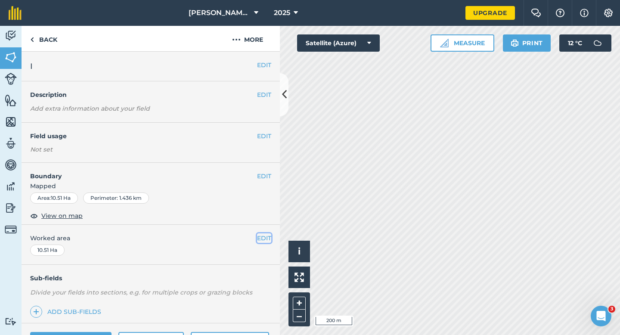
click at [261, 236] on button "EDIT" at bounding box center [264, 237] width 14 height 9
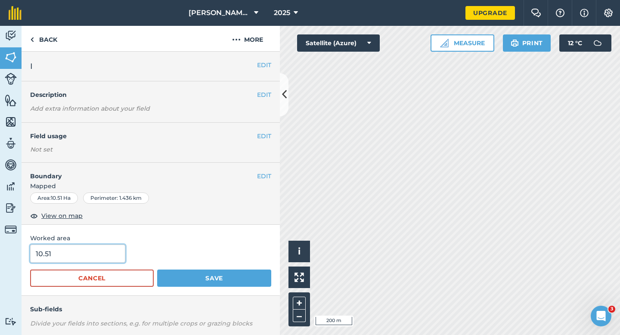
click at [83, 260] on input "10.51" at bounding box center [77, 253] width 95 height 18
click at [157, 269] on button "Save" at bounding box center [214, 277] width 114 height 17
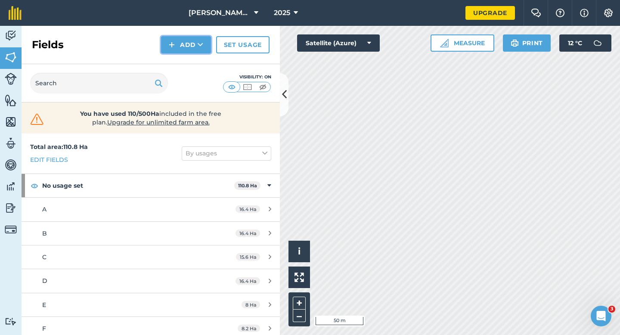
click at [179, 46] on button "Add" at bounding box center [186, 44] width 50 height 17
click at [179, 58] on link "Draw" at bounding box center [185, 64] width 47 height 19
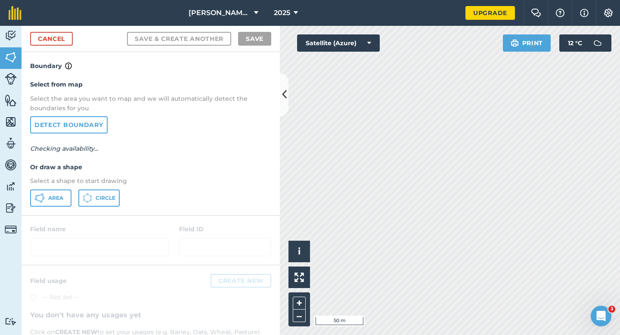
click at [68, 184] on p "Select a shape to start drawing" at bounding box center [150, 180] width 241 height 9
click at [68, 190] on button "Area" at bounding box center [50, 197] width 41 height 17
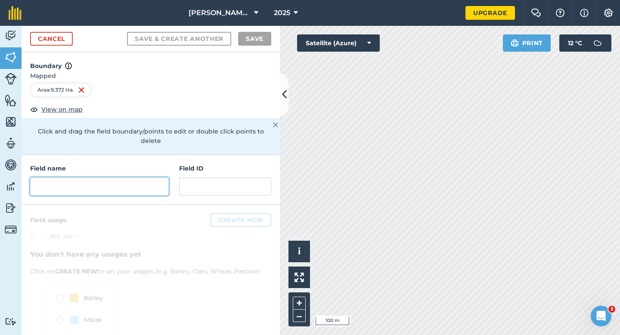
click at [141, 177] on input "text" at bounding box center [99, 186] width 139 height 18
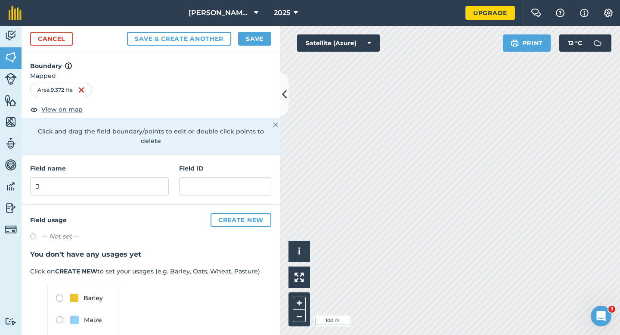
click at [266, 27] on div "Cancel Save & Create Another Save" at bounding box center [151, 39] width 258 height 26
click at [262, 38] on button "Save" at bounding box center [254, 39] width 33 height 14
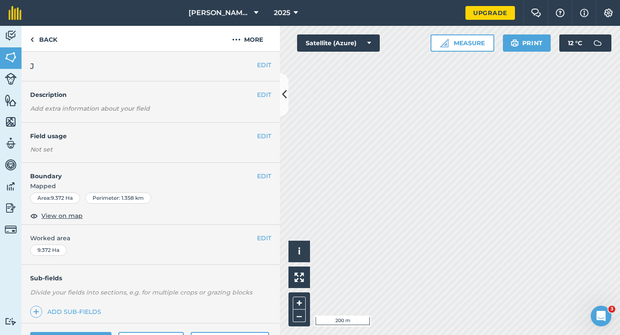
click at [262, 243] on div "EDIT Worked area 9.372 Ha" at bounding box center [151, 245] width 258 height 40
click at [257, 236] on button "EDIT" at bounding box center [264, 237] width 14 height 9
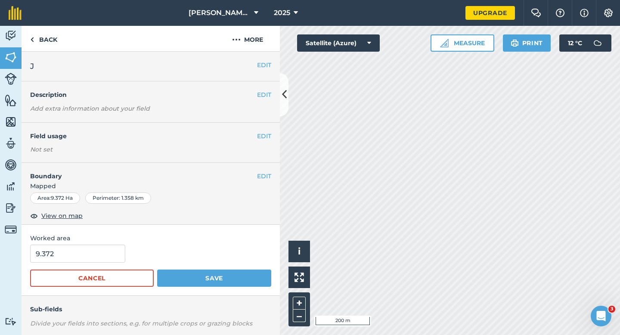
click at [122, 238] on span "Worked area" at bounding box center [150, 237] width 241 height 9
click at [122, 248] on div "9.372" at bounding box center [150, 253] width 241 height 18
click at [101, 254] on input "9.372" at bounding box center [77, 253] width 95 height 18
click at [157, 269] on button "Save" at bounding box center [214, 277] width 114 height 17
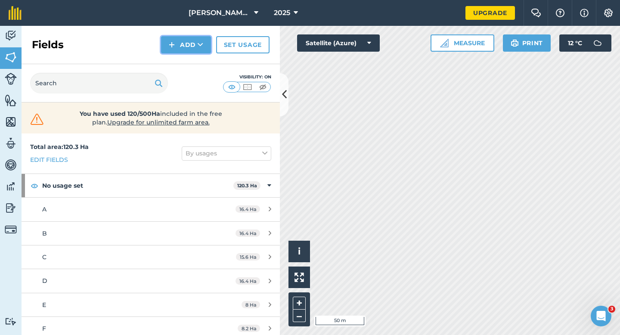
click at [170, 43] on img at bounding box center [172, 45] width 6 height 10
click at [174, 56] on link "Draw" at bounding box center [185, 64] width 47 height 19
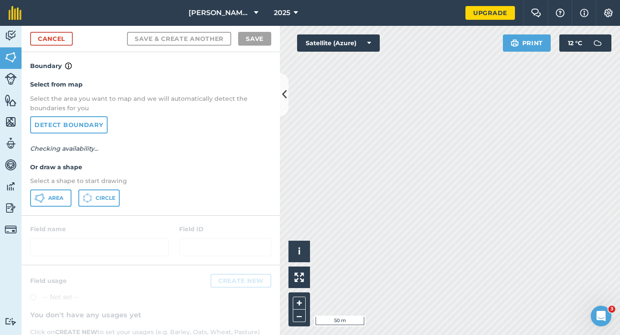
click at [55, 188] on div "Select from map Select the area you want to map and we will automatically detec…" at bounding box center [151, 143] width 258 height 144
click at [55, 189] on button "Area" at bounding box center [50, 197] width 41 height 17
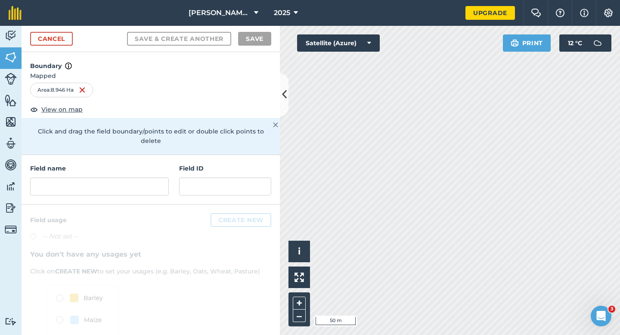
click at [128, 188] on div "Field name Field ID" at bounding box center [151, 179] width 258 height 49
click at [128, 184] on input "text" at bounding box center [99, 186] width 139 height 18
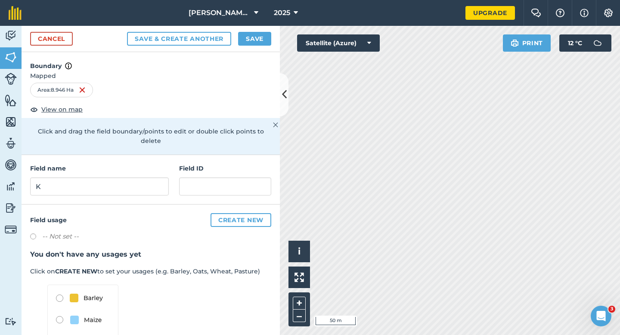
click at [268, 46] on div "Cancel Save & Create Another Save" at bounding box center [151, 39] width 258 height 26
click at [262, 45] on button "Save" at bounding box center [254, 39] width 33 height 14
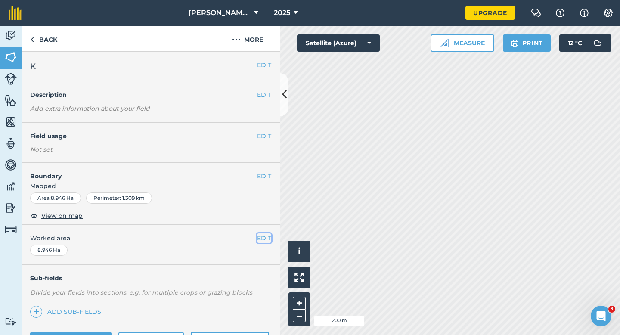
click at [258, 238] on button "EDIT" at bounding box center [264, 237] width 14 height 9
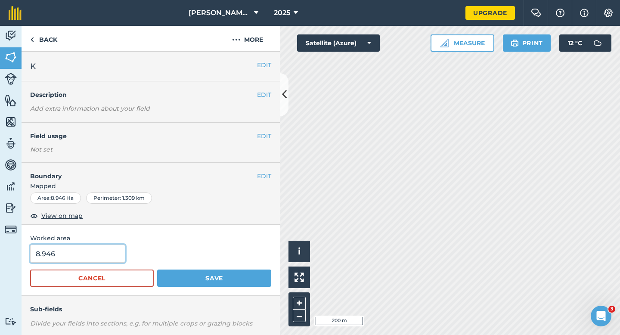
click at [64, 250] on input "8.946" at bounding box center [77, 253] width 95 height 18
click at [157, 269] on button "Save" at bounding box center [214, 277] width 114 height 17
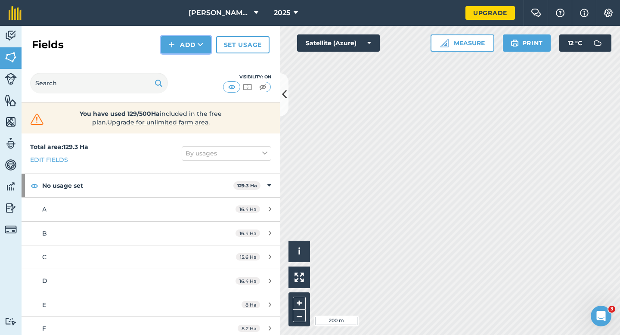
click at [192, 49] on button "Add" at bounding box center [186, 44] width 50 height 17
click at [195, 61] on link "Draw" at bounding box center [185, 64] width 47 height 19
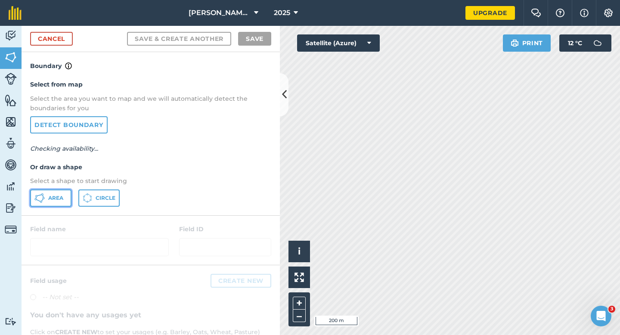
click at [49, 192] on button "Area" at bounding box center [50, 197] width 41 height 17
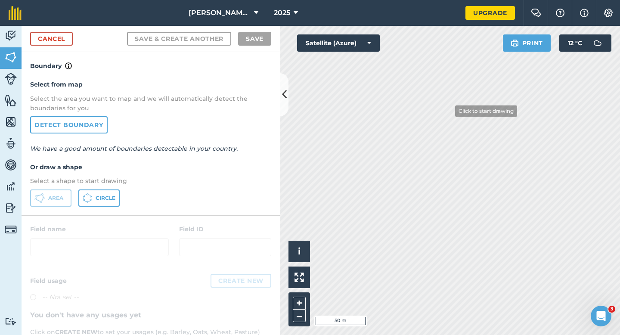
click at [398, 0] on html "[PERSON_NAME] & Sons Farming 2025 Upgrade Farm Chat Help Info Settings Map prin…" at bounding box center [310, 167] width 620 height 335
click at [259, 113] on div "Activity Fields Livestock Features Maps Team Vehicles Data Reporting Billing Tu…" at bounding box center [310, 180] width 620 height 309
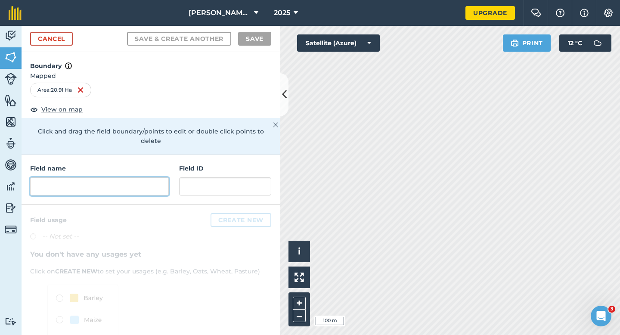
click at [112, 184] on input "text" at bounding box center [99, 186] width 139 height 18
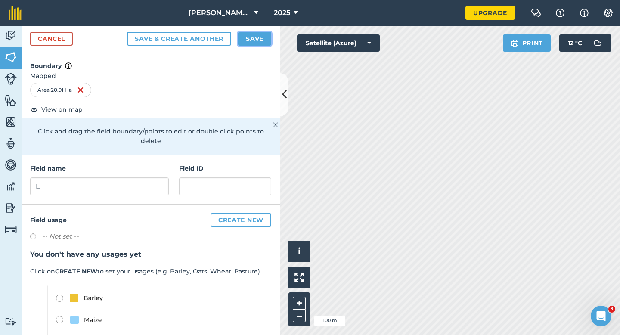
click at [263, 40] on button "Save" at bounding box center [254, 39] width 33 height 14
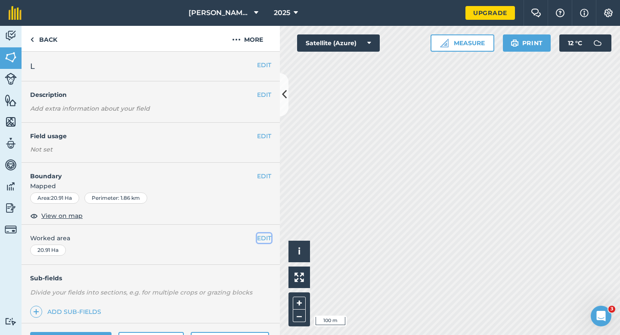
click at [269, 241] on button "EDIT" at bounding box center [264, 237] width 14 height 9
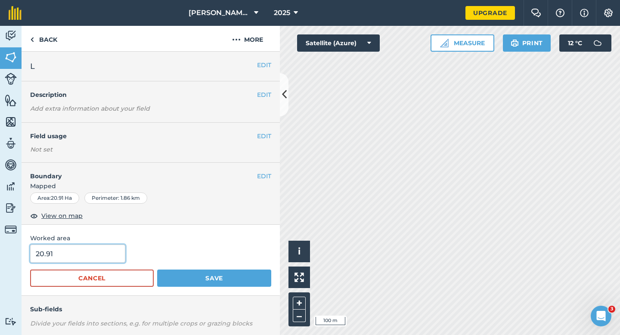
click at [96, 251] on input "20.91" at bounding box center [77, 253] width 95 height 18
click at [157, 269] on button "Save" at bounding box center [214, 277] width 114 height 17
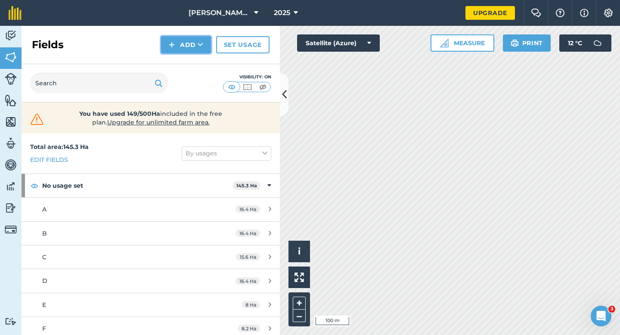
click at [192, 43] on button "Add" at bounding box center [186, 44] width 50 height 17
click at [192, 67] on link "Draw" at bounding box center [185, 64] width 47 height 19
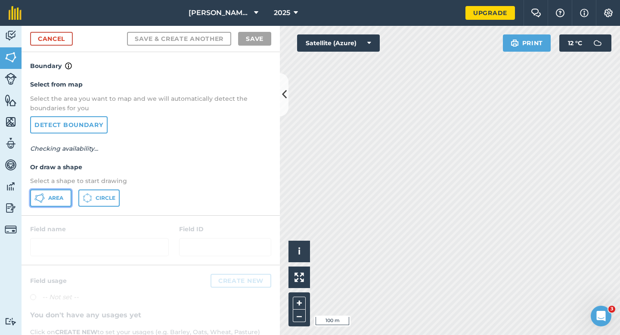
click at [53, 191] on button "Area" at bounding box center [50, 197] width 41 height 17
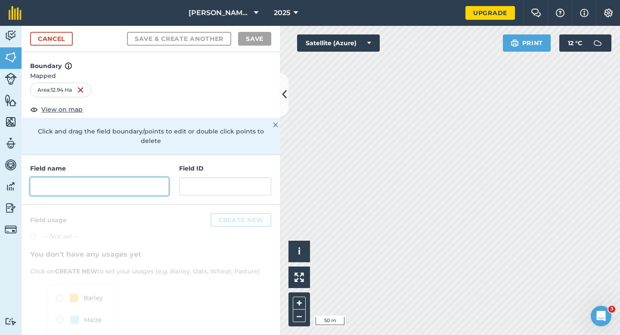
click at [168, 177] on input "text" at bounding box center [99, 186] width 139 height 18
click at [164, 177] on input "text" at bounding box center [99, 186] width 139 height 18
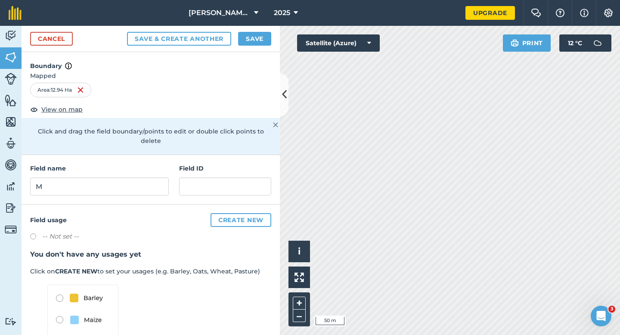
click at [269, 46] on div "Cancel Save & Create Another Save" at bounding box center [151, 39] width 258 height 26
click at [266, 45] on button "Save" at bounding box center [254, 39] width 33 height 14
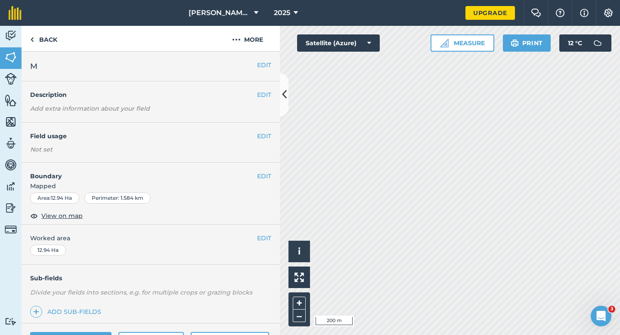
click at [262, 243] on div "EDIT Worked area 12.94 Ha" at bounding box center [151, 245] width 258 height 40
click at [260, 238] on button "EDIT" at bounding box center [264, 237] width 14 height 9
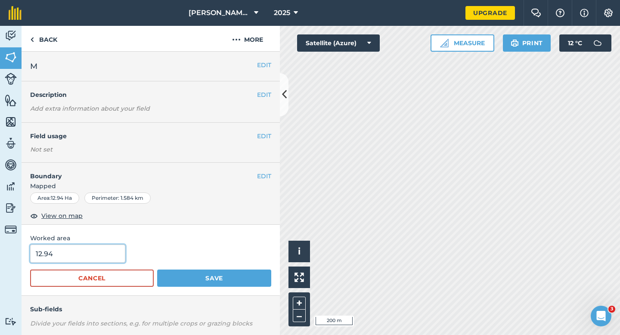
click at [80, 252] on input "12.94" at bounding box center [77, 253] width 95 height 18
click at [157, 269] on button "Save" at bounding box center [214, 277] width 114 height 17
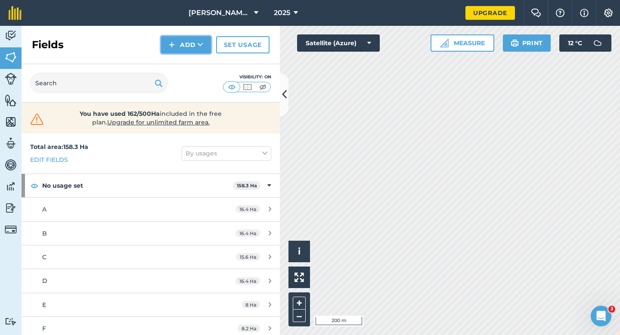
click at [184, 38] on button "Add" at bounding box center [186, 44] width 50 height 17
click at [184, 58] on link "Draw" at bounding box center [185, 64] width 47 height 19
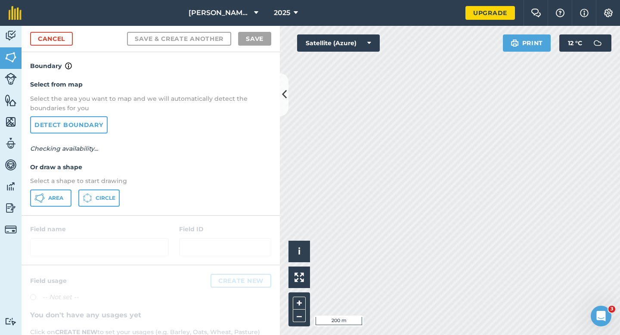
click at [49, 208] on div "Select from map Select the area you want to map and we will automatically detec…" at bounding box center [151, 143] width 258 height 144
click at [49, 206] on button "Area" at bounding box center [50, 197] width 41 height 17
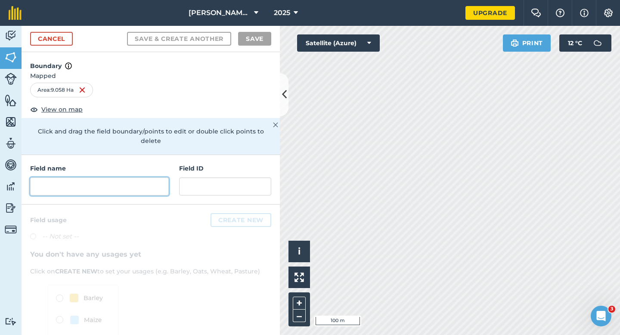
click at [157, 177] on input "text" at bounding box center [99, 186] width 139 height 18
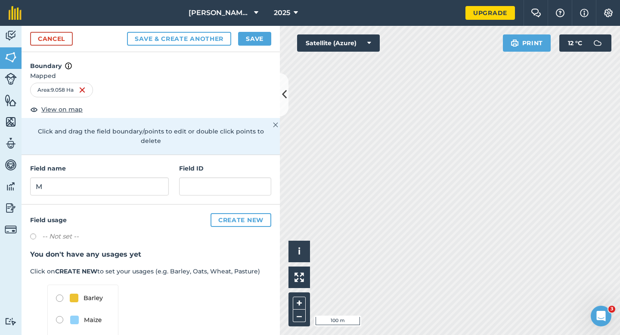
click at [251, 46] on div "Cancel Save & Create Another Save" at bounding box center [151, 39] width 258 height 26
click at [260, 40] on button "Save" at bounding box center [254, 39] width 33 height 14
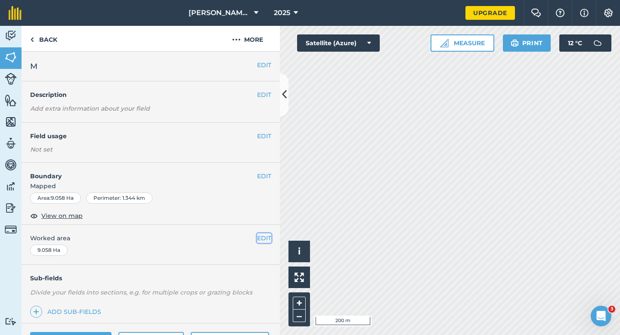
click at [264, 235] on button "EDIT" at bounding box center [264, 237] width 14 height 9
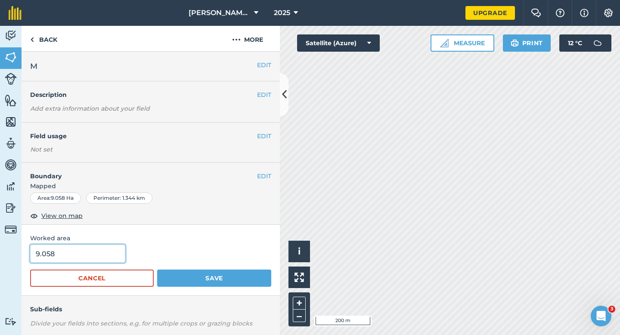
click at [93, 262] on input "9.058" at bounding box center [77, 253] width 95 height 18
click at [157, 269] on button "Save" at bounding box center [214, 277] width 114 height 17
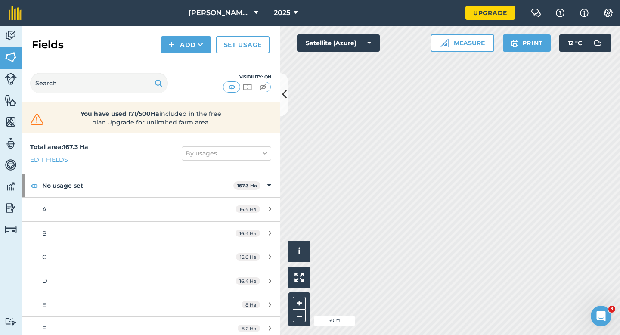
click at [184, 53] on div "Fields Add Set usage" at bounding box center [151, 45] width 258 height 38
click at [180, 48] on button "Add" at bounding box center [186, 44] width 50 height 17
click at [180, 65] on link "Draw" at bounding box center [185, 64] width 47 height 19
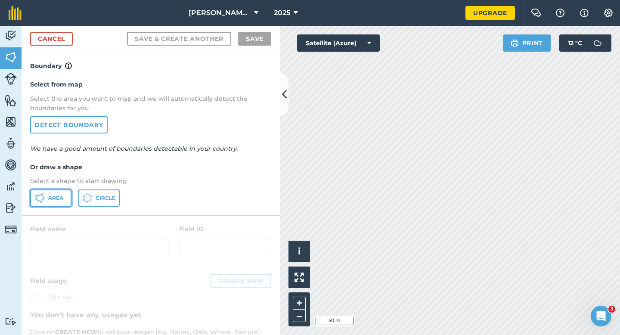
click at [63, 193] on button "Area" at bounding box center [50, 197] width 41 height 17
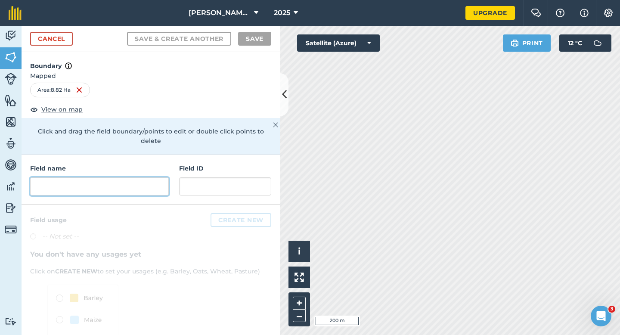
click at [140, 182] on input "text" at bounding box center [99, 186] width 139 height 18
click at [148, 155] on div "Field name Field ID" at bounding box center [151, 179] width 258 height 49
click at [148, 177] on input "text" at bounding box center [99, 186] width 139 height 18
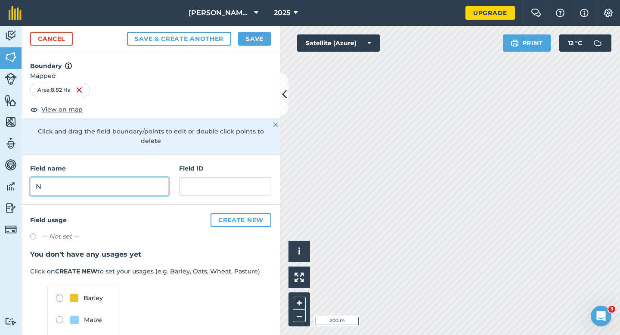
type input "N"
click at [261, 43] on button "Save" at bounding box center [254, 39] width 33 height 14
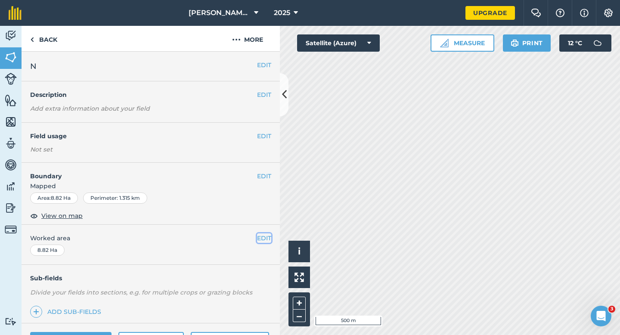
click at [266, 236] on button "EDIT" at bounding box center [264, 237] width 14 height 9
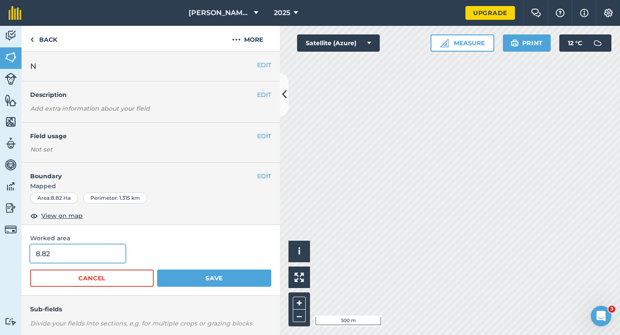
click at [91, 247] on input "8.82" at bounding box center [77, 253] width 95 height 18
type input "9"
click at [157, 269] on button "Save" at bounding box center [214, 277] width 114 height 17
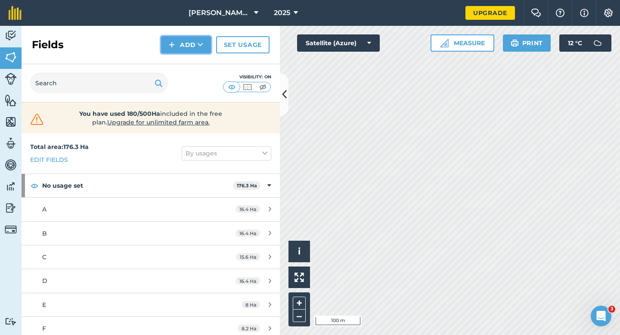
click at [189, 44] on button "Add" at bounding box center [186, 44] width 50 height 17
click at [189, 62] on link "Draw" at bounding box center [185, 64] width 47 height 19
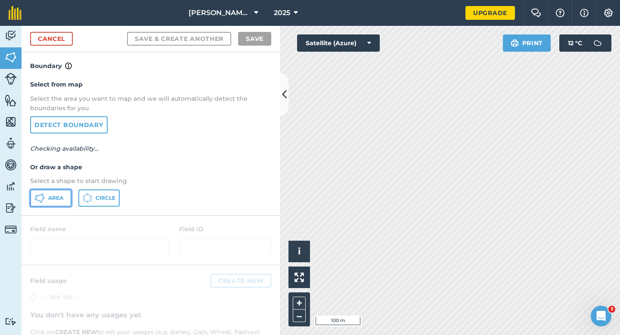
click at [69, 198] on button "Area" at bounding box center [50, 197] width 41 height 17
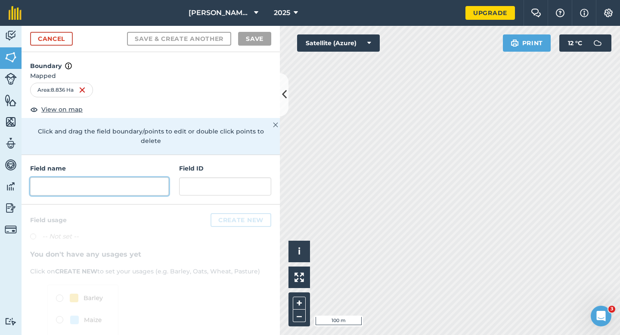
click at [150, 177] on input "text" at bounding box center [99, 186] width 139 height 18
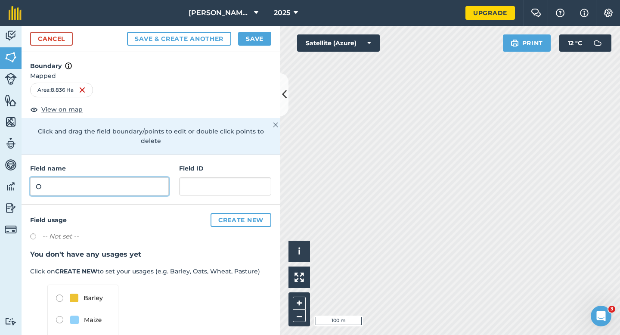
type input "O"
click at [259, 38] on button "Save" at bounding box center [254, 39] width 33 height 14
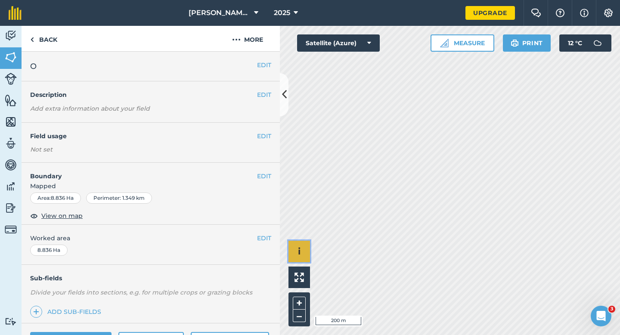
click at [302, 258] on button "i" at bounding box center [299, 252] width 22 height 22
click at [297, 254] on button "›" at bounding box center [299, 252] width 22 height 22
click at [265, 237] on button "EDIT" at bounding box center [264, 237] width 14 height 9
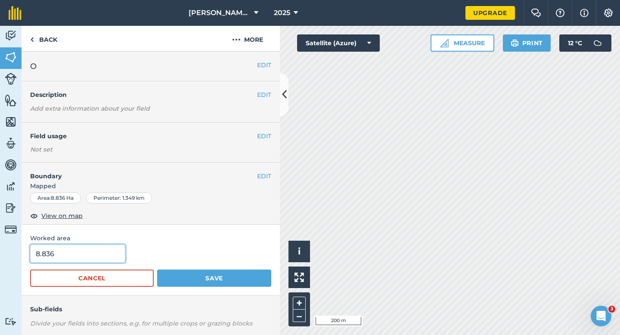
click at [108, 250] on input "8.836" at bounding box center [77, 253] width 95 height 18
type input "9"
click at [157, 269] on button "Save" at bounding box center [214, 277] width 114 height 17
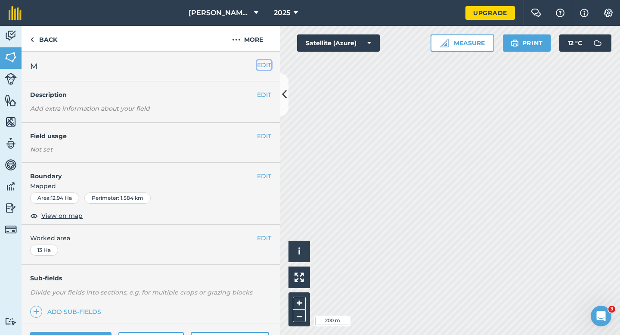
click at [264, 69] on button "EDIT" at bounding box center [264, 64] width 14 height 9
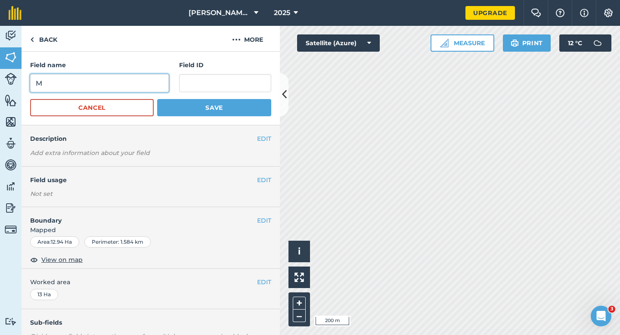
click at [145, 80] on input "M" at bounding box center [99, 83] width 139 height 18
type input "P"
click at [157, 99] on button "Save" at bounding box center [214, 107] width 114 height 17
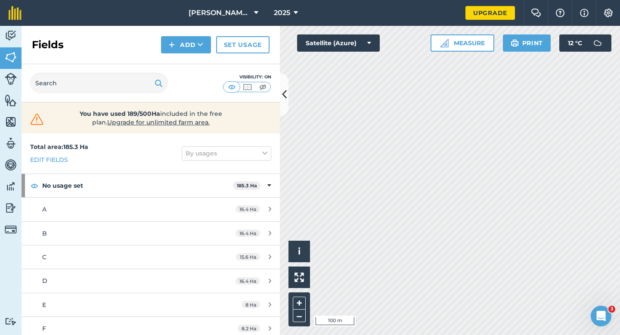
click at [175, 32] on div "Fields Add Set usage" at bounding box center [151, 45] width 258 height 38
click at [175, 43] on button "Add" at bounding box center [186, 44] width 50 height 17
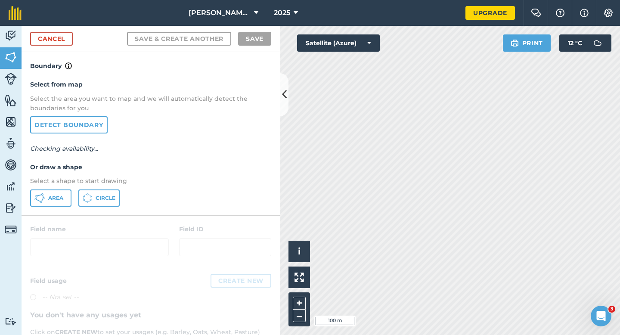
click at [59, 172] on div "Select from map Select the area you want to map and we will automatically detec…" at bounding box center [151, 143] width 258 height 144
click at [57, 193] on button "Area" at bounding box center [50, 197] width 41 height 17
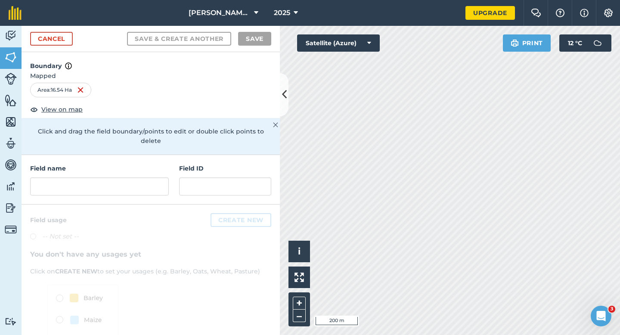
click at [157, 167] on div "Field name" at bounding box center [99, 180] width 139 height 32
click at [157, 184] on input "text" at bounding box center [99, 186] width 139 height 18
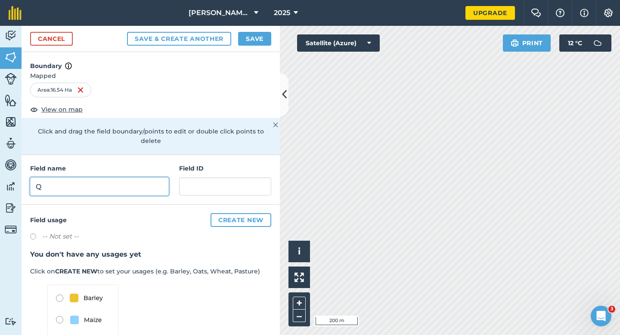
type input "Q"
click at [244, 38] on button "Save" at bounding box center [254, 39] width 33 height 14
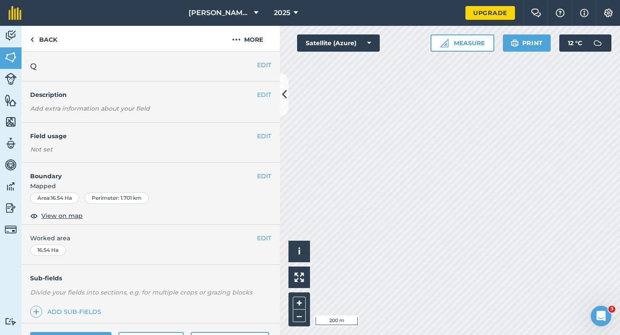
click at [273, 236] on div "EDIT Worked area 16.54 Ha" at bounding box center [151, 245] width 258 height 40
click at [265, 236] on button "EDIT" at bounding box center [264, 237] width 14 height 9
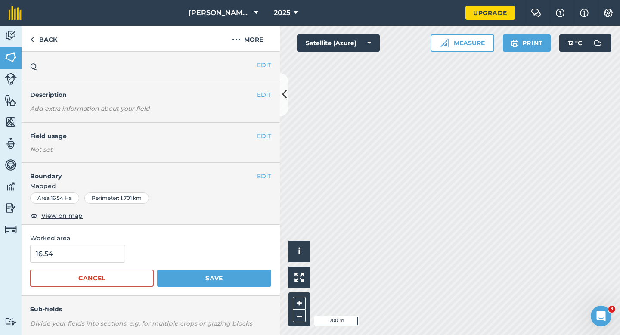
click at [121, 239] on span "Worked area" at bounding box center [150, 237] width 241 height 9
click at [118, 247] on input "16.54" at bounding box center [77, 253] width 95 height 18
click at [118, 256] on input "16.54" at bounding box center [77, 253] width 95 height 18
type input "16.5"
click at [157, 269] on button "Save" at bounding box center [214, 277] width 114 height 17
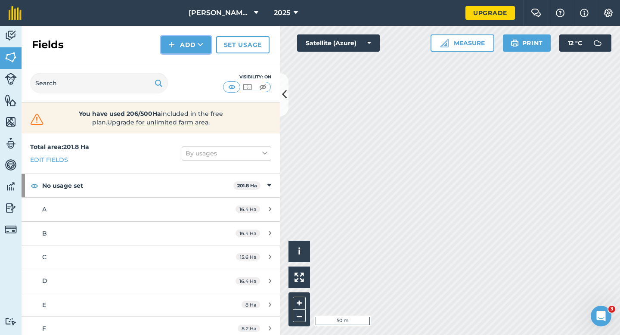
click at [167, 43] on button "Add" at bounding box center [186, 44] width 50 height 17
click at [173, 57] on link "Draw" at bounding box center [185, 64] width 47 height 19
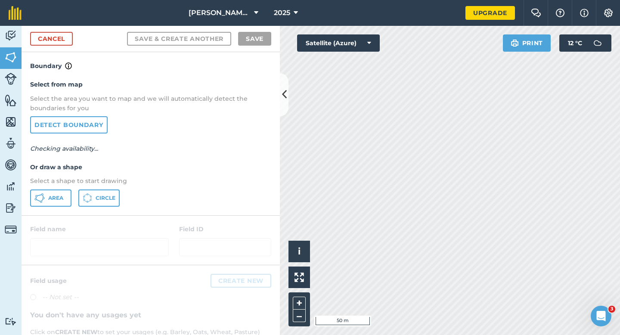
click at [42, 208] on div "Select from map Select the area you want to map and we will automatically detec…" at bounding box center [151, 143] width 258 height 144
click at [42, 201] on icon at bounding box center [39, 198] width 10 height 10
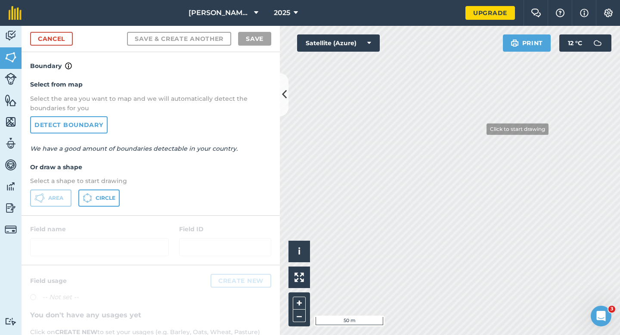
click at [269, 220] on div "Activity Fields Livestock Features Maps Team Vehicles Data Reporting Billing Tu…" at bounding box center [310, 180] width 620 height 309
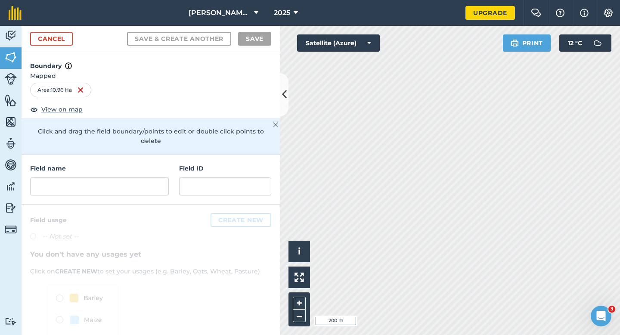
click at [170, 174] on div "Field name Field ID" at bounding box center [151, 179] width 258 height 49
click at [164, 177] on input "text" at bounding box center [99, 186] width 139 height 18
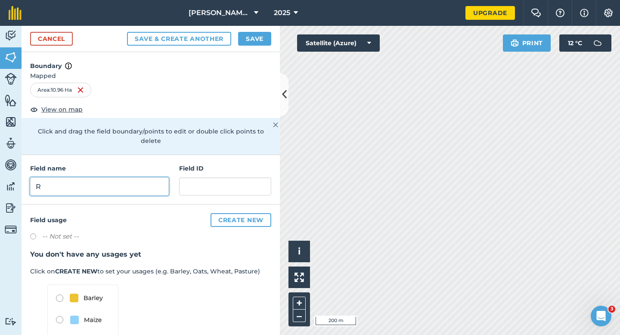
type input "R"
click at [254, 35] on button "Save" at bounding box center [254, 39] width 33 height 14
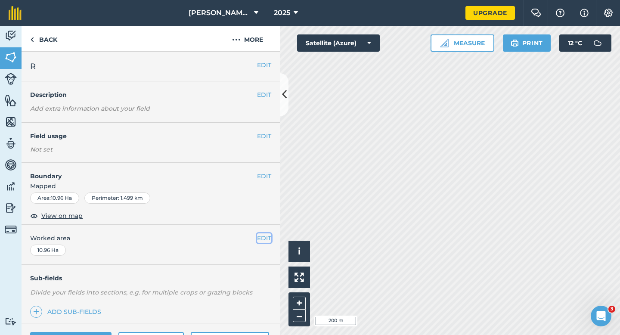
click at [259, 242] on button "EDIT" at bounding box center [264, 237] width 14 height 9
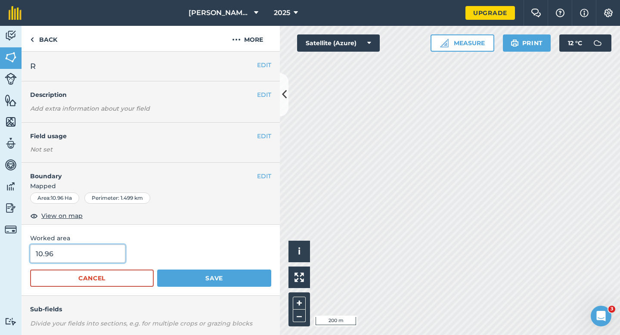
click at [104, 254] on input "10.96" at bounding box center [77, 253] width 95 height 18
type input "11"
click at [157, 269] on button "Save" at bounding box center [214, 277] width 114 height 17
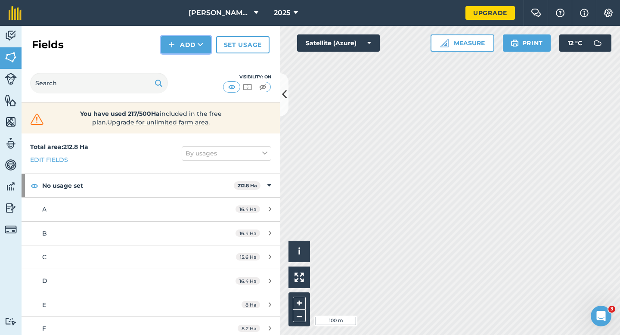
click at [185, 50] on button "Add" at bounding box center [186, 44] width 50 height 17
click at [185, 65] on link "Draw" at bounding box center [185, 64] width 47 height 19
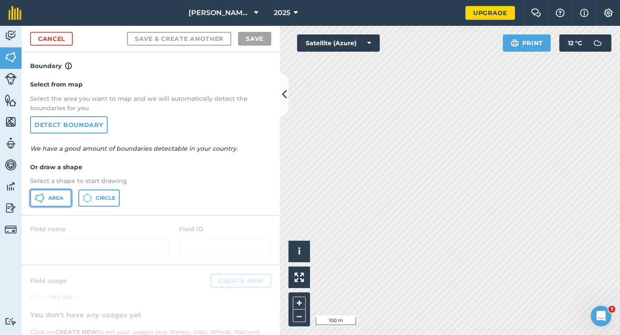
click at [52, 196] on span "Area" at bounding box center [55, 197] width 15 height 7
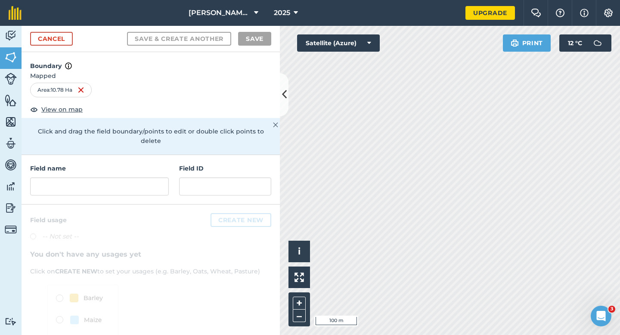
click at [138, 164] on h4 "Field name" at bounding box center [99, 168] width 139 height 9
click at [138, 184] on input "text" at bounding box center [99, 186] width 139 height 18
click at [138, 182] on input "text" at bounding box center [99, 186] width 139 height 18
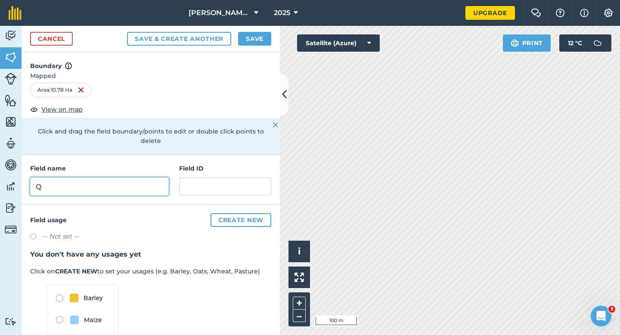
type input "Q"
click at [258, 37] on button "Save" at bounding box center [254, 39] width 33 height 14
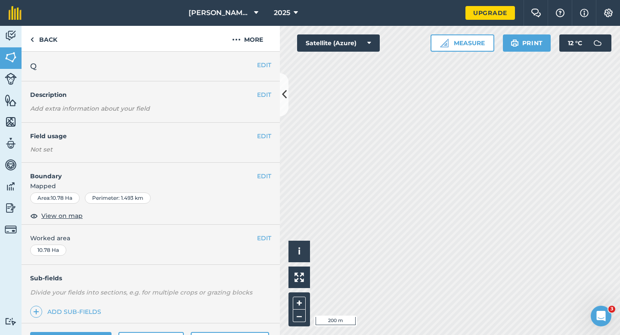
click at [262, 59] on div "EDIT Q" at bounding box center [151, 67] width 258 height 30
click at [256, 61] on h2 "Q" at bounding box center [143, 66] width 227 height 12
click at [266, 61] on button "EDIT" at bounding box center [264, 64] width 14 height 9
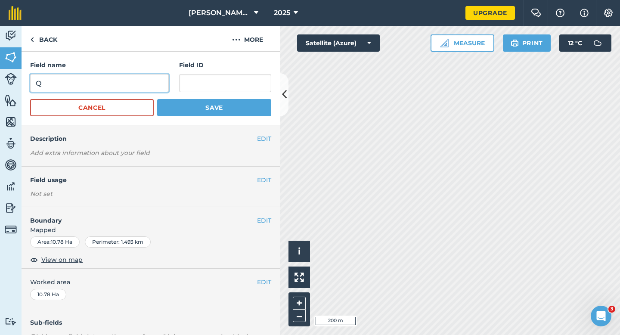
click at [92, 90] on input "Q" at bounding box center [99, 83] width 139 height 18
type input "S"
click at [157, 99] on button "Save" at bounding box center [214, 107] width 114 height 17
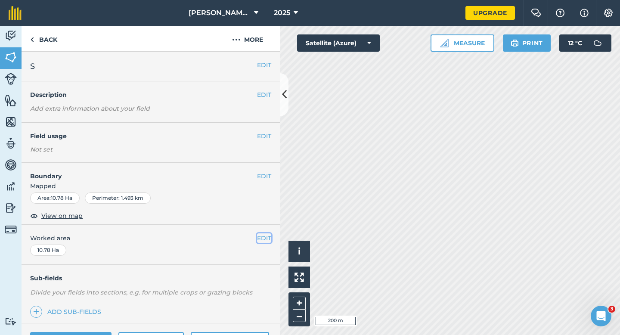
click at [261, 234] on button "EDIT" at bounding box center [264, 237] width 14 height 9
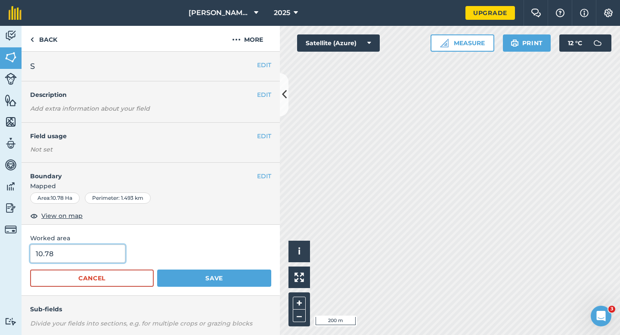
click at [88, 259] on input "10.78" at bounding box center [77, 253] width 95 height 18
type input "11"
click at [157, 269] on button "Save" at bounding box center [214, 277] width 114 height 17
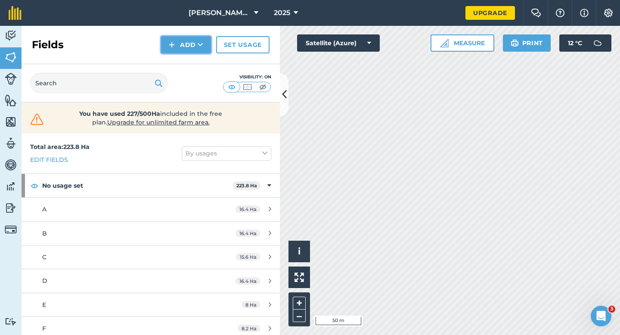
click at [179, 52] on button "Add" at bounding box center [186, 44] width 50 height 17
click at [179, 65] on link "Draw" at bounding box center [185, 64] width 47 height 19
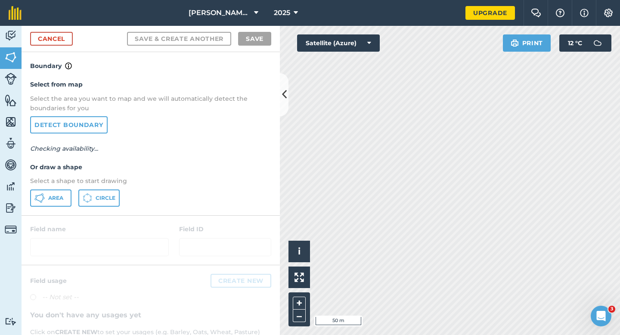
click at [73, 194] on div "Area Circle" at bounding box center [150, 197] width 241 height 17
click at [69, 193] on button "Area" at bounding box center [50, 197] width 41 height 17
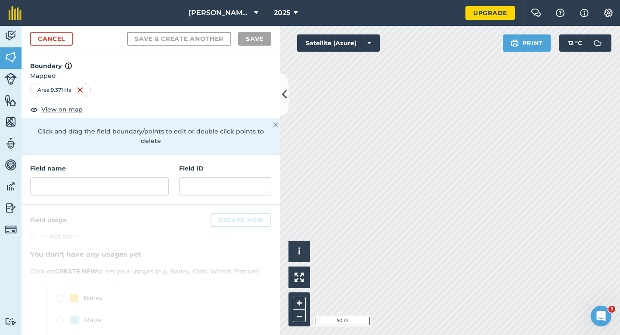
click at [165, 155] on div "Field name Field ID" at bounding box center [151, 179] width 258 height 49
click at [162, 165] on div "Field name" at bounding box center [99, 180] width 139 height 32
click at [161, 177] on input "text" at bounding box center [99, 186] width 139 height 18
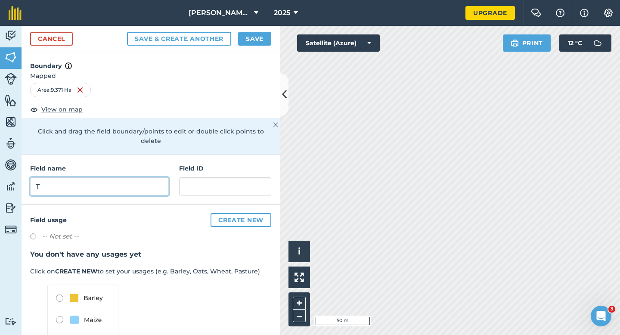
type input "T"
click at [243, 35] on button "Save" at bounding box center [254, 39] width 33 height 14
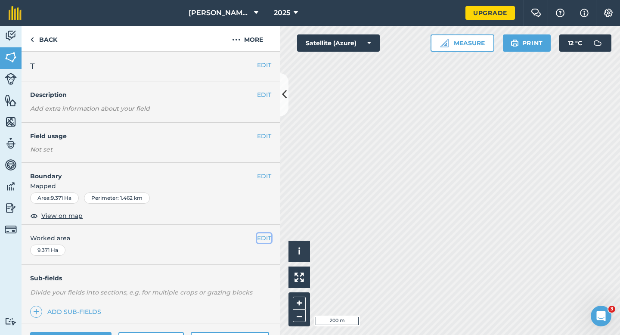
click at [262, 239] on button "EDIT" at bounding box center [264, 237] width 14 height 9
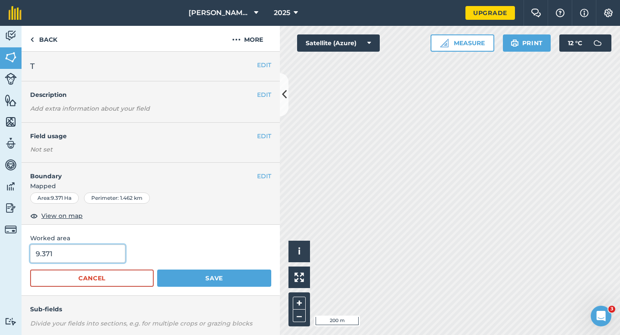
click at [98, 253] on input "9.371" at bounding box center [77, 253] width 95 height 18
type input "9.4"
click at [157, 269] on button "Save" at bounding box center [214, 277] width 114 height 17
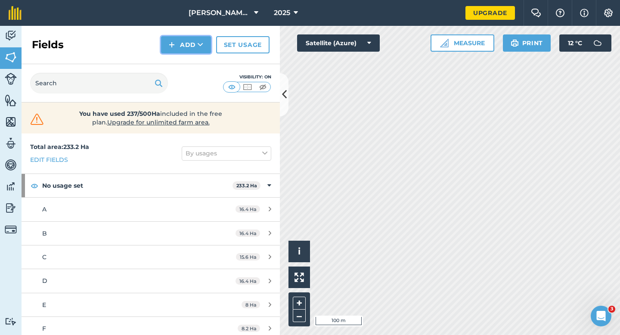
click at [185, 52] on button "Add" at bounding box center [186, 44] width 50 height 17
click at [185, 57] on link "Draw" at bounding box center [185, 64] width 47 height 19
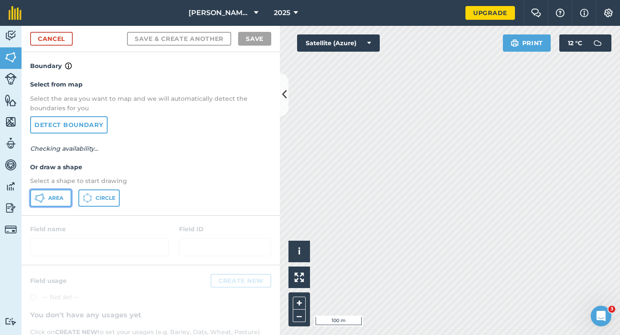
click at [47, 199] on button "Area" at bounding box center [50, 197] width 41 height 17
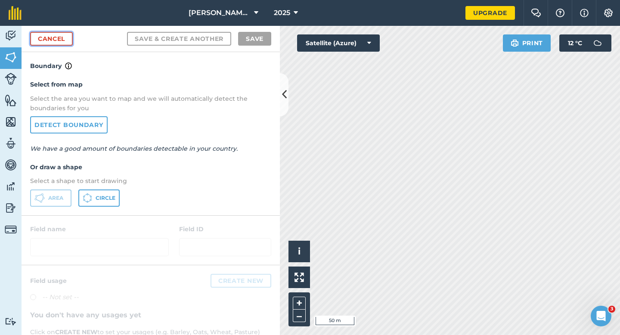
click at [57, 42] on link "Cancel" at bounding box center [51, 39] width 43 height 14
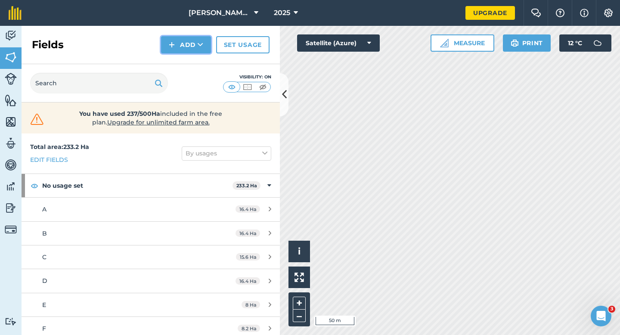
click at [181, 45] on button "Add" at bounding box center [186, 44] width 50 height 17
click at [181, 57] on link "Draw" at bounding box center [185, 64] width 47 height 19
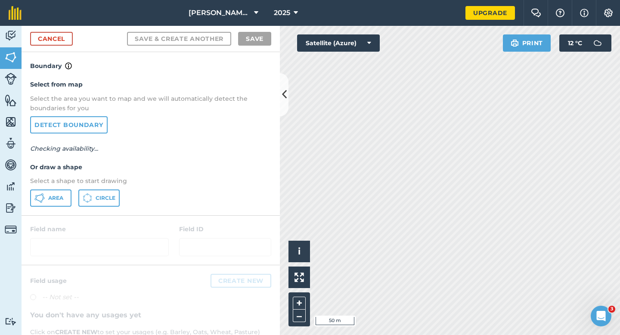
click at [47, 186] on div "Select from map Select the area you want to map and we will automatically detec…" at bounding box center [151, 143] width 258 height 144
click at [52, 192] on button "Area" at bounding box center [50, 197] width 41 height 17
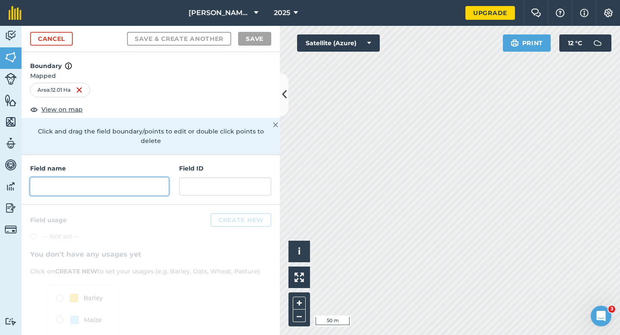
click at [75, 177] on input "text" at bounding box center [99, 186] width 139 height 18
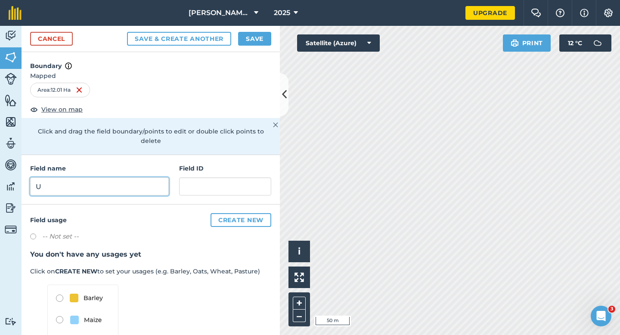
type input "U"
click at [255, 39] on button "Save" at bounding box center [254, 39] width 33 height 14
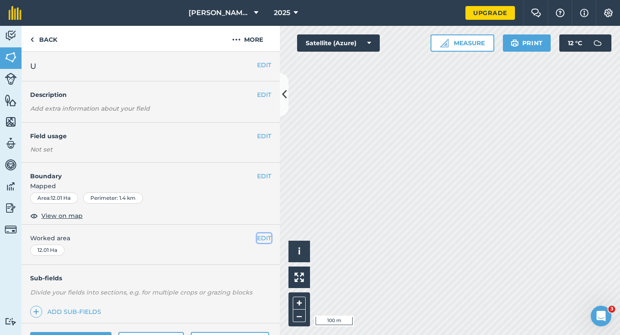
click at [257, 235] on button "EDIT" at bounding box center [264, 237] width 14 height 9
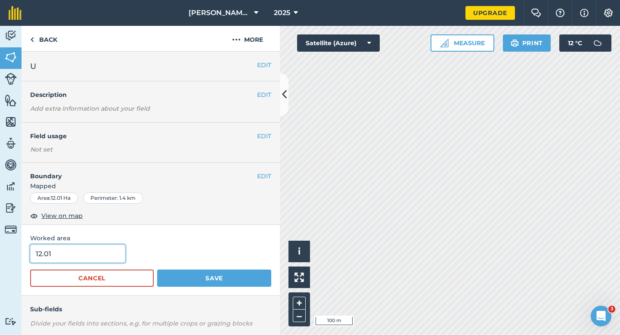
click at [77, 261] on input "12.01" at bounding box center [77, 253] width 95 height 18
type input "12"
click at [157, 269] on button "Save" at bounding box center [214, 277] width 114 height 17
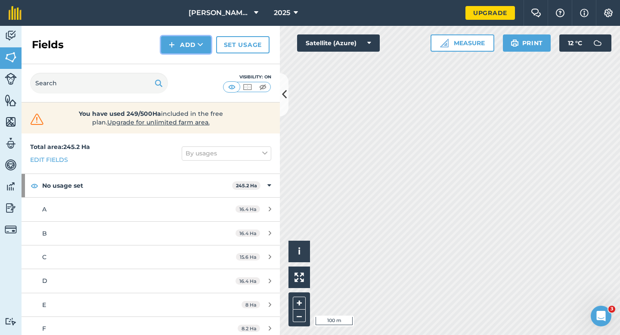
click at [170, 48] on img at bounding box center [172, 45] width 6 height 10
click at [170, 56] on link "Draw" at bounding box center [185, 64] width 47 height 19
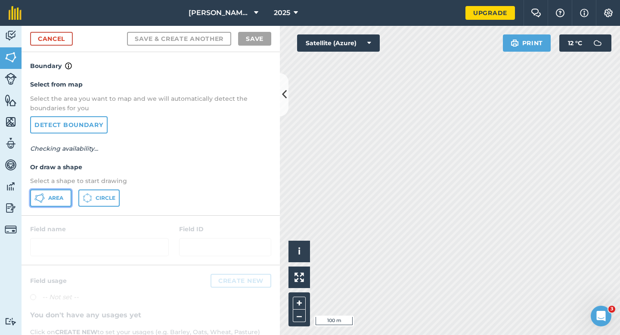
click at [59, 202] on button "Area" at bounding box center [50, 197] width 41 height 17
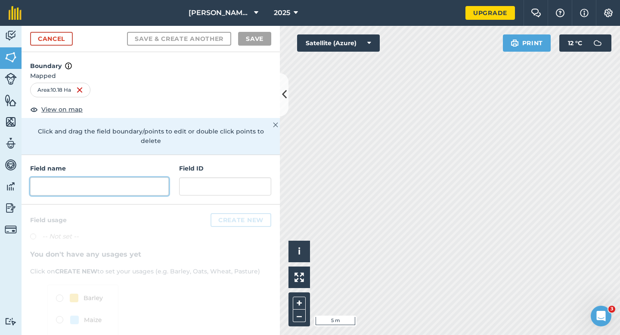
click at [146, 177] on input "text" at bounding box center [99, 186] width 139 height 18
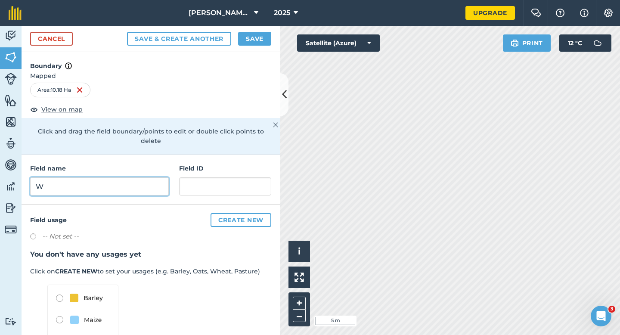
type input "W"
click at [254, 34] on button "Save" at bounding box center [254, 39] width 33 height 14
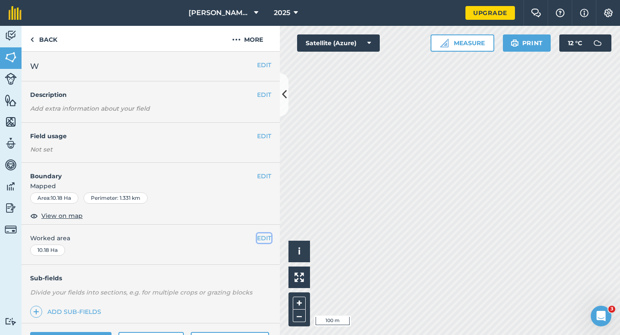
click at [265, 234] on button "EDIT" at bounding box center [264, 237] width 14 height 9
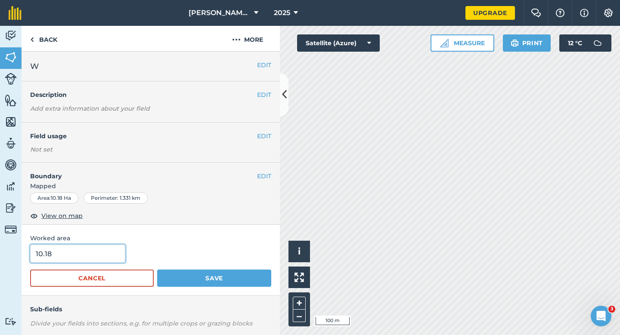
click at [99, 247] on input "10.18" at bounding box center [77, 253] width 95 height 18
type input "10"
click at [157, 269] on button "Save" at bounding box center [214, 277] width 114 height 17
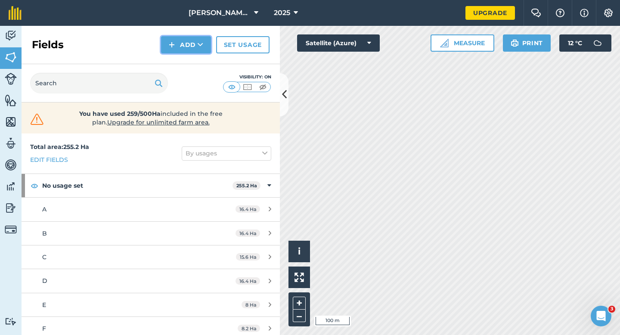
click at [201, 52] on button "Add" at bounding box center [186, 44] width 50 height 17
click at [201, 57] on link "Draw" at bounding box center [185, 64] width 47 height 19
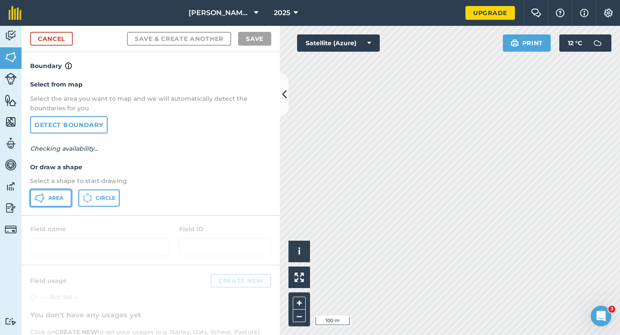
click at [64, 191] on button "Area" at bounding box center [50, 197] width 41 height 17
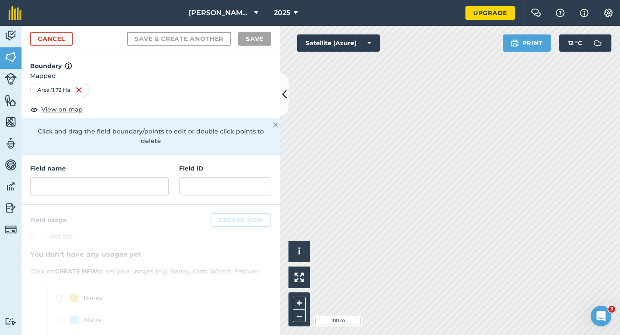
click at [170, 172] on div "Field name Field ID" at bounding box center [151, 179] width 258 height 49
click at [159, 177] on input "text" at bounding box center [99, 186] width 139 height 18
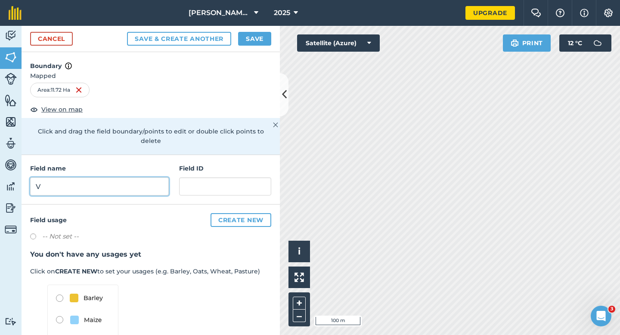
type input "V"
click at [253, 37] on button "Save" at bounding box center [254, 39] width 33 height 14
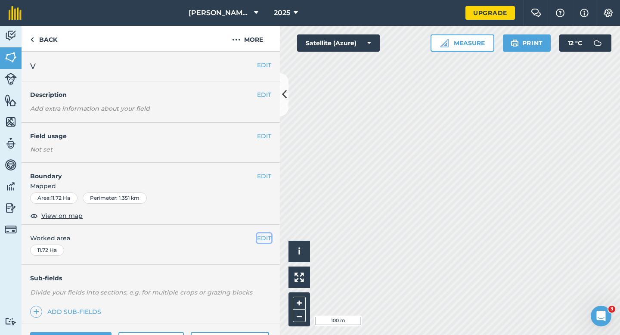
click at [269, 237] on button "EDIT" at bounding box center [264, 237] width 14 height 9
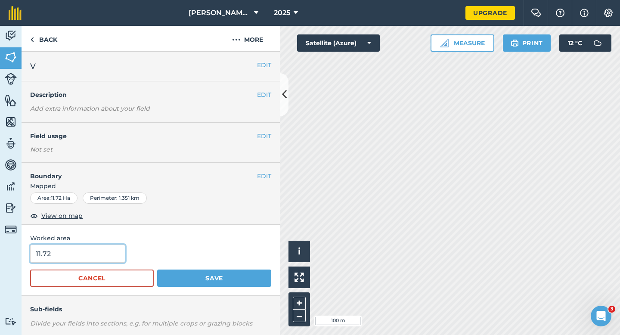
click at [91, 255] on input "11.72" at bounding box center [77, 253] width 95 height 18
type input "11.7"
click at [157, 269] on button "Save" at bounding box center [214, 277] width 114 height 17
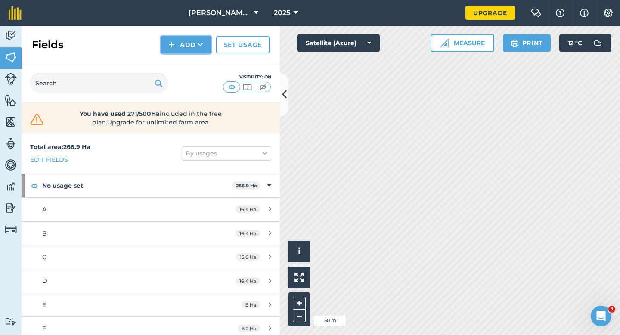
click at [170, 40] on img at bounding box center [172, 45] width 6 height 10
click at [175, 56] on link "Draw" at bounding box center [185, 64] width 47 height 19
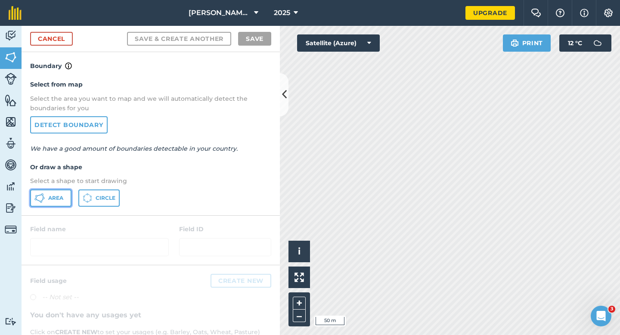
click at [52, 193] on button "Area" at bounding box center [50, 197] width 41 height 17
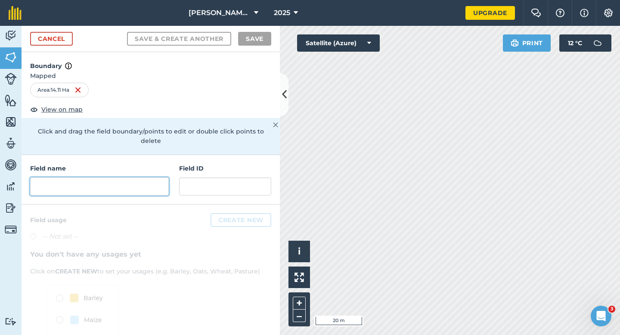
click at [131, 184] on input "text" at bounding box center [99, 186] width 139 height 18
click at [130, 181] on input "text" at bounding box center [99, 186] width 139 height 18
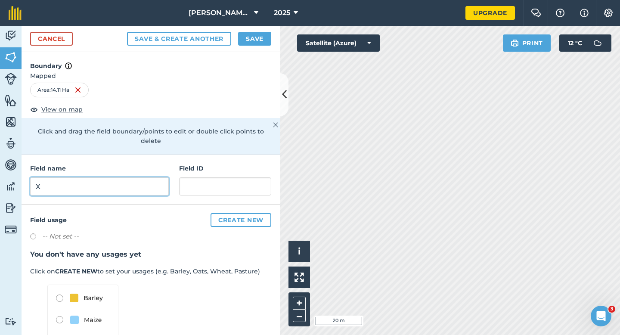
type input "X"
click at [247, 43] on button "Save" at bounding box center [254, 39] width 33 height 14
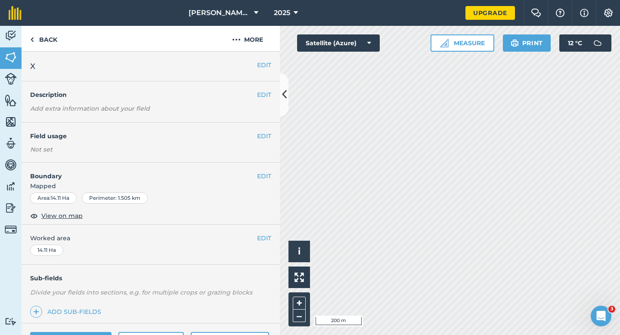
click at [262, 246] on div "EDIT Worked area 14.11 Ha" at bounding box center [151, 245] width 258 height 40
click at [262, 237] on button "EDIT" at bounding box center [264, 237] width 14 height 9
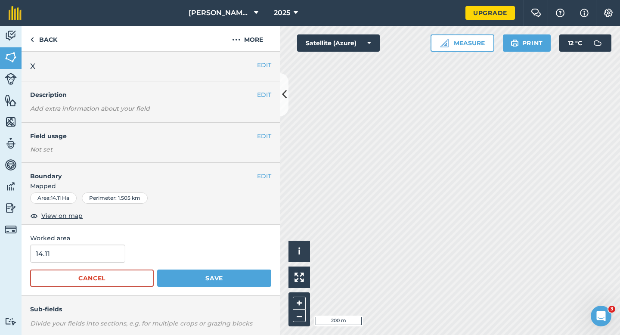
click at [97, 244] on div "Worked area 14.11 Cancel Save" at bounding box center [151, 260] width 258 height 71
click at [97, 256] on input "14.11" at bounding box center [77, 253] width 95 height 18
type input "15"
click at [157, 269] on button "Save" at bounding box center [214, 277] width 114 height 17
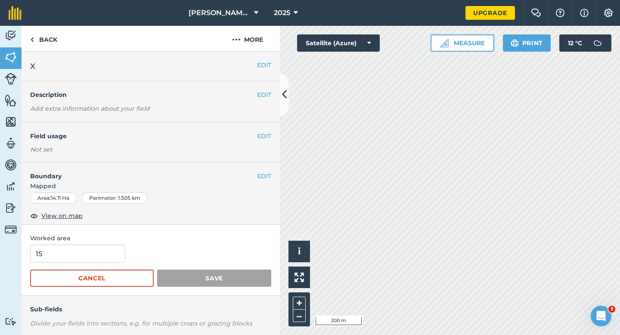
click at [261, 243] on div "Worked area 15 Cancel Save" at bounding box center [151, 260] width 258 height 71
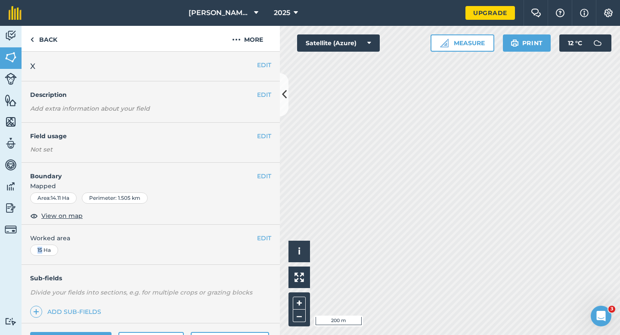
click at [261, 243] on div "EDIT Worked area 15 Ha" at bounding box center [151, 245] width 258 height 40
click at [260, 239] on button "EDIT" at bounding box center [264, 237] width 14 height 9
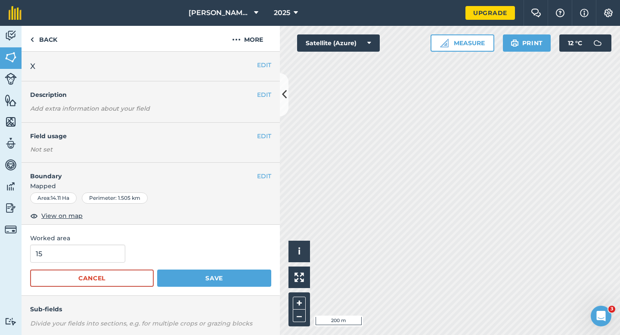
click at [123, 252] on div "15" at bounding box center [150, 253] width 241 height 18
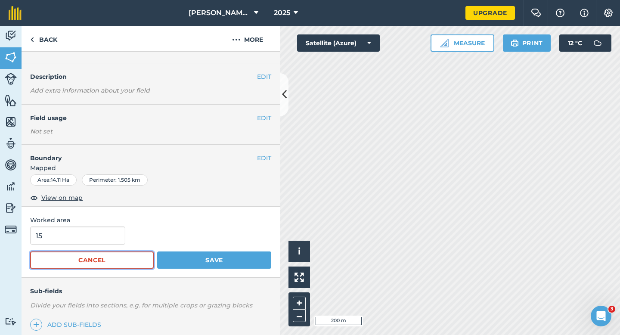
click at [108, 252] on button "Cancel" at bounding box center [91, 259] width 123 height 17
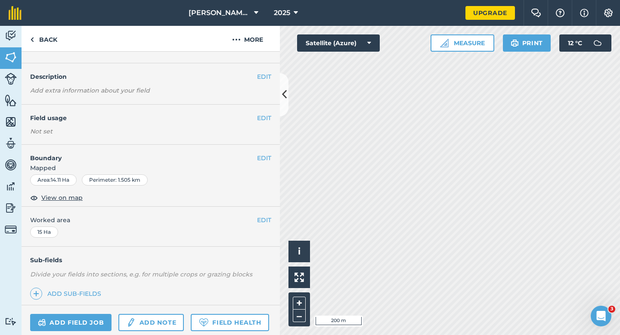
scroll to position [34, 0]
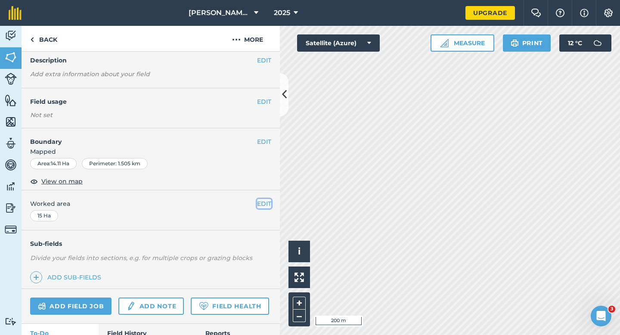
click at [268, 203] on button "EDIT" at bounding box center [264, 203] width 14 height 9
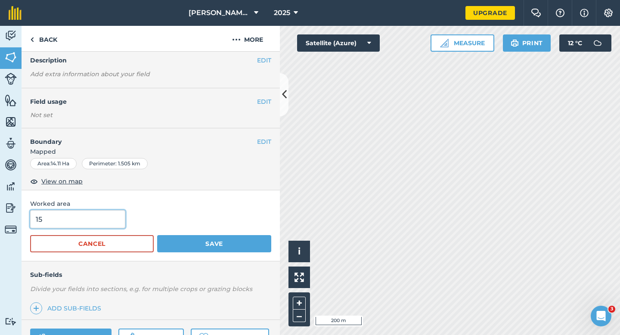
click at [108, 213] on input "15" at bounding box center [77, 219] width 95 height 18
type input "14"
click at [157, 235] on button "Save" at bounding box center [214, 243] width 114 height 17
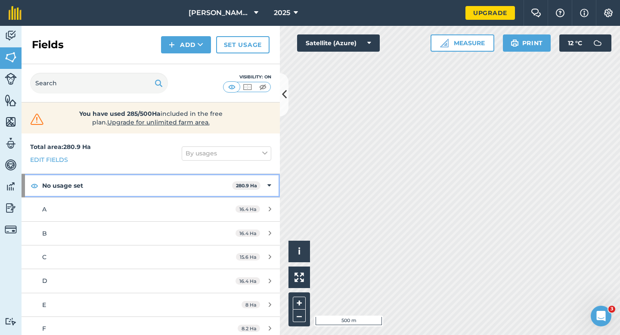
click at [264, 184] on div "No usage set 280.9 Ha" at bounding box center [151, 185] width 258 height 23
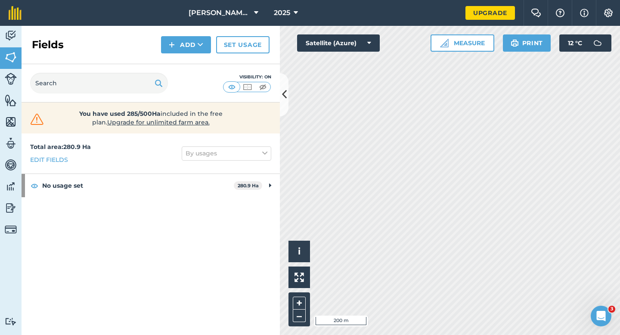
click at [200, 54] on div "Fields Add Set usage" at bounding box center [151, 45] width 258 height 38
click at [199, 49] on button "Add" at bounding box center [186, 44] width 50 height 17
click at [199, 53] on div "Fields Add Draw Import Set usage" at bounding box center [151, 45] width 258 height 38
click at [174, 45] on img at bounding box center [172, 45] width 6 height 10
click at [185, 59] on link "Draw" at bounding box center [185, 64] width 47 height 19
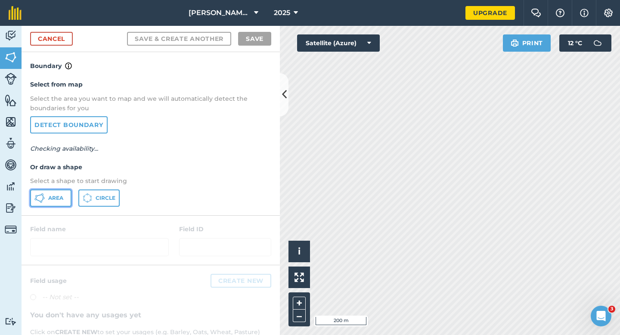
click at [42, 199] on icon at bounding box center [42, 199] width 2 height 3
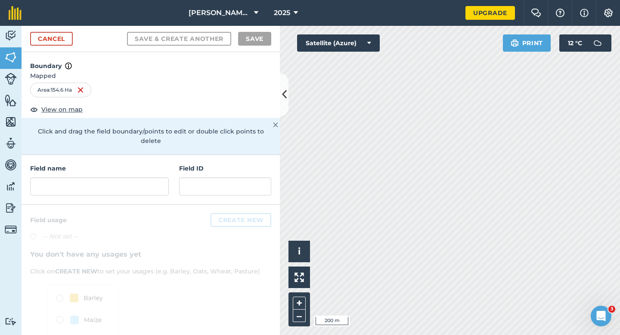
click at [58, 30] on div "Cancel Save & Create Another Save" at bounding box center [151, 39] width 258 height 26
click at [66, 48] on div "Cancel Save & Create Another Save" at bounding box center [151, 39] width 258 height 26
click at [64, 47] on div "Cancel Save & Create Another Save" at bounding box center [151, 39] width 258 height 26
click at [64, 46] on div "Cancel Save & Create Another Save" at bounding box center [151, 39] width 258 height 26
click at [63, 37] on link "Cancel" at bounding box center [51, 39] width 43 height 14
